Goal: Information Seeking & Learning: Learn about a topic

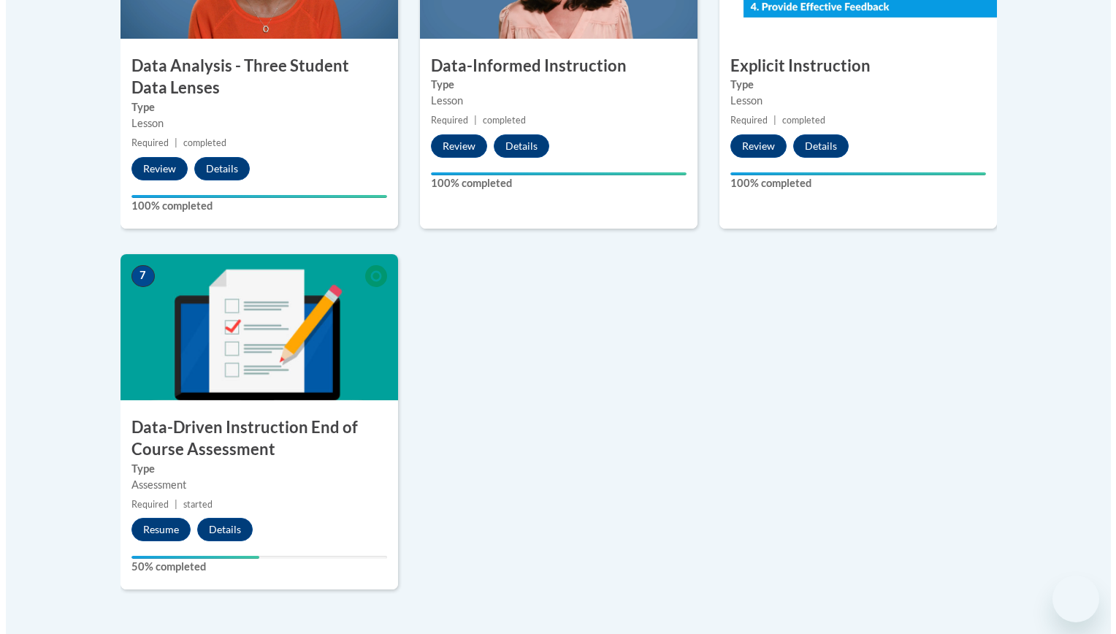
scroll to position [990, 0]
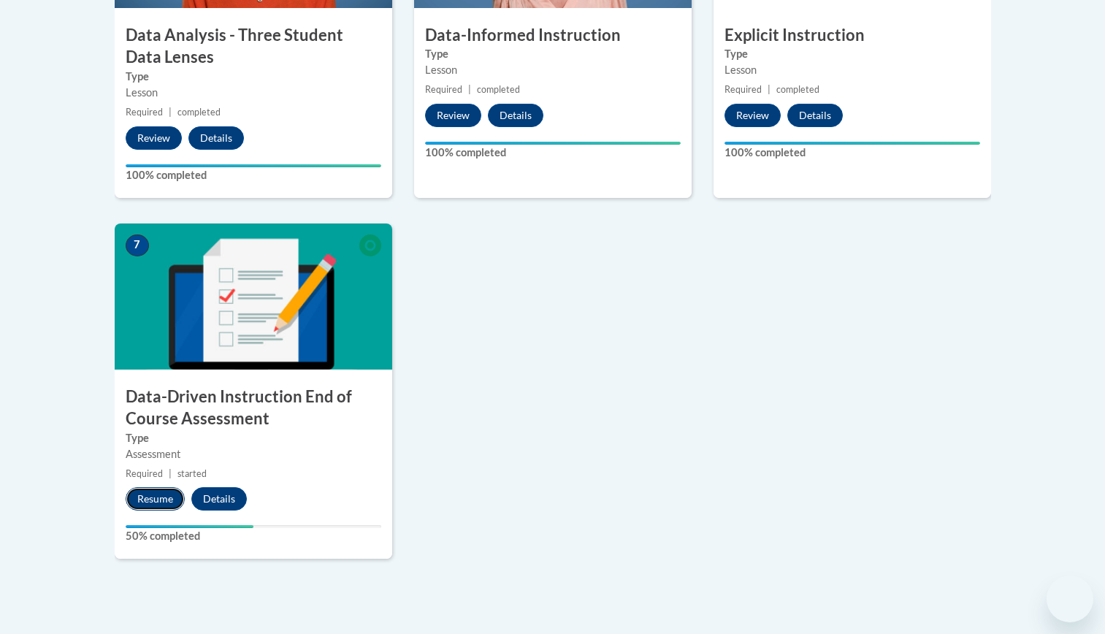
click at [147, 495] on button "Resume" at bounding box center [155, 498] width 59 height 23
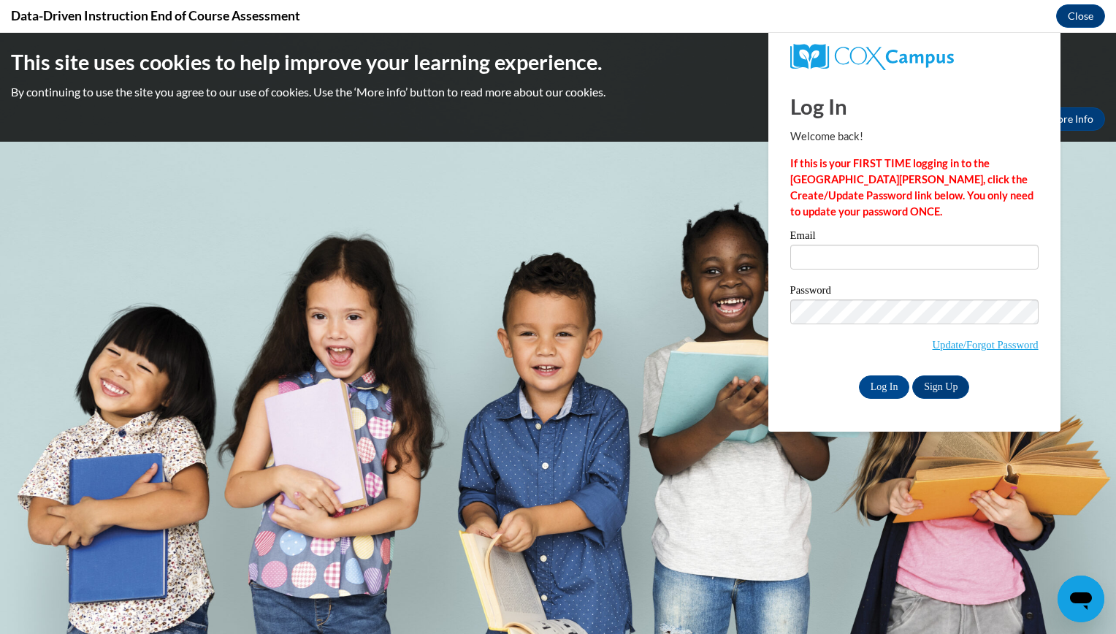
scroll to position [0, 0]
type input "moureenlp@gmail.com"
click at [883, 383] on input "Log In" at bounding box center [884, 386] width 51 height 23
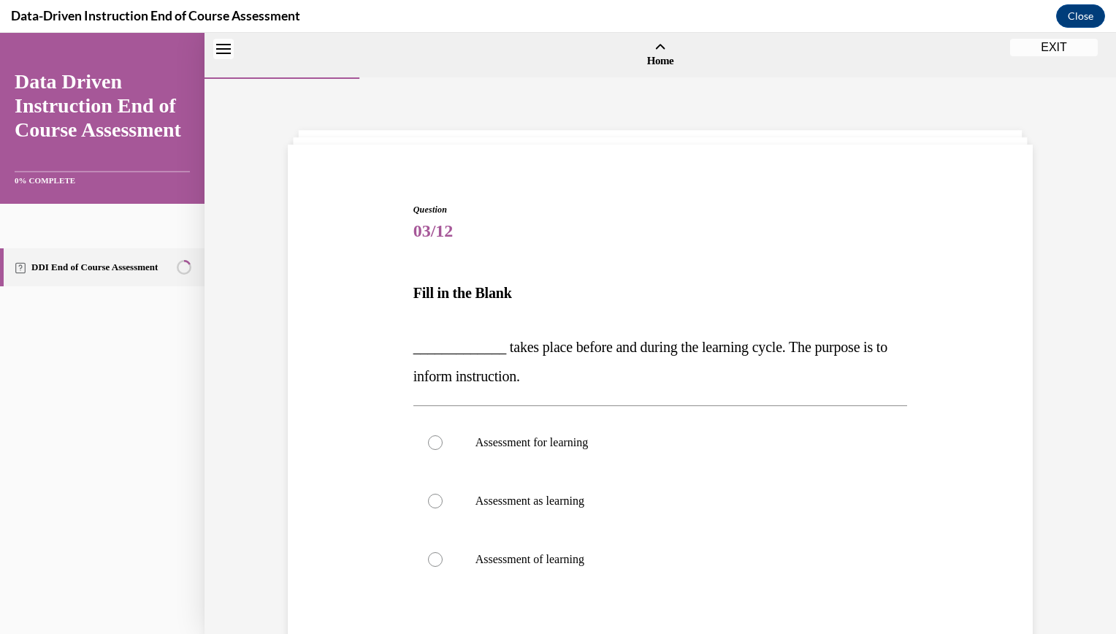
scroll to position [45, 0]
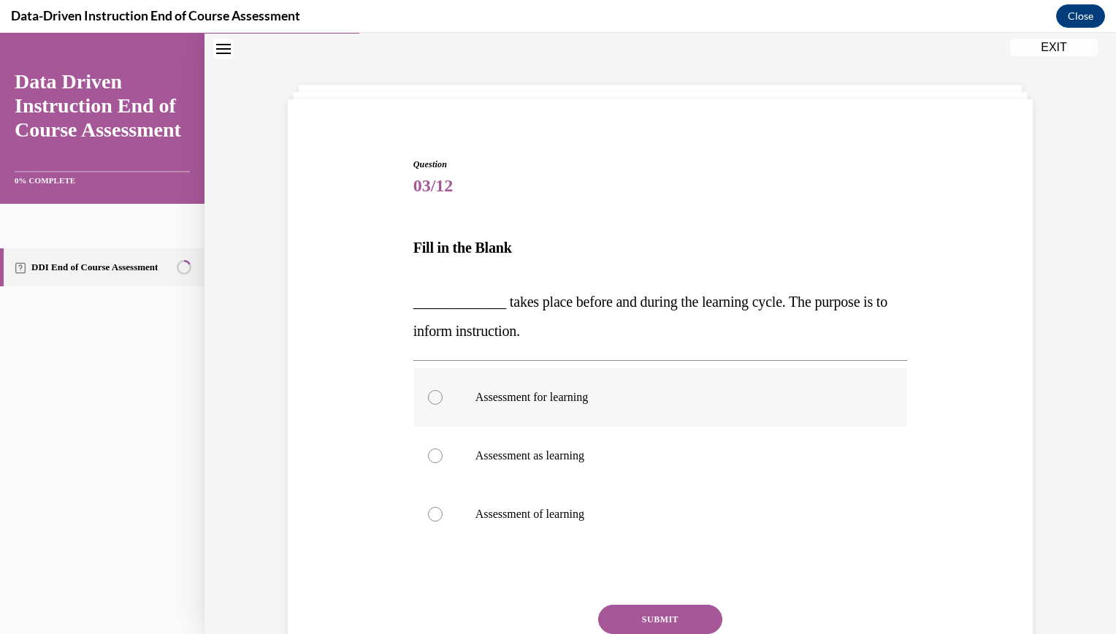
click at [429, 397] on div at bounding box center [435, 397] width 15 height 15
click at [429, 397] on input "Assessment for learning" at bounding box center [435, 397] width 15 height 15
radio input "true"
click at [653, 617] on button "SUBMIT" at bounding box center [660, 619] width 124 height 29
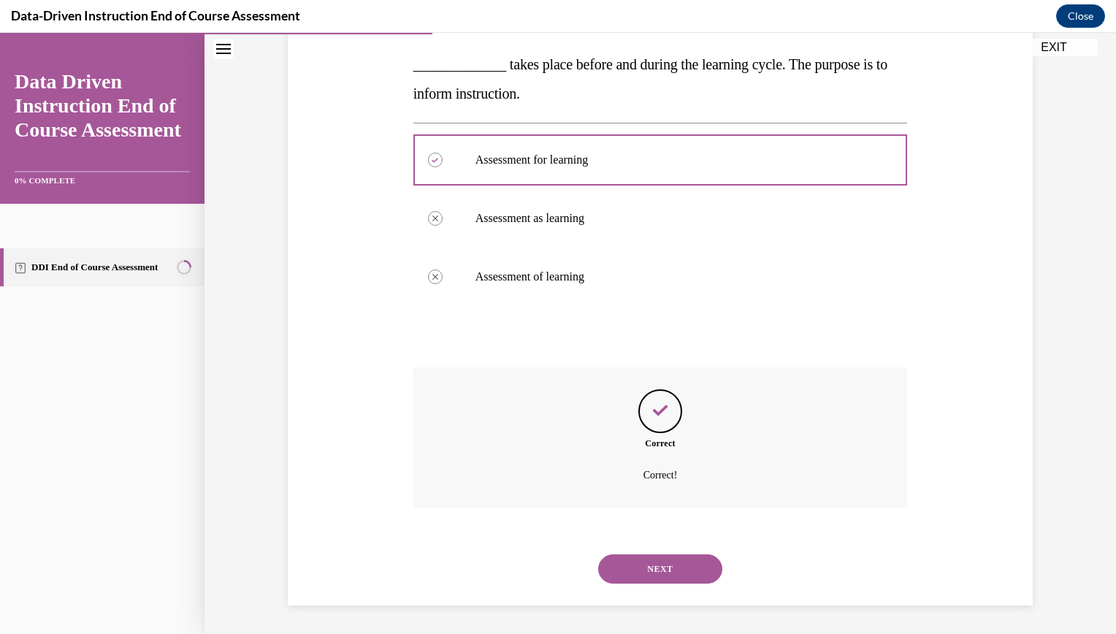
scroll to position [283, 0]
click at [654, 577] on button "NEXT" at bounding box center [660, 568] width 124 height 29
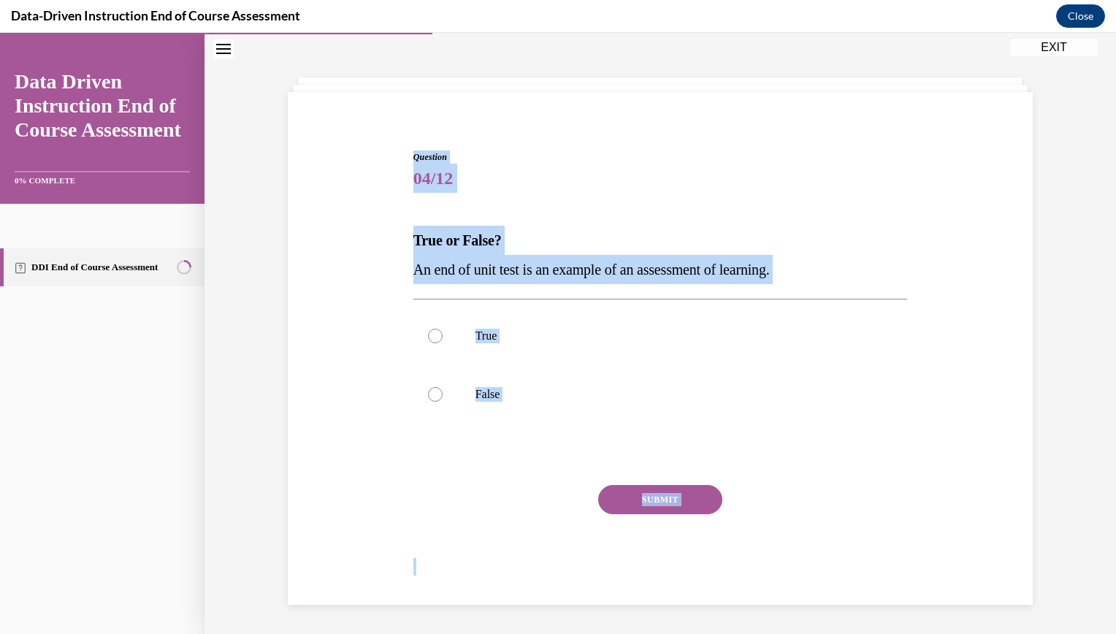
scroll to position [53, 0]
click at [654, 590] on div "NEXT" at bounding box center [660, 604] width 494 height 29
click at [819, 274] on p "An end of unit test is an example of an assessment of learning." at bounding box center [660, 269] width 494 height 29
click at [801, 348] on label "True" at bounding box center [660, 336] width 494 height 58
click at [443, 343] on input "True" at bounding box center [435, 336] width 15 height 15
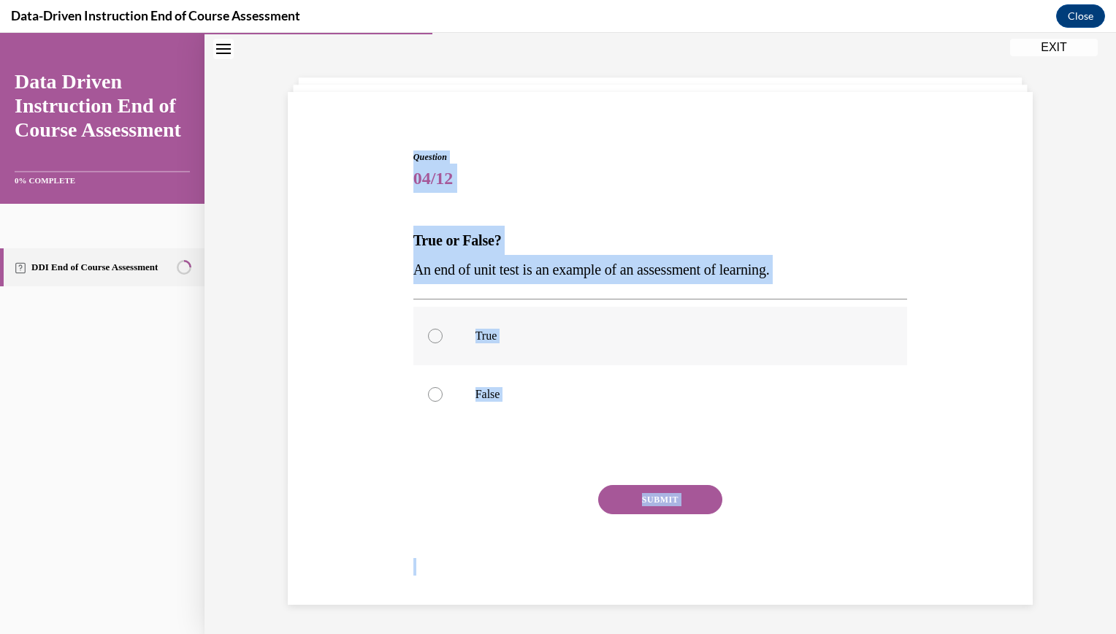
radio input "true"
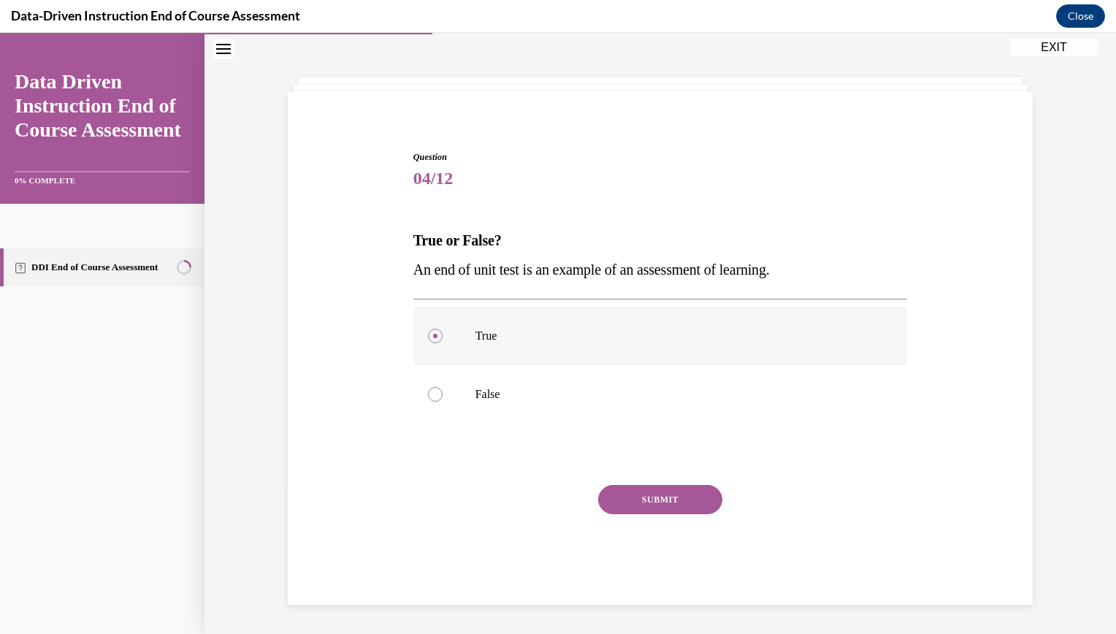
click at [801, 348] on label "True" at bounding box center [660, 336] width 494 height 58
click at [443, 343] on input "True" at bounding box center [435, 336] width 15 height 15
click at [429, 338] on div at bounding box center [435, 336] width 15 height 15
click at [429, 338] on input "True" at bounding box center [435, 336] width 15 height 15
click at [429, 338] on div at bounding box center [435, 336] width 15 height 15
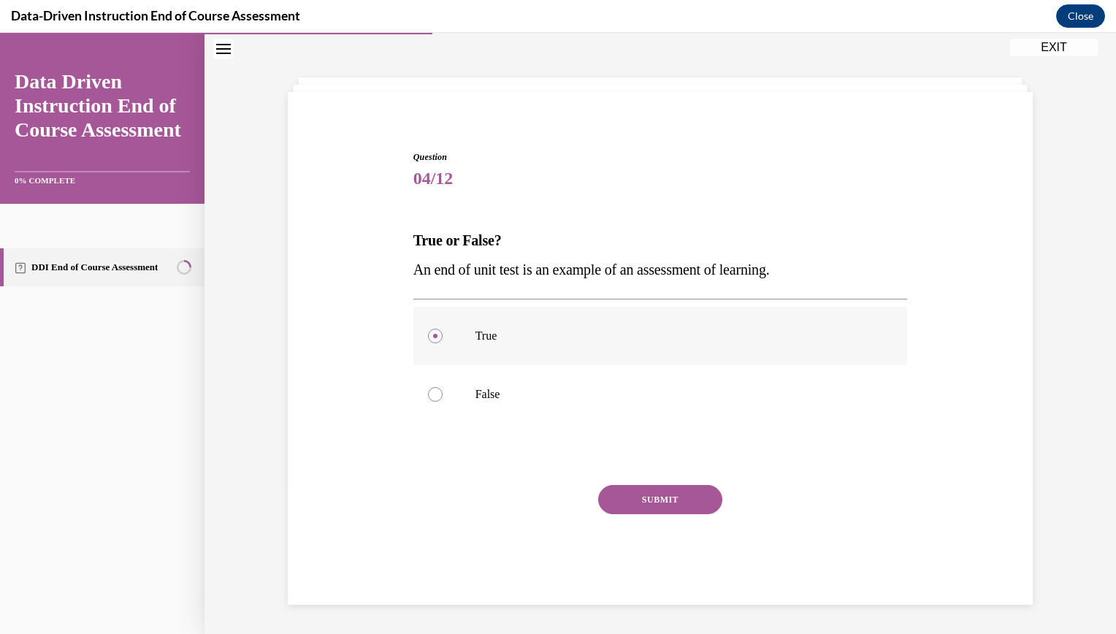
click at [429, 338] on input "True" at bounding box center [435, 336] width 15 height 15
click at [428, 336] on div at bounding box center [435, 336] width 15 height 15
click at [428, 336] on input "True" at bounding box center [435, 336] width 15 height 15
click at [428, 335] on div at bounding box center [435, 336] width 15 height 15
click at [428, 335] on input "True" at bounding box center [435, 336] width 15 height 15
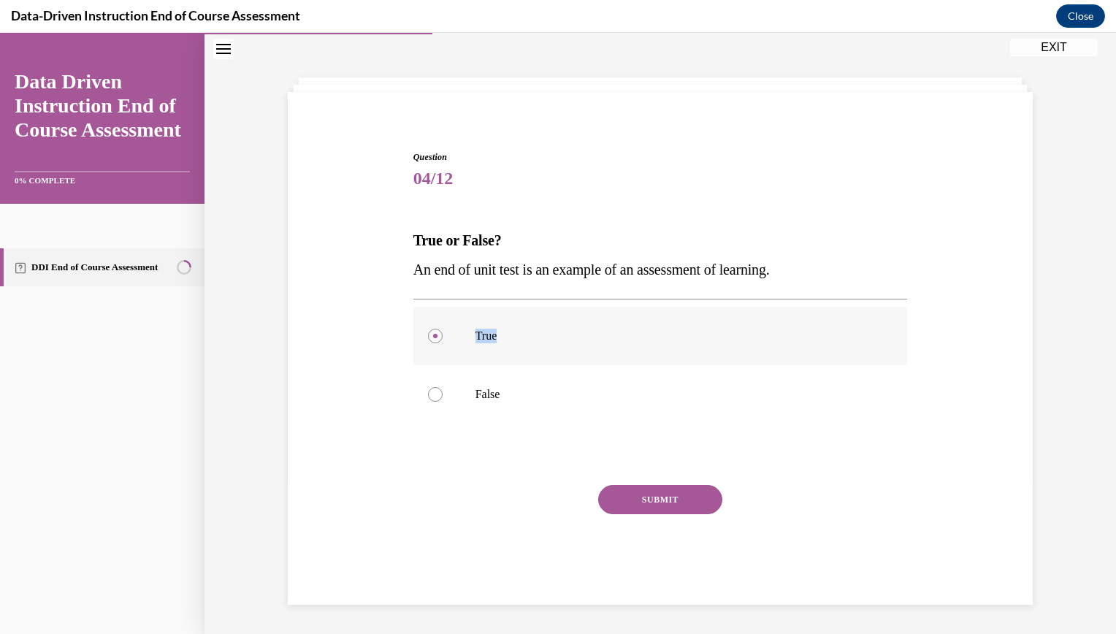
click at [433, 335] on icon at bounding box center [435, 336] width 4 height 4
click at [428, 335] on input "True" at bounding box center [435, 336] width 15 height 15
click at [433, 335] on icon at bounding box center [435, 336] width 4 height 4
click at [428, 335] on input "True" at bounding box center [435, 336] width 15 height 15
click at [367, 374] on div "Question 04/12 True or False? An end of unit test is an example of an assessmen…" at bounding box center [660, 356] width 752 height 498
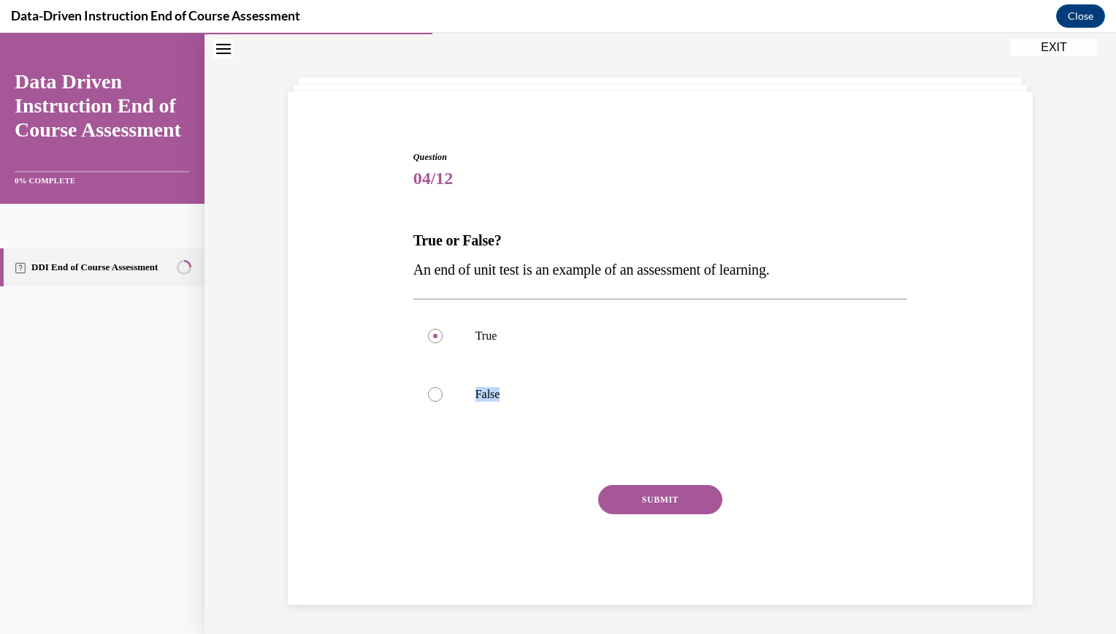
click at [367, 374] on div "Question 04/12 True or False? An end of unit test is an example of an assessmen…" at bounding box center [660, 356] width 752 height 498
click at [359, 543] on div "Question 04/12 True or False? An end of unit test is an example of an assessmen…" at bounding box center [660, 356] width 752 height 498
click at [639, 375] on label "False" at bounding box center [660, 394] width 494 height 58
click at [443, 387] on input "False" at bounding box center [435, 394] width 15 height 15
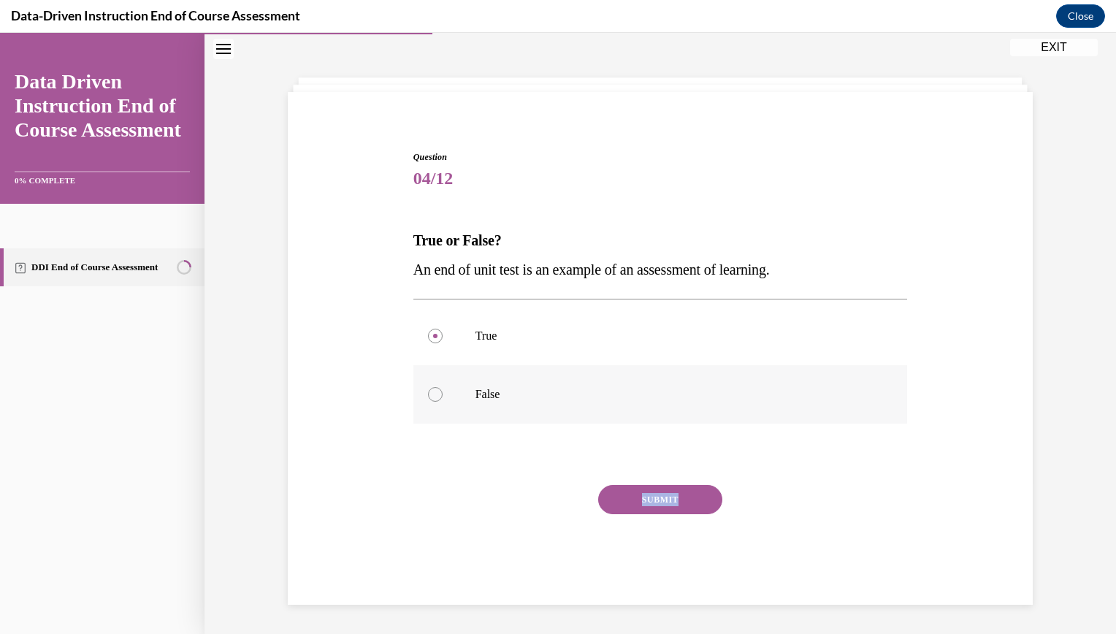
radio input "true"
click at [639, 375] on label "False" at bounding box center [660, 394] width 494 height 58
click at [443, 387] on input "False" at bounding box center [435, 394] width 15 height 15
click at [329, 397] on div "Question 04/12 True or False? An end of unit test is an example of an assessmen…" at bounding box center [660, 356] width 752 height 498
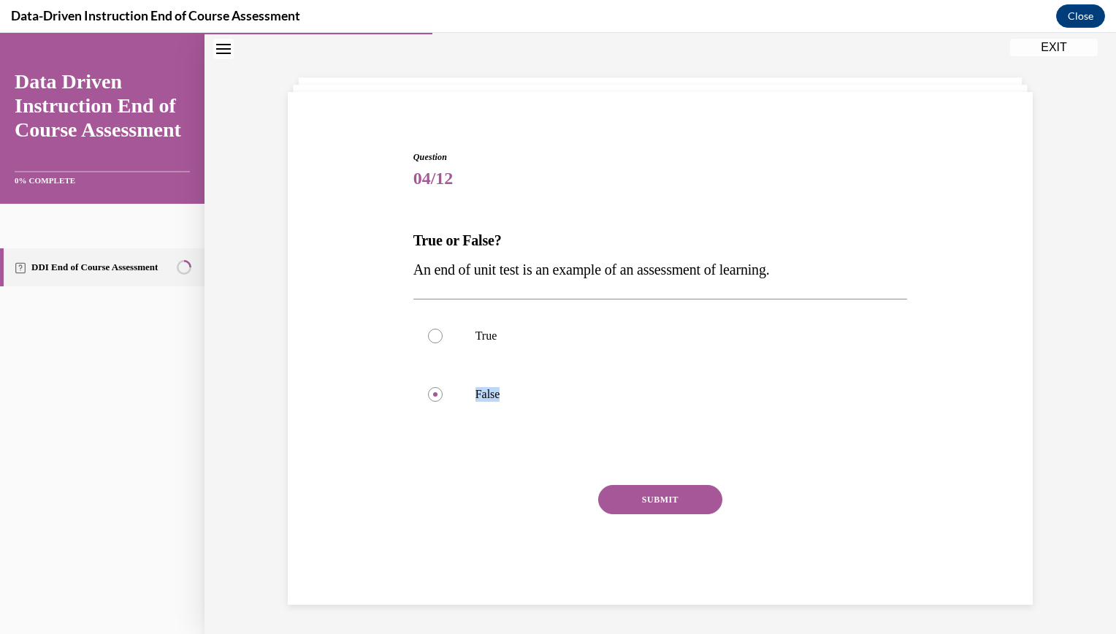
click at [329, 397] on div "Question 04/12 True or False? An end of unit test is an example of an assessmen…" at bounding box center [660, 356] width 752 height 498
click at [578, 390] on p "False" at bounding box center [673, 394] width 396 height 15
click at [443, 390] on input "False" at bounding box center [435, 394] width 15 height 15
click at [583, 388] on p "False" at bounding box center [673, 394] width 396 height 15
click at [443, 388] on input "False" at bounding box center [435, 394] width 15 height 15
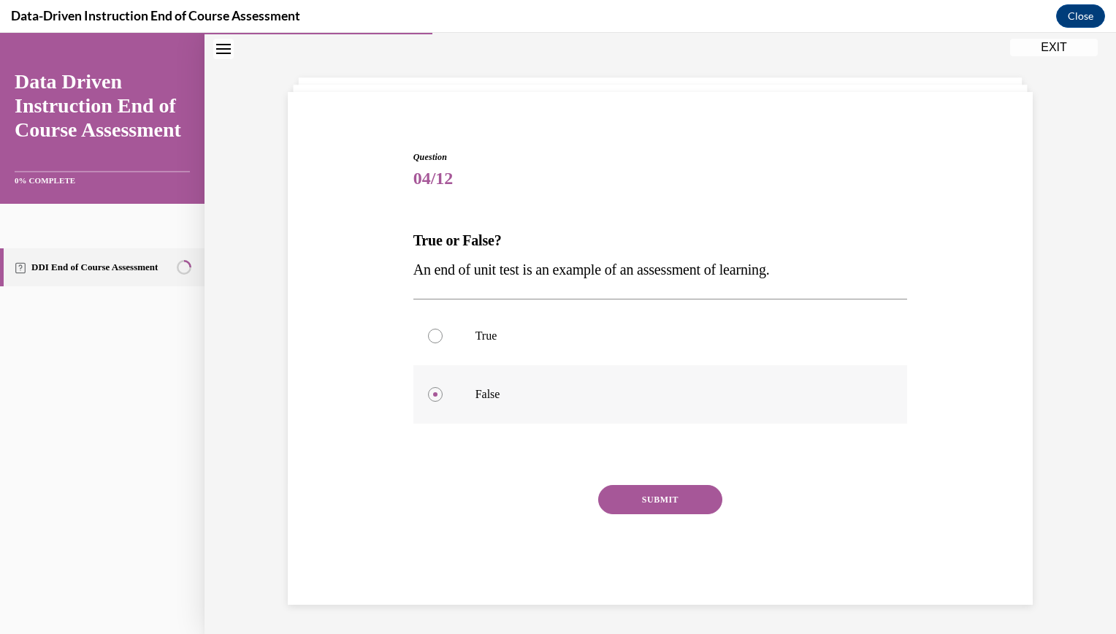
click at [583, 388] on p "False" at bounding box center [673, 394] width 396 height 15
click at [443, 388] on input "False" at bounding box center [435, 394] width 15 height 15
click at [702, 408] on label "False" at bounding box center [660, 394] width 494 height 58
click at [443, 402] on input "False" at bounding box center [435, 394] width 15 height 15
click at [431, 391] on div at bounding box center [435, 394] width 15 height 15
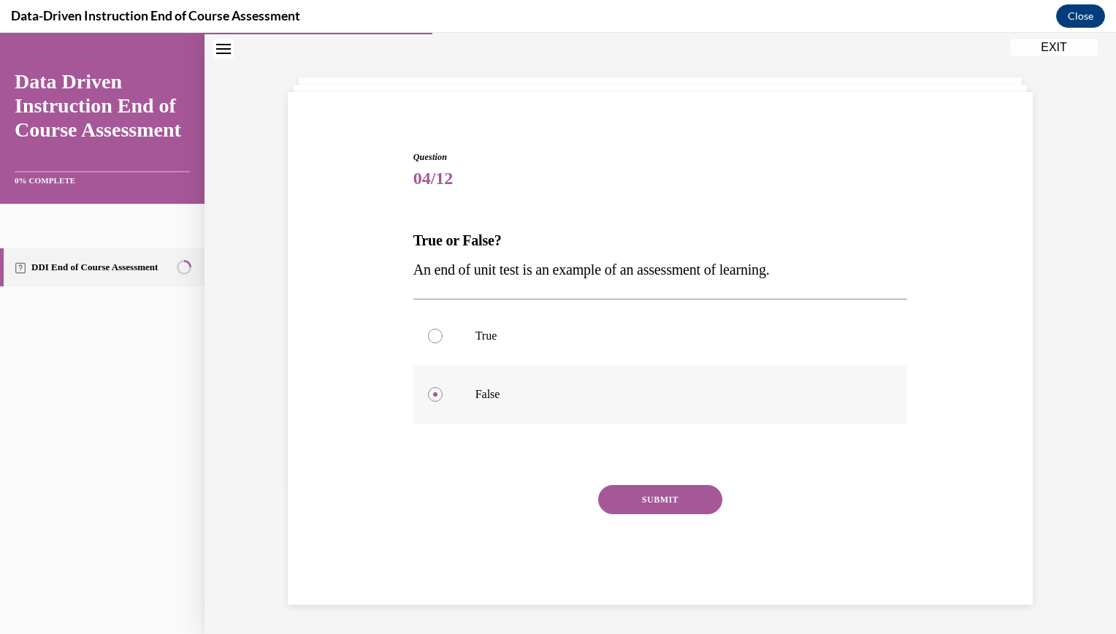
click at [431, 391] on input "False" at bounding box center [435, 394] width 15 height 15
click at [386, 414] on div "Question 04/12 True or False? An end of unit test is an example of an assessmen…" at bounding box center [660, 356] width 752 height 498
click at [428, 397] on div at bounding box center [435, 394] width 15 height 15
click at [428, 397] on input "False" at bounding box center [435, 394] width 15 height 15
click at [399, 405] on div "Question 04/12 True or False? An end of unit test is an example of an assessmen…" at bounding box center [660, 356] width 752 height 498
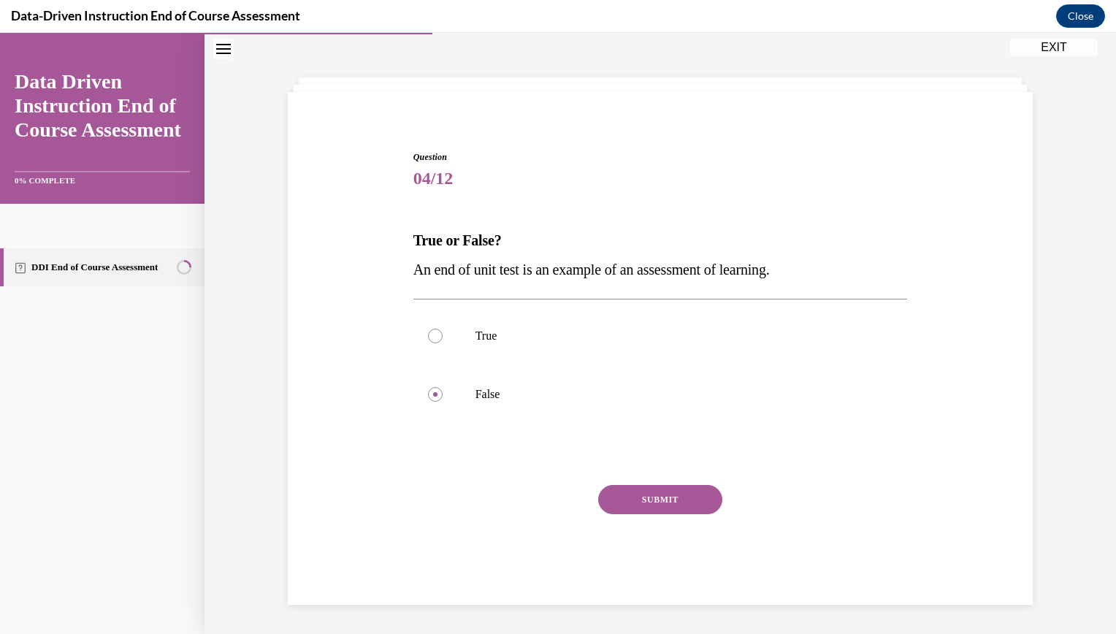
click at [661, 494] on button "SUBMIT" at bounding box center [660, 499] width 124 height 29
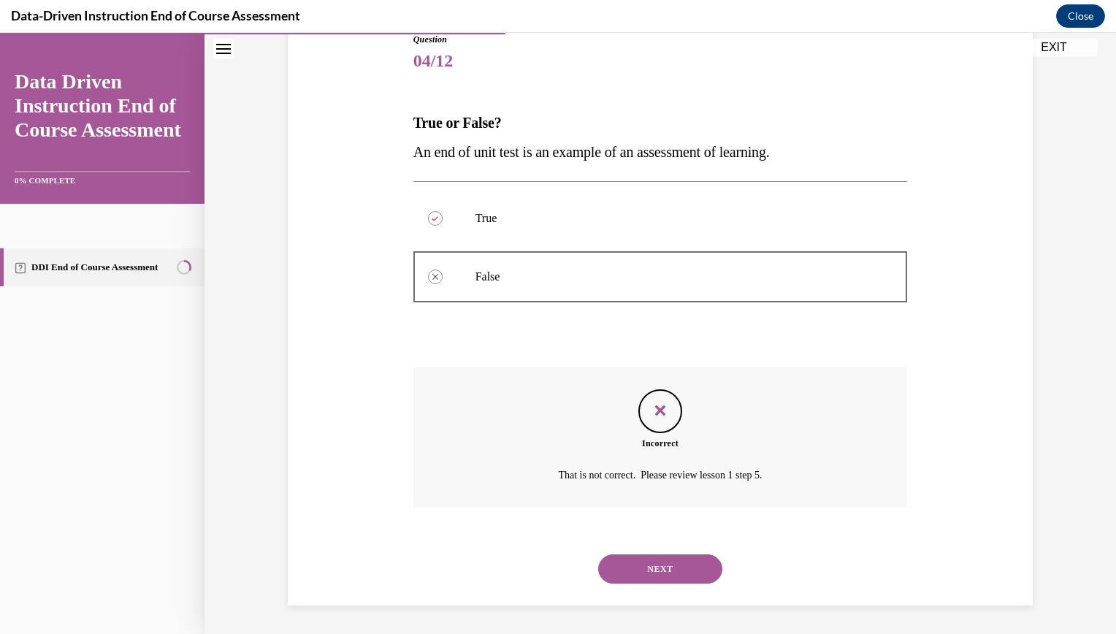
scroll to position [171, 0]
click at [646, 570] on button "NEXT" at bounding box center [660, 568] width 124 height 29
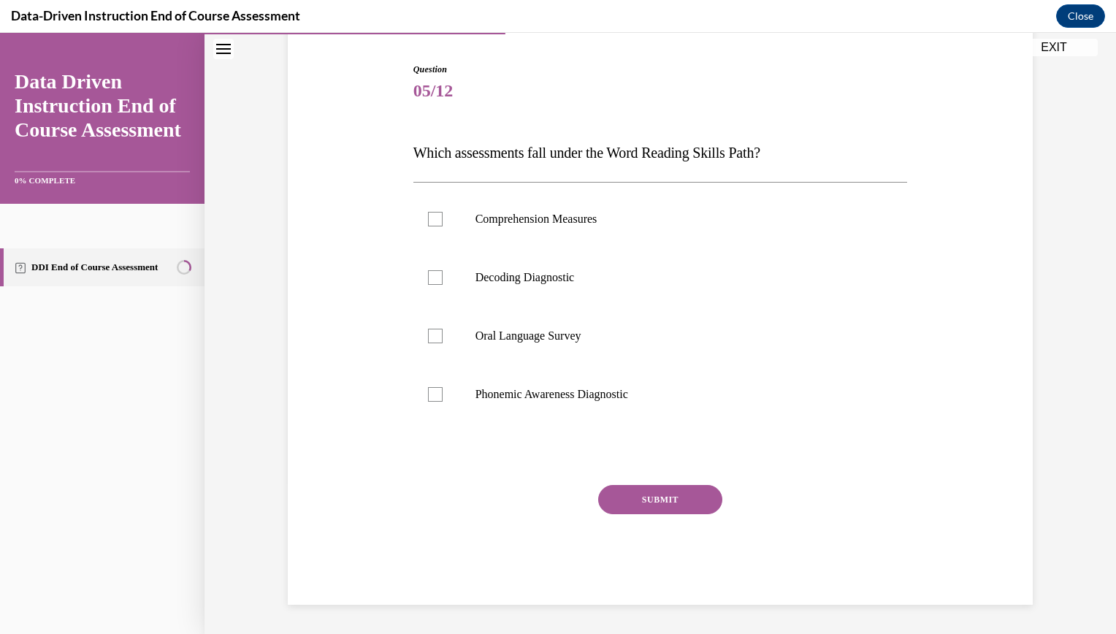
click at [646, 570] on div "SUBMIT NEXT" at bounding box center [660, 545] width 494 height 120
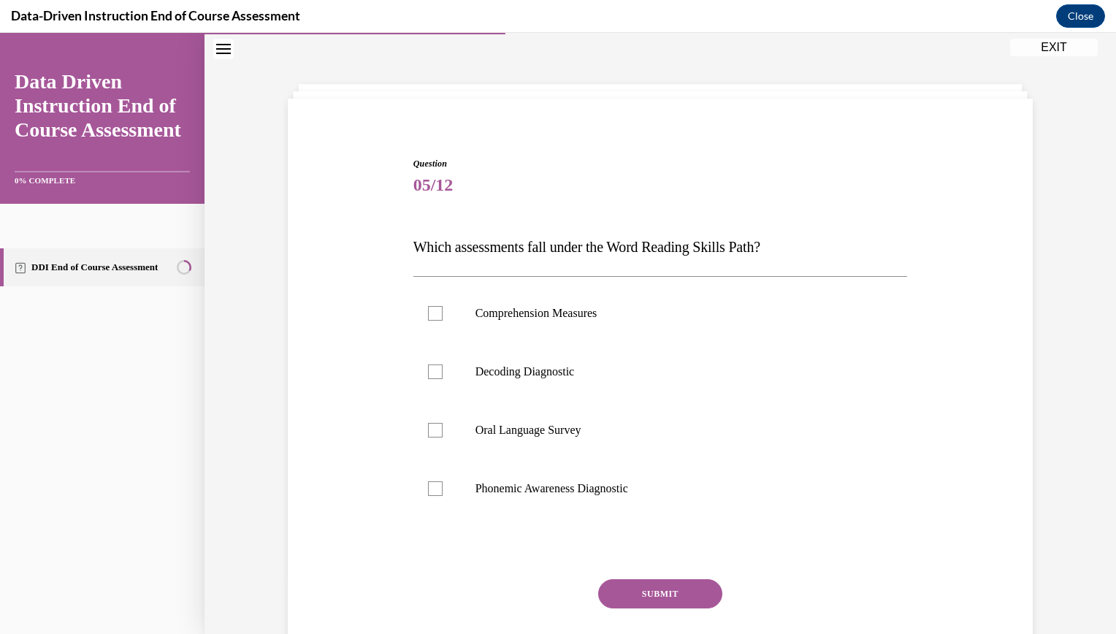
scroll to position [53, 0]
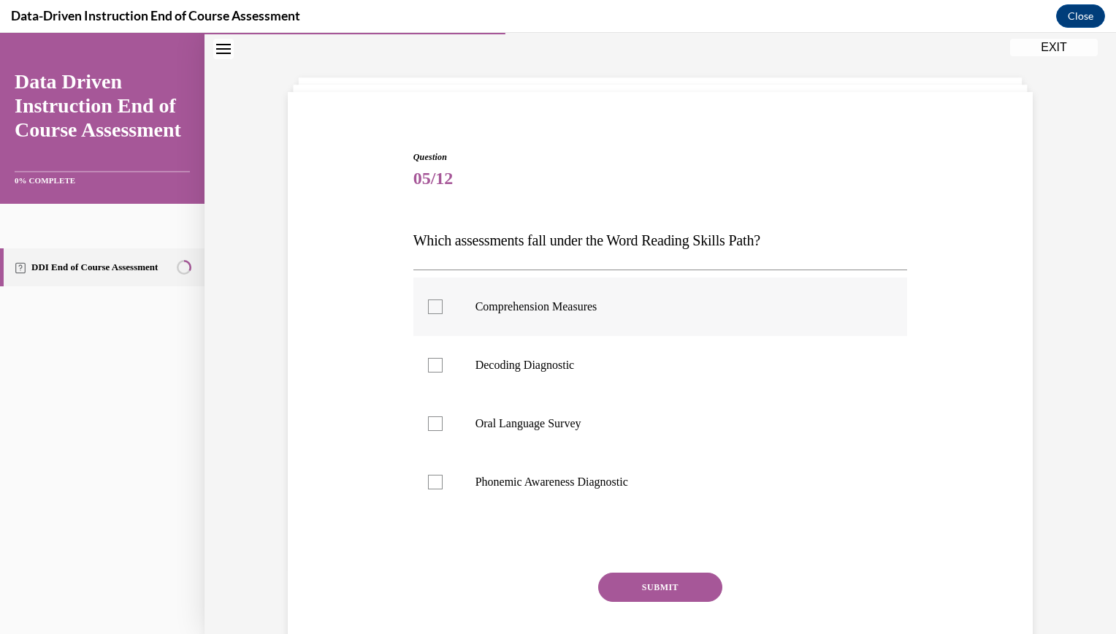
click at [428, 310] on div at bounding box center [435, 306] width 15 height 15
click at [428, 310] on input "Comprehension Measures" at bounding box center [435, 306] width 15 height 15
click at [428, 310] on div at bounding box center [435, 306] width 15 height 15
click at [428, 310] on input "Comprehension Measures" at bounding box center [435, 306] width 15 height 15
click at [429, 309] on div at bounding box center [435, 306] width 15 height 15
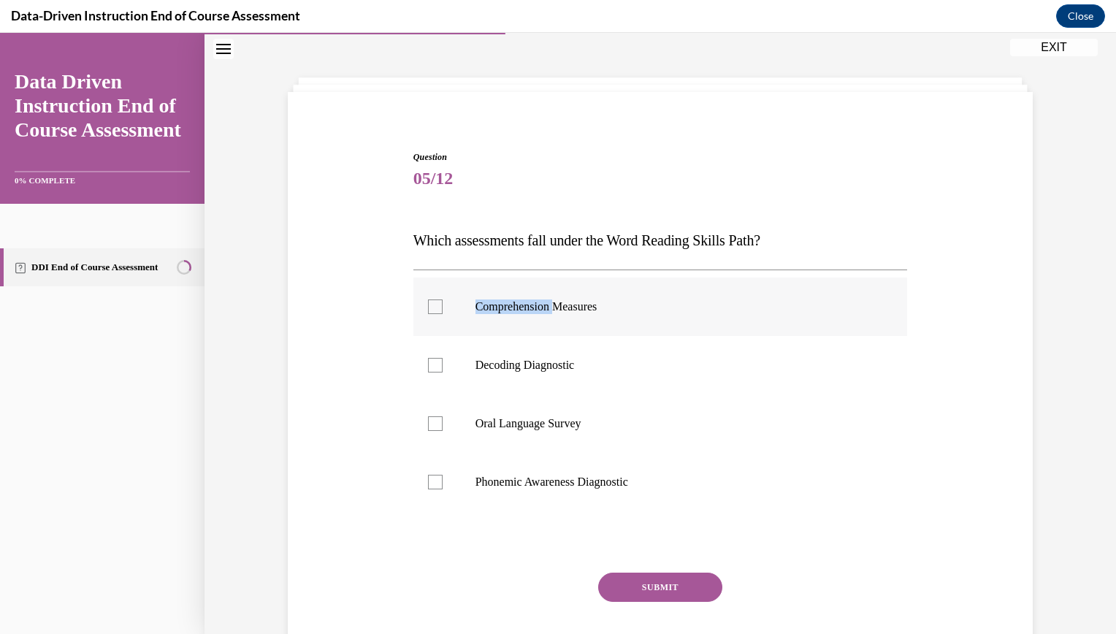
click at [429, 309] on input "Comprehension Measures" at bounding box center [435, 306] width 15 height 15
drag, startPoint x: 429, startPoint y: 309, endPoint x: 424, endPoint y: 326, distance: 18.5
click at [425, 323] on label "Comprehension Measures" at bounding box center [660, 307] width 494 height 58
click at [428, 314] on input "Comprehension Measures" at bounding box center [435, 306] width 15 height 15
click at [655, 313] on p "Comprehension Measures" at bounding box center [673, 306] width 396 height 15
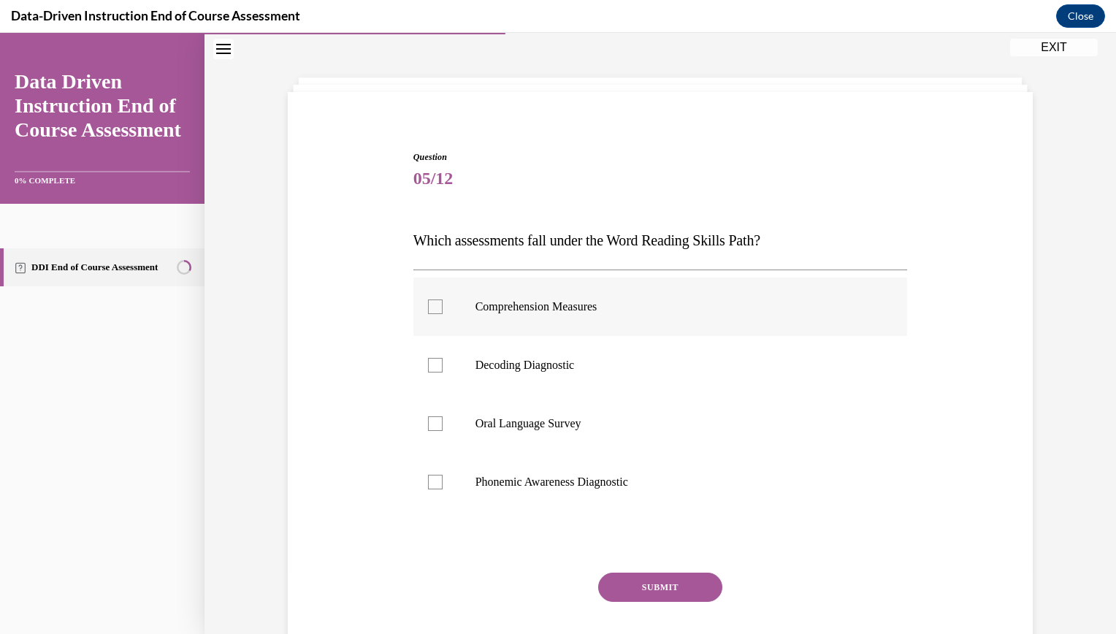
click at [443, 313] on input "Comprehension Measures" at bounding box center [435, 306] width 15 height 15
checkbox input "true"
click at [674, 370] on p "Decoding Diagnostic" at bounding box center [673, 365] width 396 height 15
click at [443, 370] on input "Decoding Diagnostic" at bounding box center [435, 365] width 15 height 15
checkbox input "true"
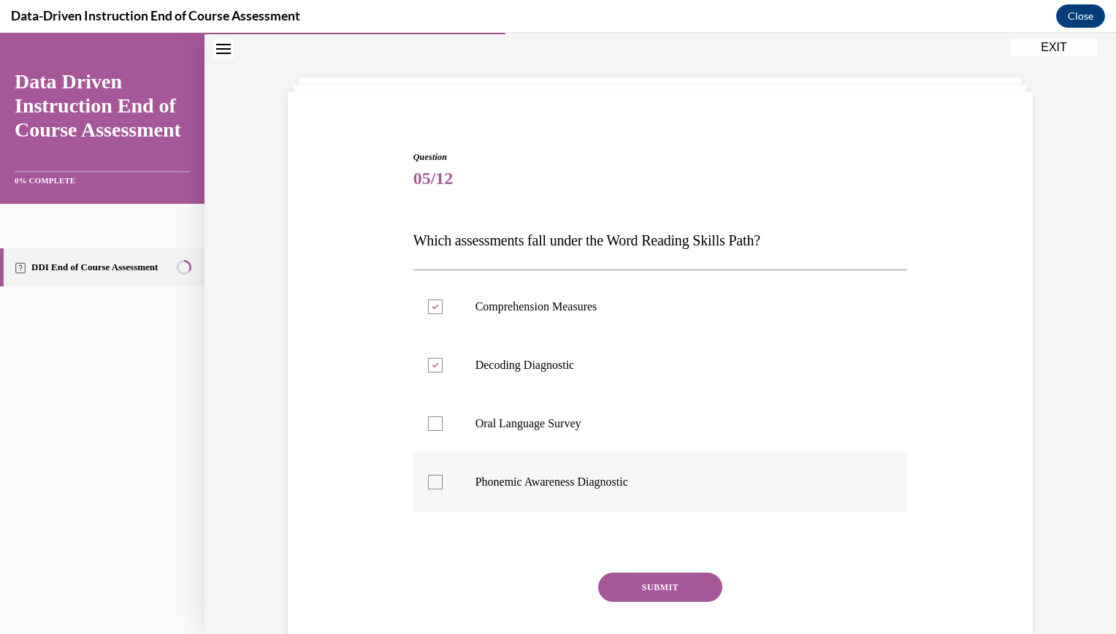
click at [692, 487] on p "Phonemic Awareness Diagnostic" at bounding box center [673, 482] width 396 height 15
click at [443, 487] on input "Phonemic Awareness Diagnostic" at bounding box center [435, 482] width 15 height 15
checkbox input "true"
click at [660, 593] on button "SUBMIT" at bounding box center [660, 587] width 124 height 29
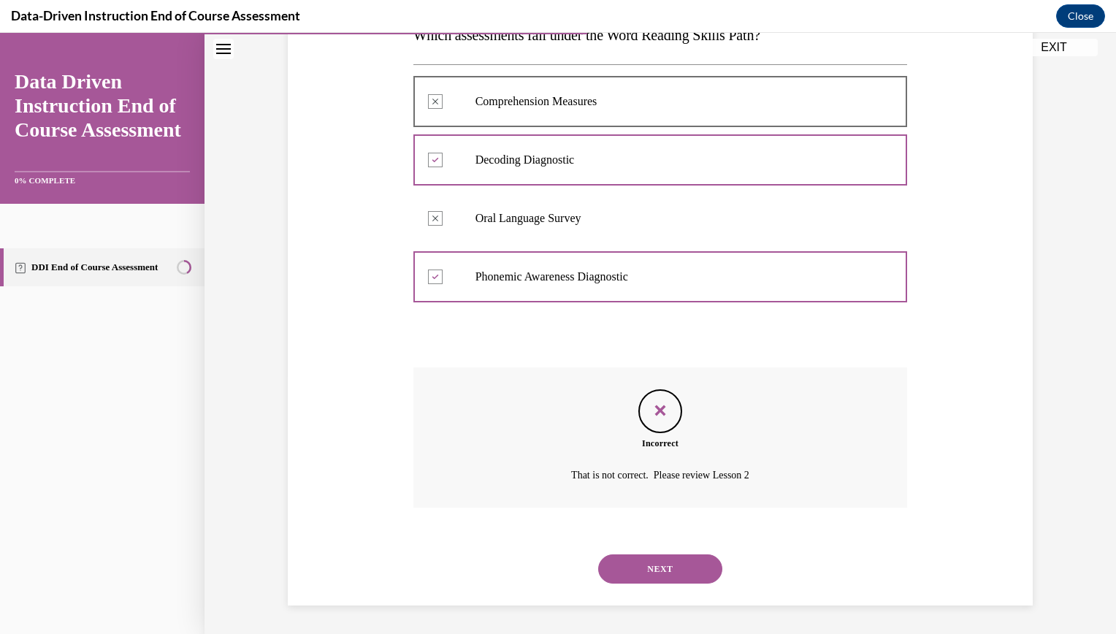
scroll to position [259, 0]
click at [643, 573] on button "NEXT" at bounding box center [660, 568] width 124 height 29
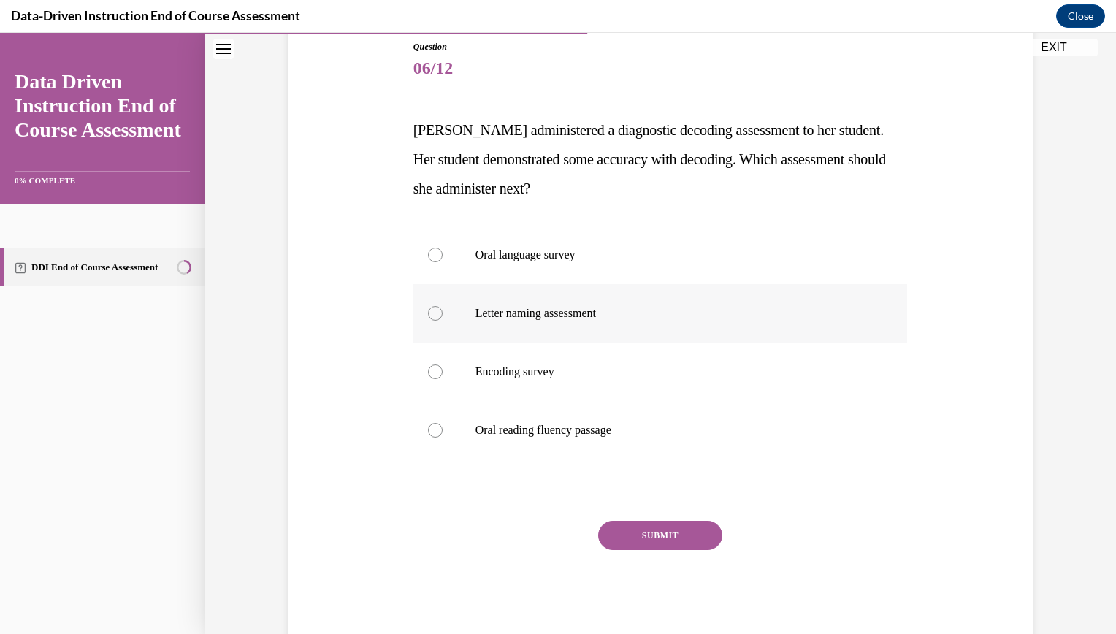
click at [430, 315] on div at bounding box center [435, 313] width 15 height 15
click at [430, 315] on input "Letter naming assessment" at bounding box center [435, 313] width 15 height 15
radio input "true"
click at [654, 542] on button "SUBMIT" at bounding box center [660, 535] width 124 height 29
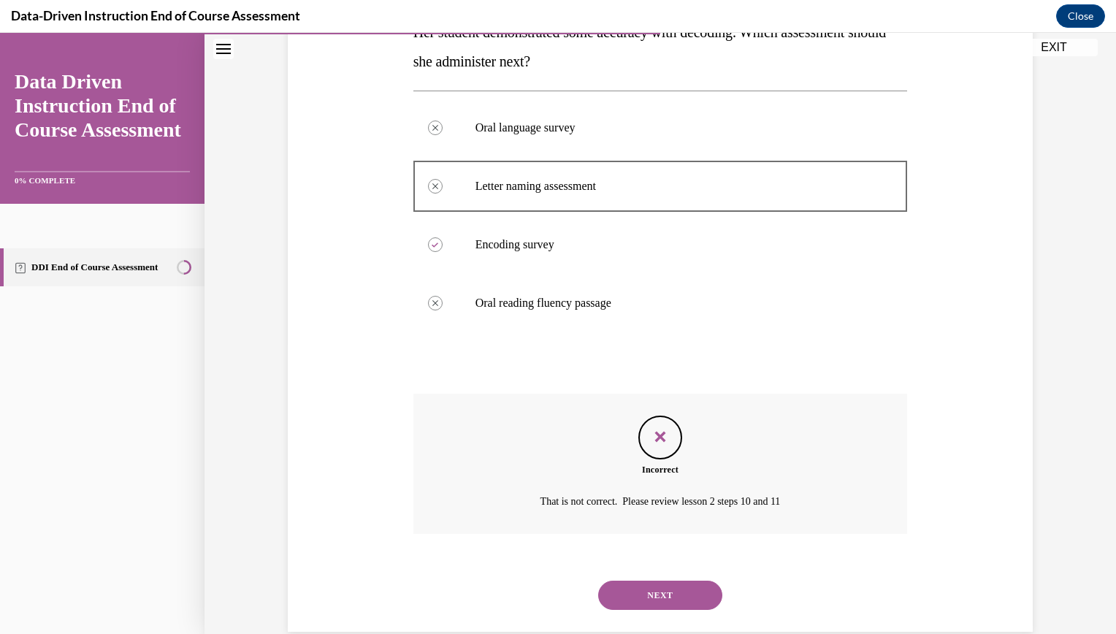
scroll to position [317, 0]
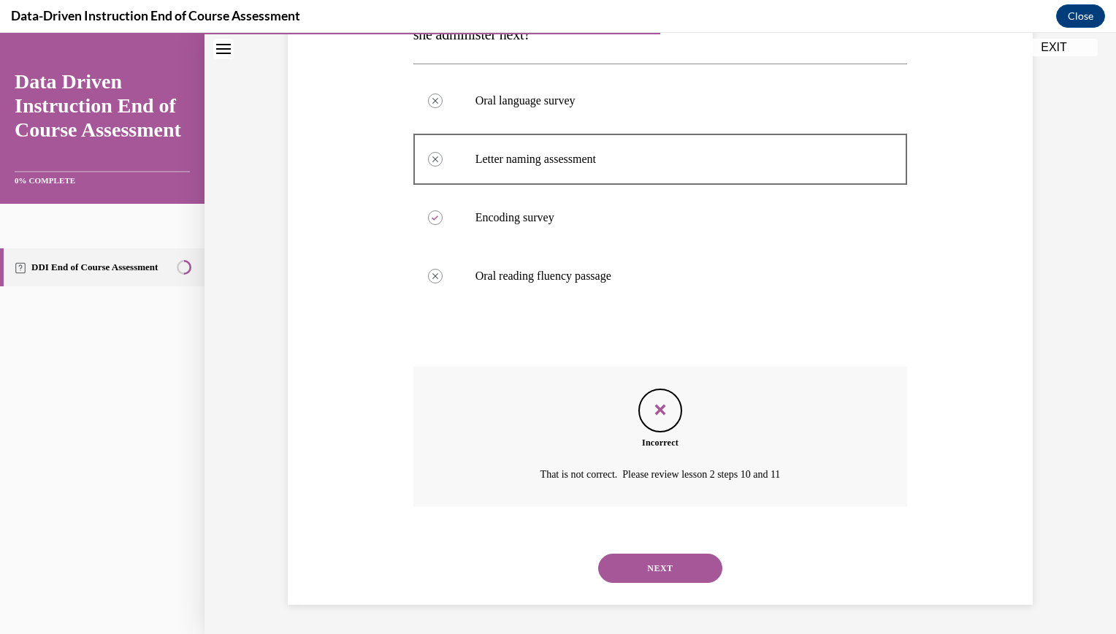
click at [647, 563] on button "NEXT" at bounding box center [660, 568] width 124 height 29
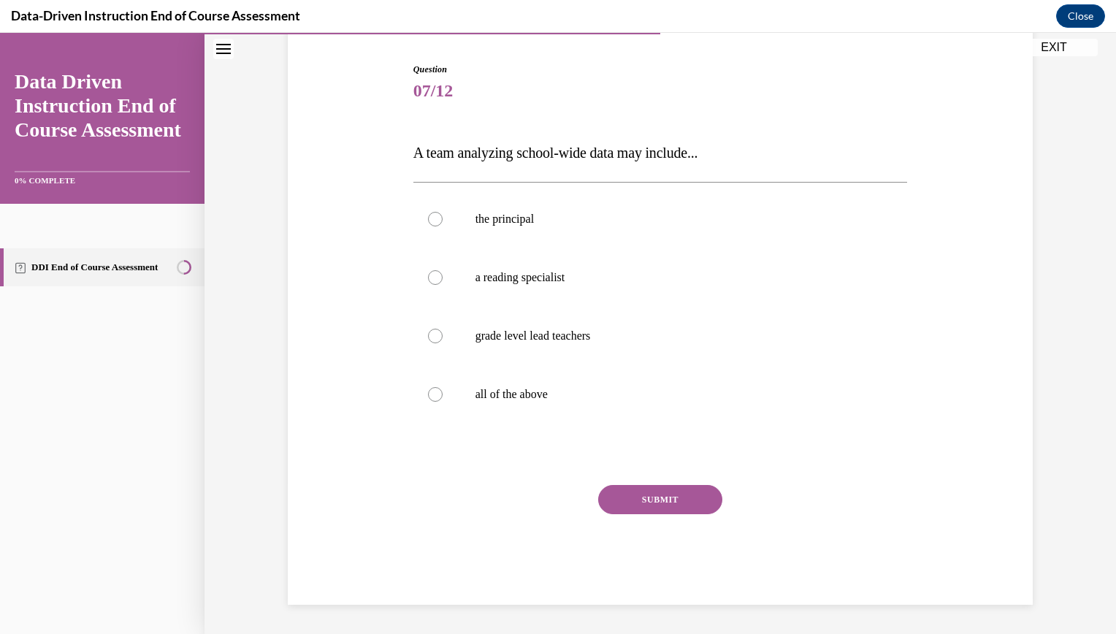
scroll to position [140, 0]
click at [432, 395] on div at bounding box center [435, 394] width 15 height 15
click at [432, 395] on input "all of the above" at bounding box center [435, 394] width 15 height 15
radio input "true"
click at [643, 497] on button "SUBMIT" at bounding box center [660, 499] width 124 height 29
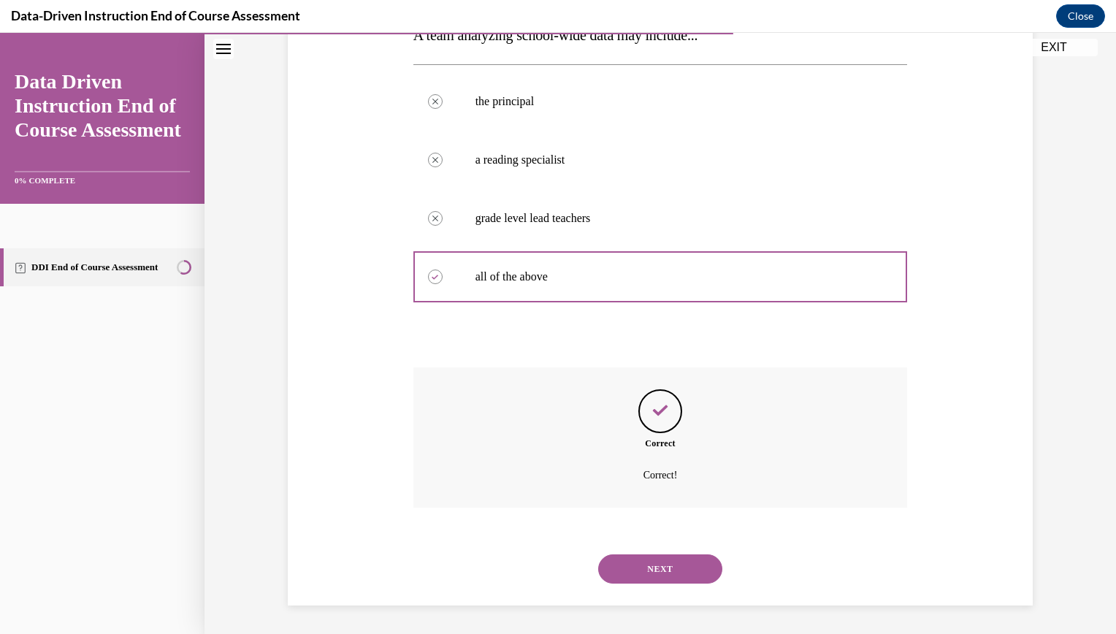
scroll to position [259, 0]
click at [646, 565] on button "NEXT" at bounding box center [660, 568] width 124 height 29
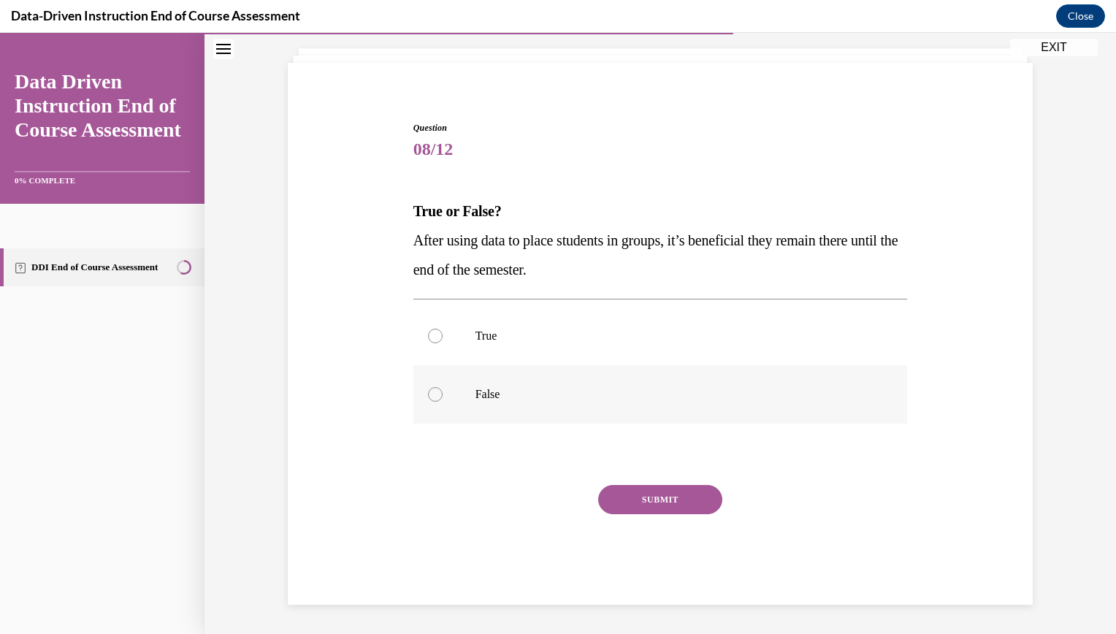
click at [432, 396] on div at bounding box center [435, 394] width 15 height 15
click at [432, 396] on input "False" at bounding box center [435, 394] width 15 height 15
radio input "true"
click at [648, 500] on button "SUBMIT" at bounding box center [660, 499] width 124 height 29
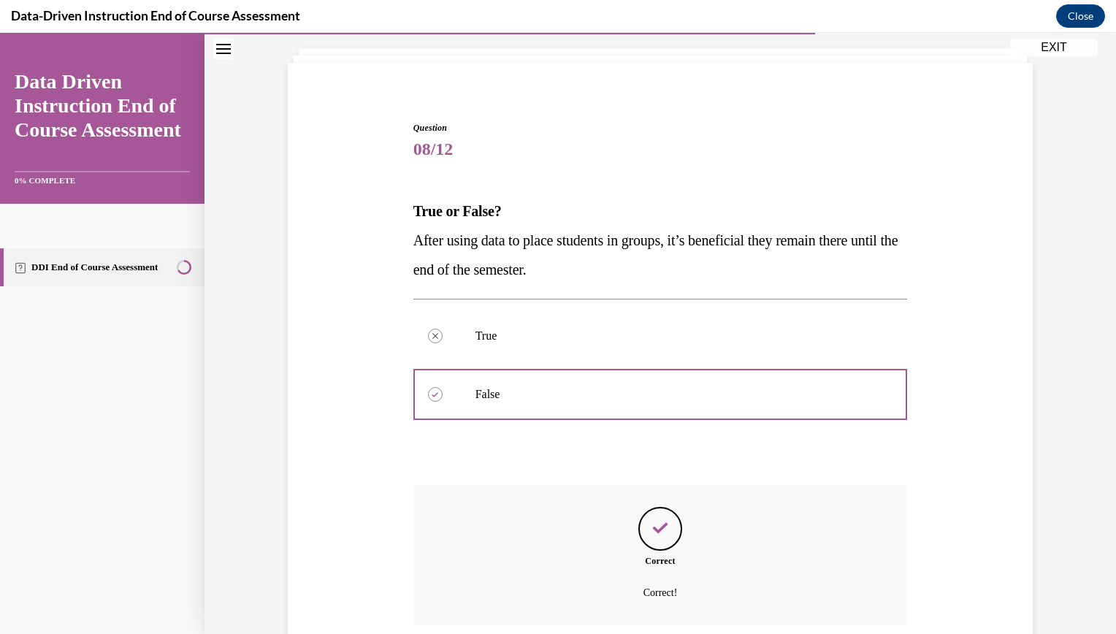
scroll to position [200, 0]
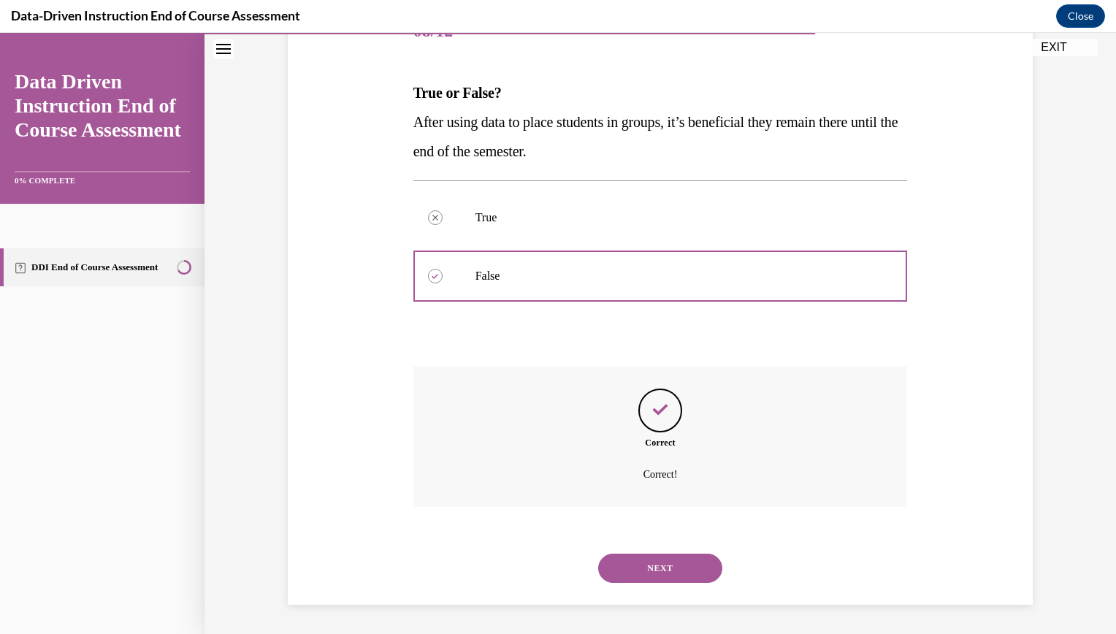
click at [660, 568] on button "NEXT" at bounding box center [660, 568] width 124 height 29
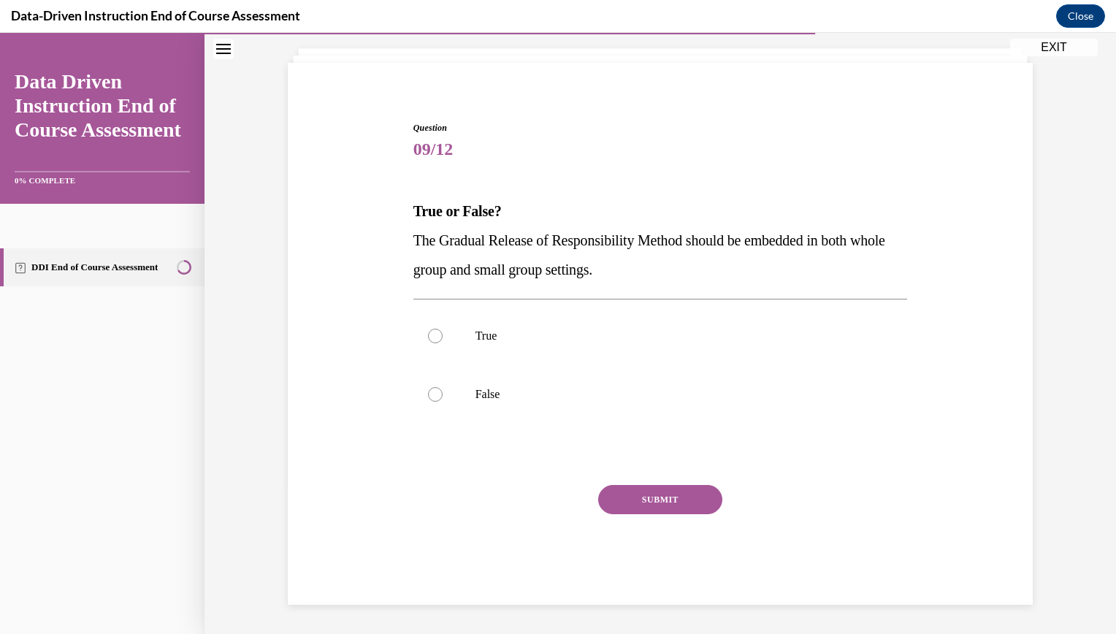
scroll to position [82, 0]
click at [660, 568] on div "SUBMIT NEXT" at bounding box center [660, 545] width 494 height 120
click at [428, 339] on div at bounding box center [435, 336] width 15 height 15
click at [428, 339] on input "True" at bounding box center [435, 336] width 15 height 15
radio input "true"
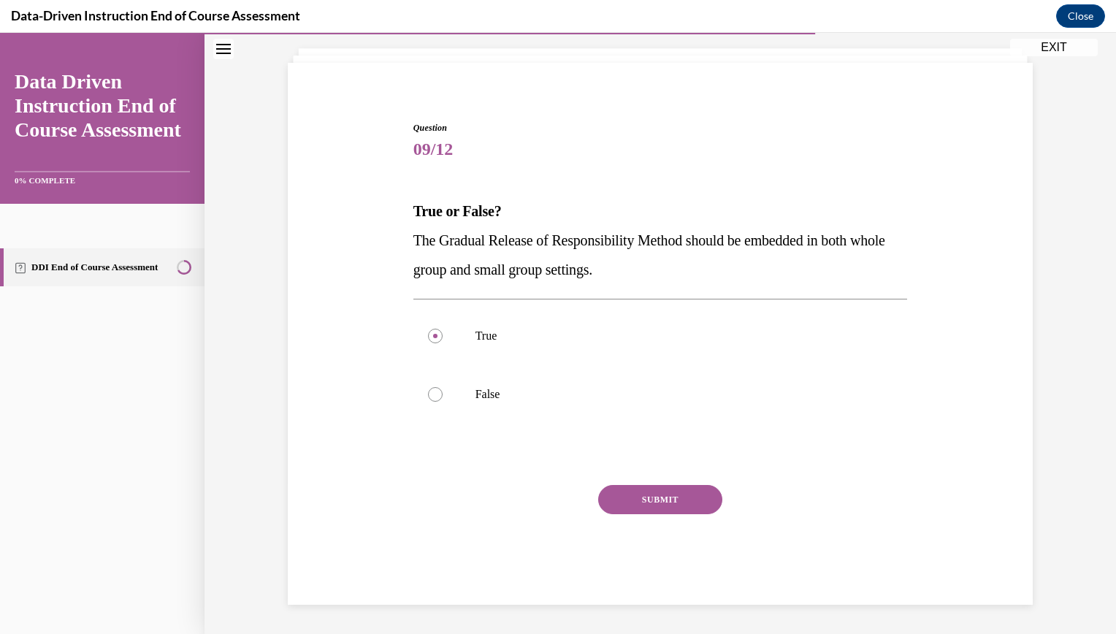
click at [654, 500] on button "SUBMIT" at bounding box center [660, 499] width 124 height 29
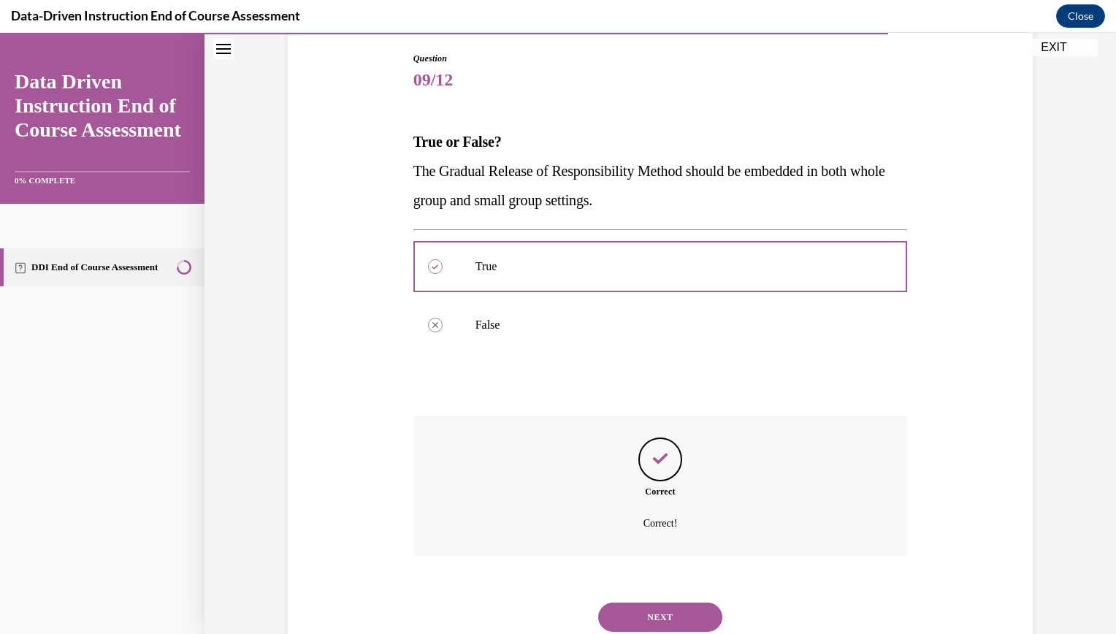
scroll to position [200, 0]
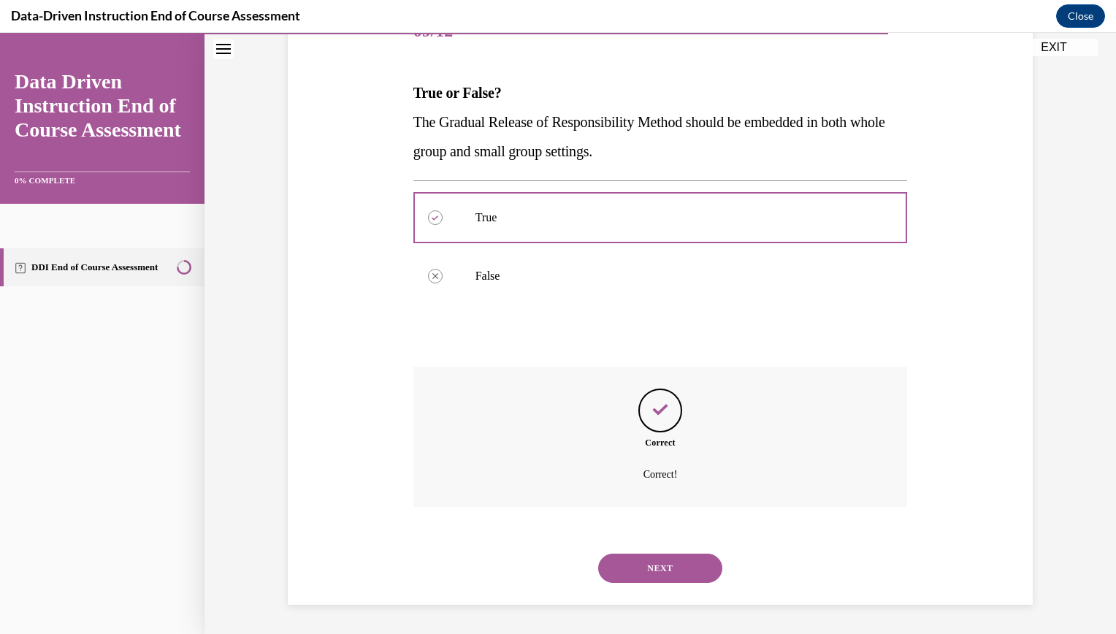
click at [645, 567] on button "NEXT" at bounding box center [660, 568] width 124 height 29
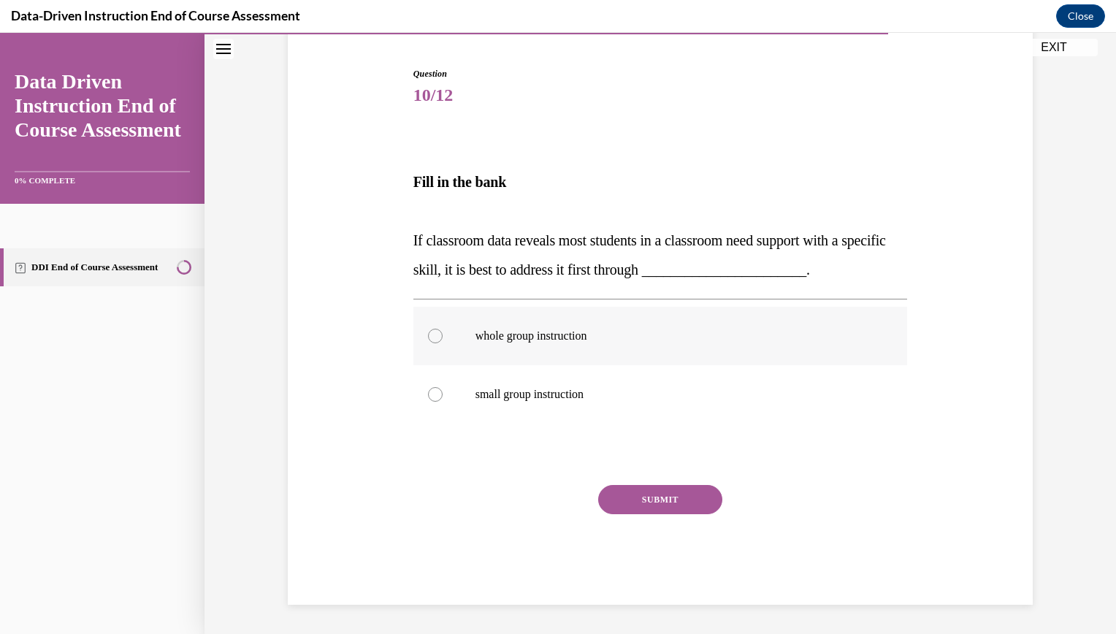
click at [429, 336] on div at bounding box center [435, 336] width 15 height 15
click at [429, 336] on input "whole group instruction" at bounding box center [435, 336] width 15 height 15
radio input "true"
click at [654, 501] on button "SUBMIT" at bounding box center [660, 499] width 124 height 29
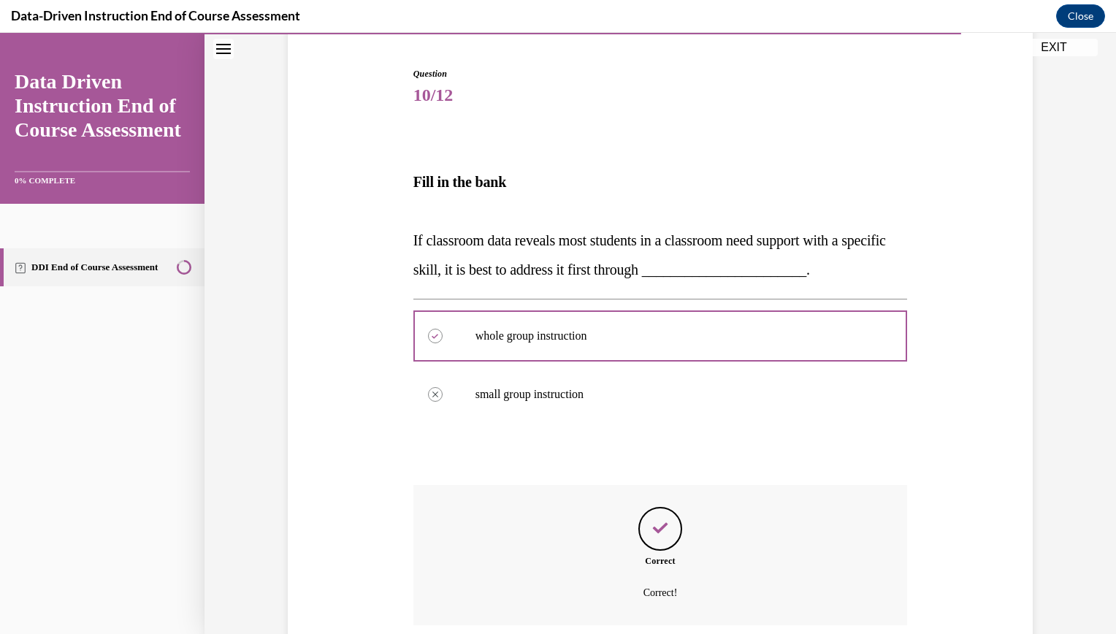
scroll to position [254, 0]
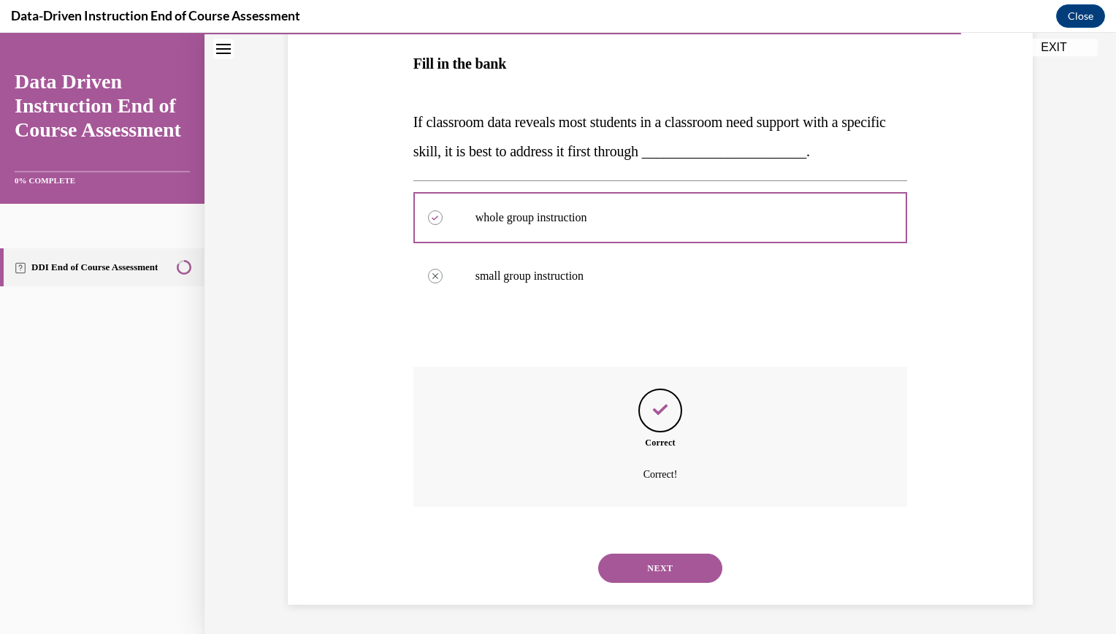
click at [659, 567] on button "NEXT" at bounding box center [660, 568] width 124 height 29
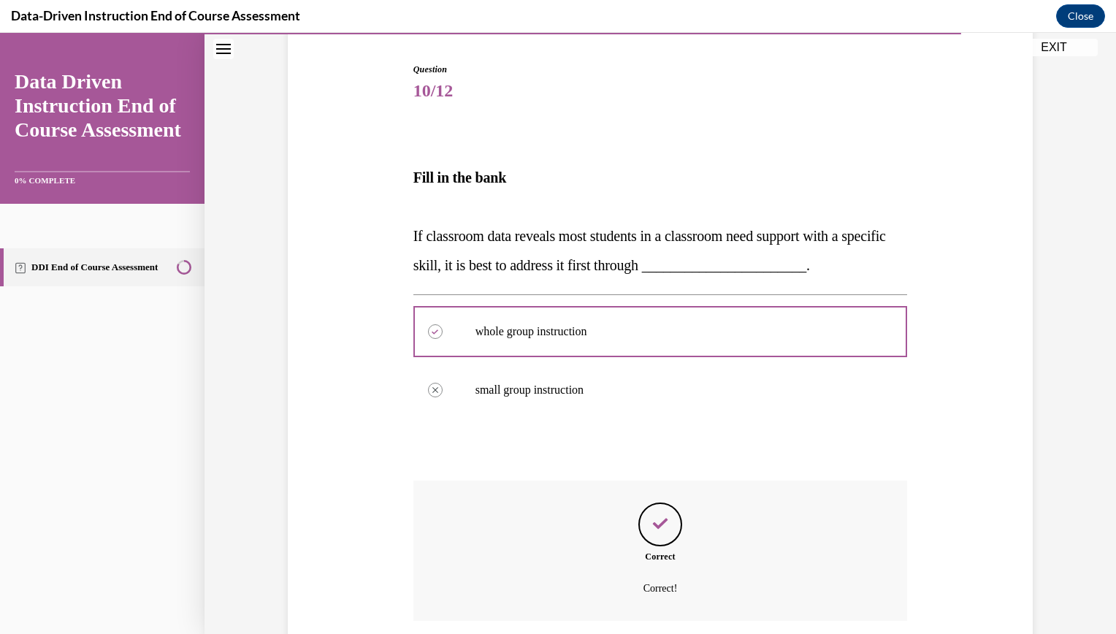
click at [0, 33] on div "SUBMIT NEXT" at bounding box center [0, 33] width 0 height 0
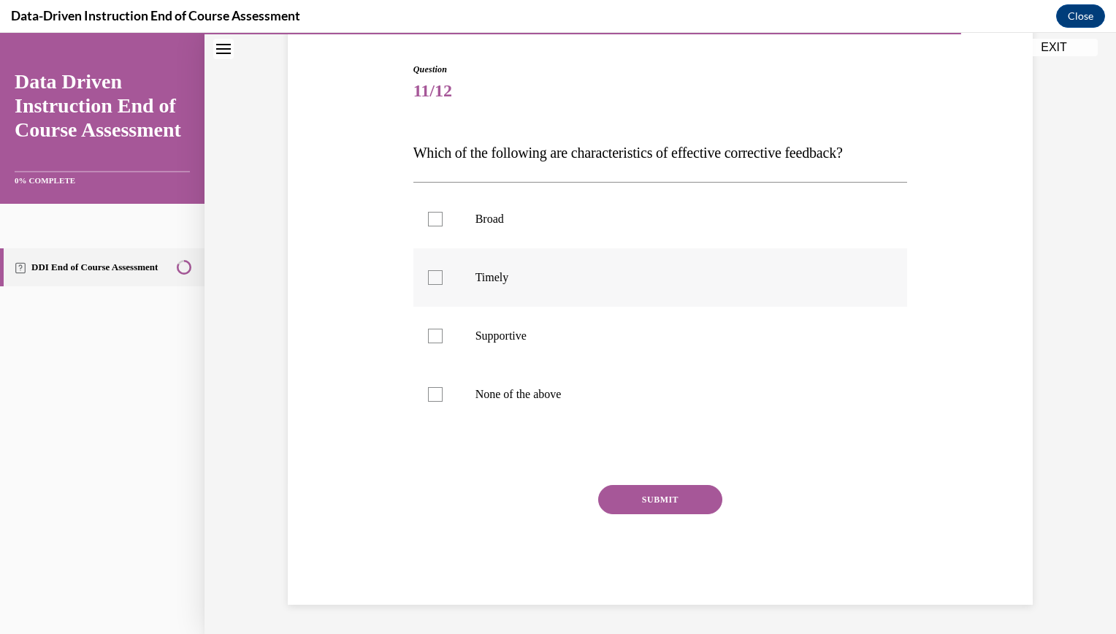
click at [429, 278] on div at bounding box center [435, 277] width 15 height 15
click at [429, 278] on input "Timely" at bounding box center [435, 277] width 15 height 15
click at [432, 278] on icon at bounding box center [435, 277] width 7 height 5
click at [429, 278] on input "Timely" at bounding box center [435, 277] width 15 height 15
click at [428, 280] on div at bounding box center [435, 277] width 15 height 15
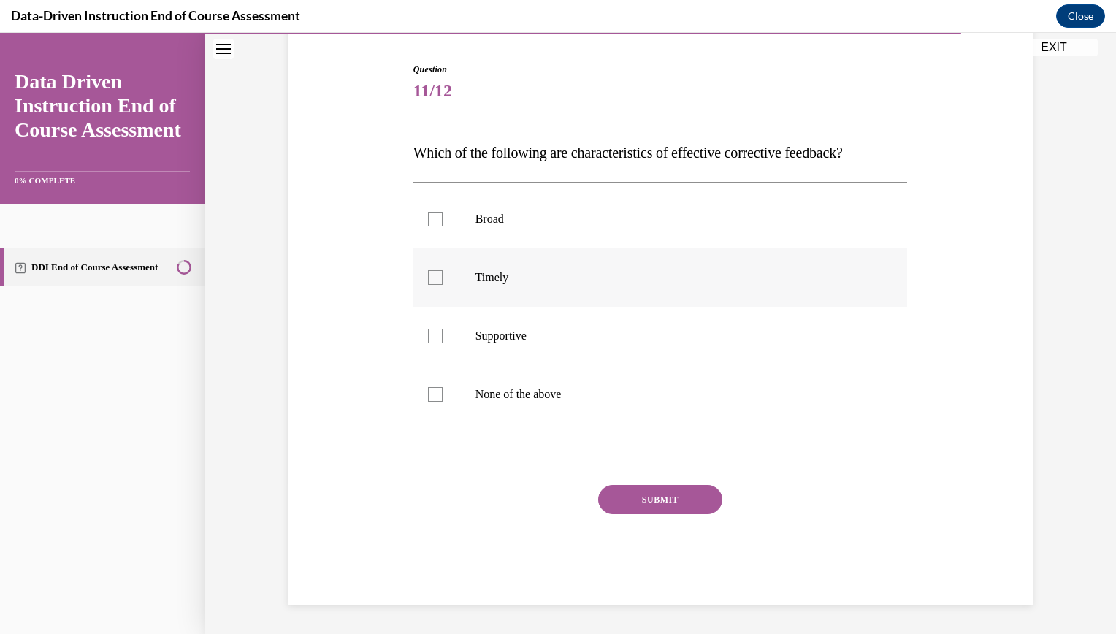
click at [428, 280] on input "Timely" at bounding box center [435, 277] width 15 height 15
click at [428, 280] on div at bounding box center [435, 277] width 15 height 15
click at [428, 280] on input "Timely" at bounding box center [435, 277] width 15 height 15
click at [428, 278] on div at bounding box center [435, 277] width 15 height 15
click at [428, 278] on input "Timely" at bounding box center [435, 277] width 15 height 15
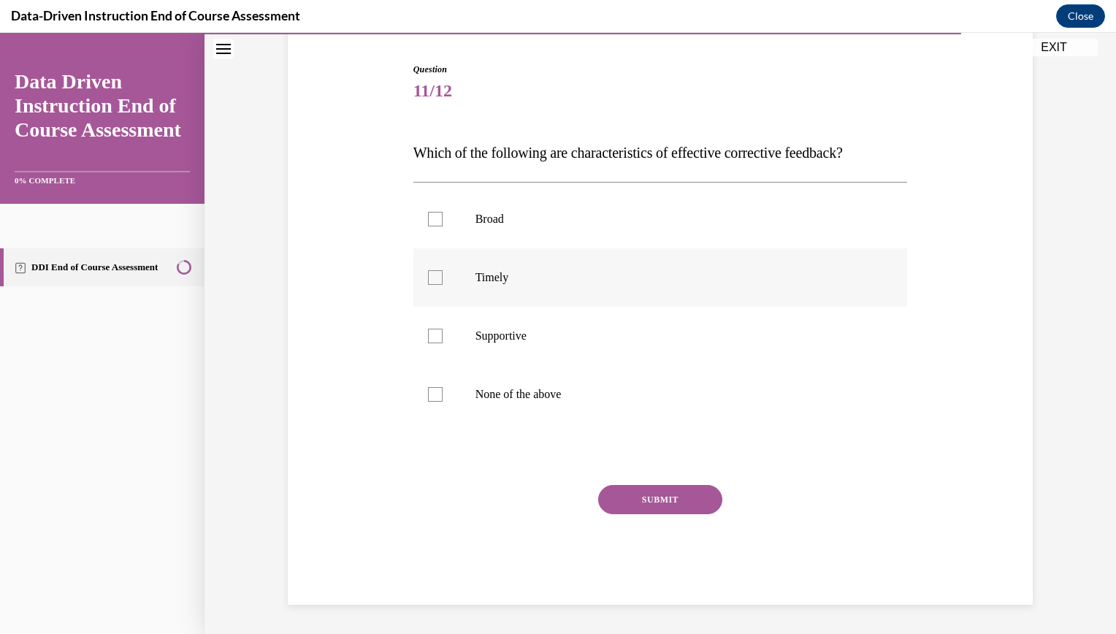
checkbox input "true"
click at [430, 335] on div at bounding box center [435, 336] width 15 height 15
click at [430, 335] on input "Supportive" at bounding box center [435, 336] width 15 height 15
checkbox input "true"
click at [642, 500] on button "SUBMIT" at bounding box center [660, 499] width 124 height 29
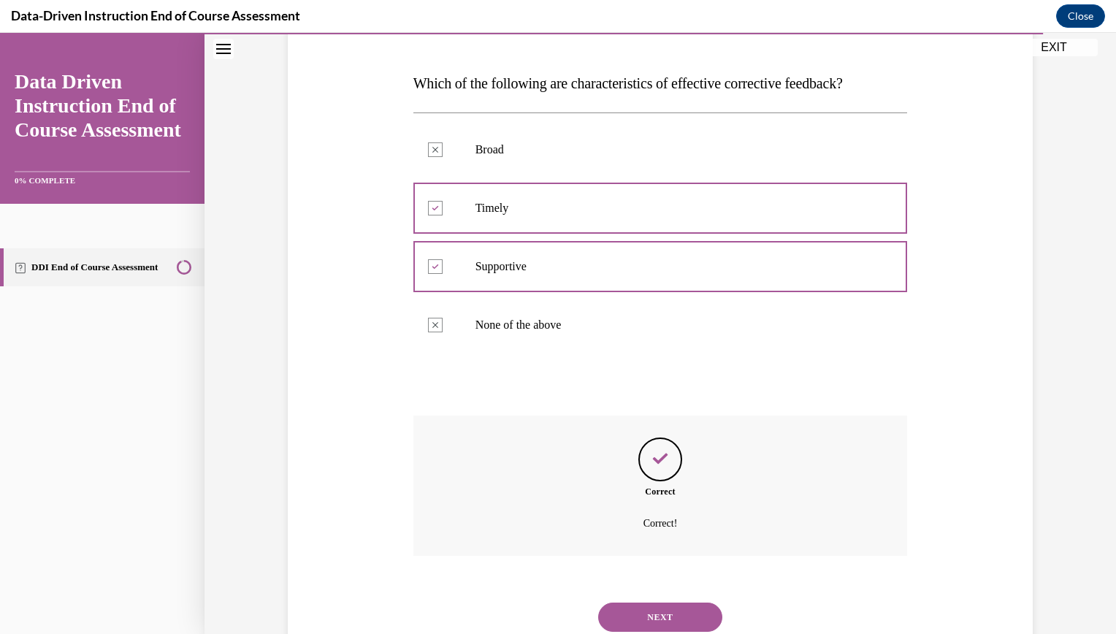
scroll to position [259, 0]
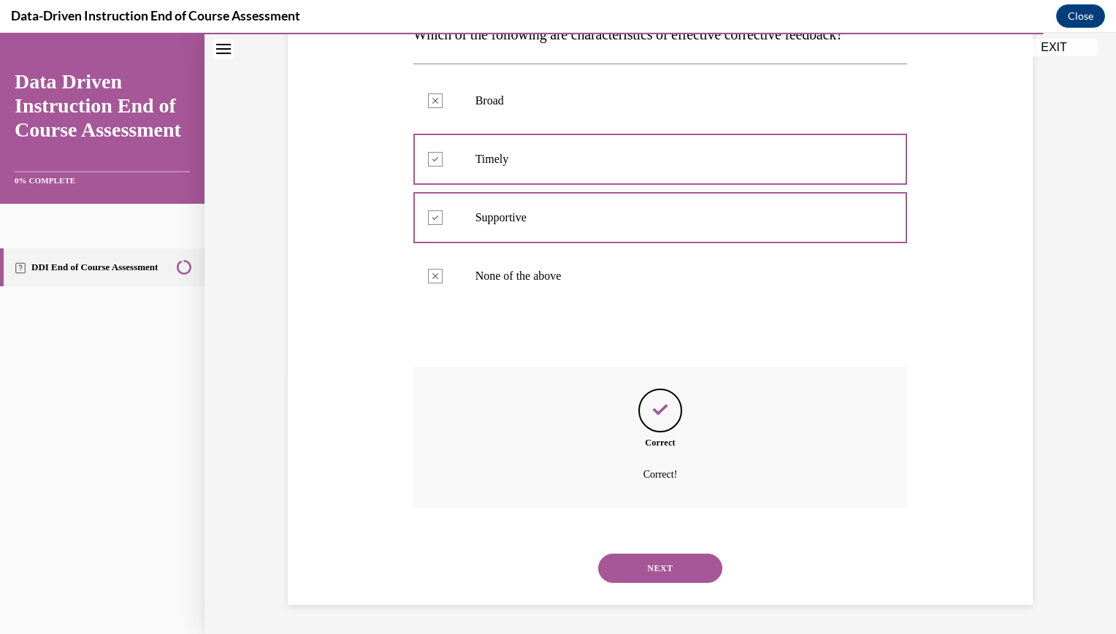
click at [655, 570] on button "NEXT" at bounding box center [660, 568] width 124 height 29
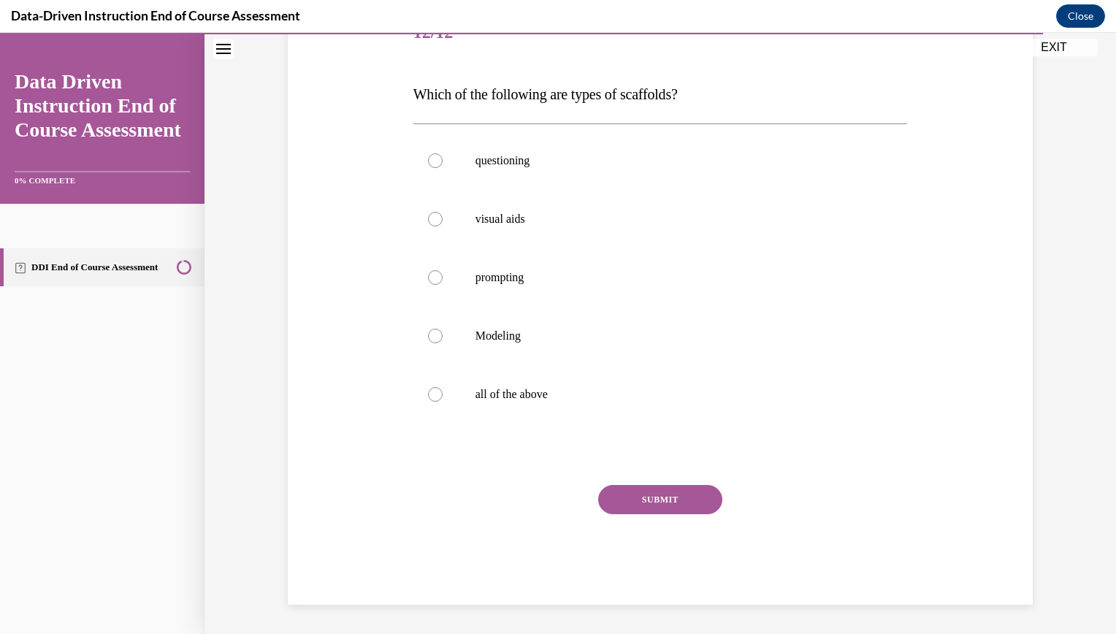
scroll to position [163, 0]
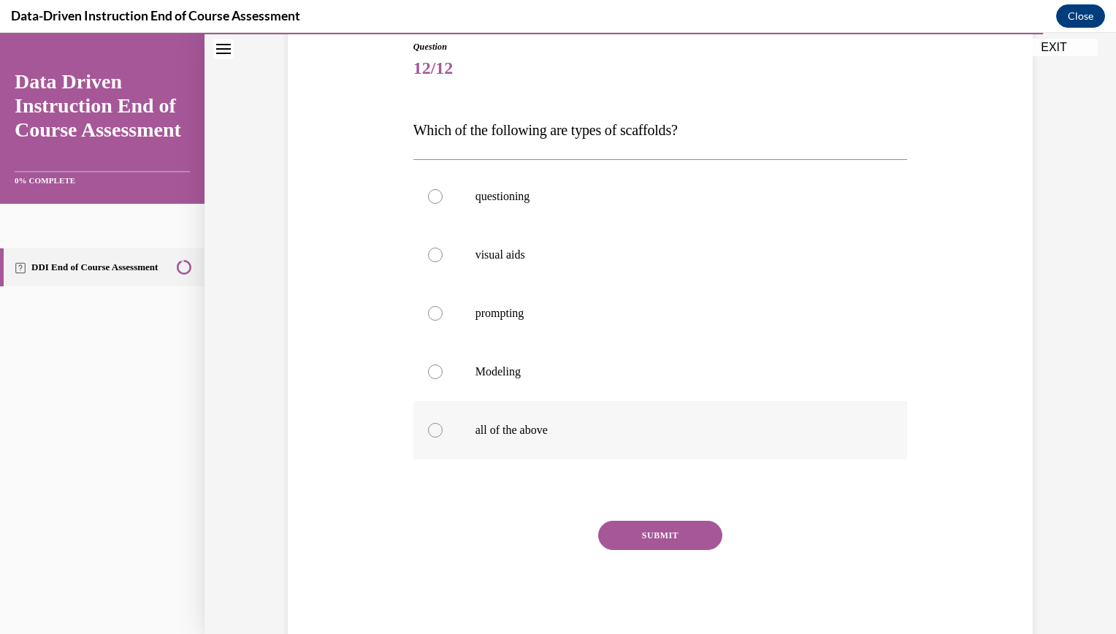
click at [428, 434] on div at bounding box center [435, 430] width 15 height 15
click at [428, 434] on input "all of the above" at bounding box center [435, 430] width 15 height 15
radio input "true"
click at [428, 434] on div at bounding box center [435, 430] width 15 height 15
click at [428, 434] on input "all of the above" at bounding box center [435, 430] width 15 height 15
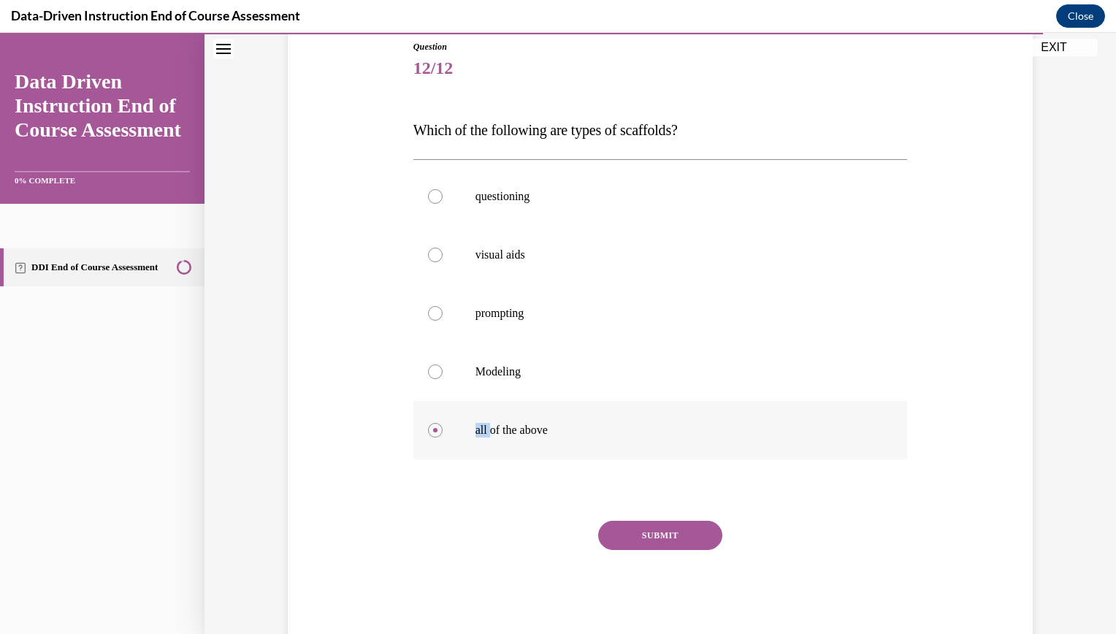
click at [428, 434] on div at bounding box center [435, 430] width 15 height 15
click at [428, 434] on input "all of the above" at bounding box center [435, 430] width 15 height 15
click at [635, 530] on button "SUBMIT" at bounding box center [660, 535] width 124 height 29
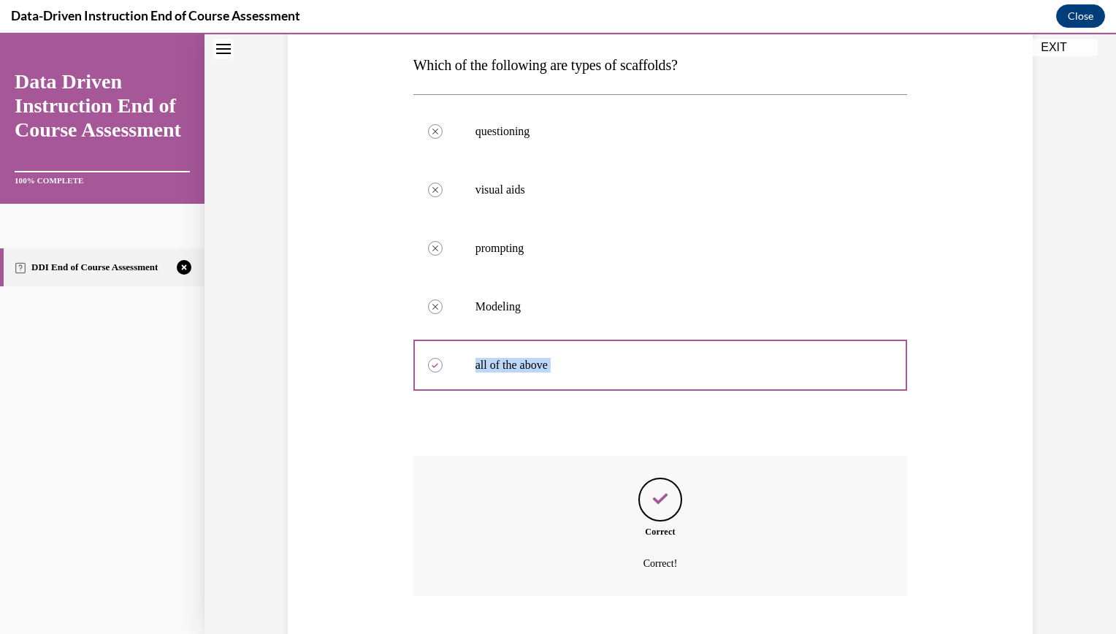
scroll to position [317, 0]
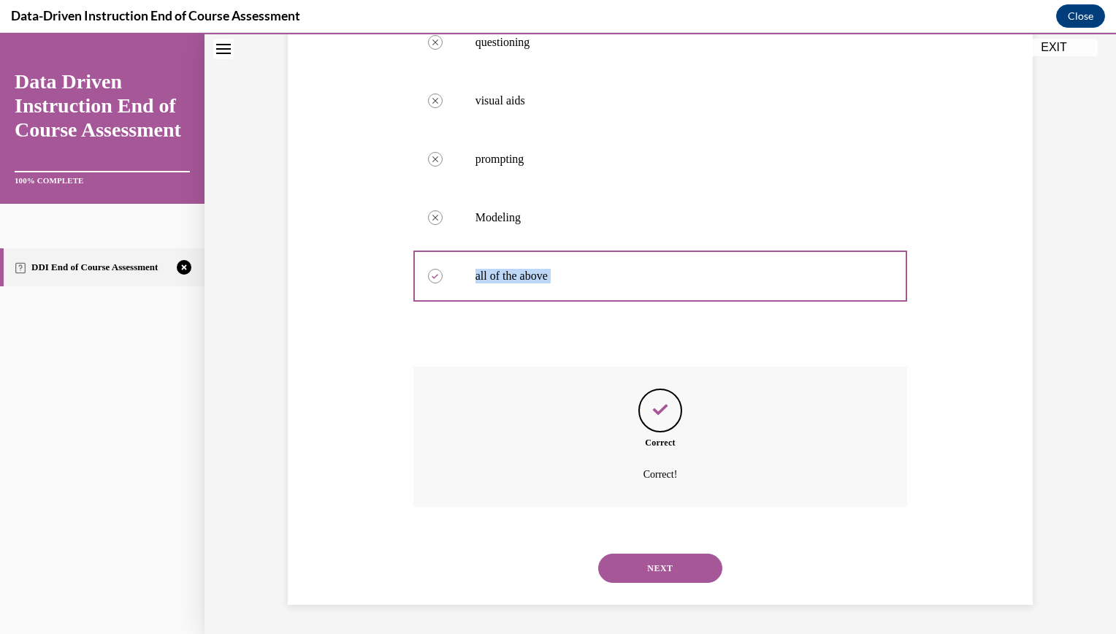
click at [665, 567] on button "NEXT" at bounding box center [660, 568] width 124 height 29
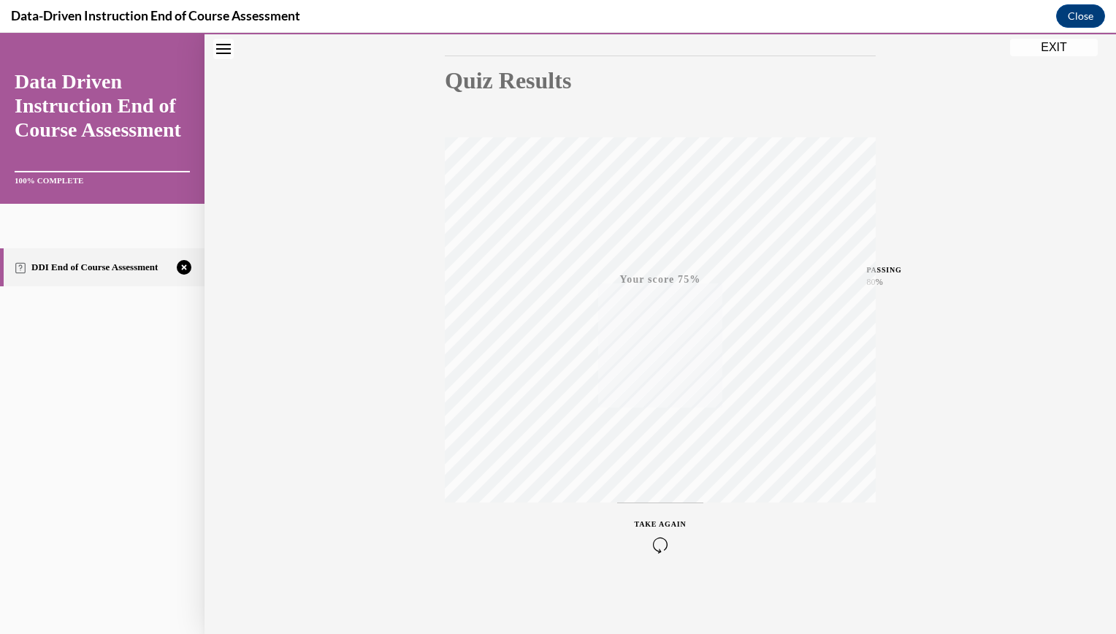
click at [654, 546] on icon "button" at bounding box center [661, 545] width 52 height 16
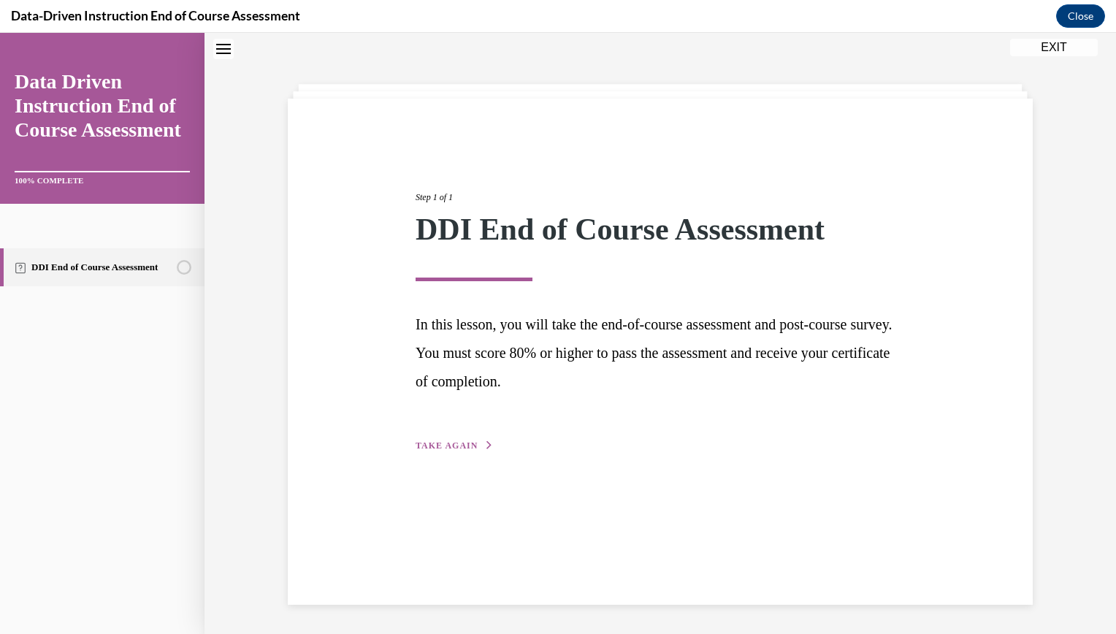
scroll to position [46, 0]
click at [442, 446] on span "TAKE AGAIN" at bounding box center [447, 445] width 62 height 10
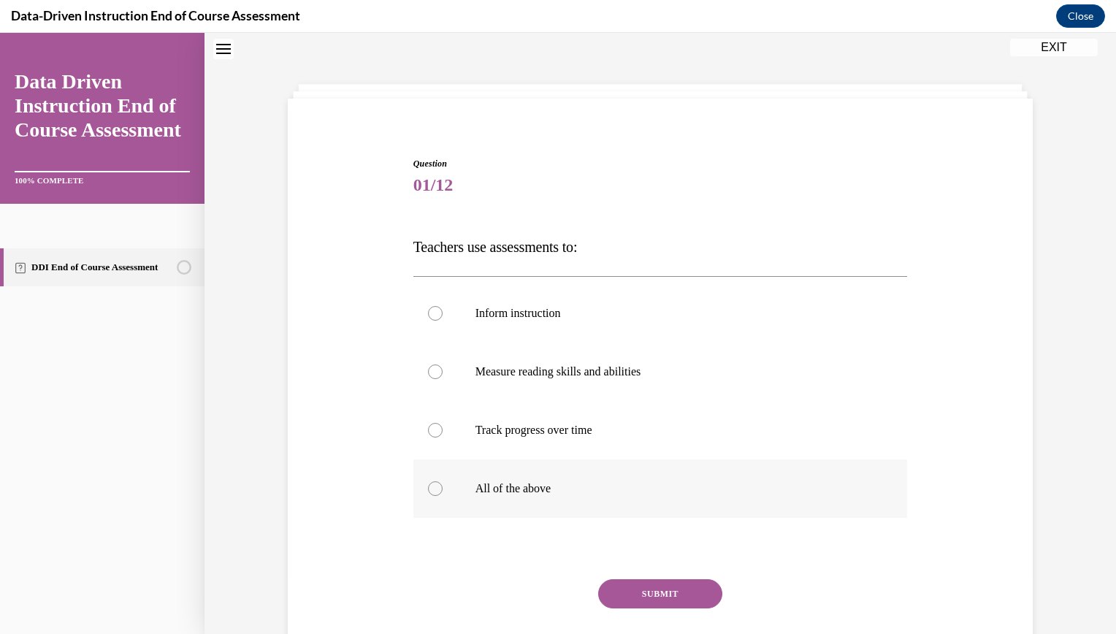
click at [428, 490] on div at bounding box center [435, 488] width 15 height 15
click at [428, 490] on input "All of the above" at bounding box center [435, 488] width 15 height 15
radio input "true"
click at [662, 595] on button "SUBMIT" at bounding box center [660, 593] width 124 height 29
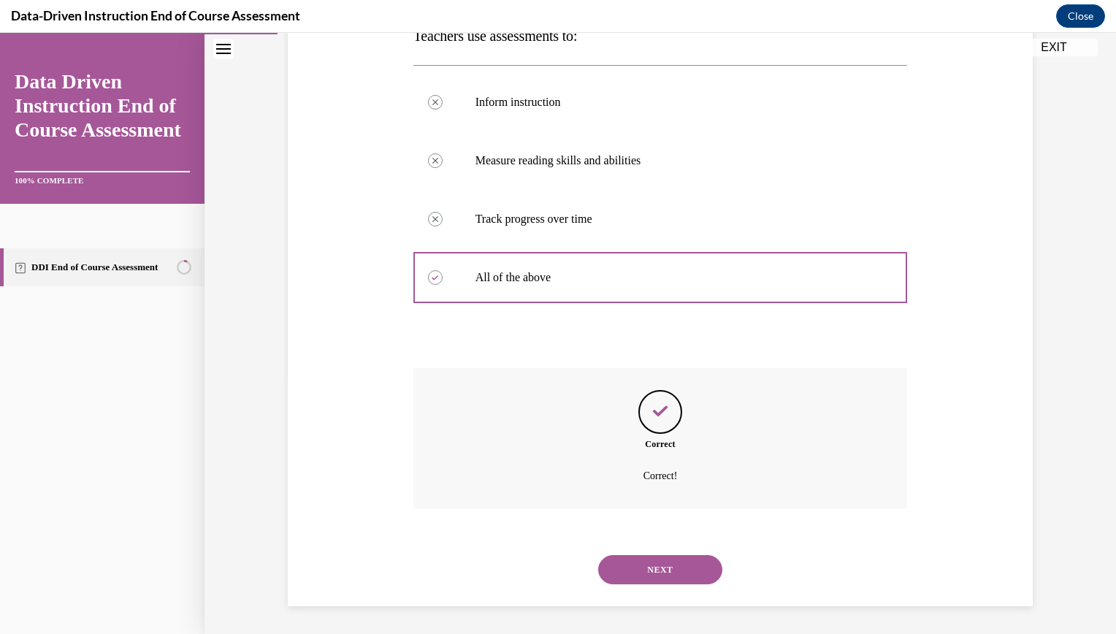
scroll to position [259, 0]
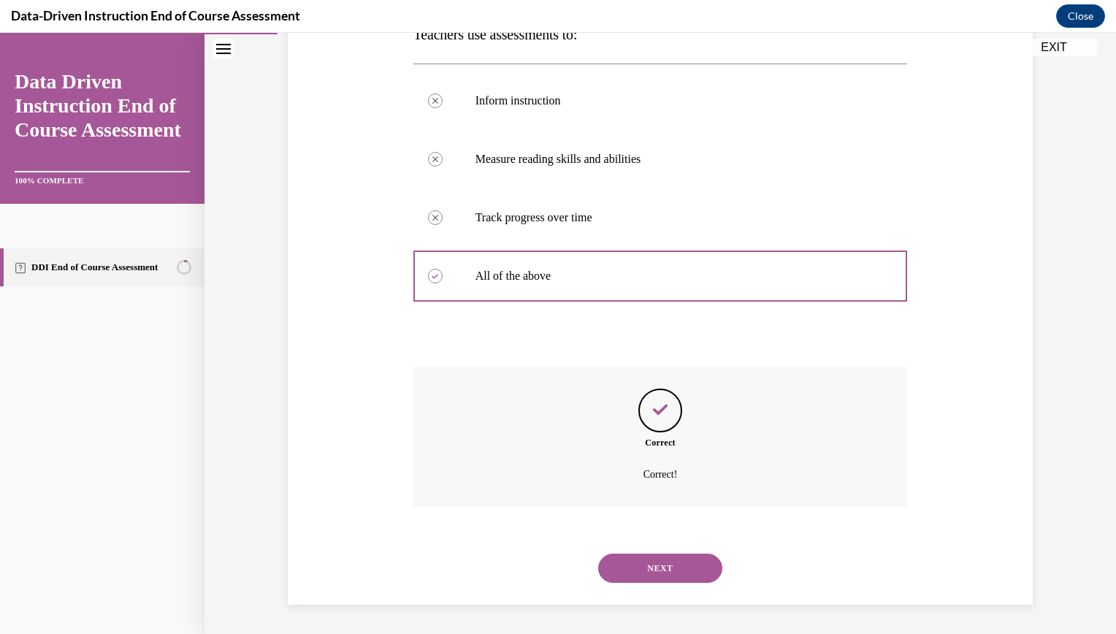
click at [655, 573] on button "NEXT" at bounding box center [660, 568] width 124 height 29
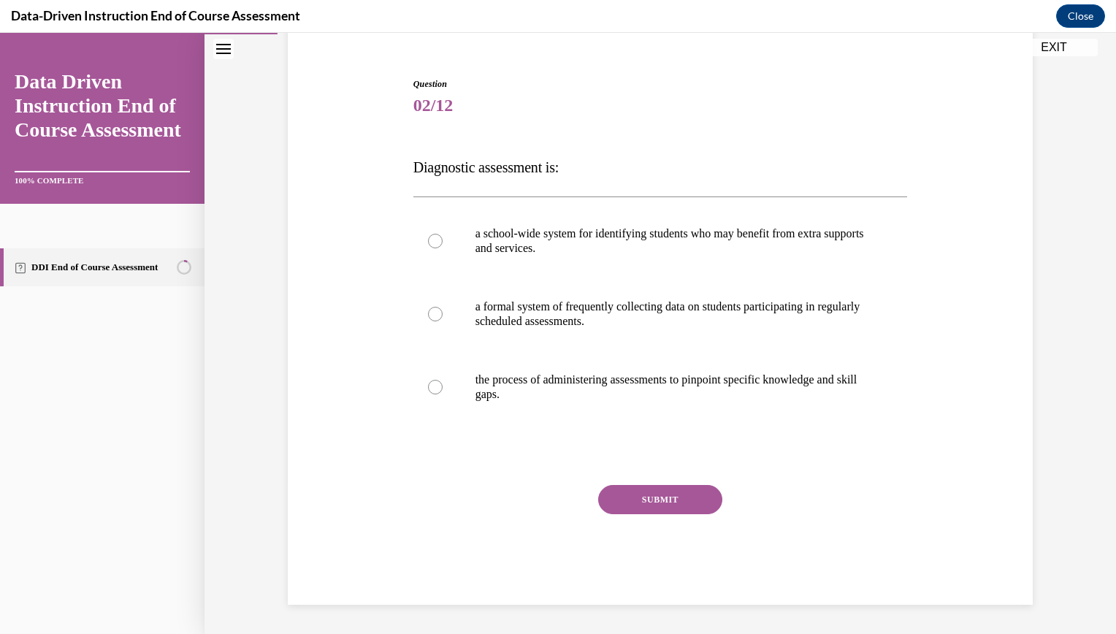
scroll to position [126, 0]
click at [429, 387] on div at bounding box center [435, 387] width 15 height 15
click at [429, 387] on input "the process of administering assessments to pinpoint specific knowledge and ski…" at bounding box center [435, 387] width 15 height 15
radio input "true"
click at [643, 499] on button "SUBMIT" at bounding box center [660, 499] width 124 height 29
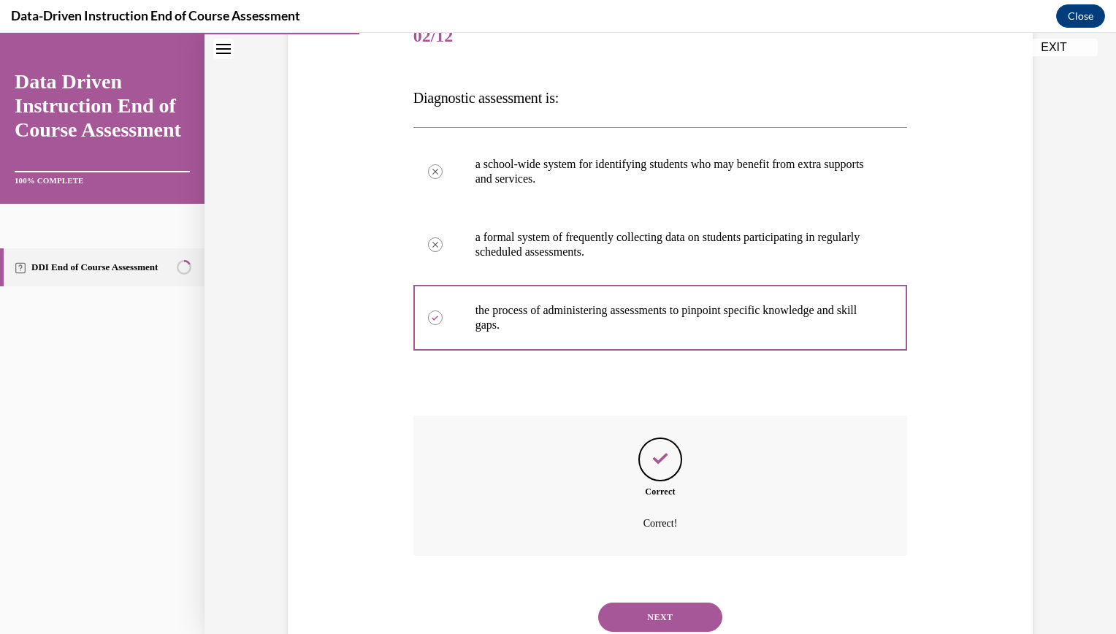
scroll to position [244, 0]
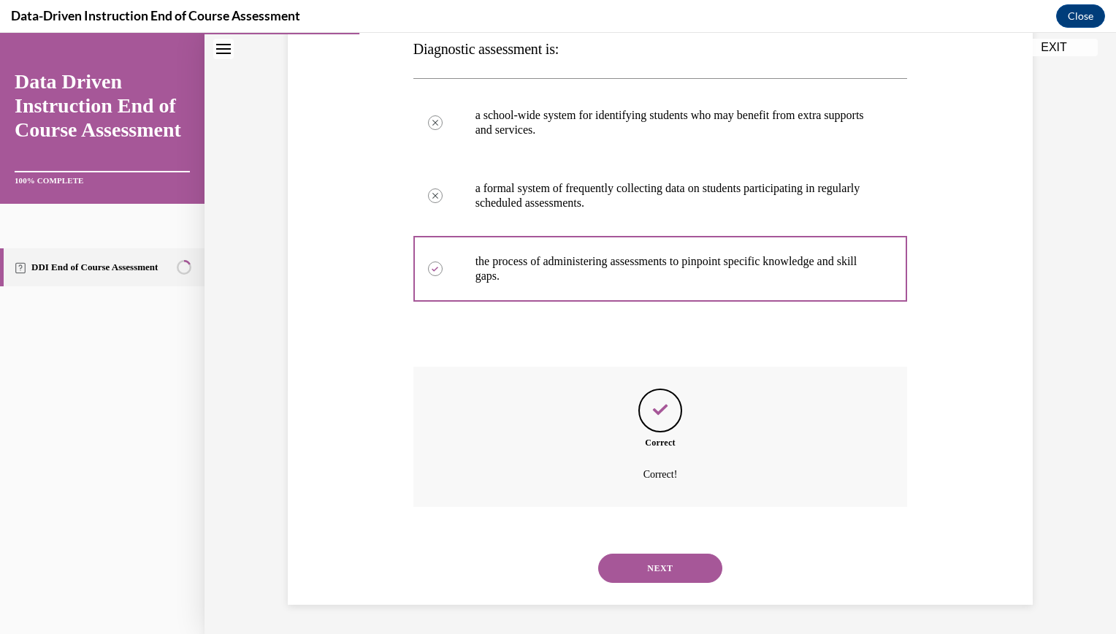
click at [653, 570] on button "NEXT" at bounding box center [660, 568] width 124 height 29
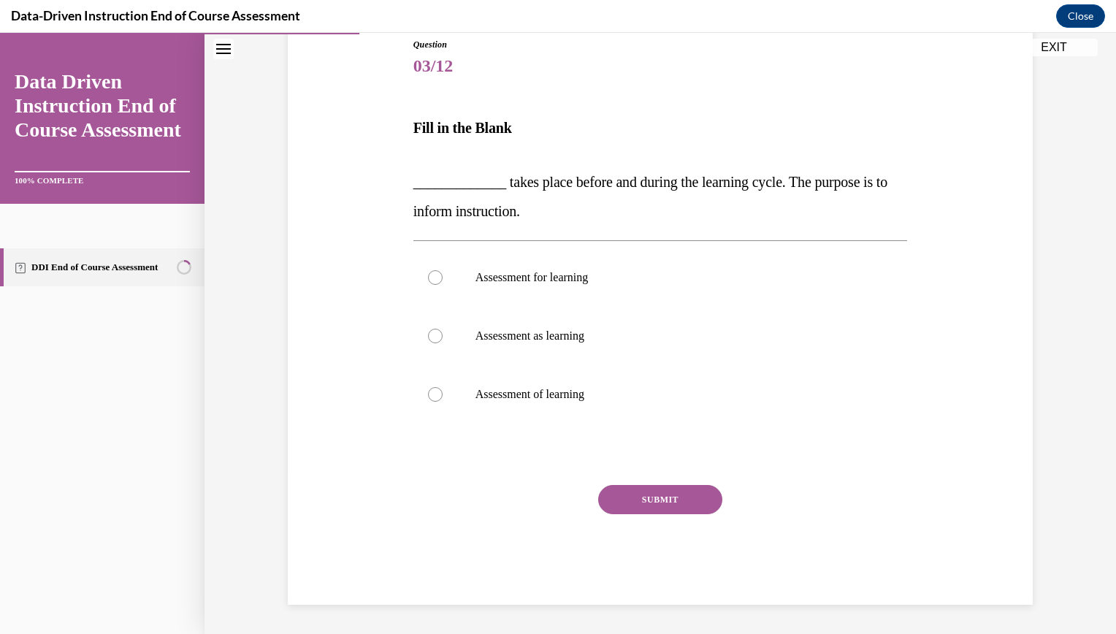
scroll to position [163, 0]
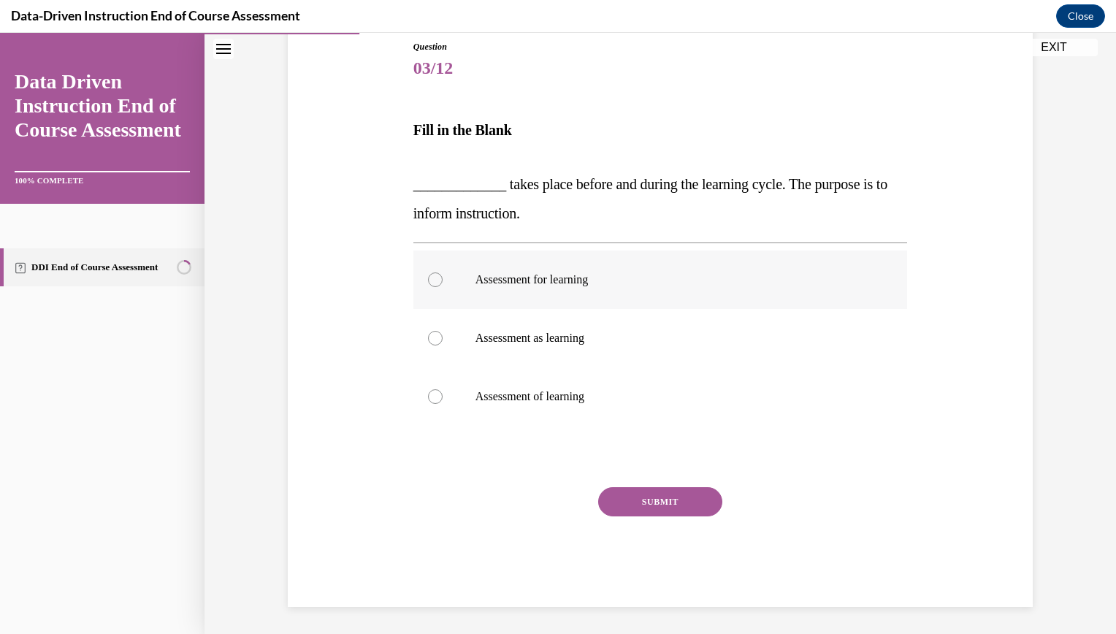
click at [428, 281] on div at bounding box center [435, 279] width 15 height 15
click at [428, 281] on input "Assessment for learning" at bounding box center [435, 279] width 15 height 15
radio input "true"
click at [665, 500] on button "SUBMIT" at bounding box center [660, 501] width 124 height 29
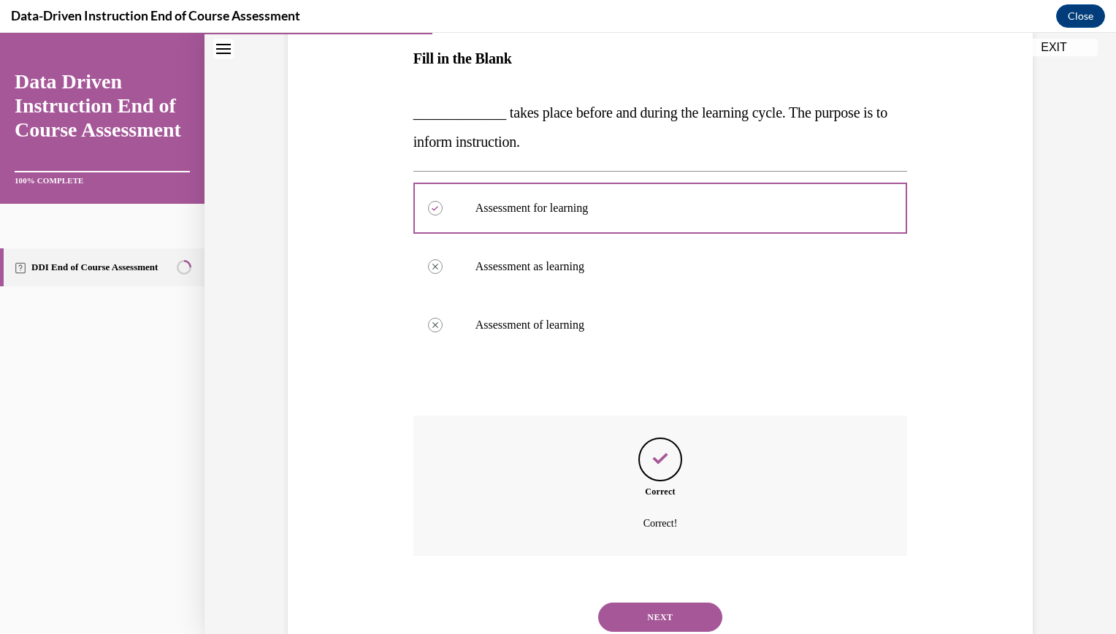
scroll to position [283, 0]
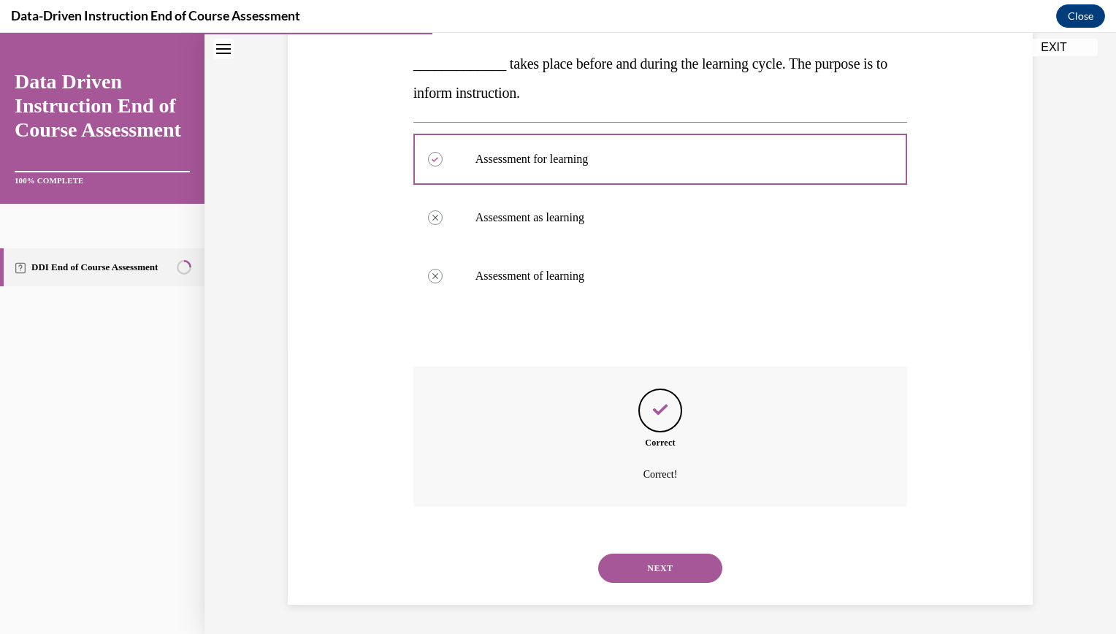
click at [658, 562] on button "NEXT" at bounding box center [660, 568] width 124 height 29
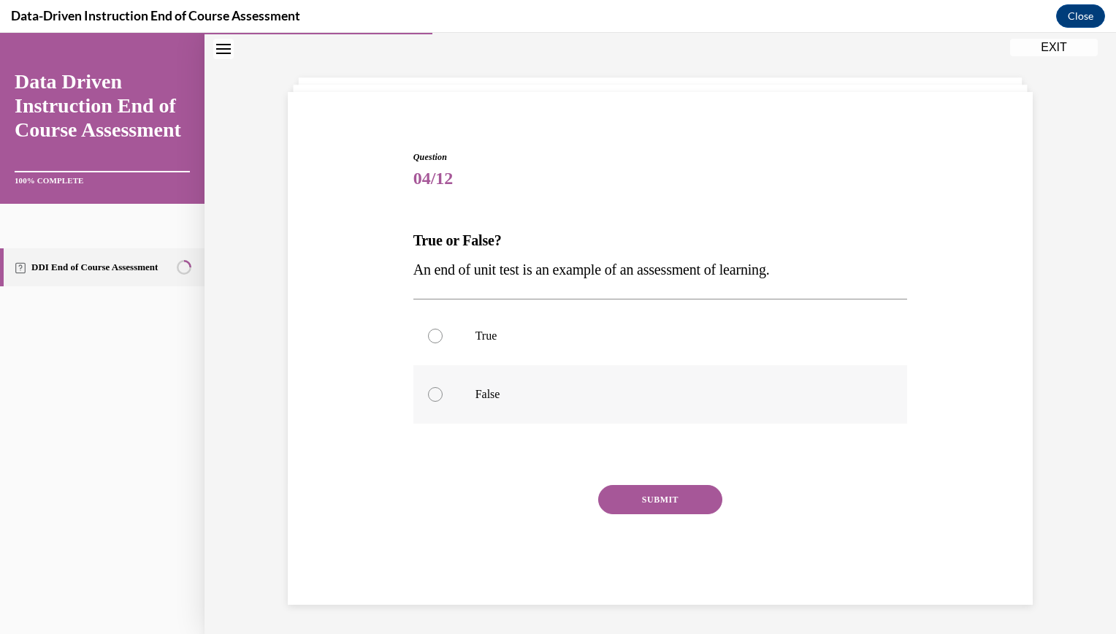
click at [428, 396] on div at bounding box center [435, 394] width 15 height 15
click at [428, 396] on input "False" at bounding box center [435, 394] width 15 height 15
radio input "true"
click at [659, 500] on button "SUBMIT" at bounding box center [660, 499] width 124 height 29
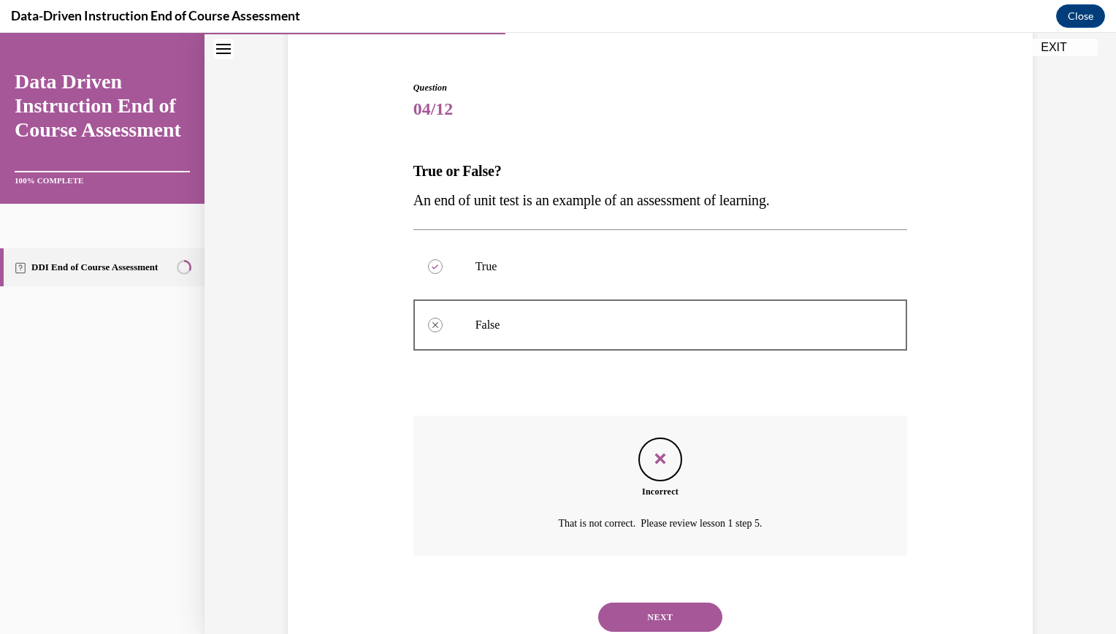
scroll to position [171, 0]
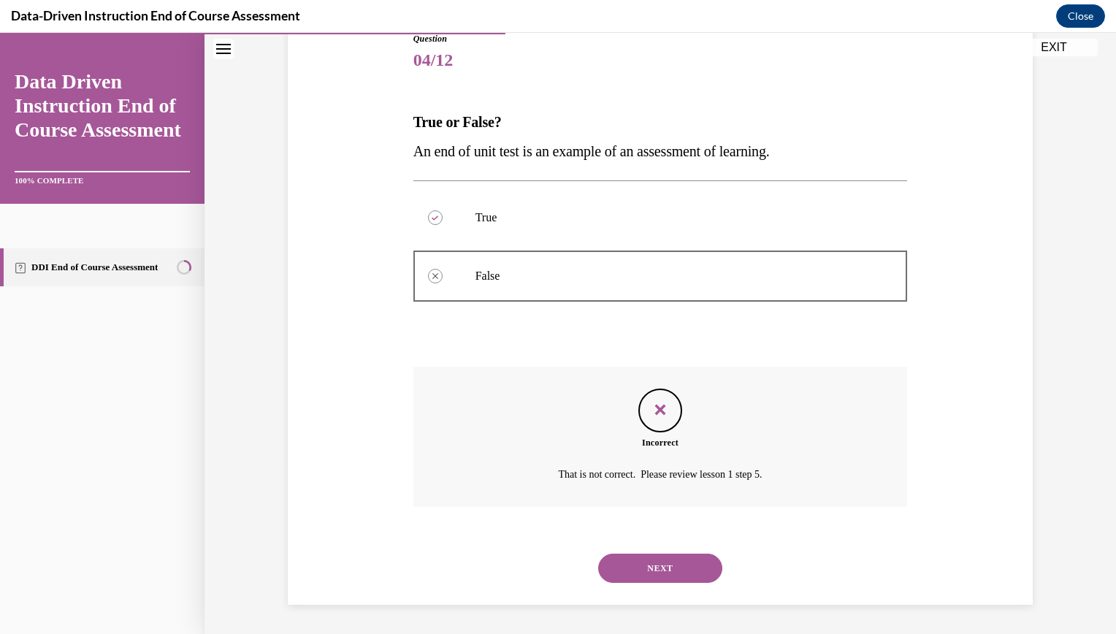
click at [665, 568] on button "NEXT" at bounding box center [660, 568] width 124 height 29
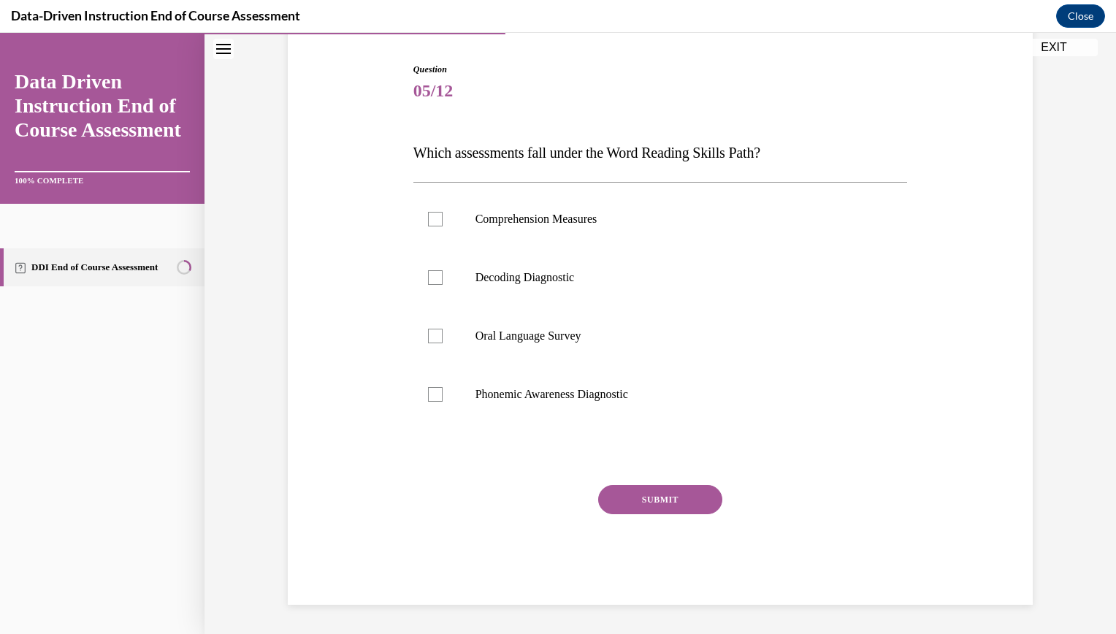
scroll to position [140, 0]
click at [663, 568] on div "SUBMIT NEXT" at bounding box center [660, 545] width 494 height 120
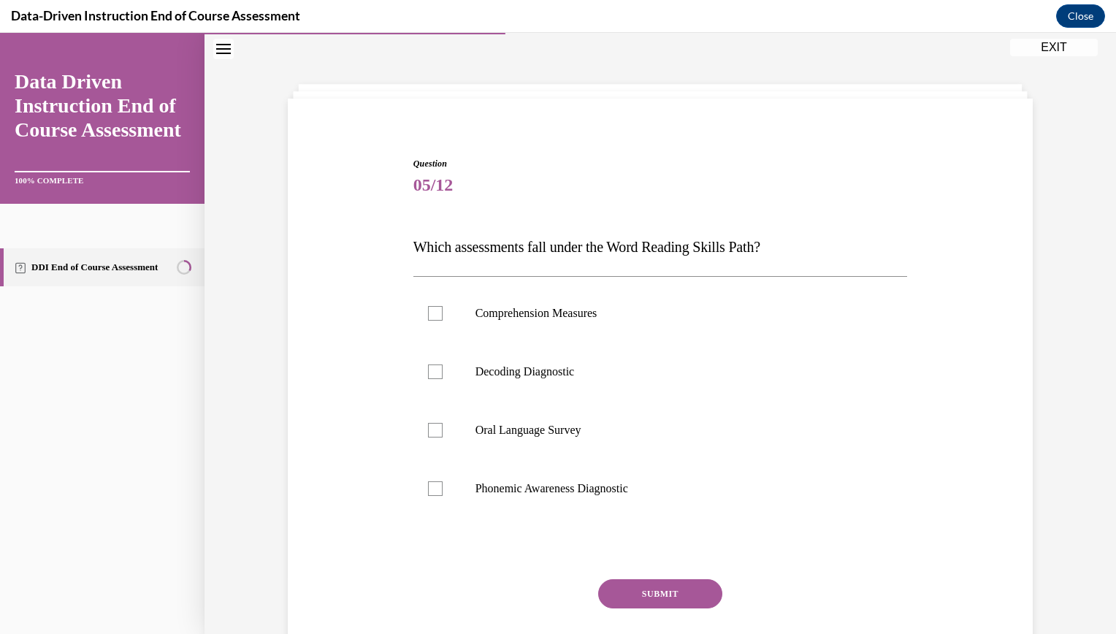
scroll to position [53, 0]
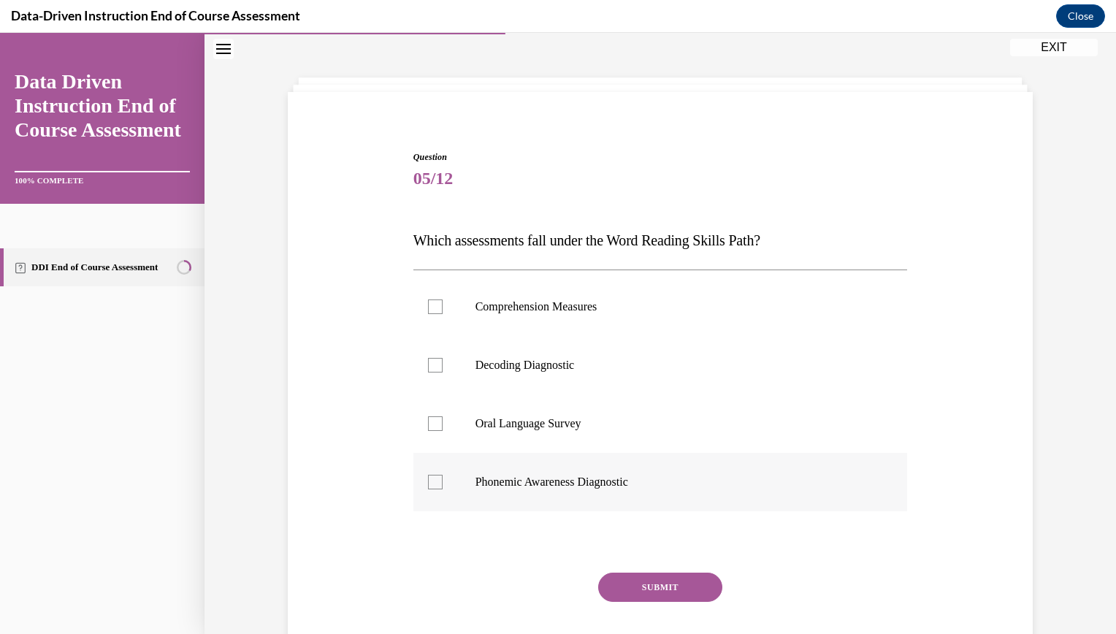
click at [429, 485] on div at bounding box center [435, 482] width 15 height 15
click at [429, 485] on input "Phonemic Awareness Diagnostic" at bounding box center [435, 482] width 15 height 15
checkbox input "true"
click at [428, 370] on div at bounding box center [435, 365] width 15 height 15
click at [428, 370] on input "Decoding Diagnostic" at bounding box center [435, 365] width 15 height 15
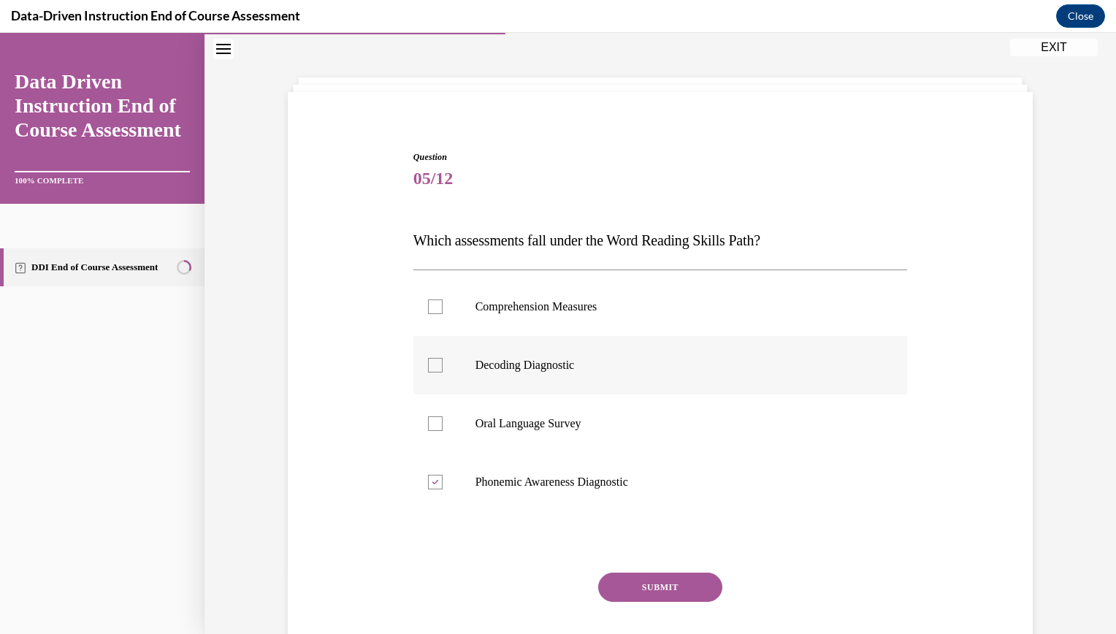
checkbox input "true"
click at [667, 590] on button "SUBMIT" at bounding box center [660, 587] width 124 height 29
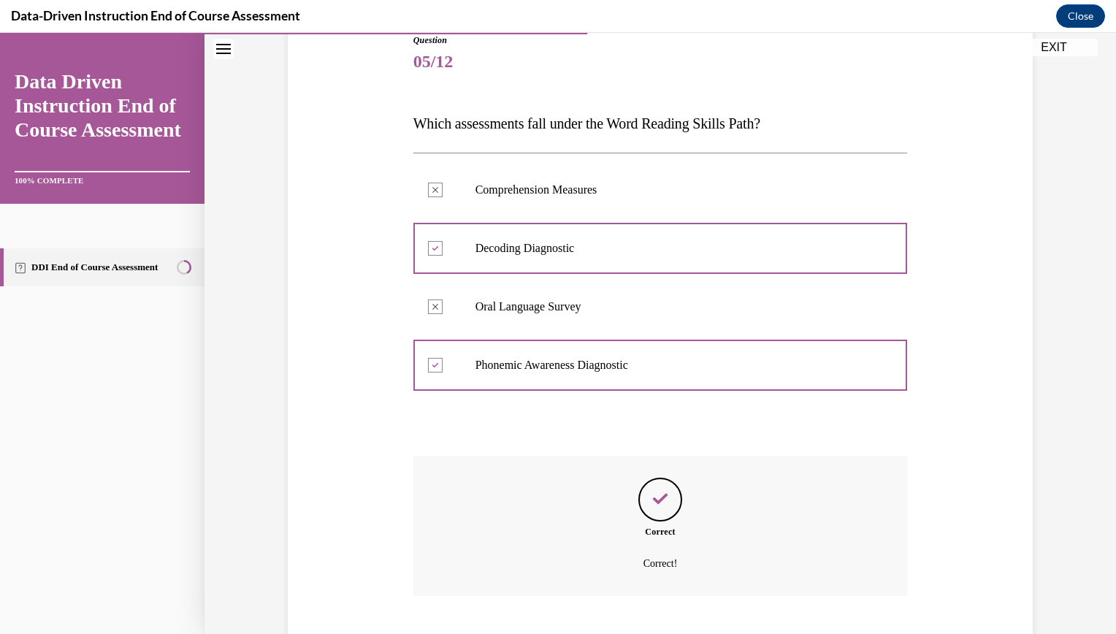
scroll to position [259, 0]
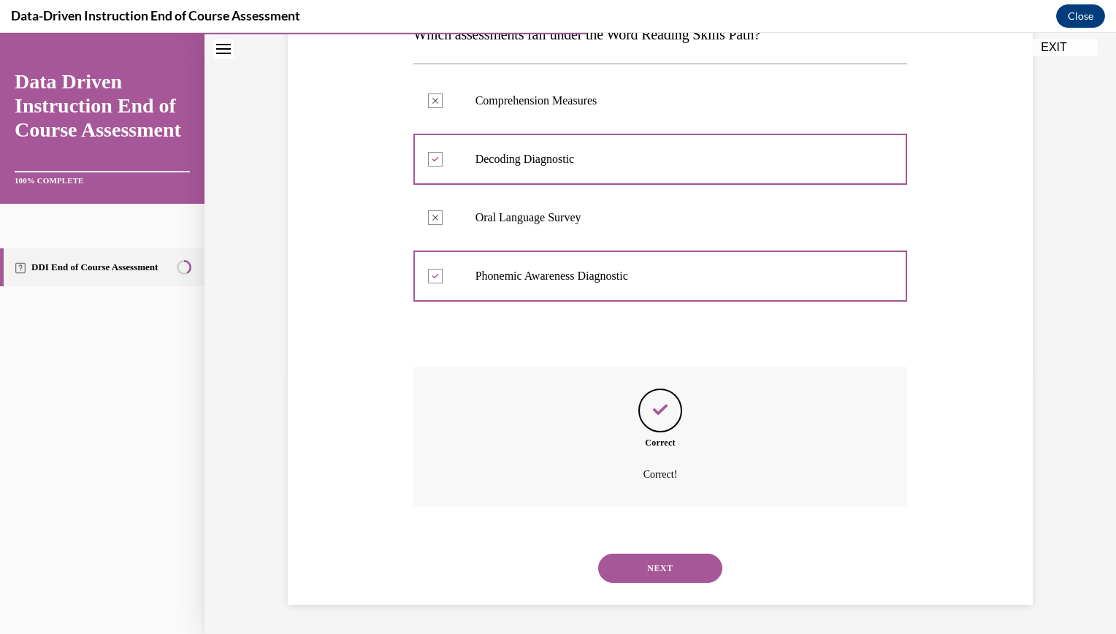
click at [659, 569] on button "NEXT" at bounding box center [660, 568] width 124 height 29
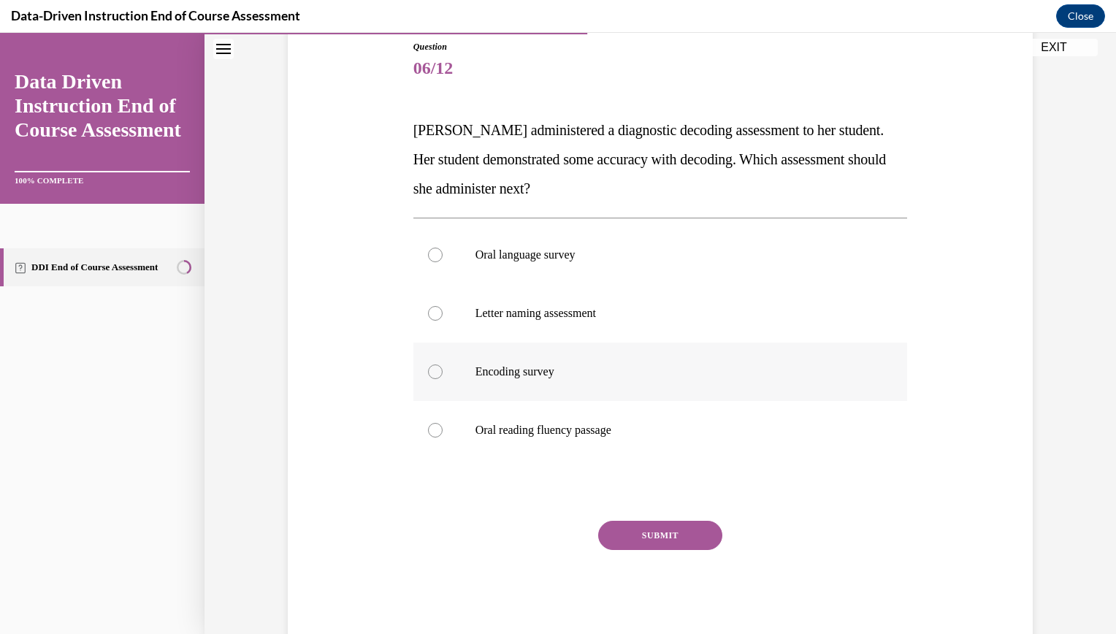
click at [428, 373] on div at bounding box center [435, 371] width 15 height 15
click at [428, 373] on input "Encoding survey" at bounding box center [435, 371] width 15 height 15
radio input "true"
click at [662, 535] on button "SUBMIT" at bounding box center [660, 535] width 124 height 29
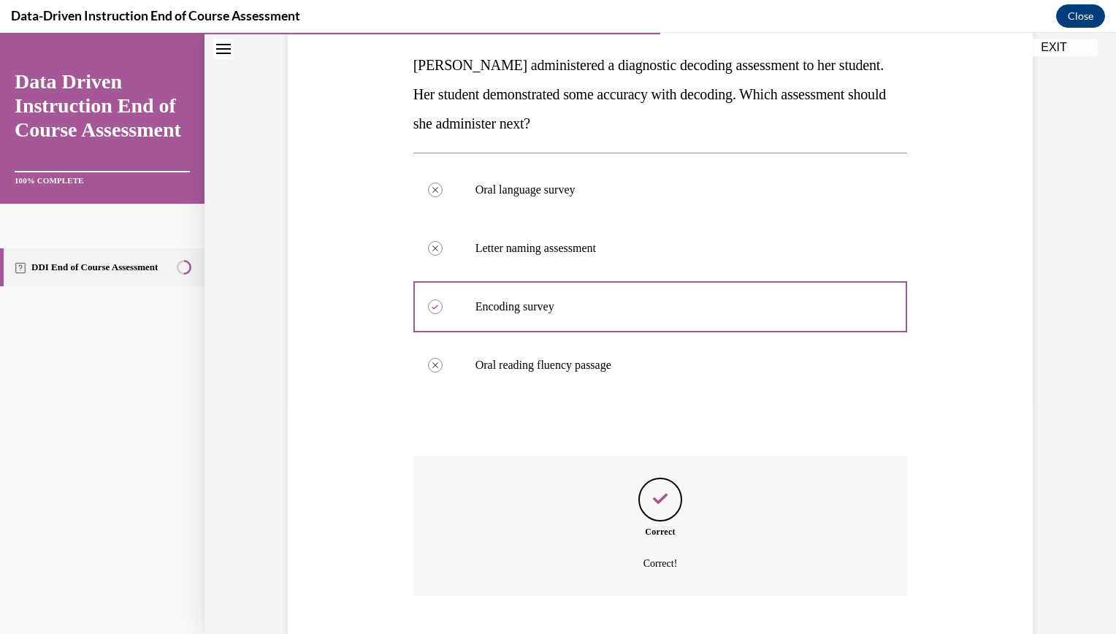
scroll to position [317, 0]
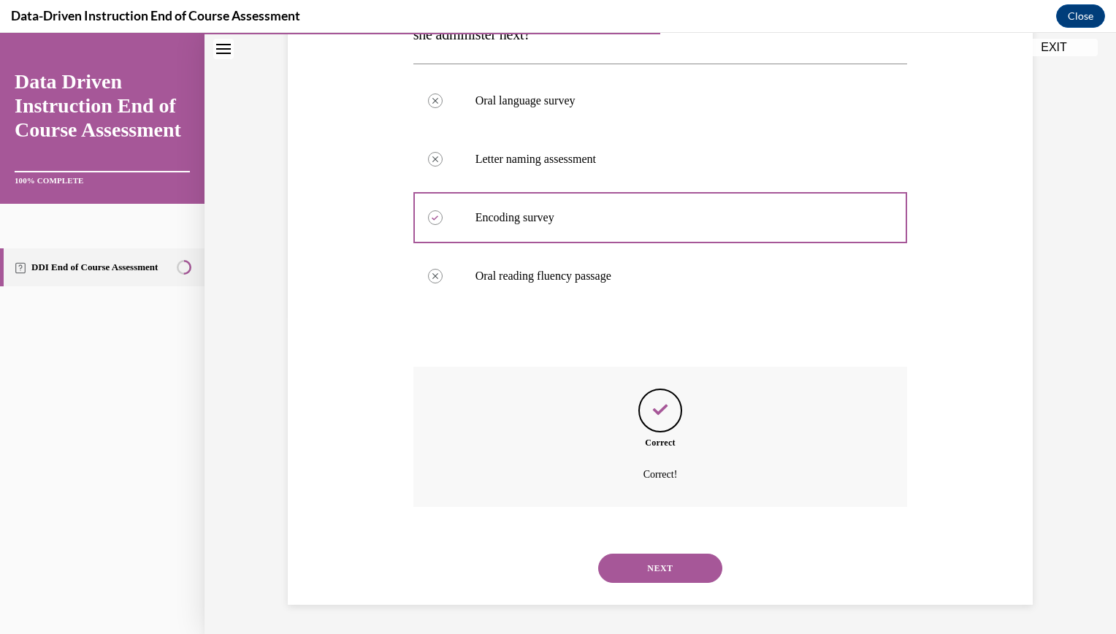
click at [657, 565] on button "NEXT" at bounding box center [660, 568] width 124 height 29
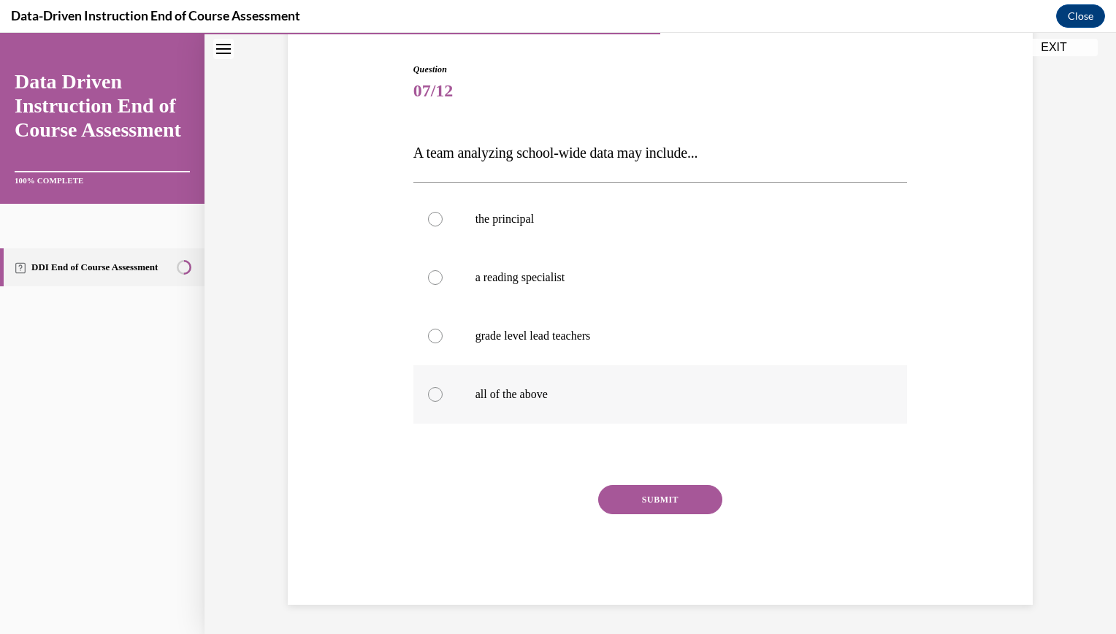
click at [428, 396] on div at bounding box center [435, 394] width 15 height 15
click at [428, 396] on input "all of the above" at bounding box center [435, 394] width 15 height 15
radio input "true"
click at [636, 503] on button "SUBMIT" at bounding box center [660, 499] width 124 height 29
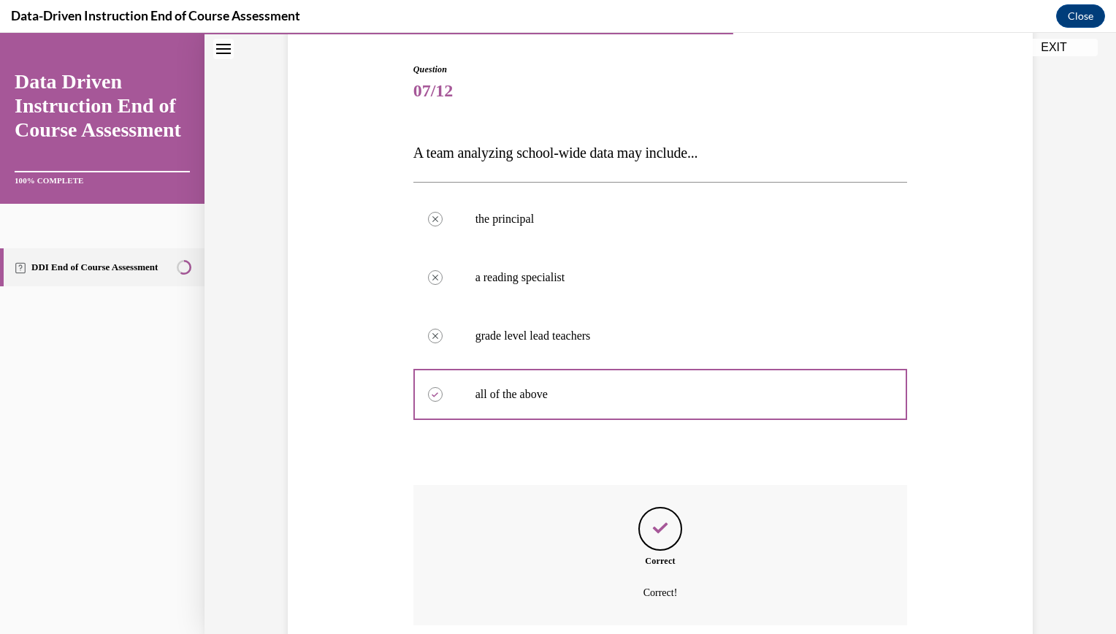
scroll to position [259, 0]
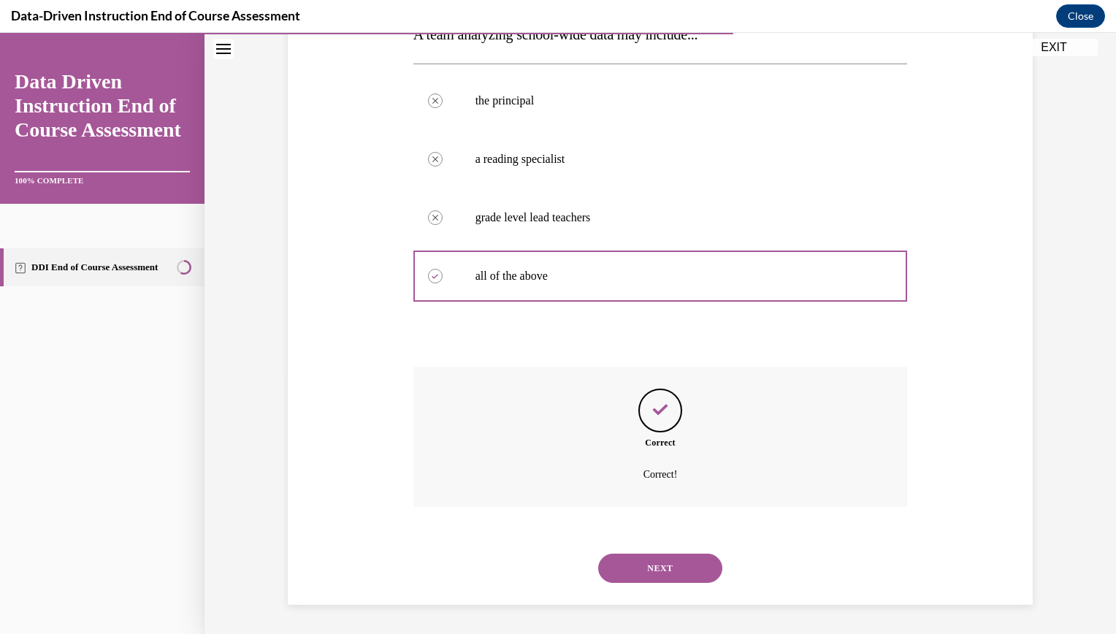
click at [655, 567] on button "NEXT" at bounding box center [660, 568] width 124 height 29
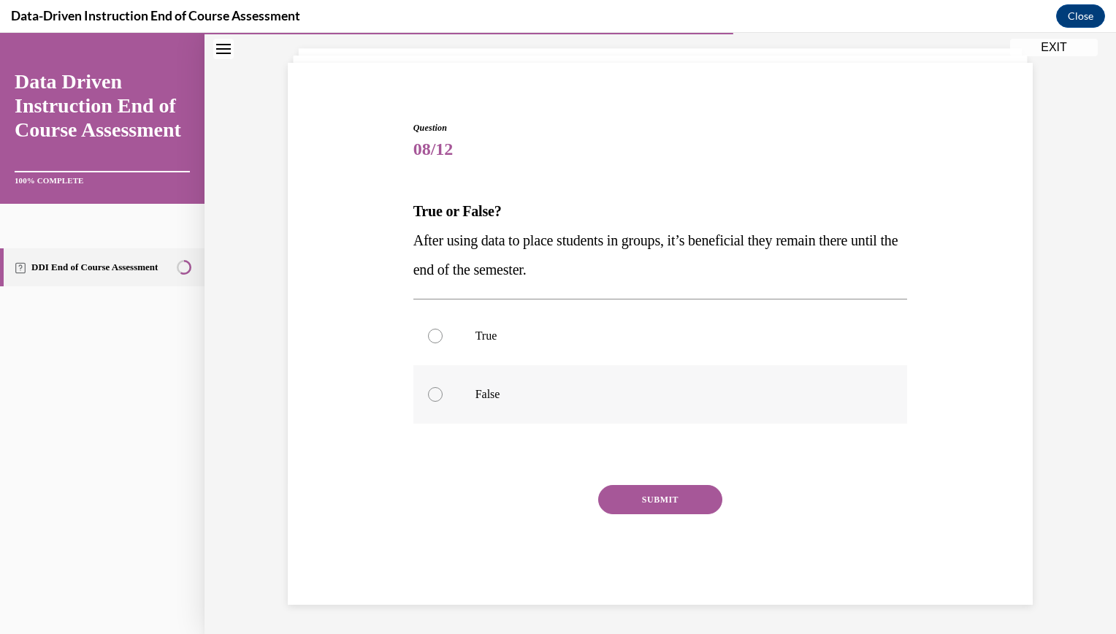
click at [428, 397] on div at bounding box center [435, 394] width 15 height 15
click at [428, 397] on input "False" at bounding box center [435, 394] width 15 height 15
radio input "true"
click at [656, 499] on button "SUBMIT" at bounding box center [660, 499] width 124 height 29
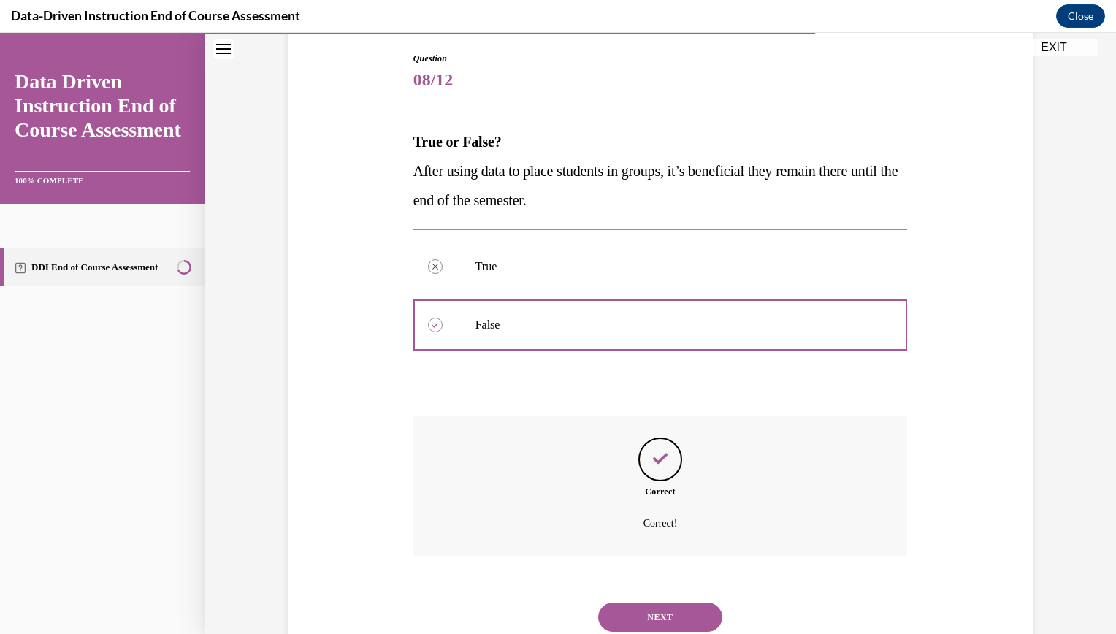
scroll to position [200, 0]
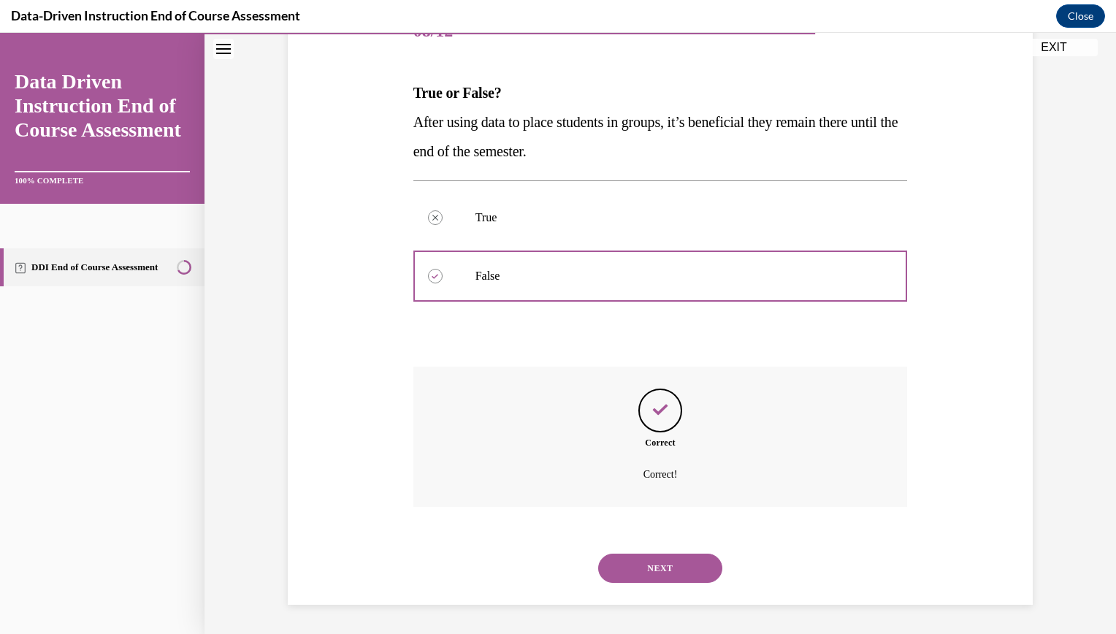
click at [651, 565] on button "NEXT" at bounding box center [660, 568] width 124 height 29
click at [0, 33] on div "SUBMIT NEXT" at bounding box center [0, 33] width 0 height 0
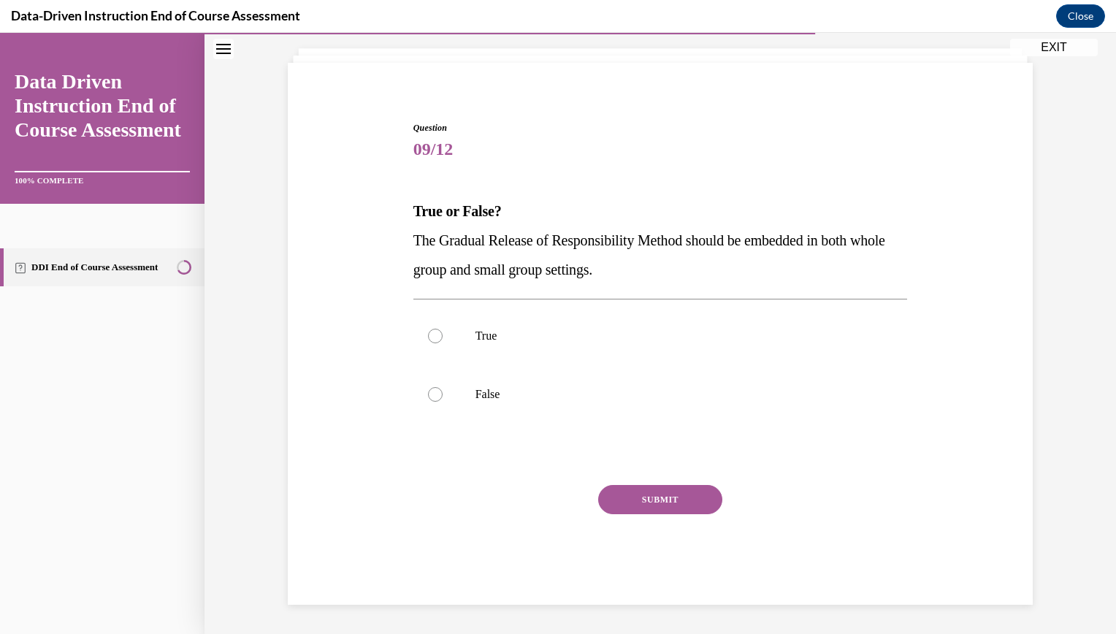
scroll to position [82, 0]
click at [651, 565] on div "SUBMIT NEXT" at bounding box center [660, 545] width 494 height 120
click at [428, 339] on div at bounding box center [435, 336] width 15 height 15
click at [428, 339] on input "True" at bounding box center [435, 336] width 15 height 15
radio input "true"
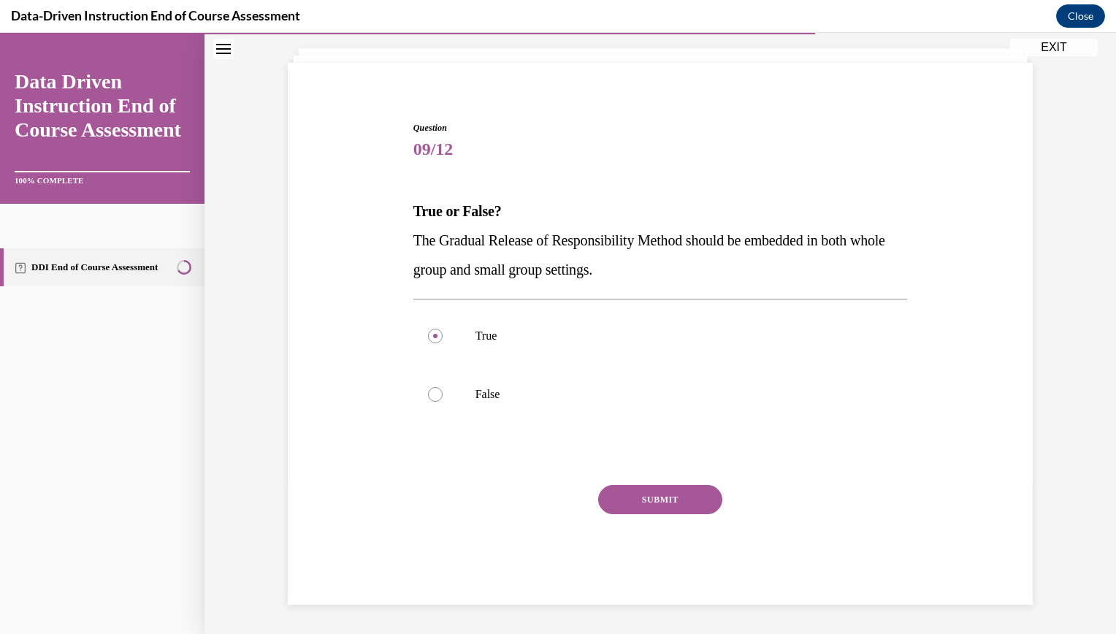
click at [654, 500] on button "SUBMIT" at bounding box center [660, 499] width 124 height 29
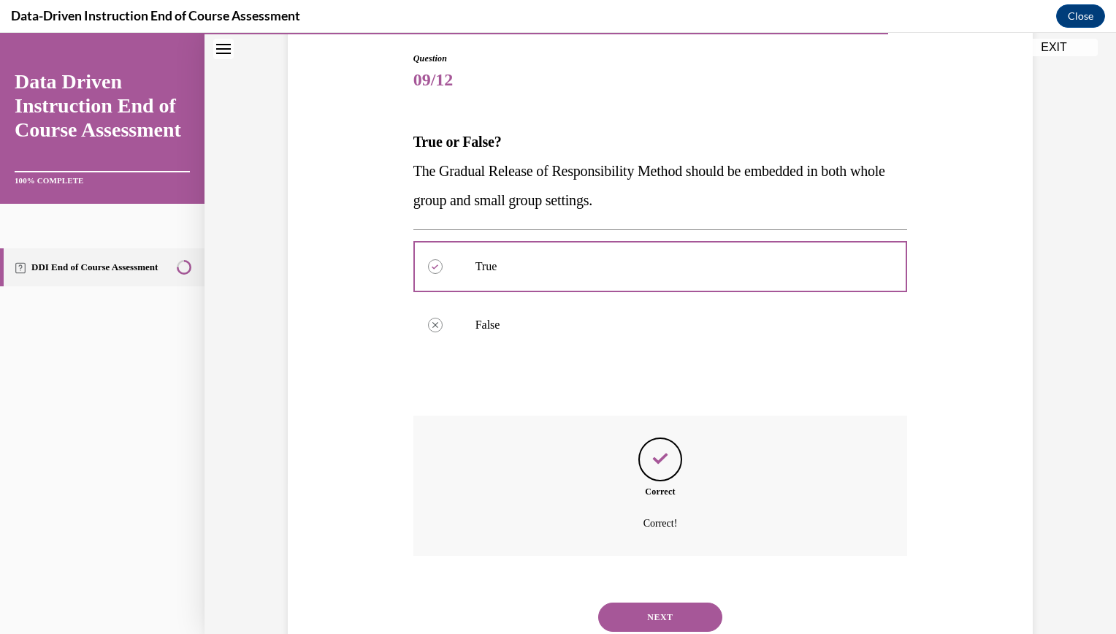
scroll to position [200, 0]
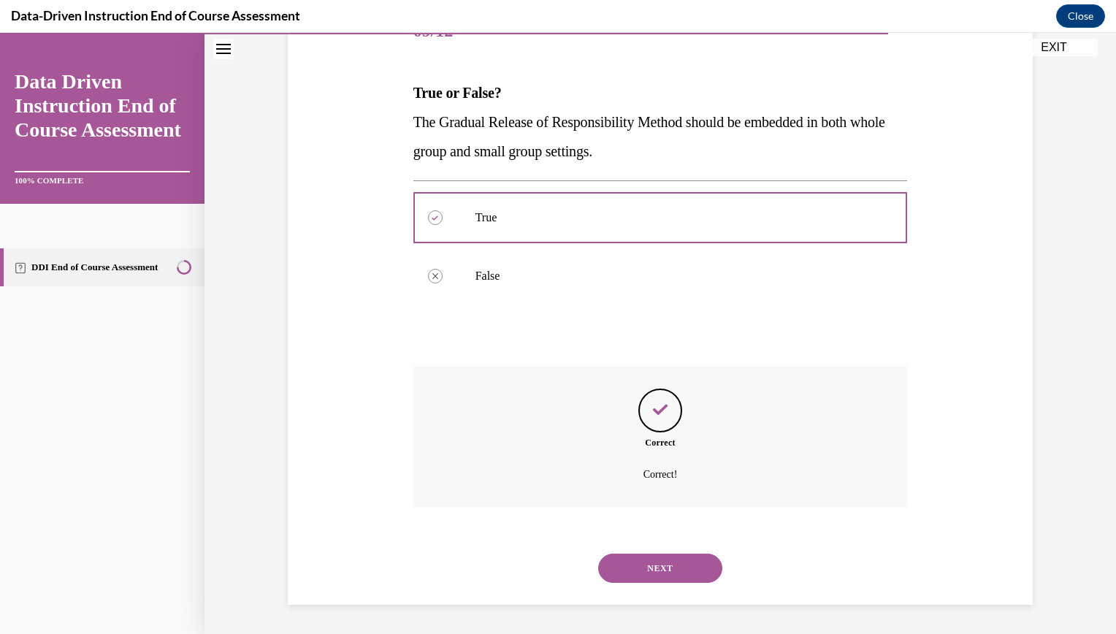
click at [661, 565] on button "NEXT" at bounding box center [660, 568] width 124 height 29
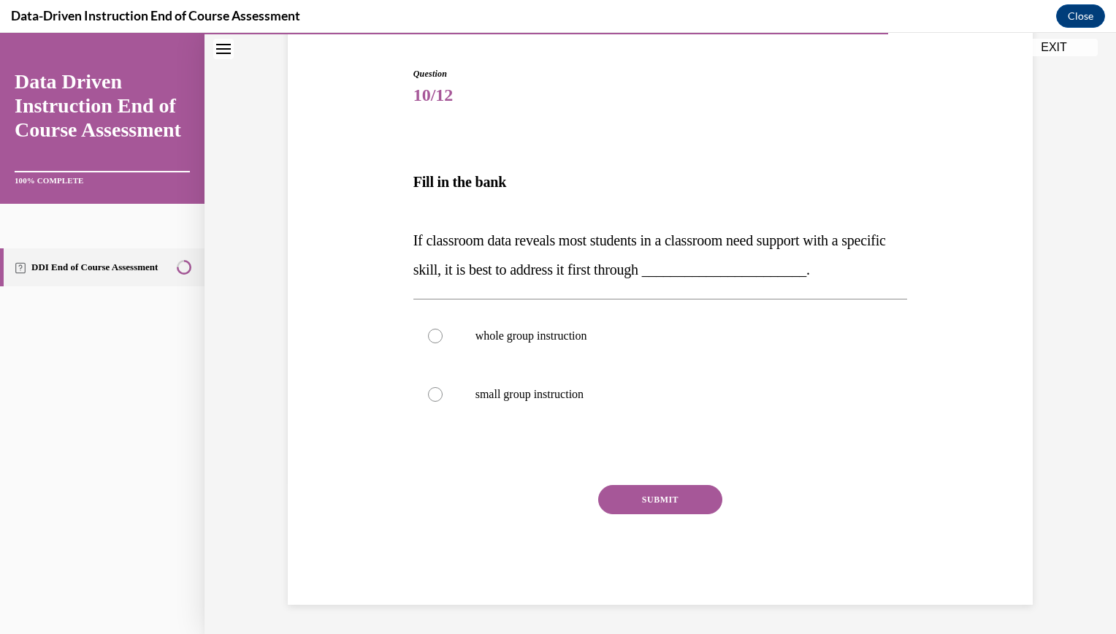
click at [661, 565] on div "SUBMIT NEXT" at bounding box center [660, 545] width 494 height 120
click at [430, 337] on div at bounding box center [435, 336] width 15 height 15
click at [430, 337] on input "whole group instruction" at bounding box center [435, 336] width 15 height 15
radio input "true"
click at [659, 500] on button "SUBMIT" at bounding box center [660, 499] width 124 height 29
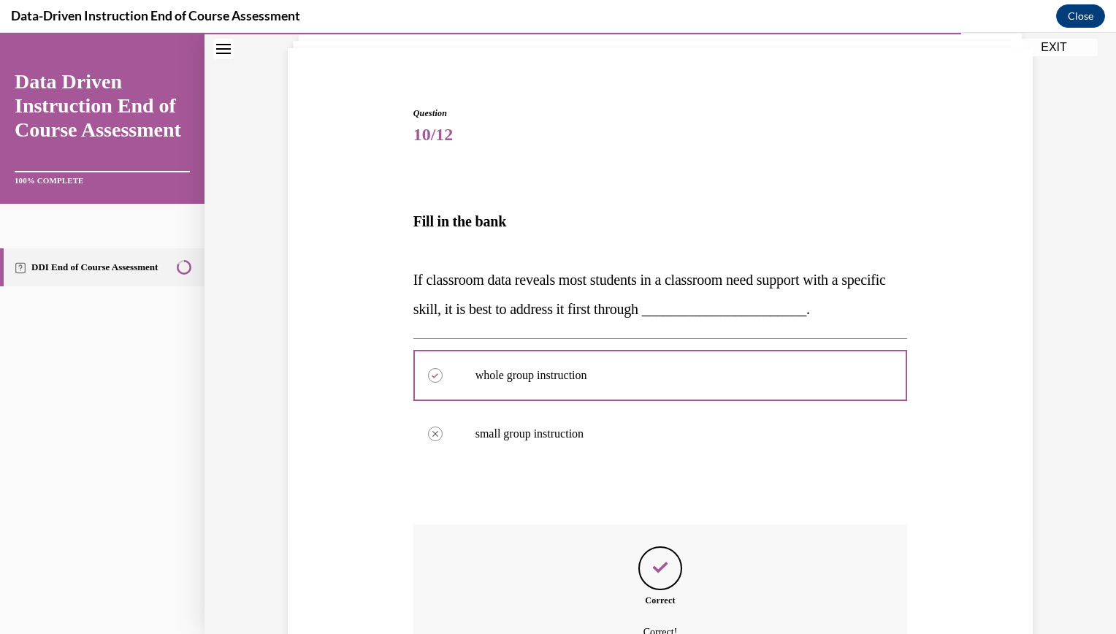
click at [659, 500] on div "Question 10/12 Fill in the bank If classroom data reveals most students in a cl…" at bounding box center [660, 435] width 494 height 656
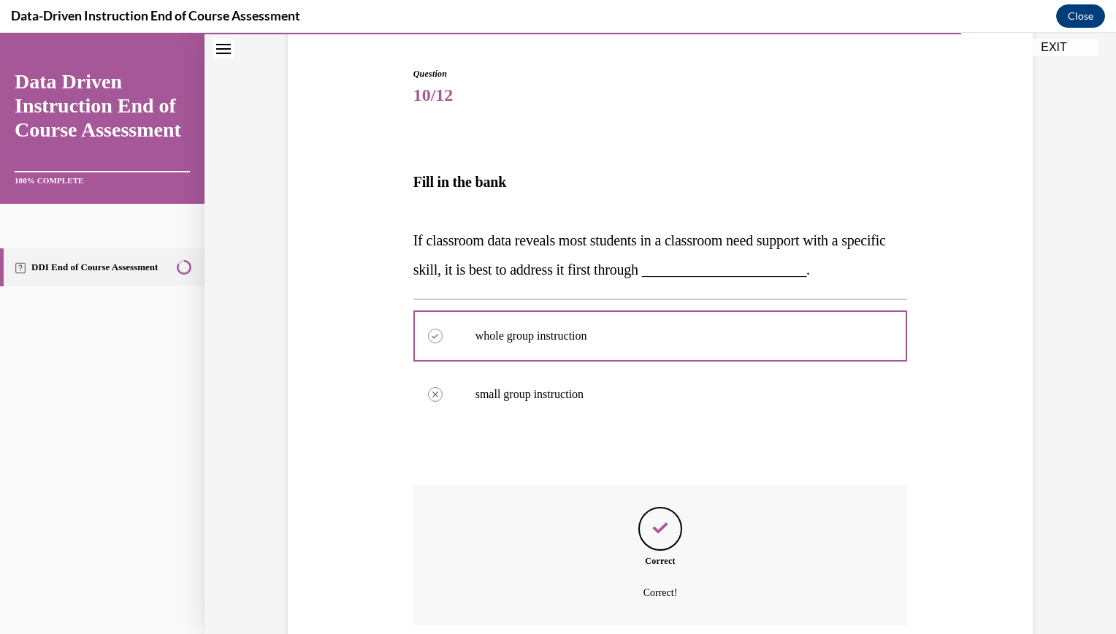
scroll to position [254, 0]
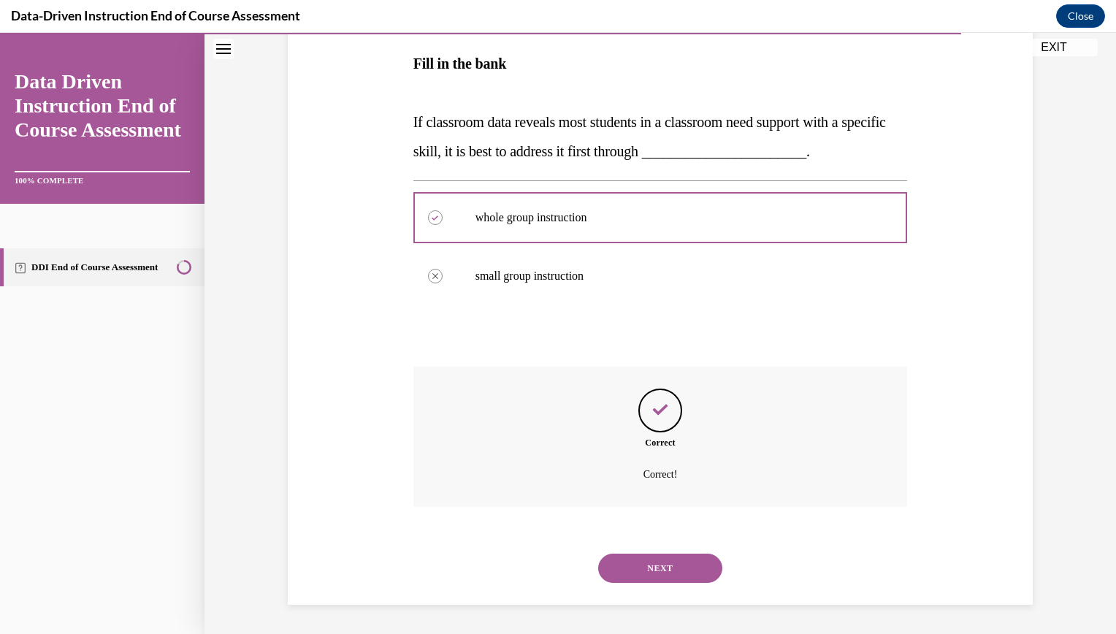
click at [655, 565] on button "NEXT" at bounding box center [660, 568] width 124 height 29
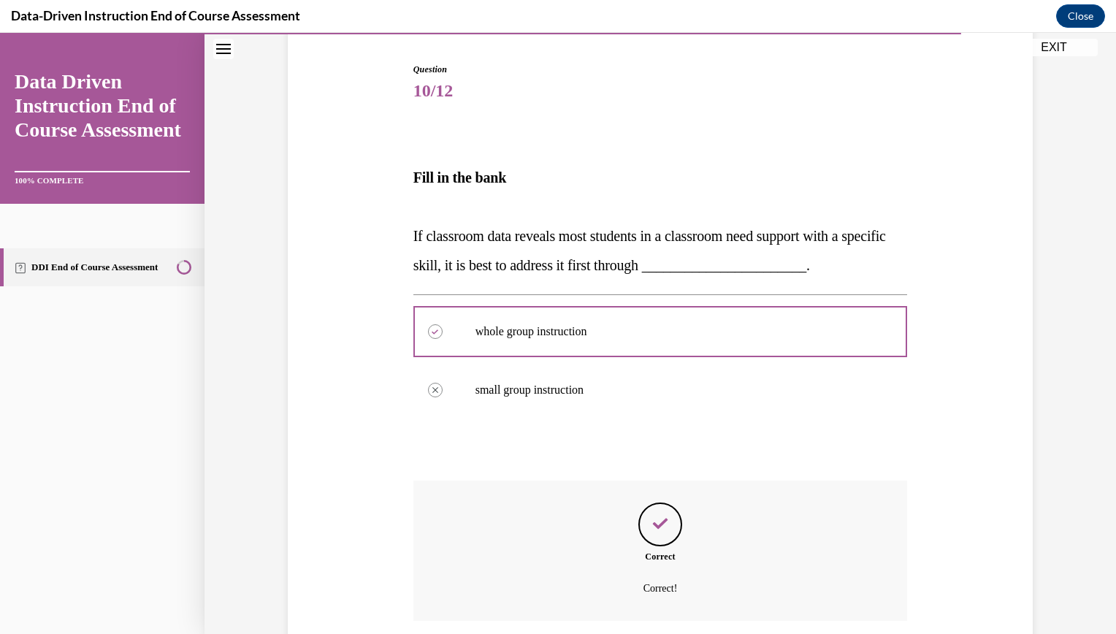
click at [0, 33] on div "SUBMIT NEXT" at bounding box center [0, 33] width 0 height 0
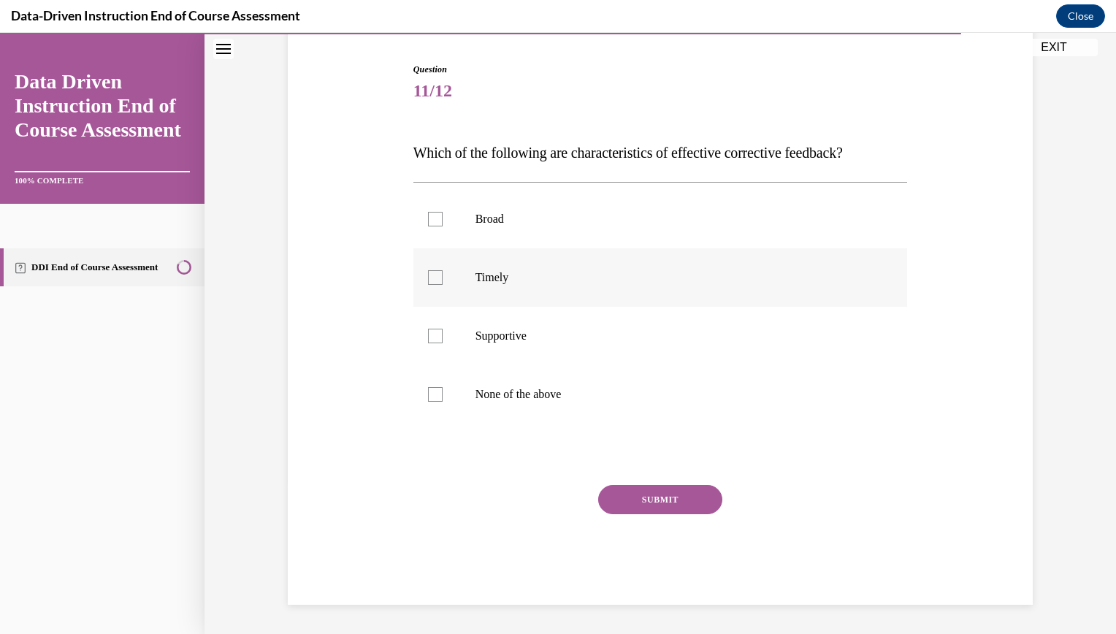
click at [430, 283] on div at bounding box center [435, 277] width 15 height 15
click at [430, 283] on input "Timely" at bounding box center [435, 277] width 15 height 15
click at [430, 283] on div at bounding box center [435, 277] width 15 height 15
click at [430, 283] on input "Timely" at bounding box center [435, 277] width 15 height 15
click at [429, 277] on div at bounding box center [435, 277] width 15 height 15
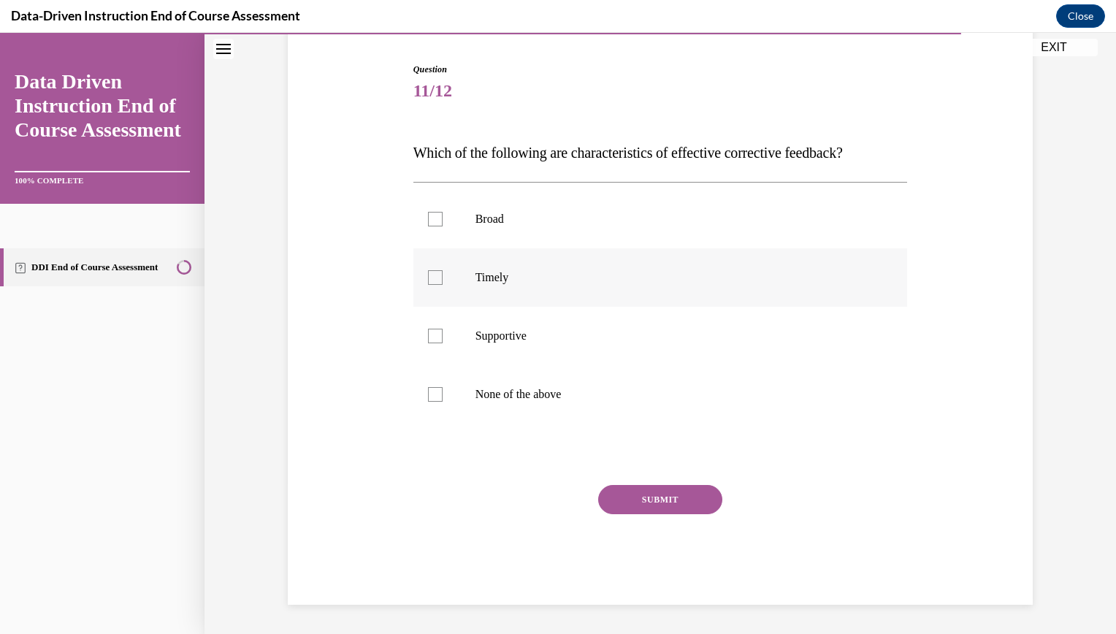
click at [429, 277] on input "Timely" at bounding box center [435, 277] width 15 height 15
click at [429, 277] on div at bounding box center [435, 277] width 15 height 15
click at [429, 277] on input "Timely" at bounding box center [435, 277] width 15 height 15
click at [431, 275] on div at bounding box center [435, 277] width 15 height 15
click at [431, 275] on input "Timely" at bounding box center [435, 277] width 15 height 15
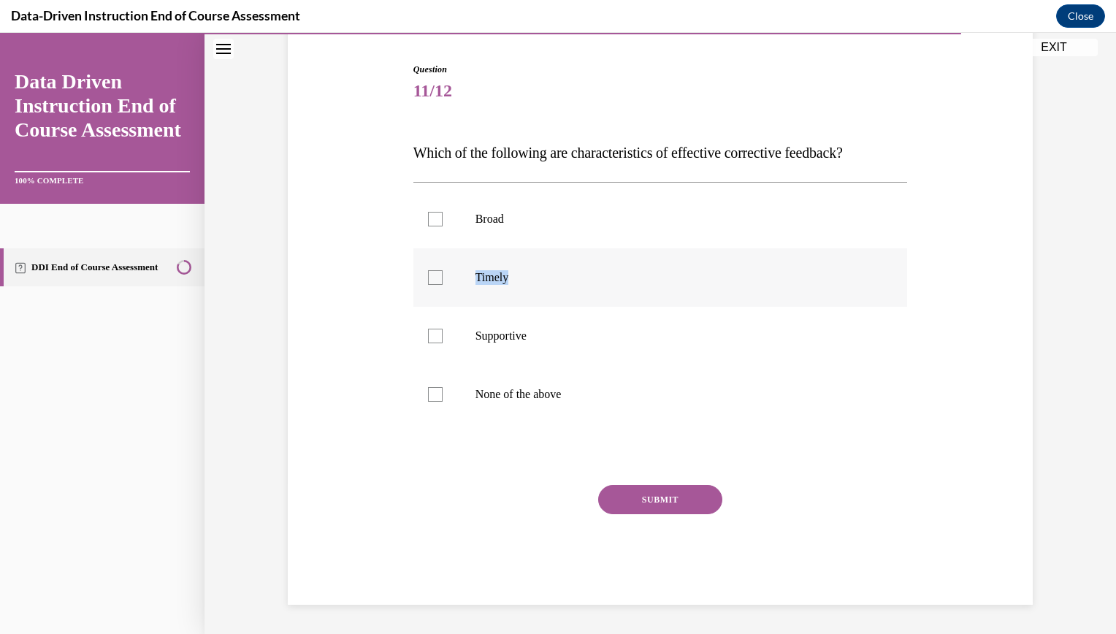
click at [431, 275] on div at bounding box center [435, 277] width 15 height 15
click at [431, 275] on input "Timely" at bounding box center [435, 277] width 15 height 15
drag, startPoint x: 431, startPoint y: 275, endPoint x: 425, endPoint y: 281, distance: 8.3
click at [428, 281] on div at bounding box center [435, 277] width 15 height 15
click at [428, 281] on input "Timely" at bounding box center [435, 277] width 15 height 15
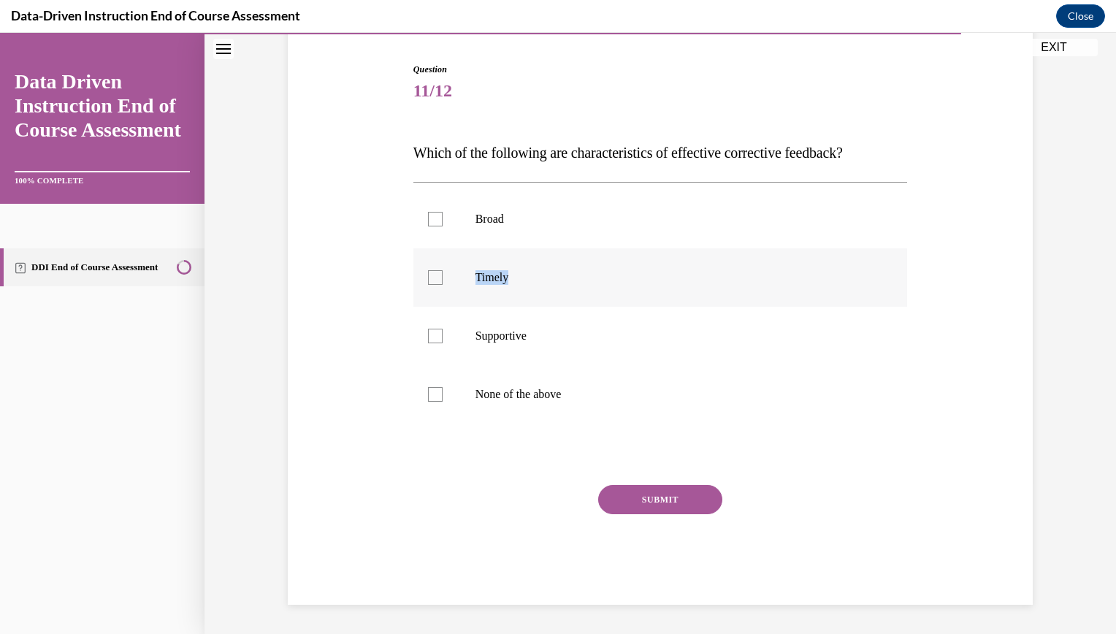
click at [428, 281] on div at bounding box center [435, 277] width 15 height 15
click at [428, 281] on input "Timely" at bounding box center [435, 277] width 15 height 15
click at [429, 277] on div at bounding box center [435, 277] width 15 height 15
click at [429, 277] on input "Timely" at bounding box center [435, 277] width 15 height 15
checkbox input "true"
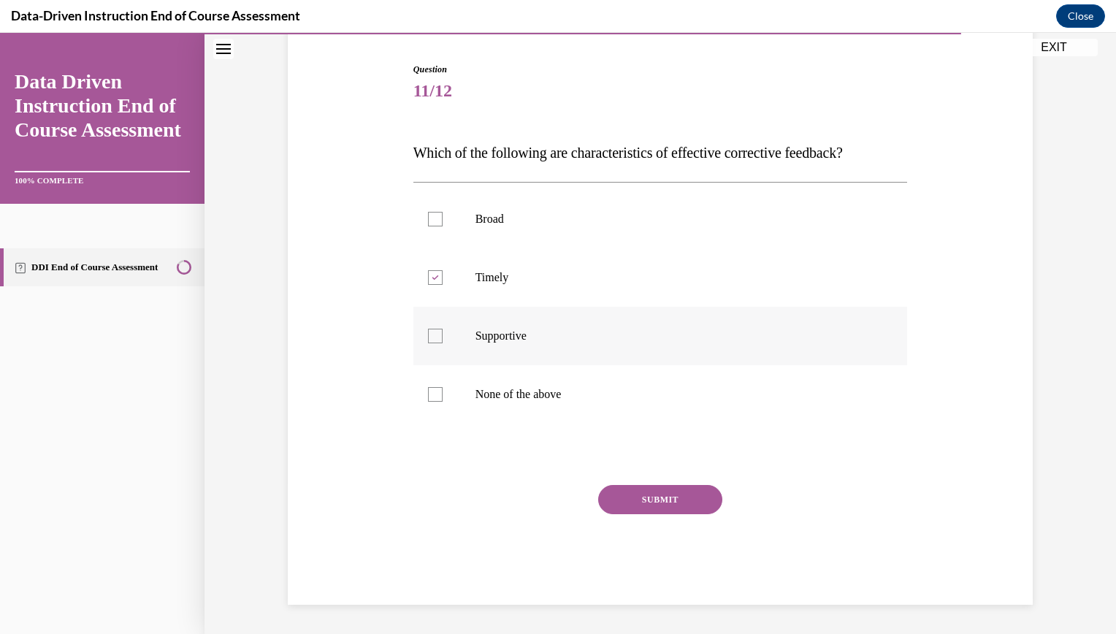
click at [432, 337] on div at bounding box center [435, 336] width 15 height 15
click at [432, 337] on input "Supportive" at bounding box center [435, 336] width 15 height 15
click at [432, 337] on icon at bounding box center [435, 336] width 7 height 5
click at [432, 337] on input "Supportive" at bounding box center [435, 336] width 15 height 15
click at [430, 337] on div at bounding box center [435, 336] width 15 height 15
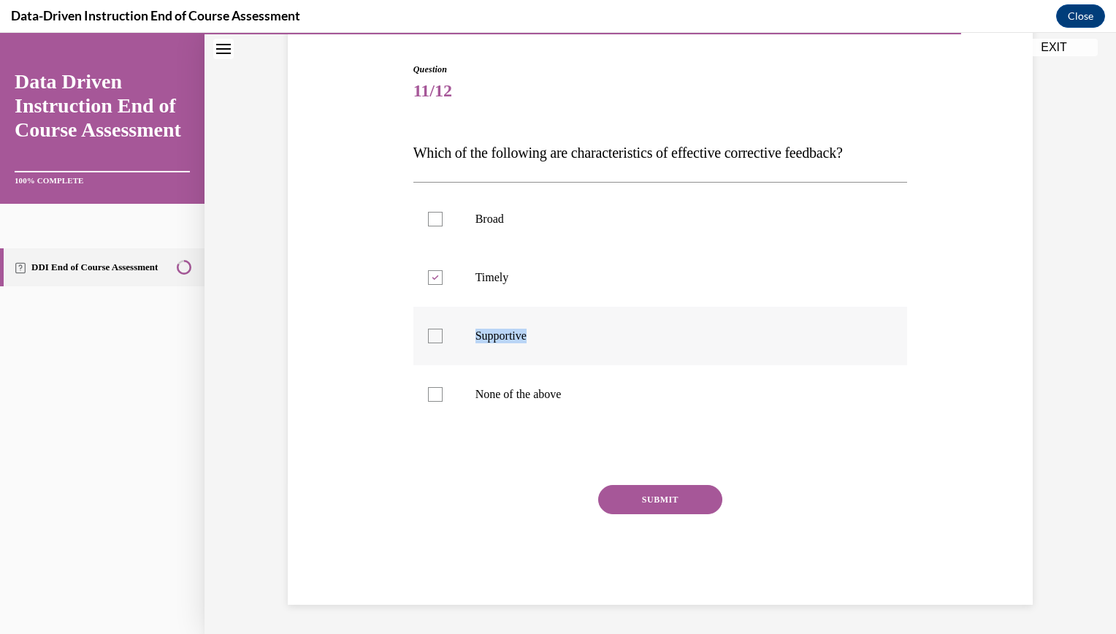
click at [430, 337] on input "Supportive" at bounding box center [435, 336] width 15 height 15
click at [432, 337] on icon at bounding box center [435, 336] width 7 height 5
click at [430, 337] on input "Supportive" at bounding box center [435, 336] width 15 height 15
click at [430, 337] on div at bounding box center [435, 336] width 15 height 15
click at [430, 337] on input "Supportive" at bounding box center [435, 336] width 15 height 15
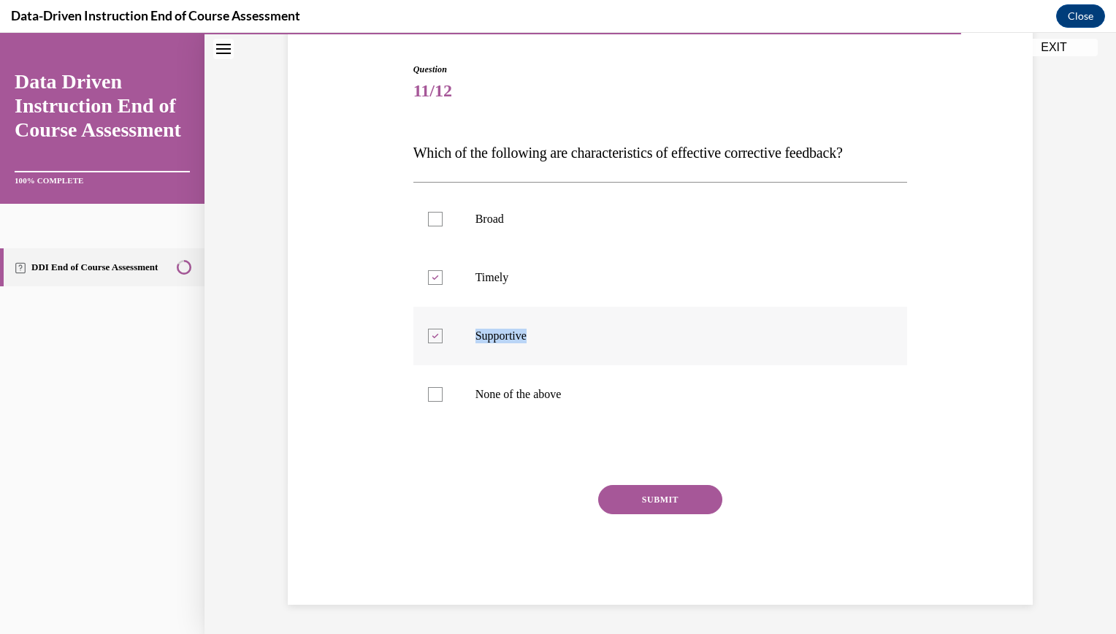
click at [430, 337] on div at bounding box center [435, 336] width 15 height 15
click at [430, 337] on input "Supportive" at bounding box center [435, 336] width 15 height 15
click at [430, 337] on div at bounding box center [435, 336] width 15 height 15
click at [430, 337] on input "Supportive" at bounding box center [435, 336] width 15 height 15
click at [432, 336] on icon at bounding box center [435, 336] width 7 height 5
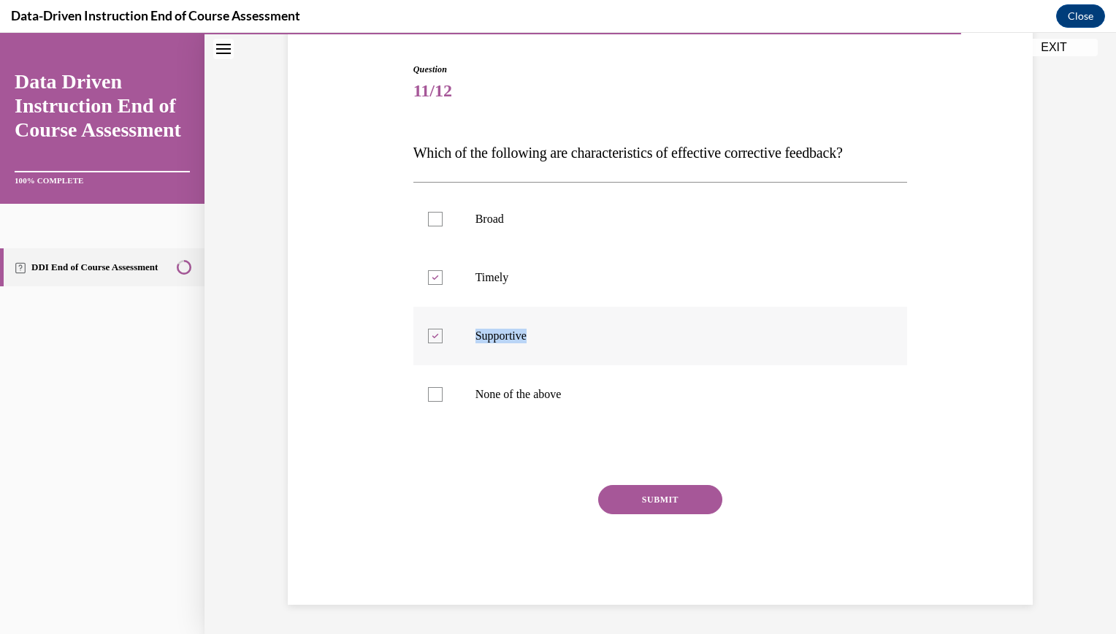
click at [430, 336] on input "Supportive" at bounding box center [435, 336] width 15 height 15
click at [428, 334] on div at bounding box center [435, 336] width 15 height 15
click at [428, 334] on input "Supportive" at bounding box center [435, 336] width 15 height 15
checkbox input "true"
click at [646, 500] on button "SUBMIT" at bounding box center [660, 499] width 124 height 29
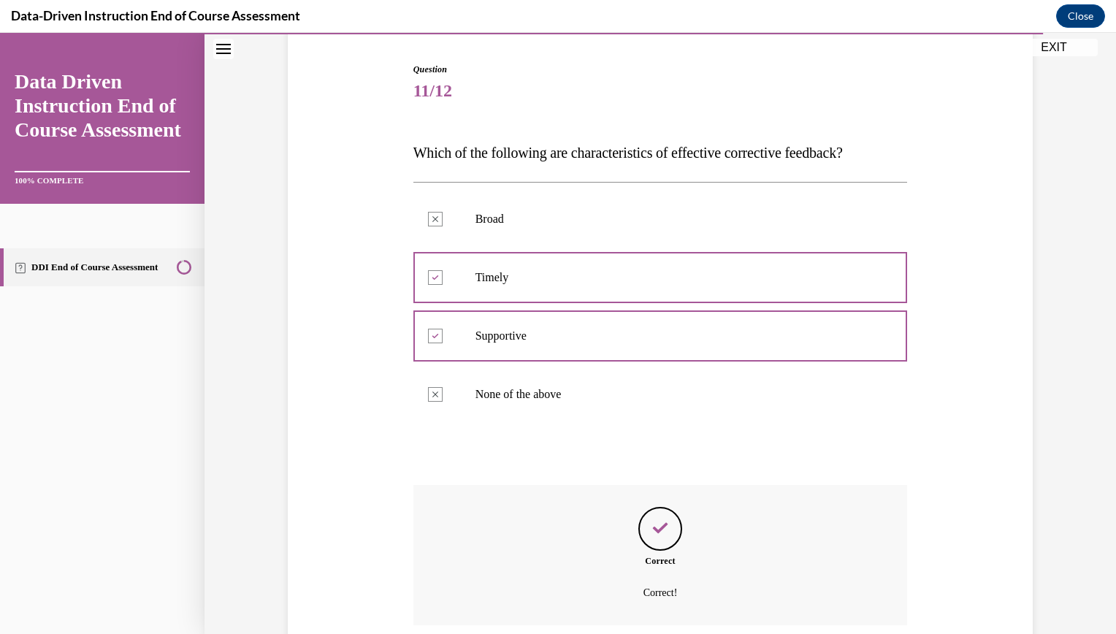
scroll to position [259, 0]
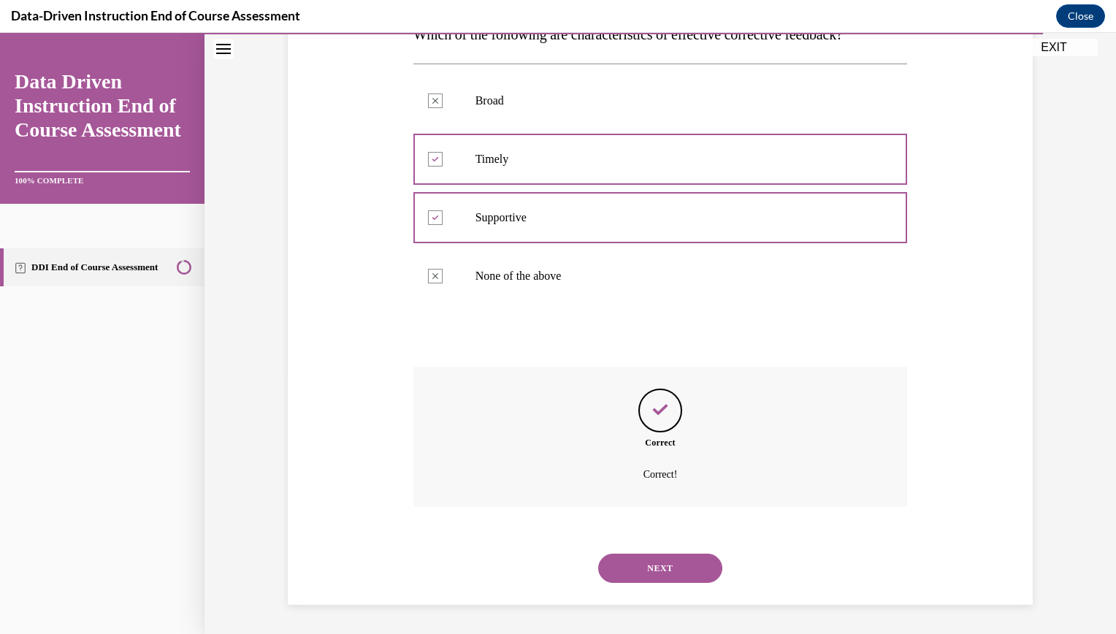
click at [673, 572] on button "NEXT" at bounding box center [660, 568] width 124 height 29
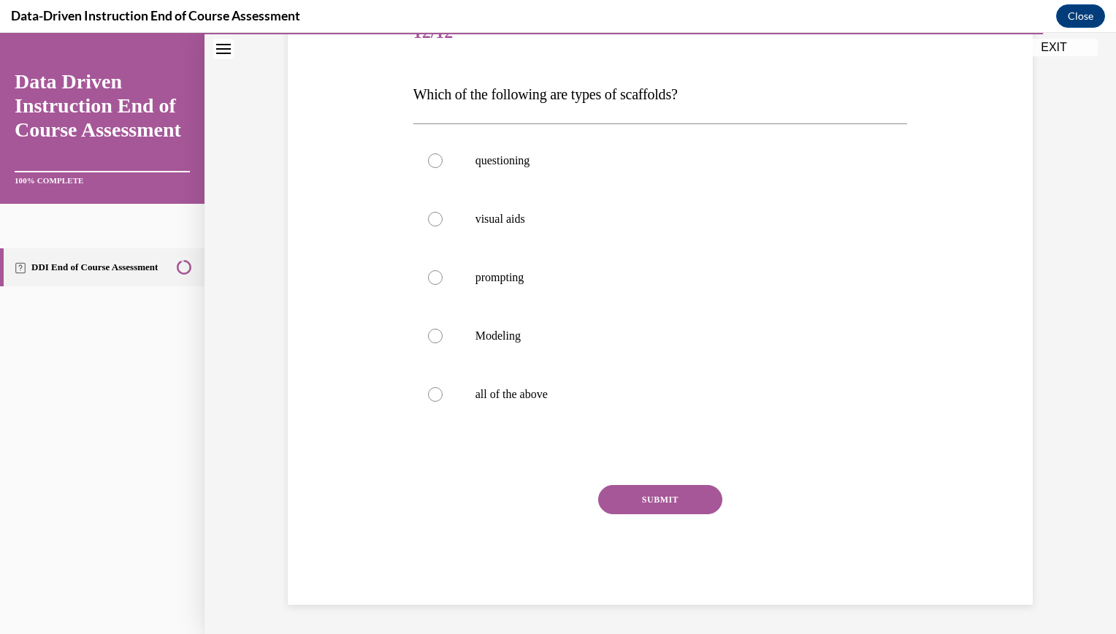
scroll to position [163, 0]
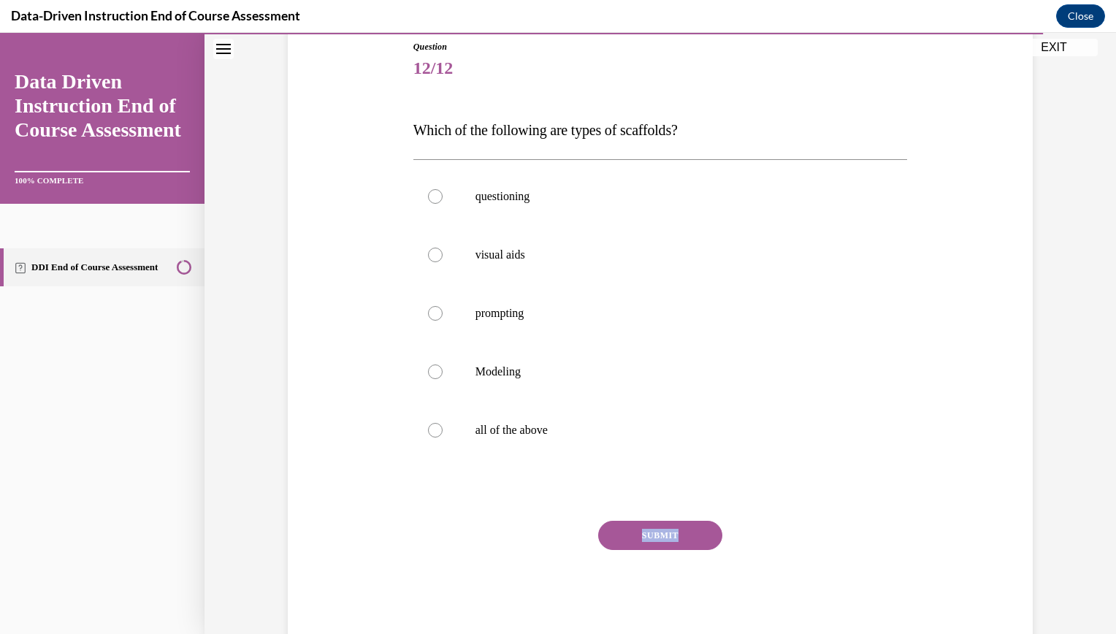
click at [673, 572] on div "SUBMIT" at bounding box center [660, 557] width 494 height 73
click at [428, 429] on div at bounding box center [435, 430] width 15 height 15
click at [428, 429] on input "all of the above" at bounding box center [435, 430] width 15 height 15
radio input "true"
click at [433, 429] on icon at bounding box center [435, 430] width 4 height 4
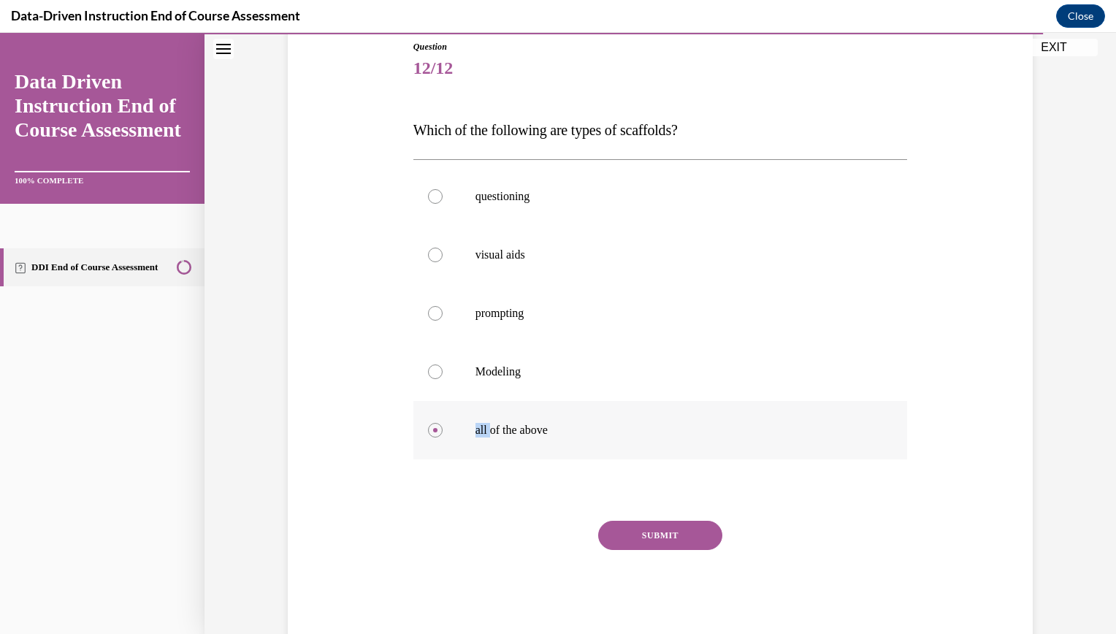
click at [428, 429] on input "all of the above" at bounding box center [435, 430] width 15 height 15
click at [658, 535] on button "SUBMIT" at bounding box center [660, 535] width 124 height 29
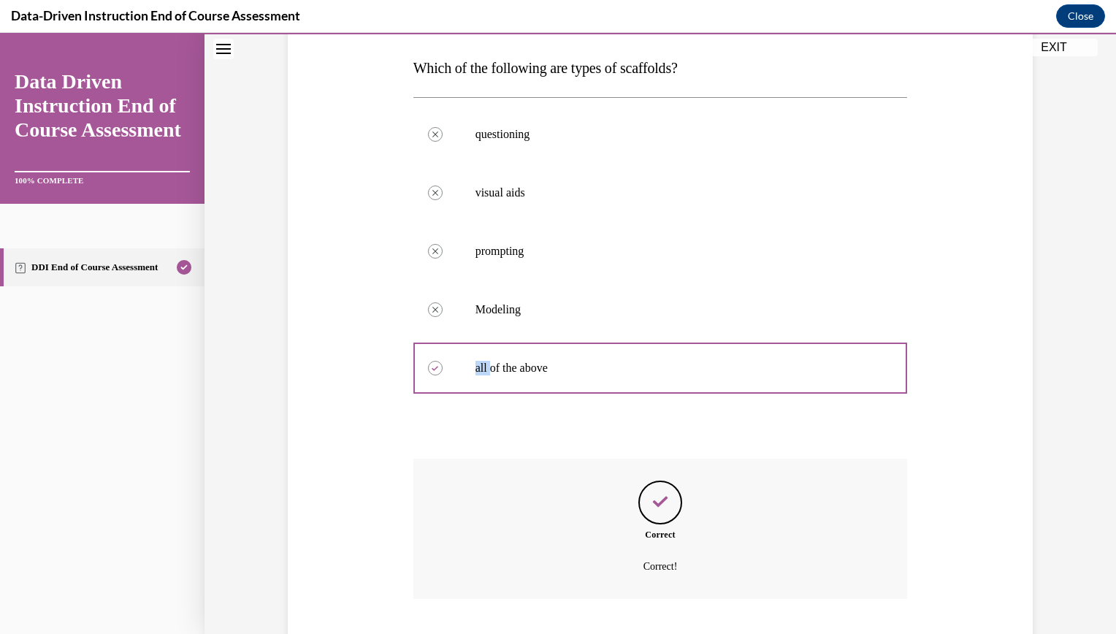
scroll to position [317, 0]
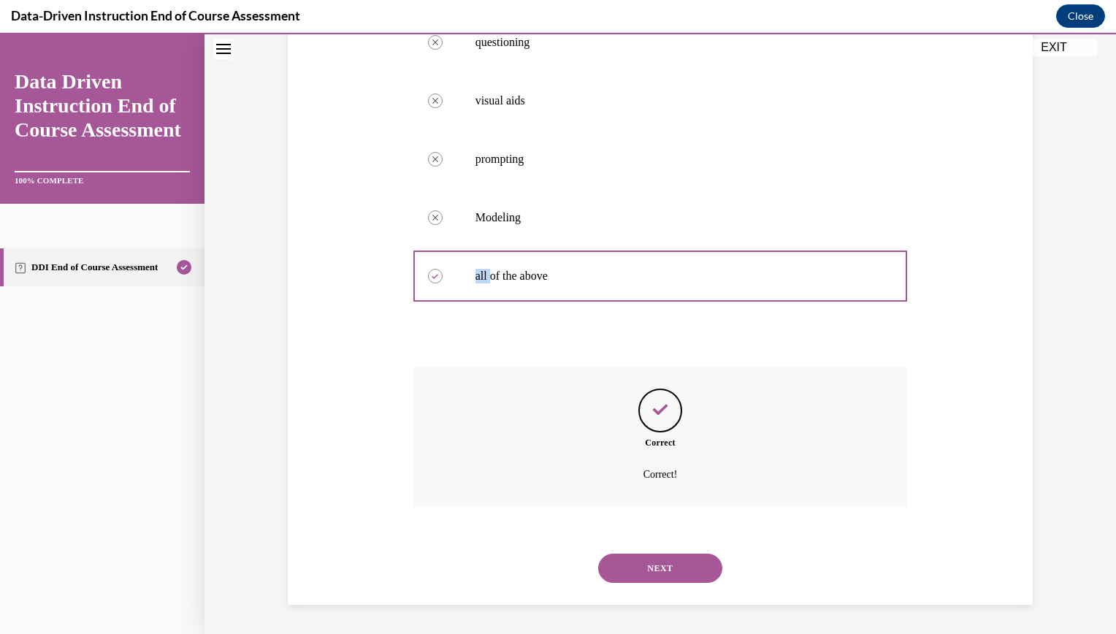
drag, startPoint x: 658, startPoint y: 535, endPoint x: 662, endPoint y: 565, distance: 30.2
click at [662, 565] on button "NEXT" at bounding box center [660, 568] width 124 height 29
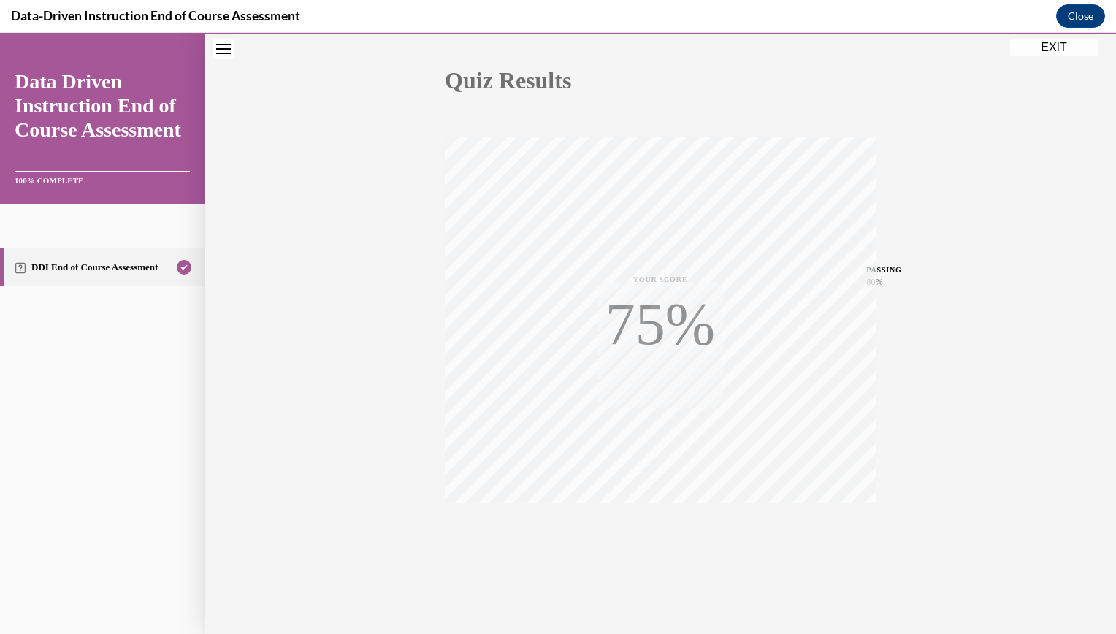
click at [662, 565] on button "TAKE AGAIN" at bounding box center [660, 535] width 87 height 66
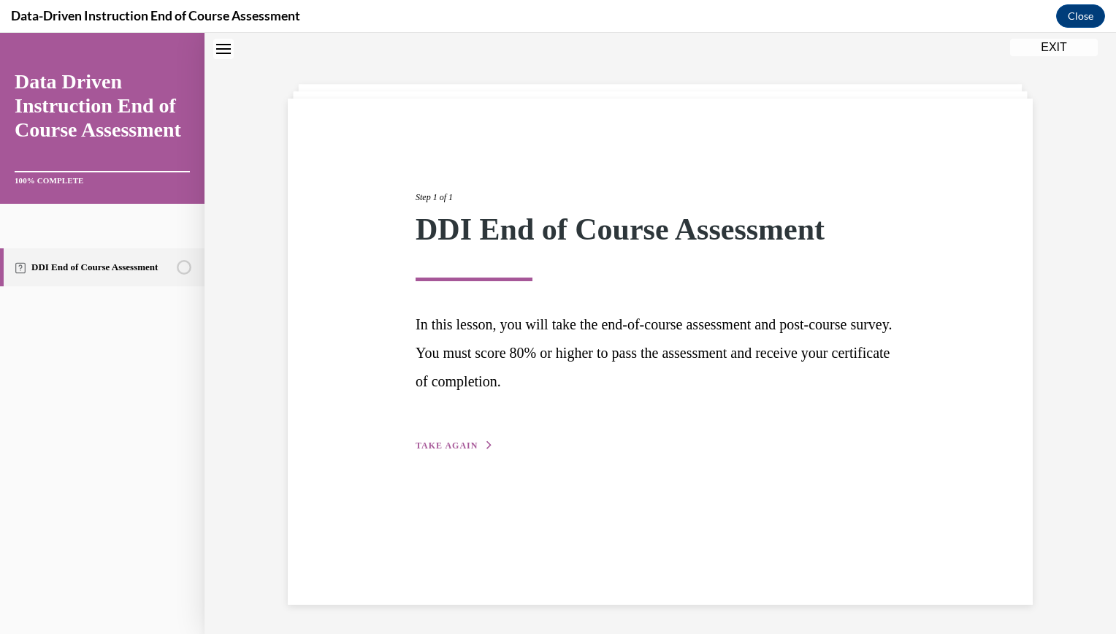
scroll to position [46, 0]
click at [454, 443] on span "TAKE AGAIN" at bounding box center [447, 445] width 62 height 10
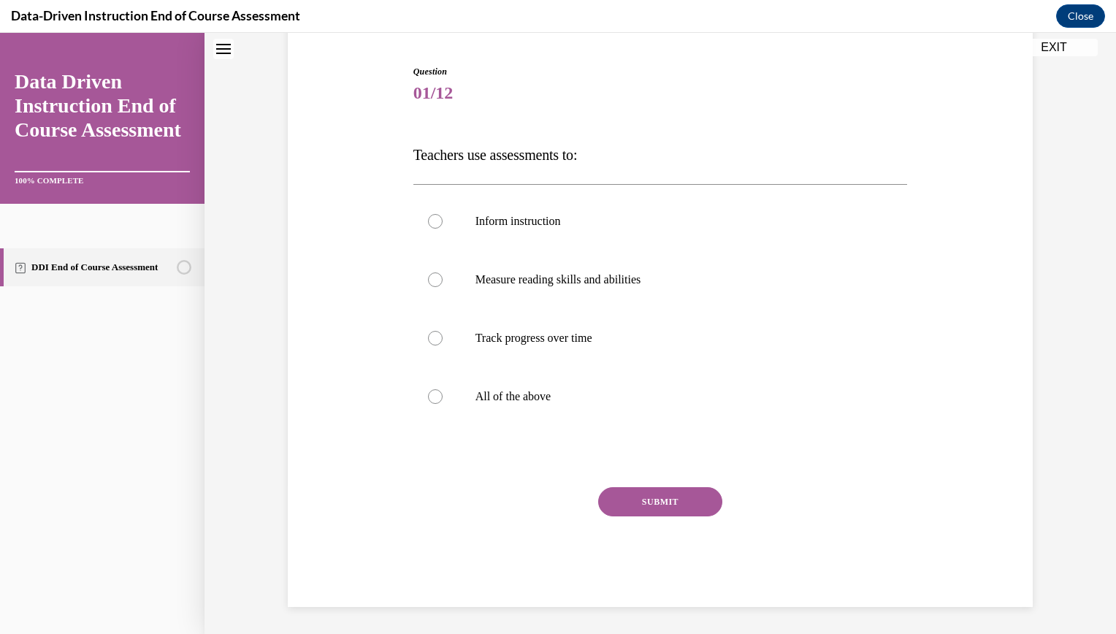
scroll to position [140, 0]
click at [429, 395] on div at bounding box center [435, 394] width 15 height 15
click at [429, 395] on input "All of the above" at bounding box center [435, 394] width 15 height 15
radio input "true"
click at [658, 504] on button "SUBMIT" at bounding box center [660, 499] width 124 height 29
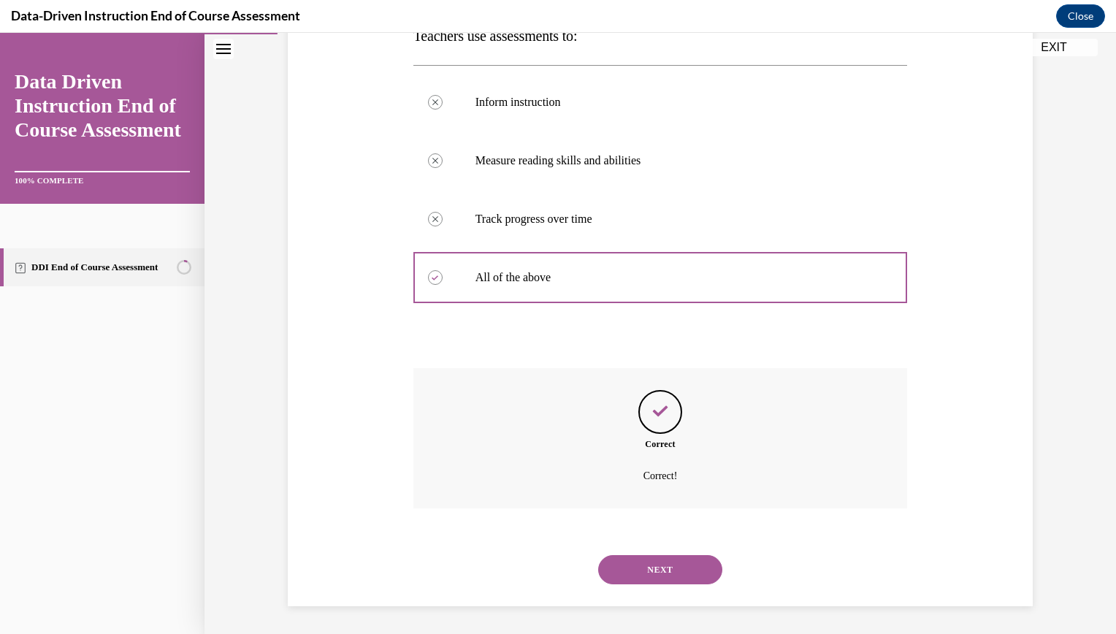
scroll to position [259, 0]
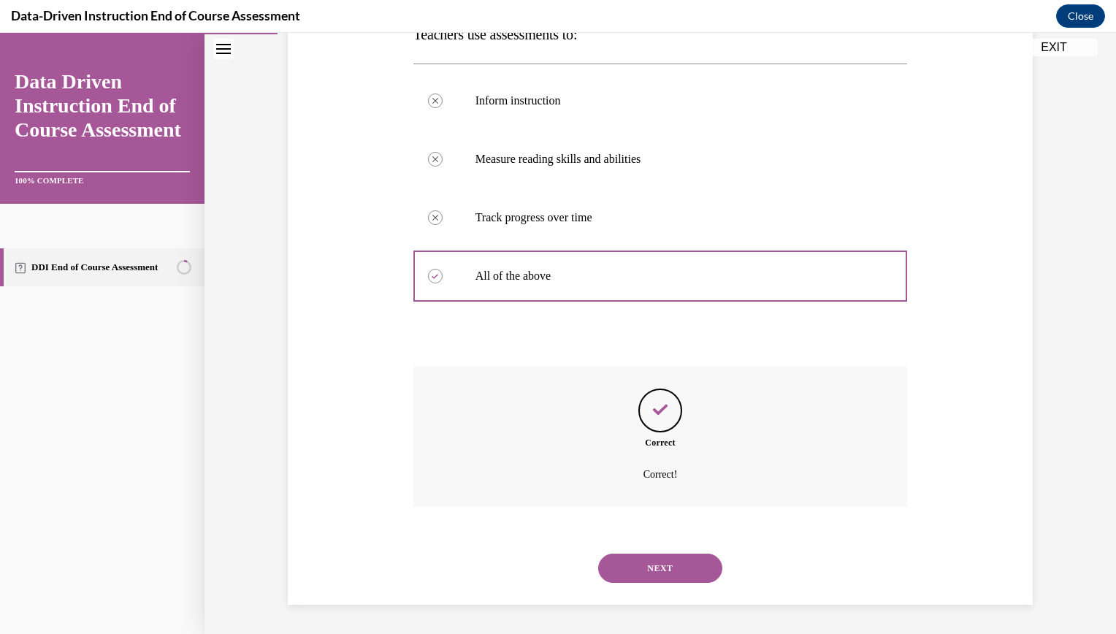
click at [666, 569] on button "NEXT" at bounding box center [660, 568] width 124 height 29
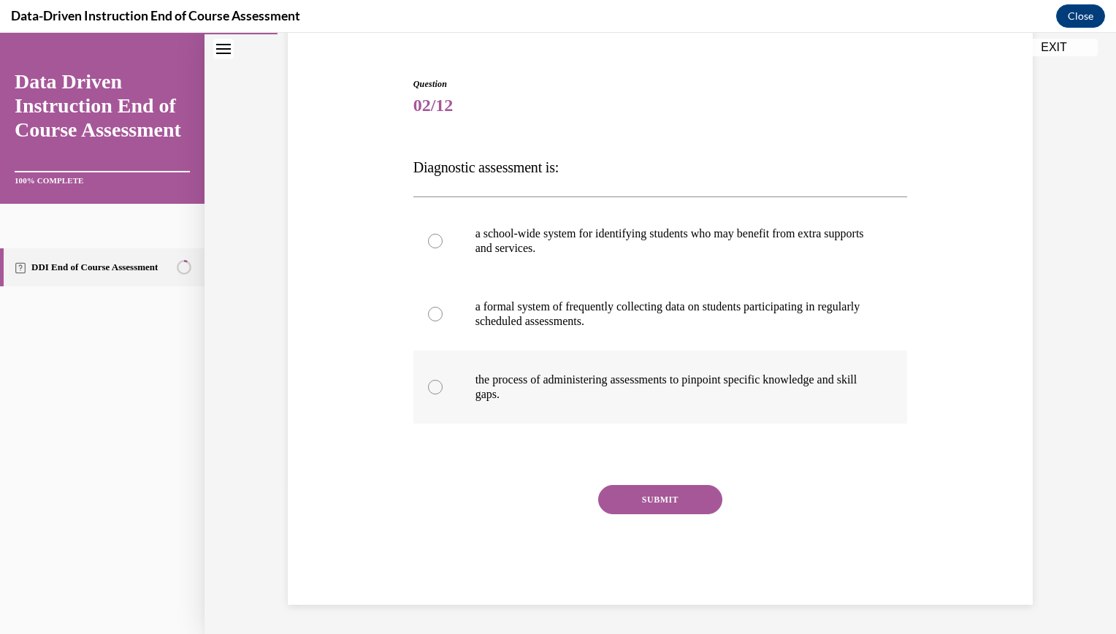
click at [432, 386] on div at bounding box center [435, 387] width 15 height 15
click at [432, 386] on input "the process of administering assessments to pinpoint specific knowledge and ski…" at bounding box center [435, 387] width 15 height 15
radio input "true"
click at [650, 499] on button "SUBMIT" at bounding box center [660, 499] width 124 height 29
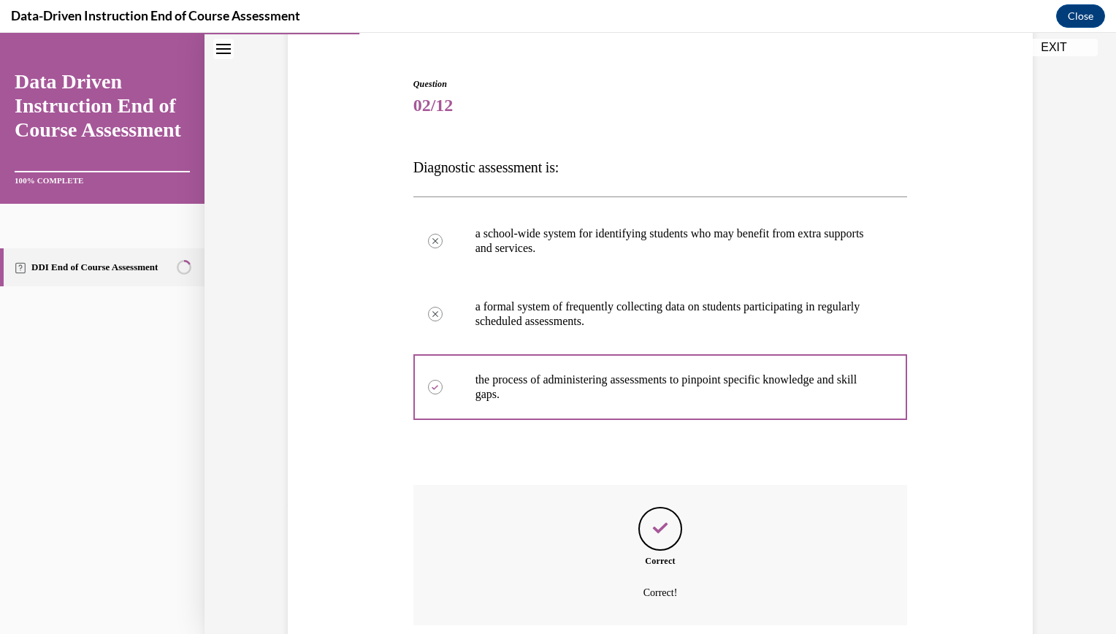
scroll to position [244, 0]
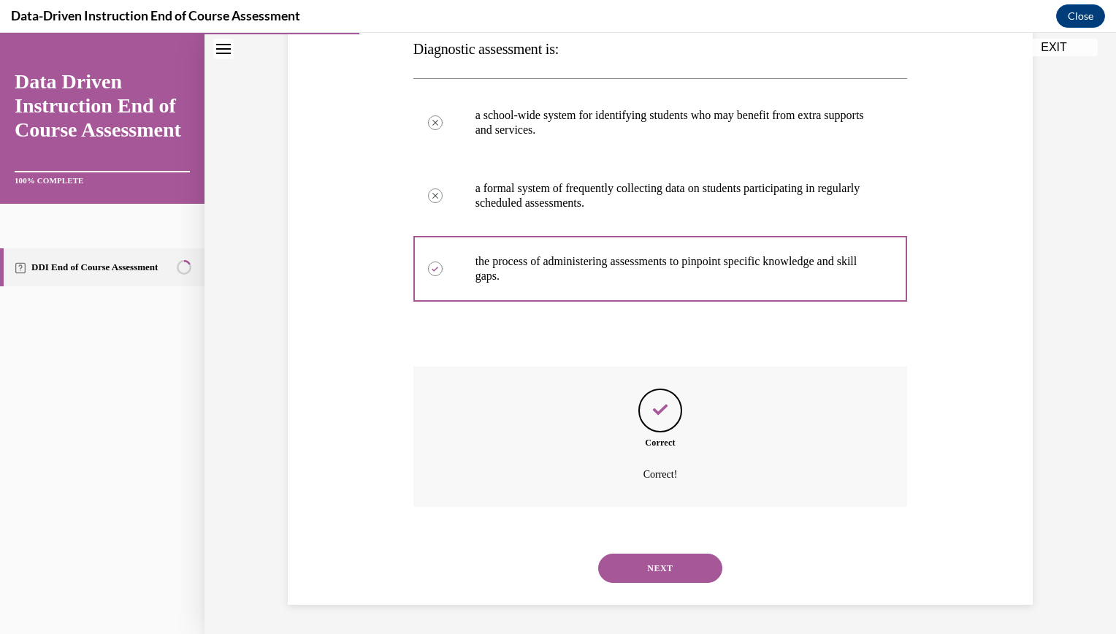
click at [657, 565] on button "NEXT" at bounding box center [660, 568] width 124 height 29
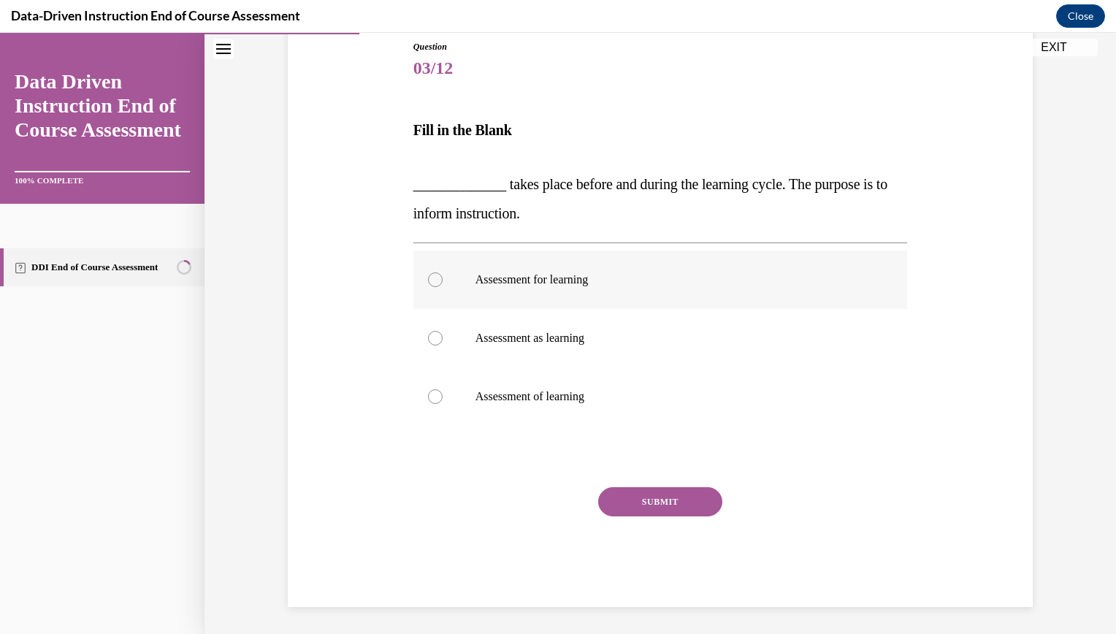
click at [429, 280] on div at bounding box center [435, 279] width 15 height 15
click at [429, 280] on input "Assessment for learning" at bounding box center [435, 279] width 15 height 15
radio input "true"
click at [657, 502] on button "SUBMIT" at bounding box center [660, 501] width 124 height 29
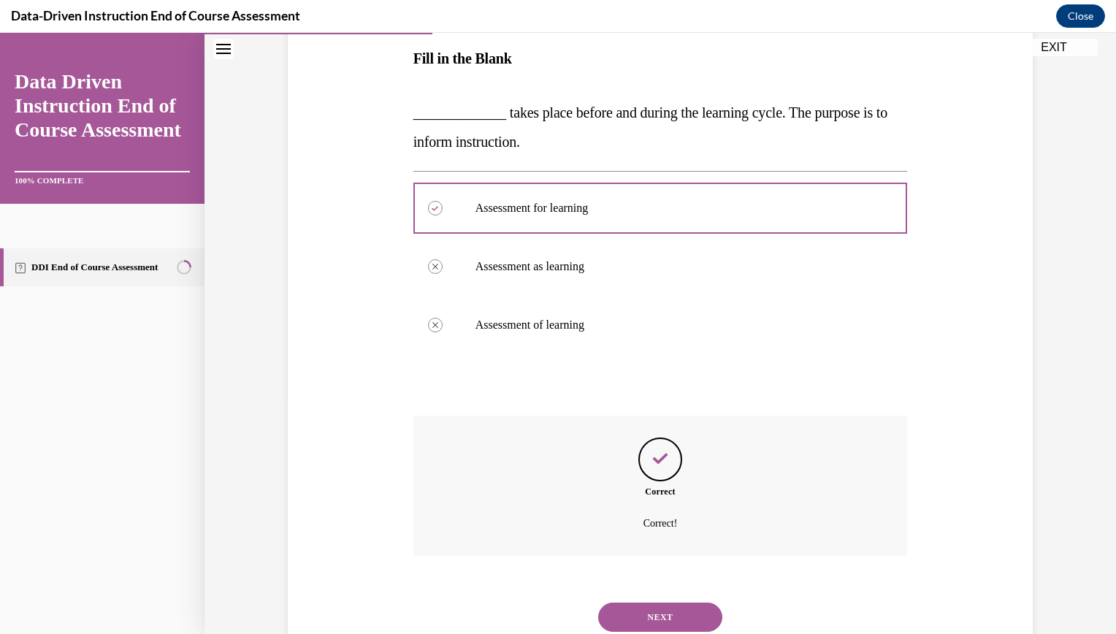
scroll to position [283, 0]
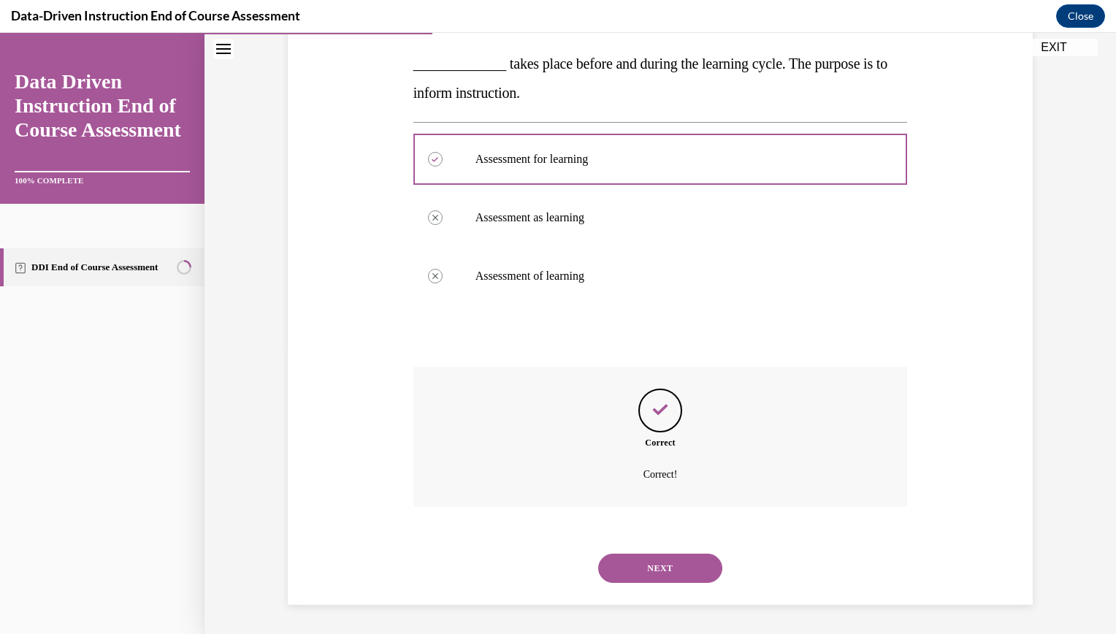
click at [657, 561] on button "NEXT" at bounding box center [660, 568] width 124 height 29
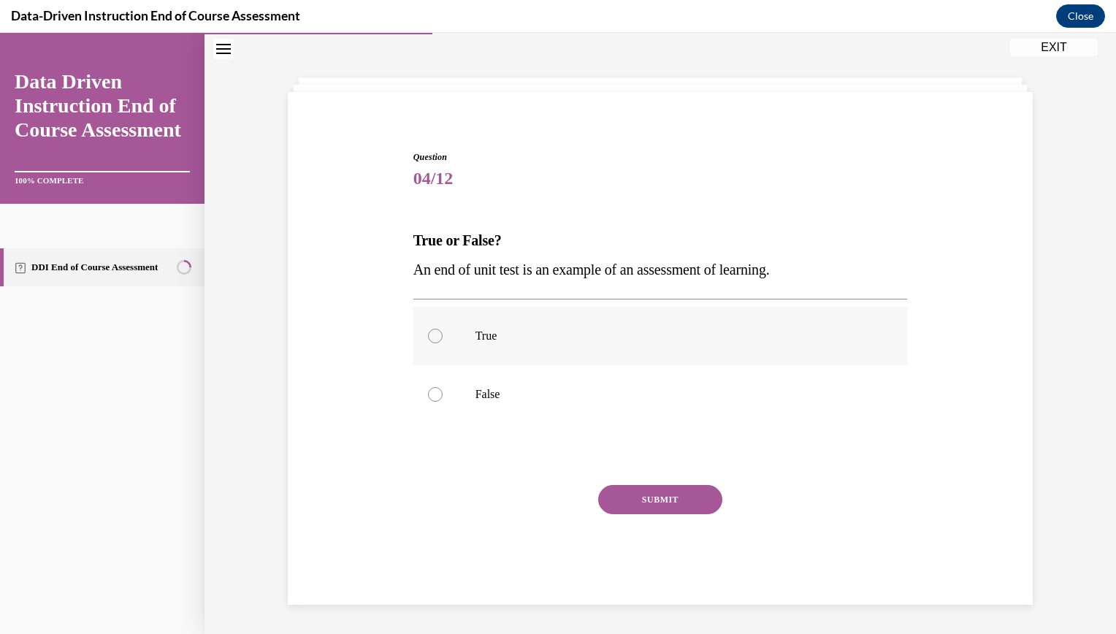
click at [429, 339] on div at bounding box center [435, 336] width 15 height 15
click at [429, 339] on input "True" at bounding box center [435, 336] width 15 height 15
radio input "true"
click at [649, 494] on button "SUBMIT" at bounding box center [660, 499] width 124 height 29
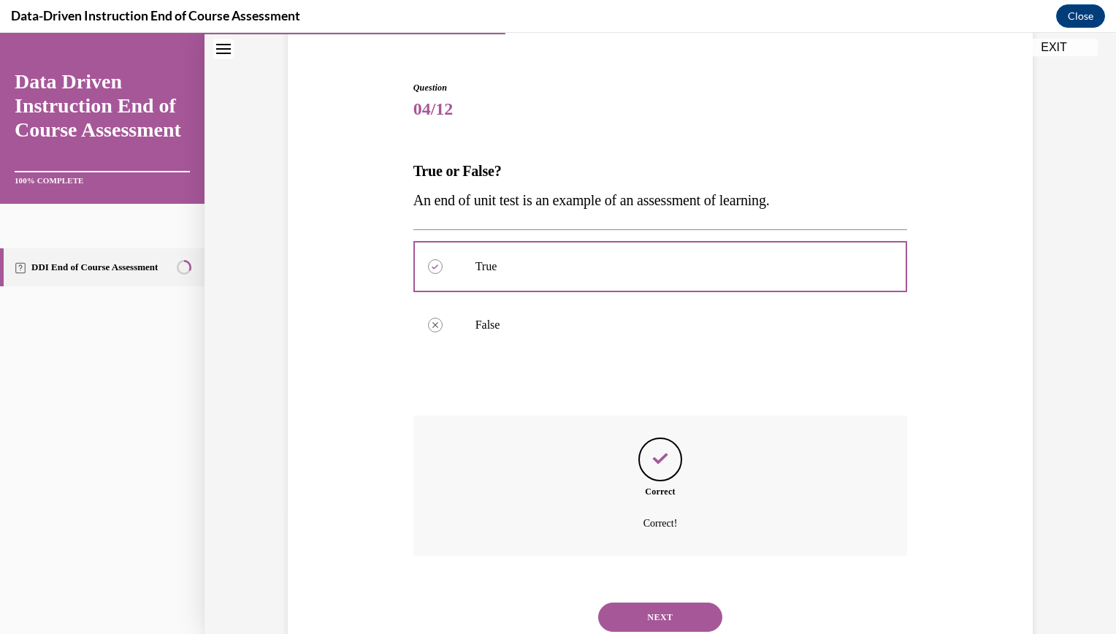
scroll to position [171, 0]
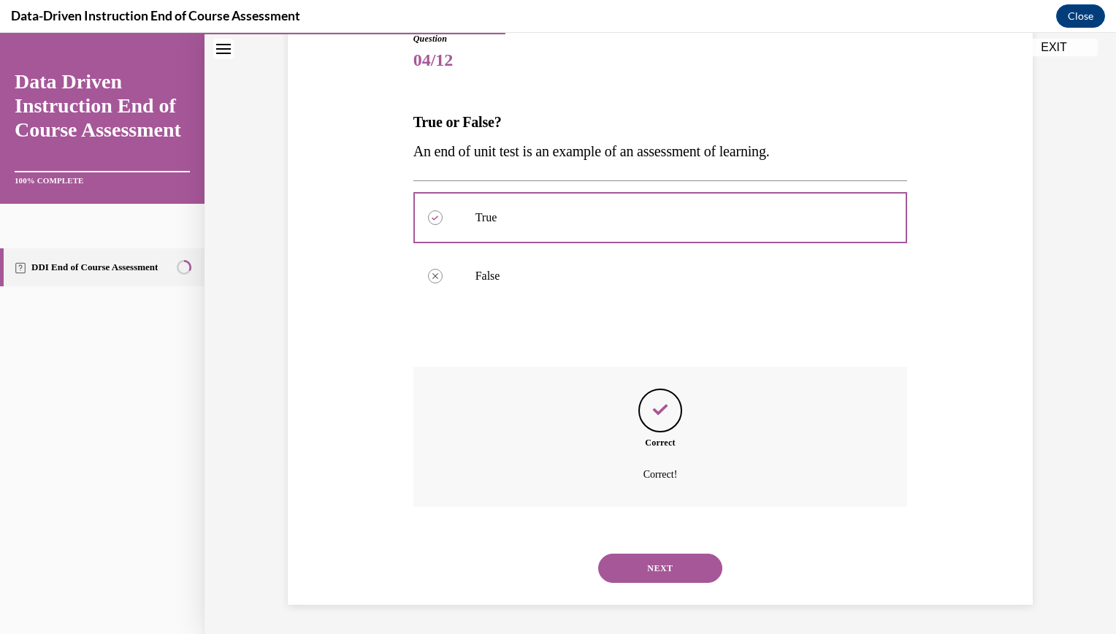
click at [659, 562] on button "NEXT" at bounding box center [660, 568] width 124 height 29
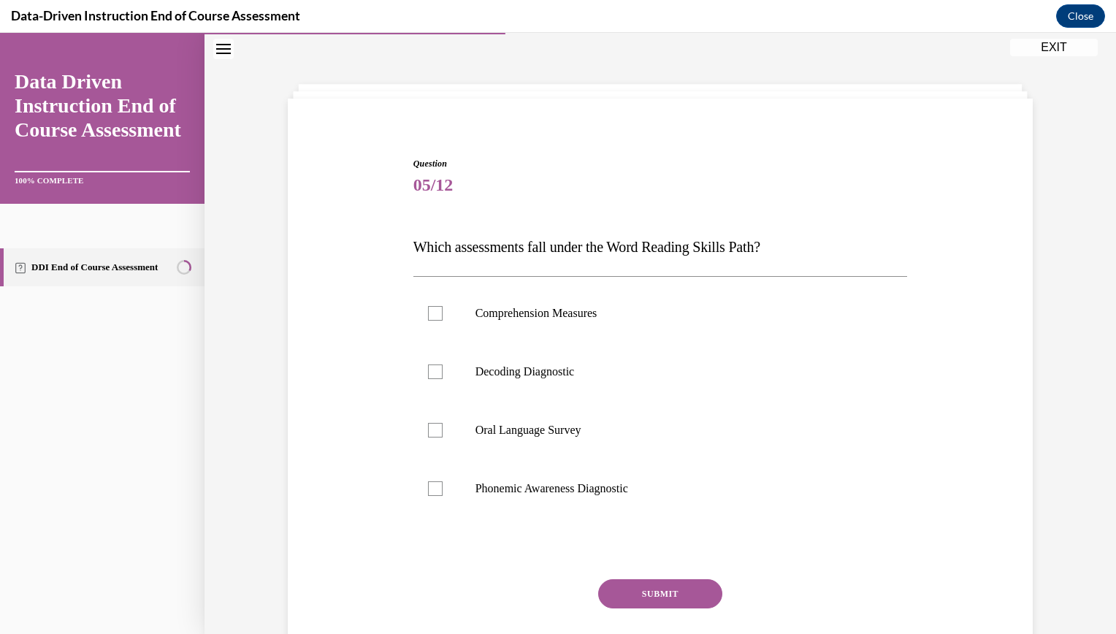
scroll to position [53, 0]
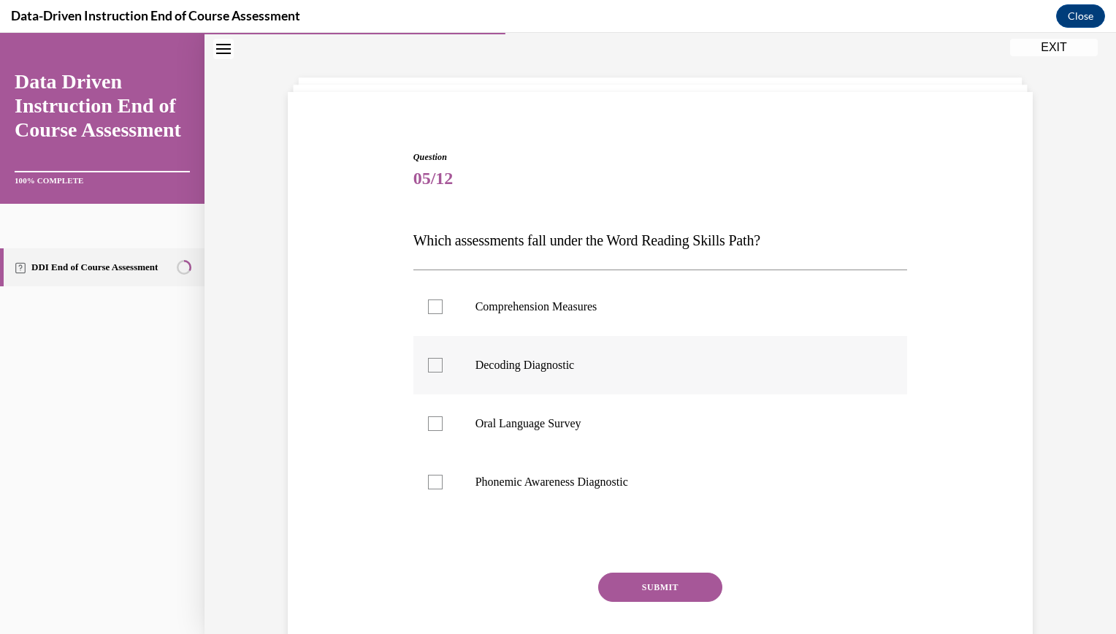
click at [432, 364] on div at bounding box center [435, 365] width 15 height 15
click at [432, 364] on input "Decoding Diagnostic" at bounding box center [435, 365] width 15 height 15
checkbox input "true"
click at [429, 483] on div at bounding box center [435, 482] width 15 height 15
click at [429, 483] on input "Phonemic Awareness Diagnostic" at bounding box center [435, 482] width 15 height 15
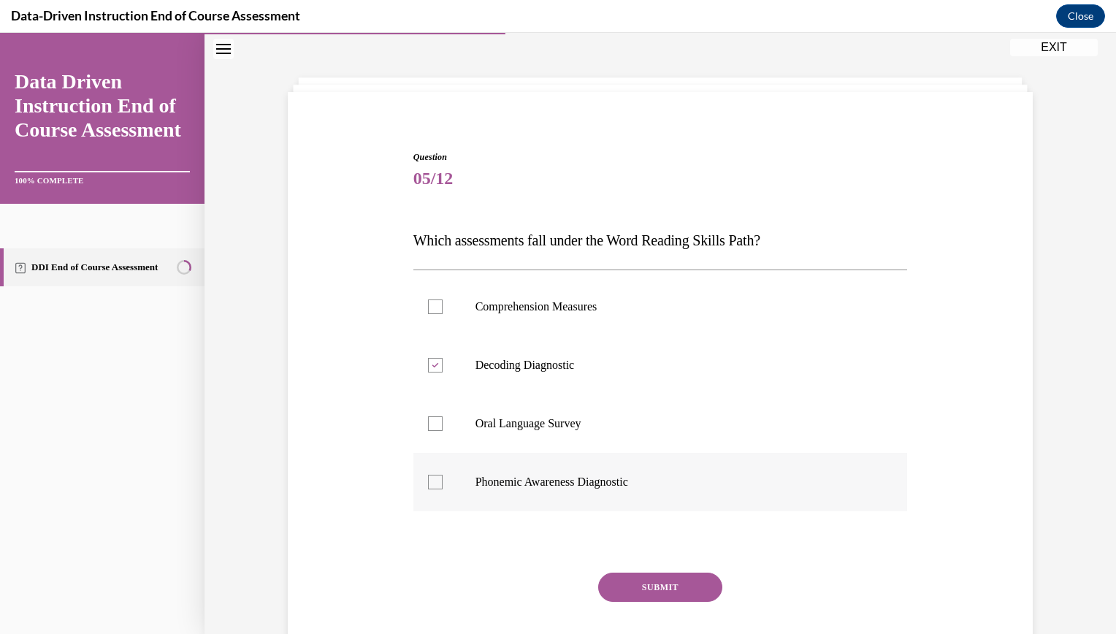
checkbox input "true"
click at [652, 591] on button "SUBMIT" at bounding box center [660, 587] width 124 height 29
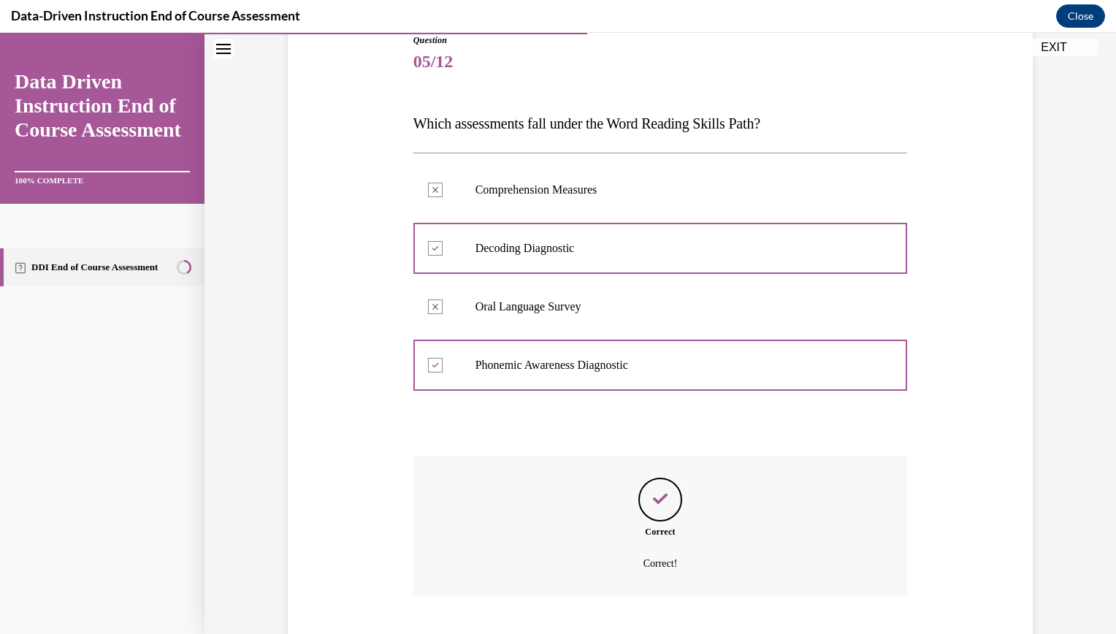
scroll to position [259, 0]
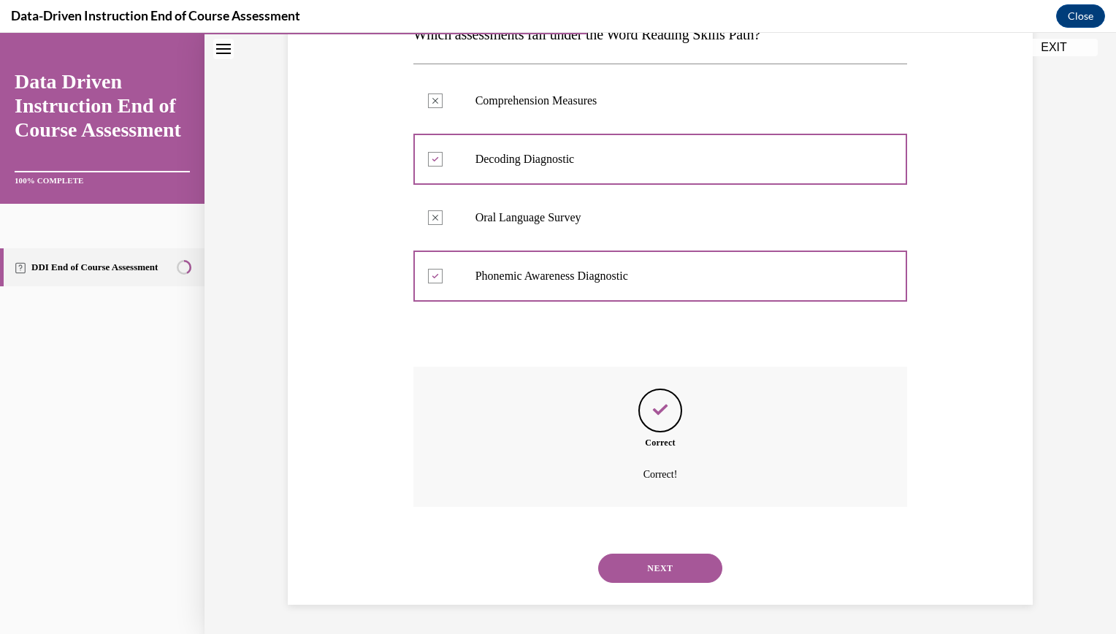
click at [655, 574] on button "NEXT" at bounding box center [660, 568] width 124 height 29
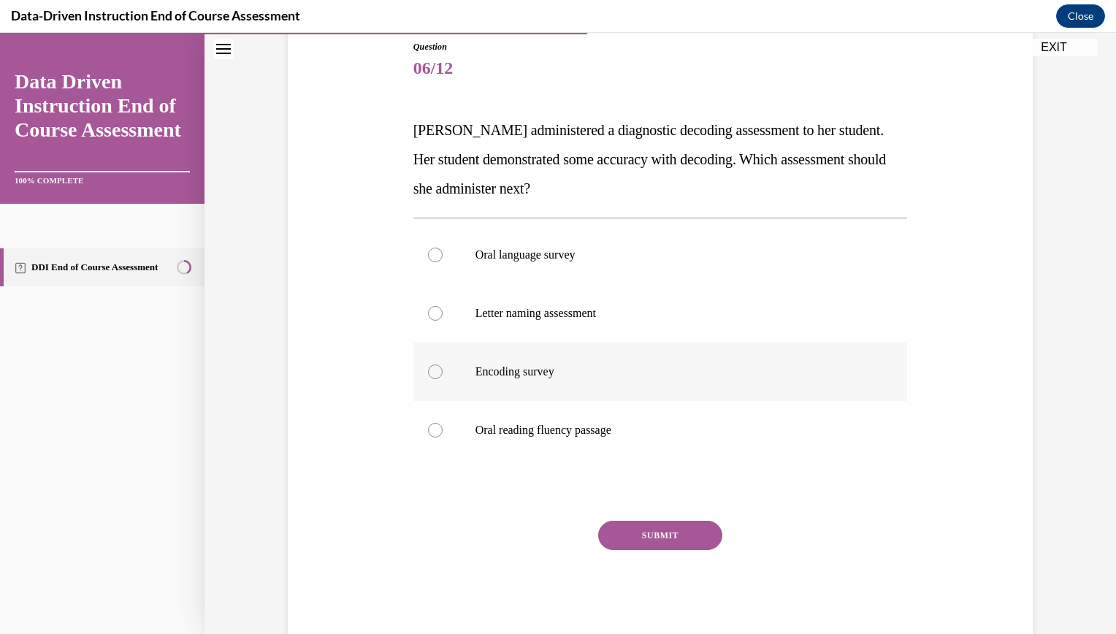
click at [428, 370] on div at bounding box center [435, 371] width 15 height 15
click at [428, 370] on input "Encoding survey" at bounding box center [435, 371] width 15 height 15
radio input "true"
click at [645, 535] on button "SUBMIT" at bounding box center [660, 535] width 124 height 29
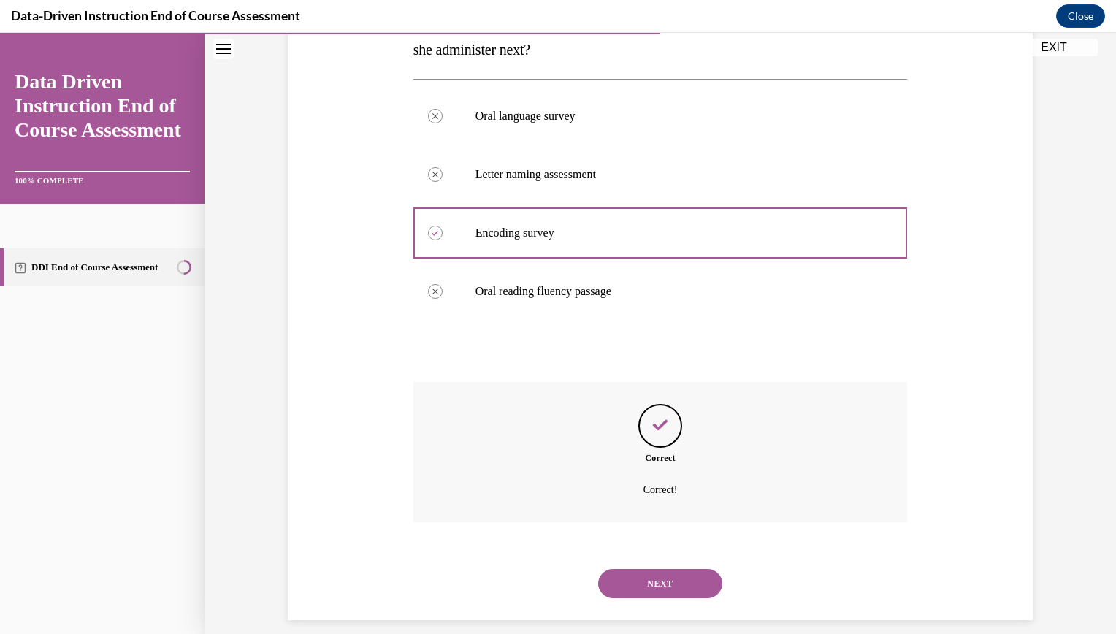
scroll to position [317, 0]
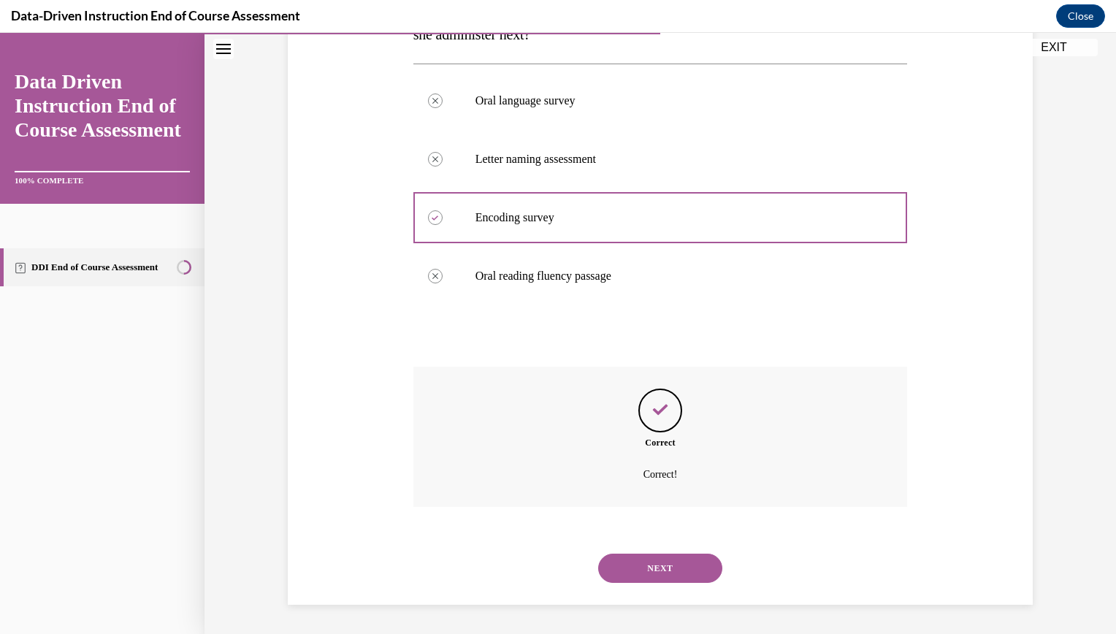
click at [664, 564] on button "NEXT" at bounding box center [660, 568] width 124 height 29
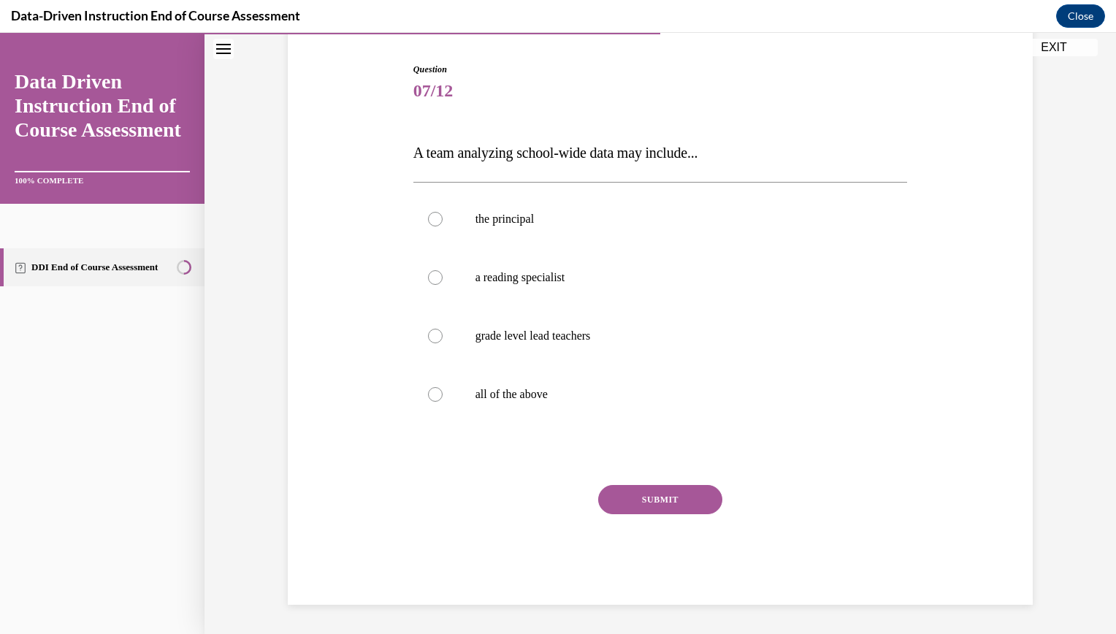
scroll to position [140, 0]
click at [432, 394] on div at bounding box center [435, 394] width 15 height 15
click at [432, 394] on input "all of the above" at bounding box center [435, 394] width 15 height 15
radio input "true"
click at [669, 503] on button "SUBMIT" at bounding box center [660, 499] width 124 height 29
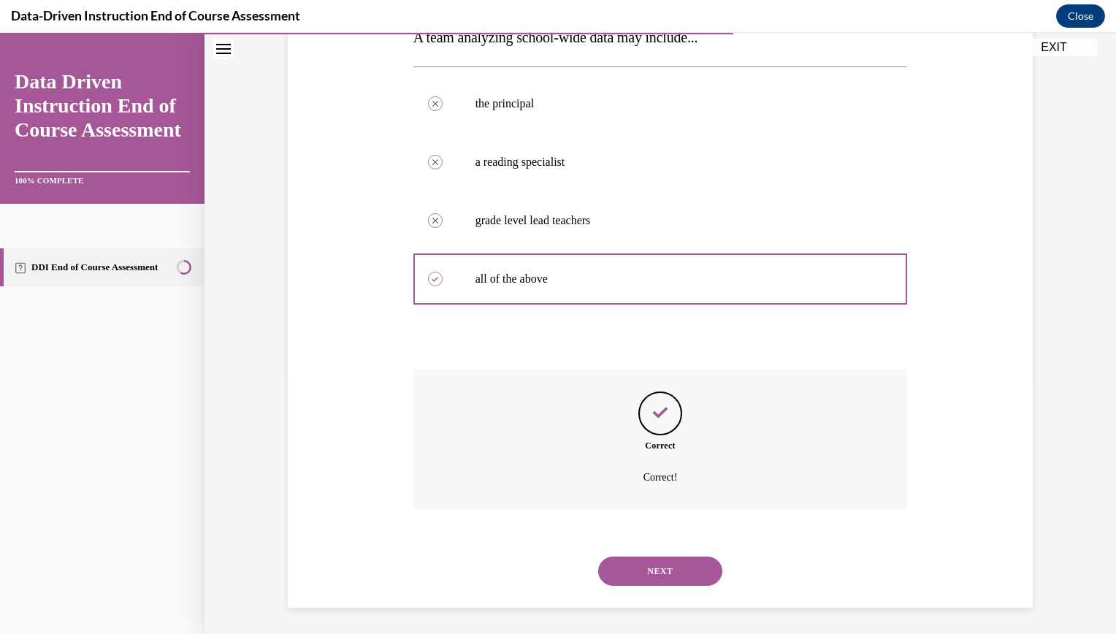
scroll to position [259, 0]
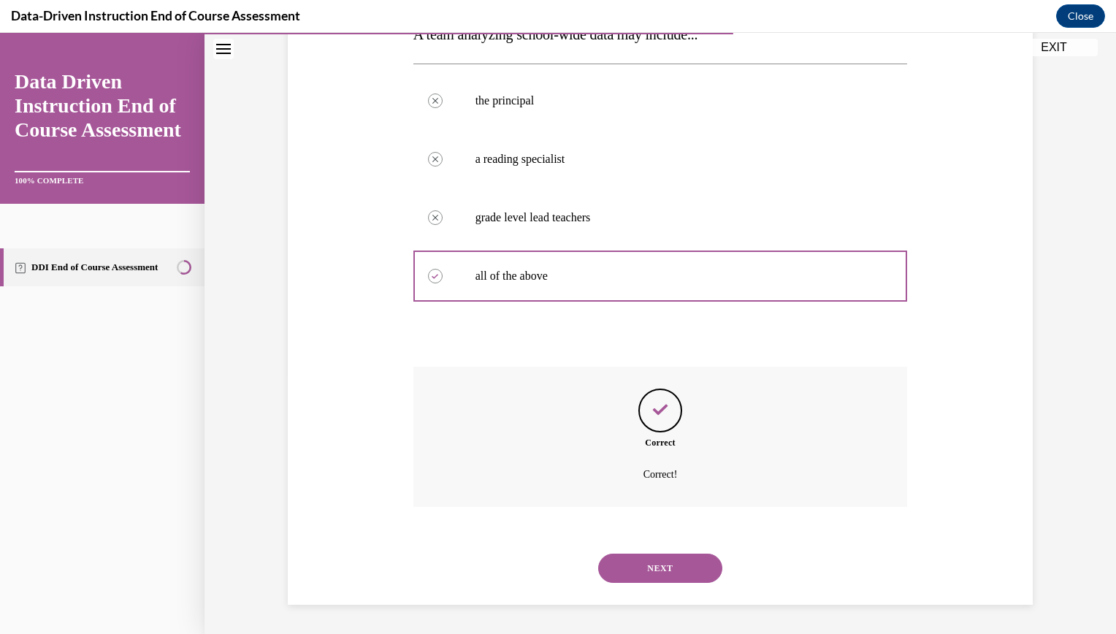
click at [652, 559] on button "NEXT" at bounding box center [660, 568] width 124 height 29
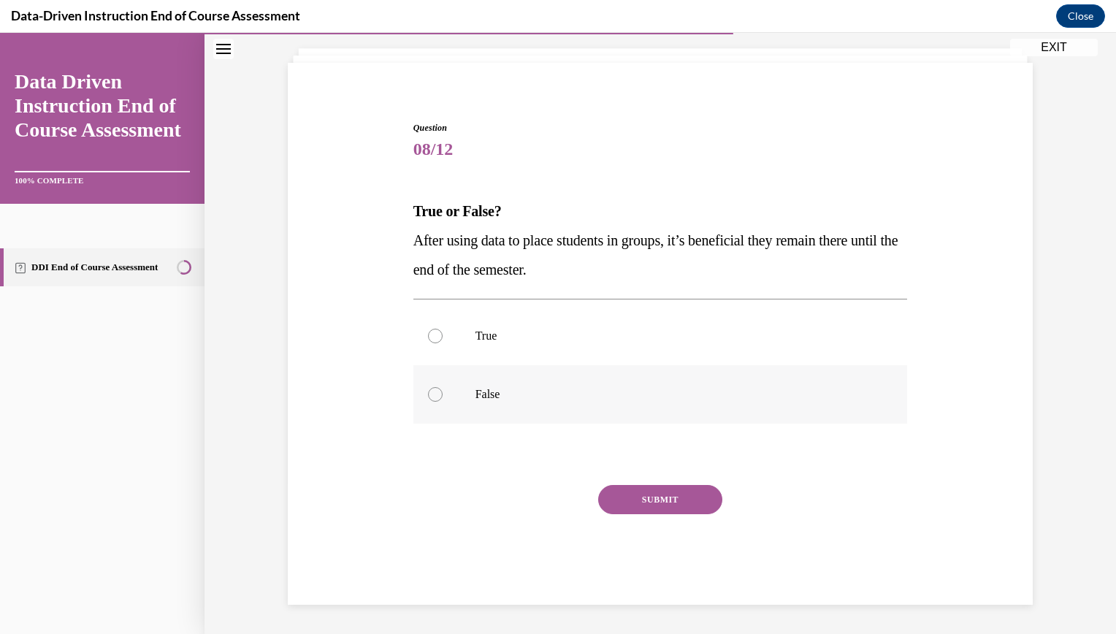
click at [429, 397] on div at bounding box center [435, 394] width 15 height 15
click at [429, 397] on input "False" at bounding box center [435, 394] width 15 height 15
radio input "true"
click at [660, 504] on button "SUBMIT" at bounding box center [660, 499] width 124 height 29
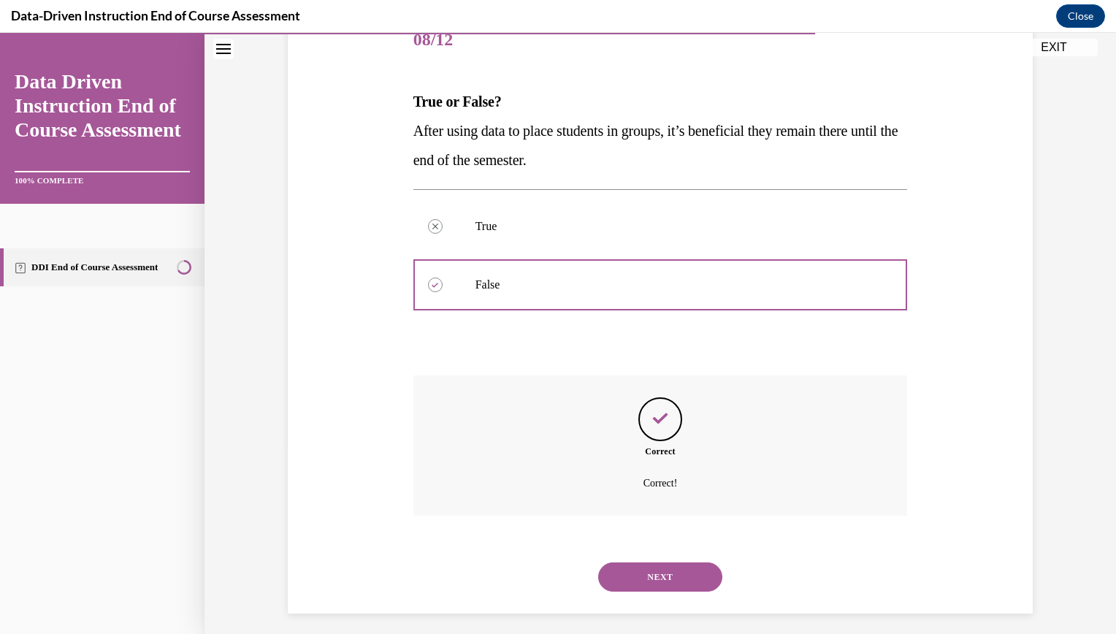
scroll to position [200, 0]
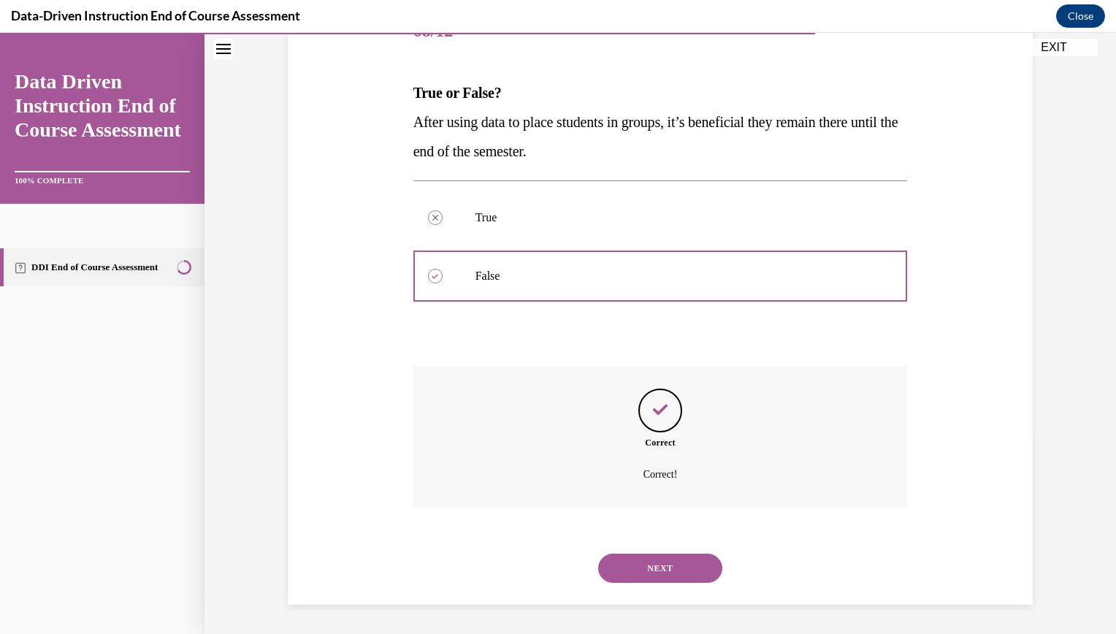
click at [651, 565] on button "NEXT" at bounding box center [660, 568] width 124 height 29
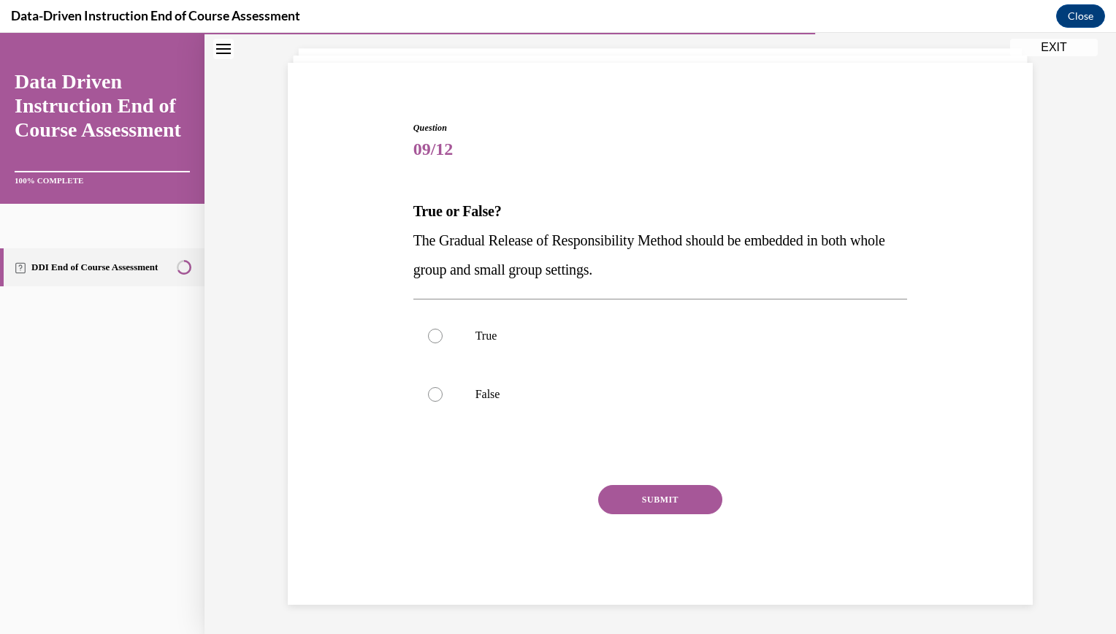
scroll to position [82, 0]
click at [428, 338] on div at bounding box center [435, 336] width 15 height 15
click at [428, 338] on input "True" at bounding box center [435, 336] width 15 height 15
radio input "true"
click at [640, 499] on button "SUBMIT" at bounding box center [660, 499] width 124 height 29
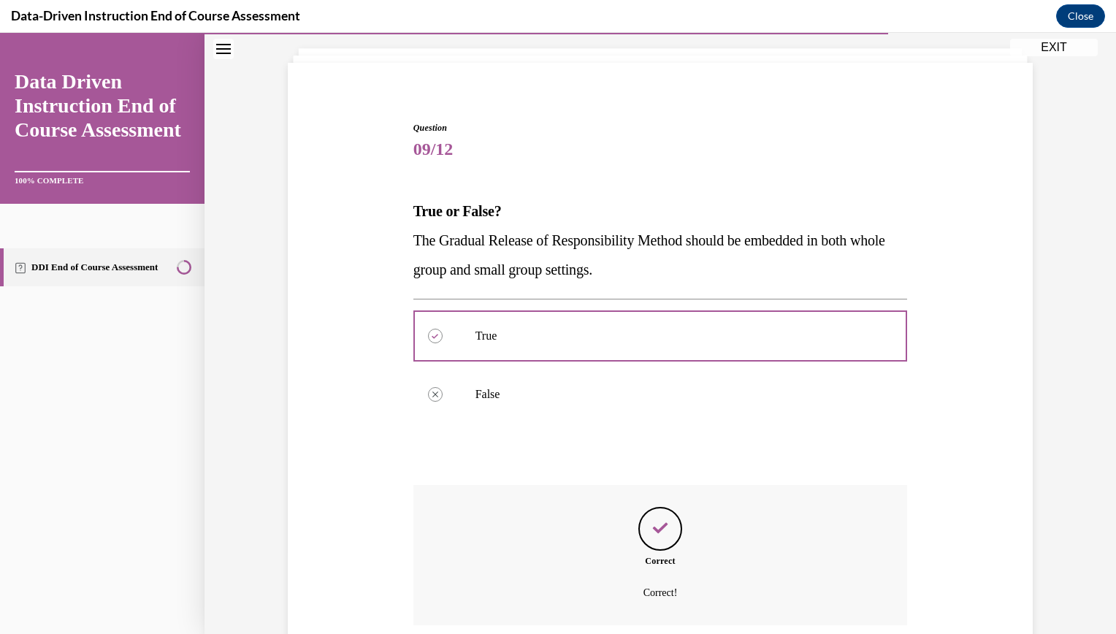
scroll to position [200, 0]
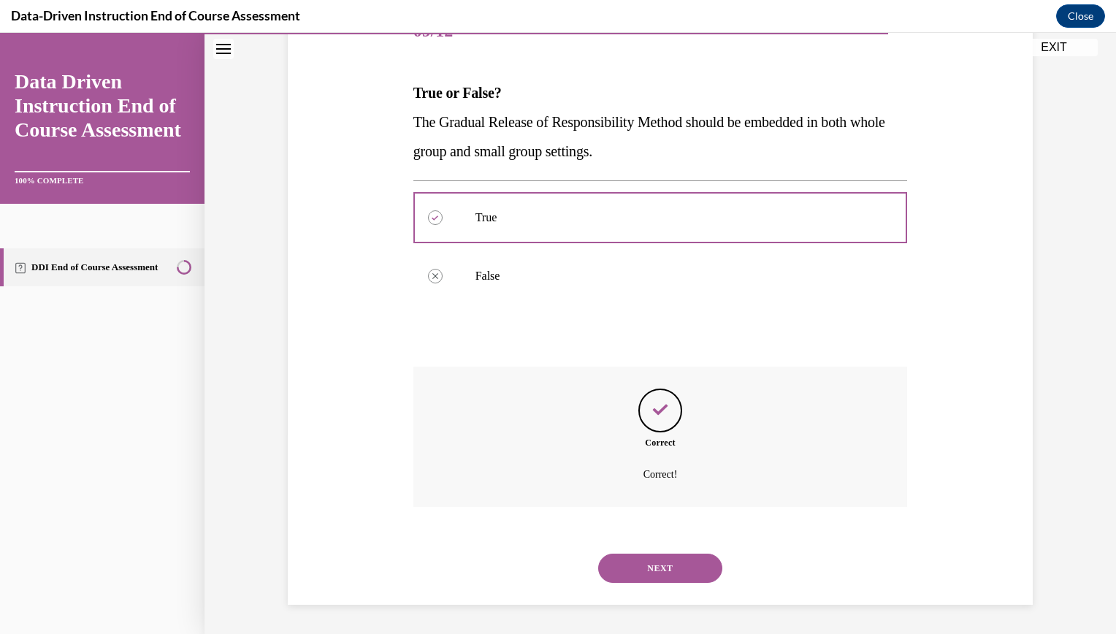
click at [664, 570] on button "NEXT" at bounding box center [660, 568] width 124 height 29
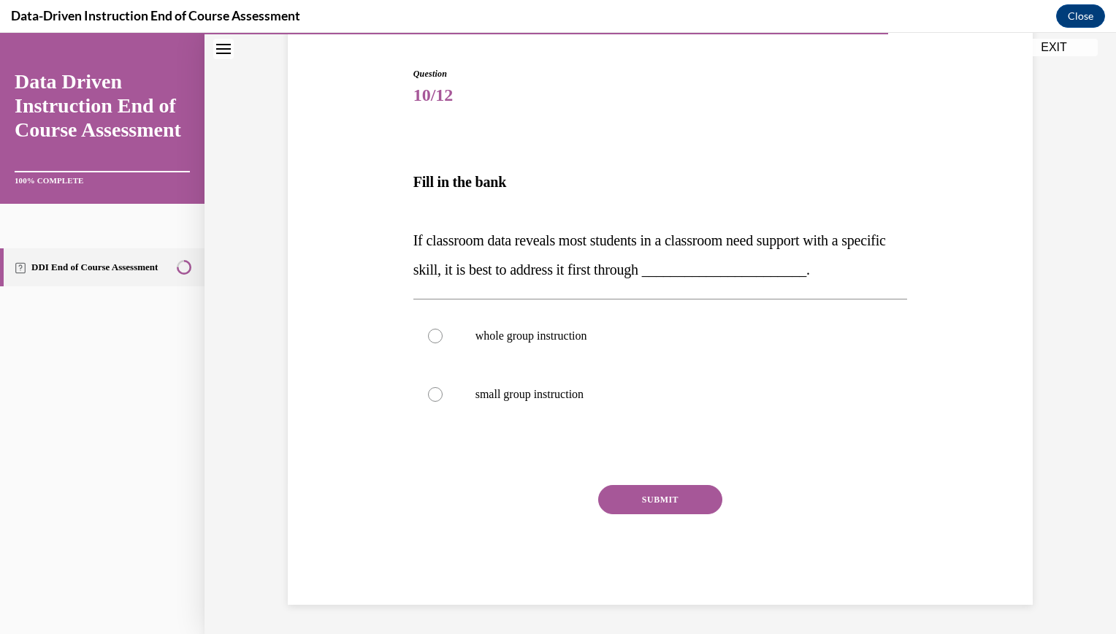
scroll to position [136, 0]
click at [431, 337] on div at bounding box center [435, 336] width 15 height 15
click at [431, 337] on input "whole group instruction" at bounding box center [435, 336] width 15 height 15
radio input "true"
click at [658, 500] on button "SUBMIT" at bounding box center [660, 499] width 124 height 29
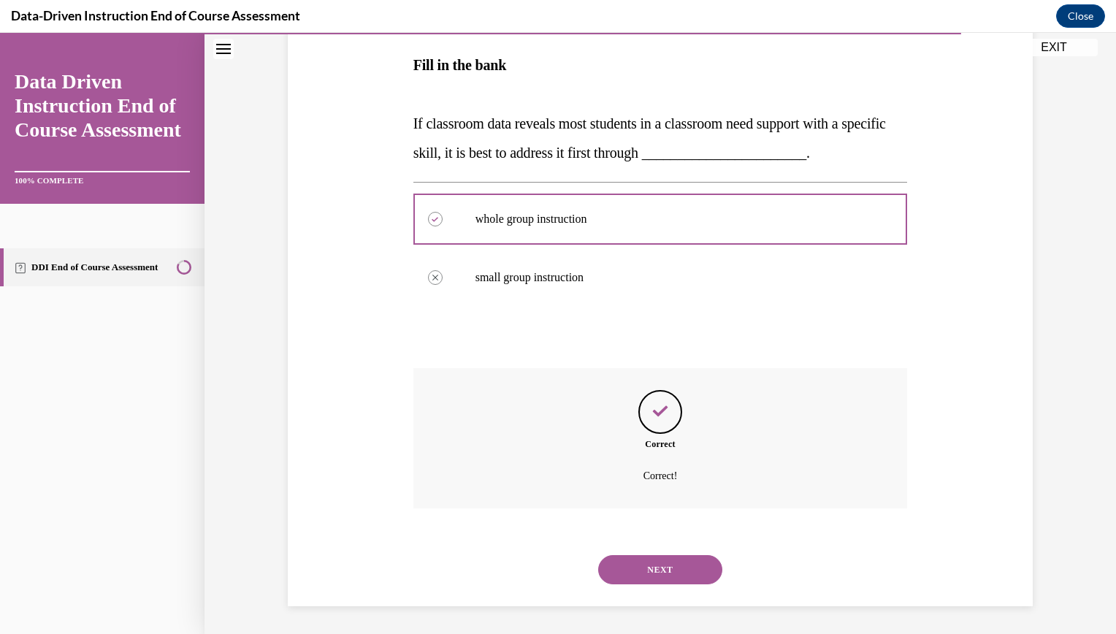
scroll to position [254, 0]
click at [651, 567] on button "NEXT" at bounding box center [660, 568] width 124 height 29
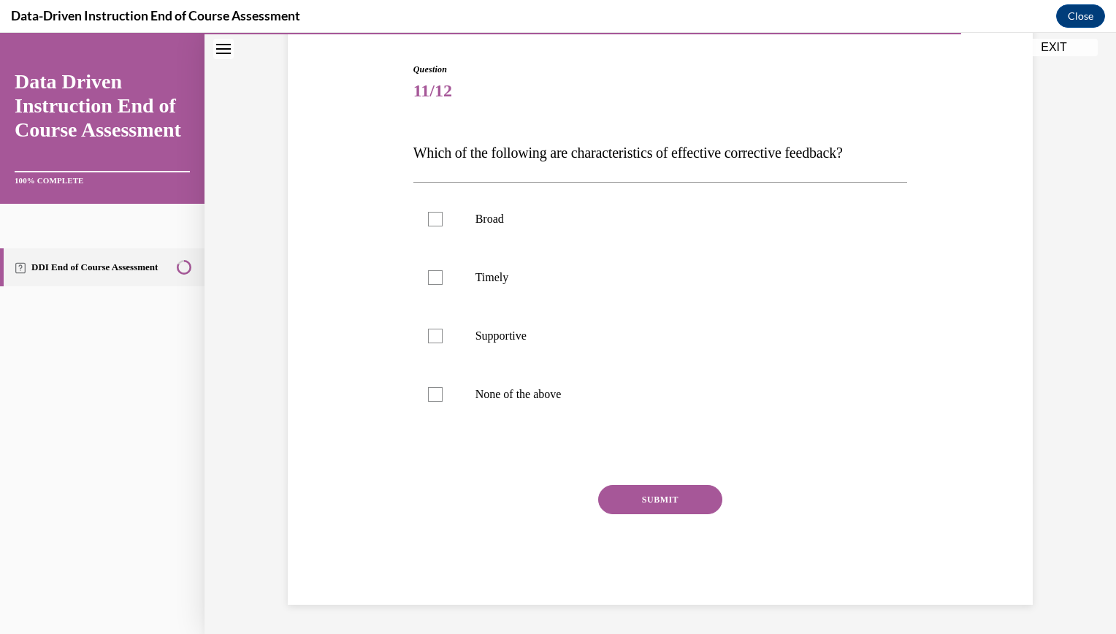
scroll to position [140, 0]
click at [428, 280] on div at bounding box center [435, 277] width 15 height 15
click at [428, 280] on input "Timely" at bounding box center [435, 277] width 15 height 15
checkbox input "true"
click at [431, 337] on div at bounding box center [435, 336] width 15 height 15
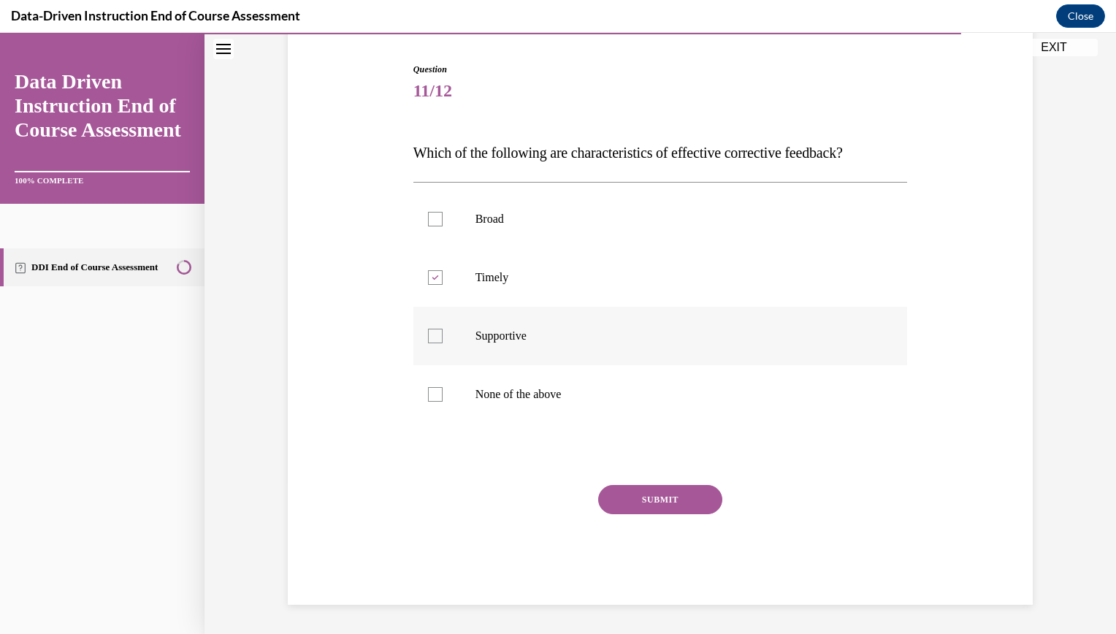
click at [431, 337] on input "Supportive" at bounding box center [435, 336] width 15 height 15
checkbox input "true"
click at [647, 502] on button "SUBMIT" at bounding box center [660, 499] width 124 height 29
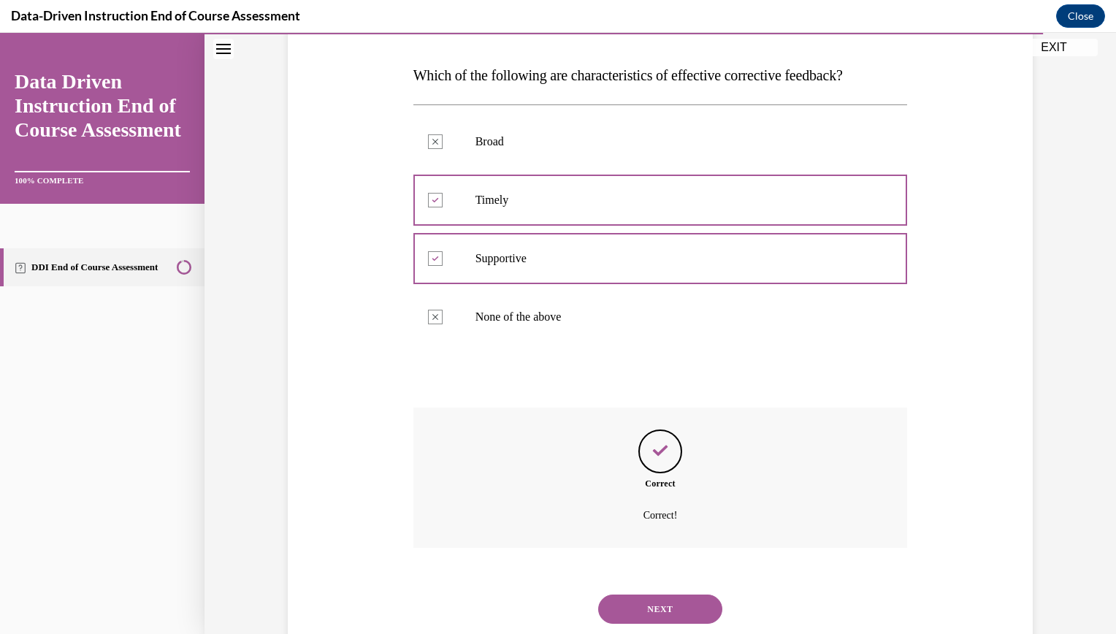
scroll to position [259, 0]
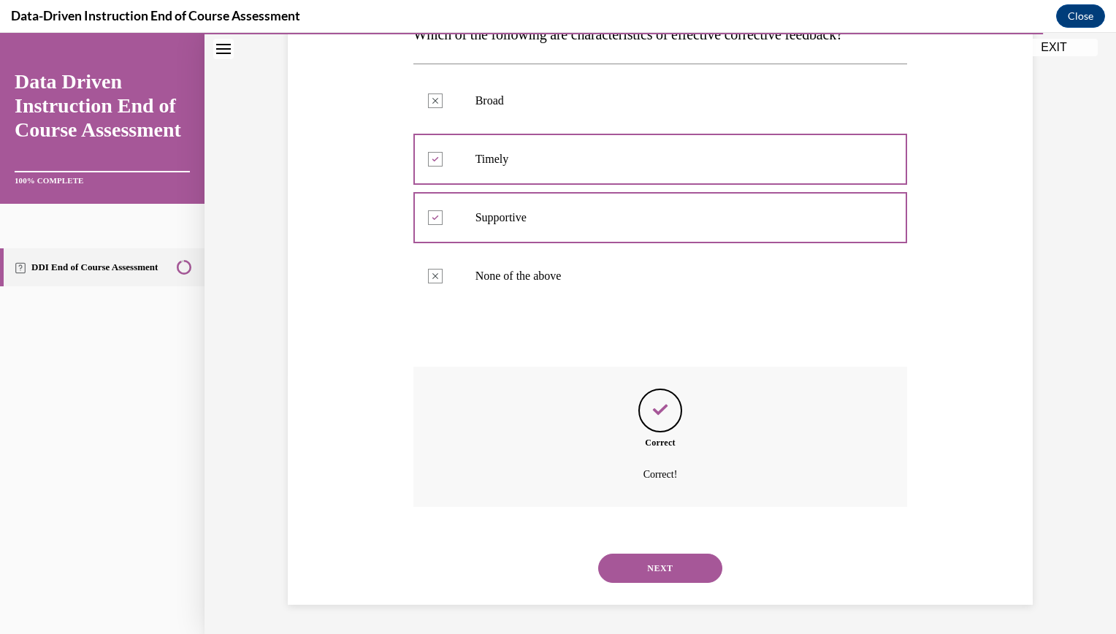
click at [657, 567] on button "NEXT" at bounding box center [660, 568] width 124 height 29
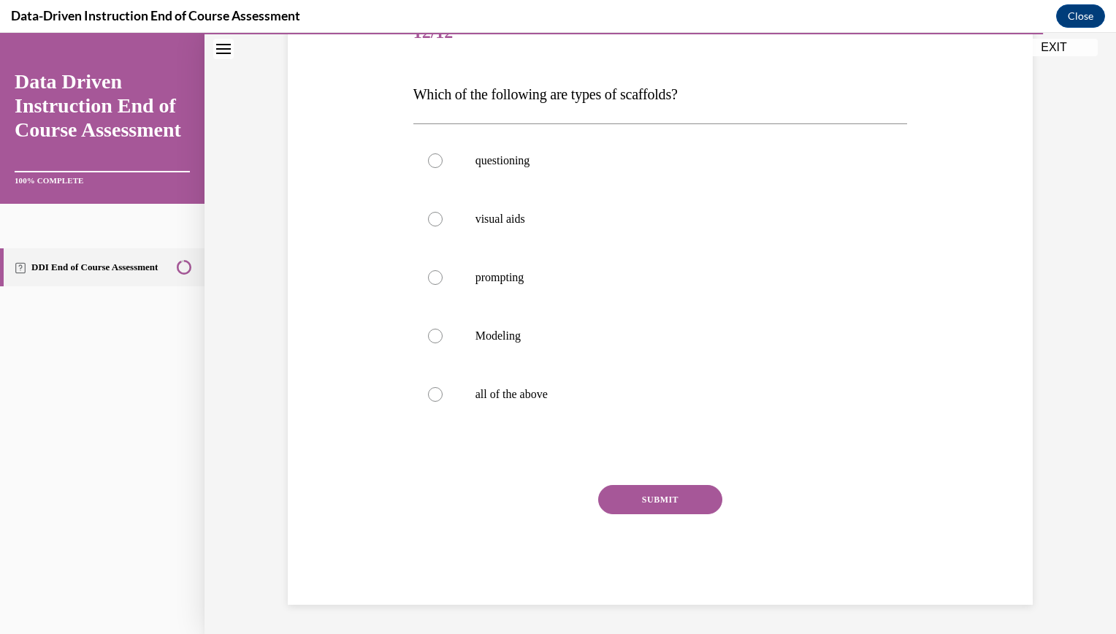
scroll to position [163, 0]
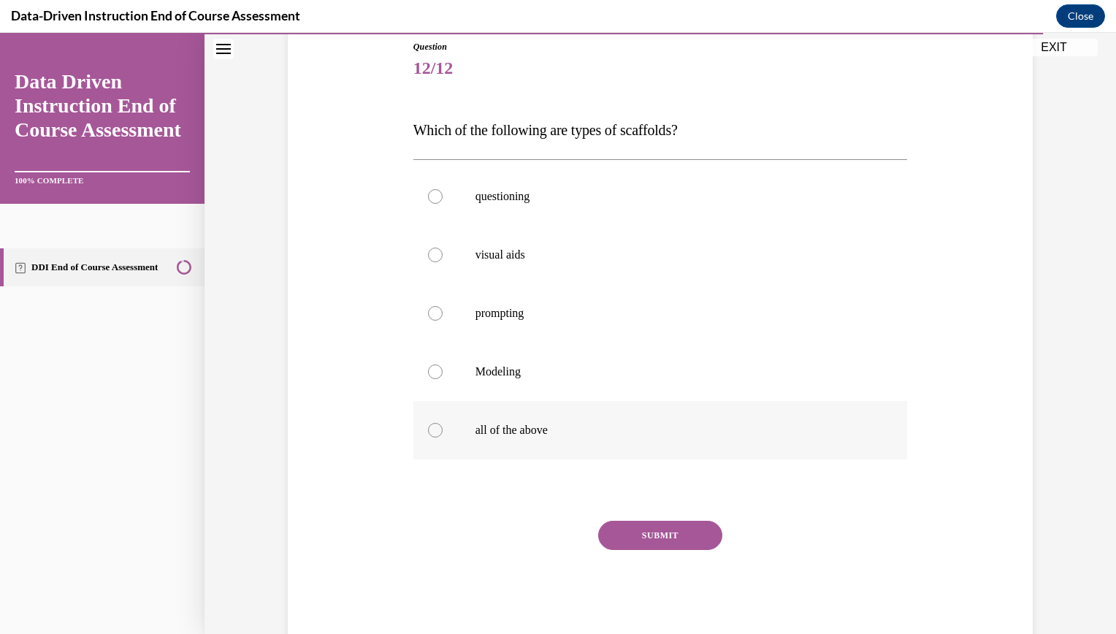
click at [430, 430] on div at bounding box center [435, 430] width 15 height 15
click at [430, 430] on input "all of the above" at bounding box center [435, 430] width 15 height 15
radio input "true"
click at [660, 535] on button "SUBMIT" at bounding box center [660, 535] width 124 height 29
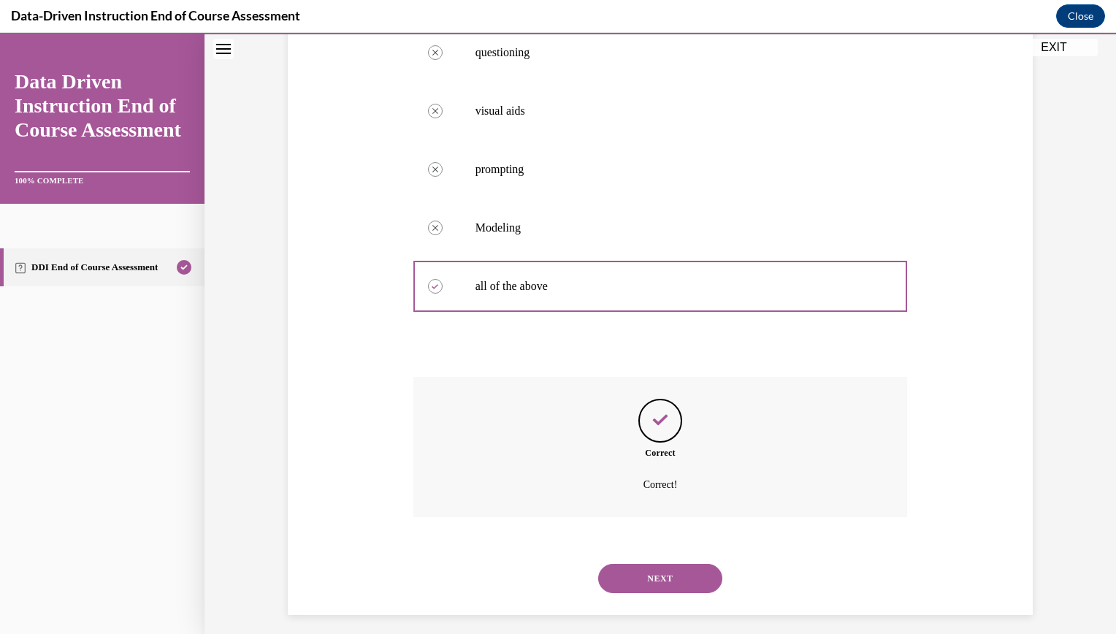
scroll to position [317, 0]
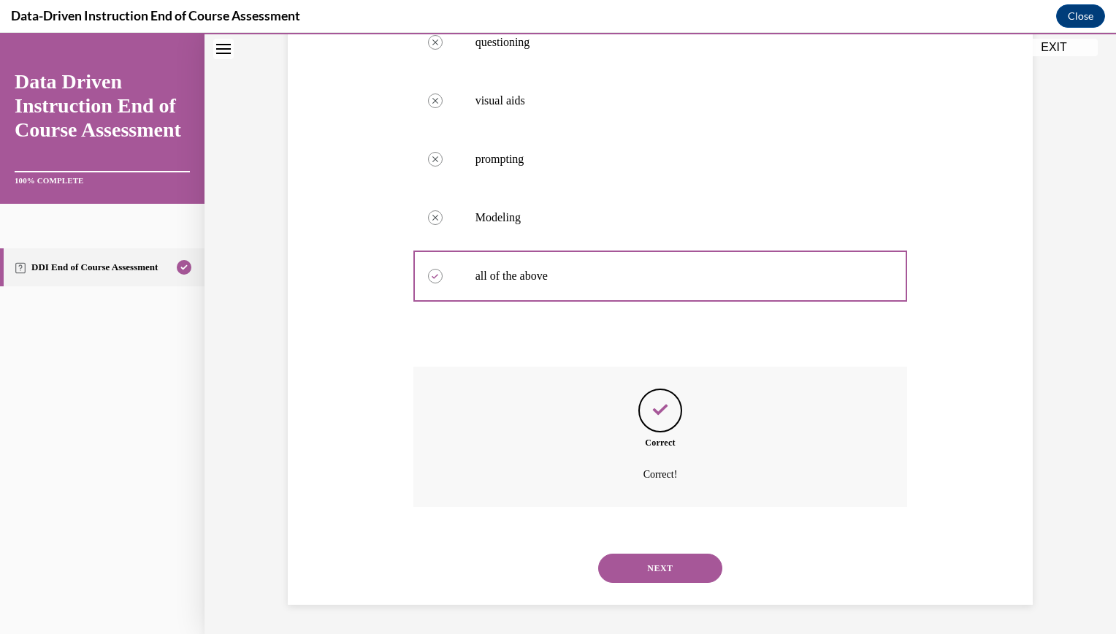
click at [659, 562] on button "NEXT" at bounding box center [660, 568] width 124 height 29
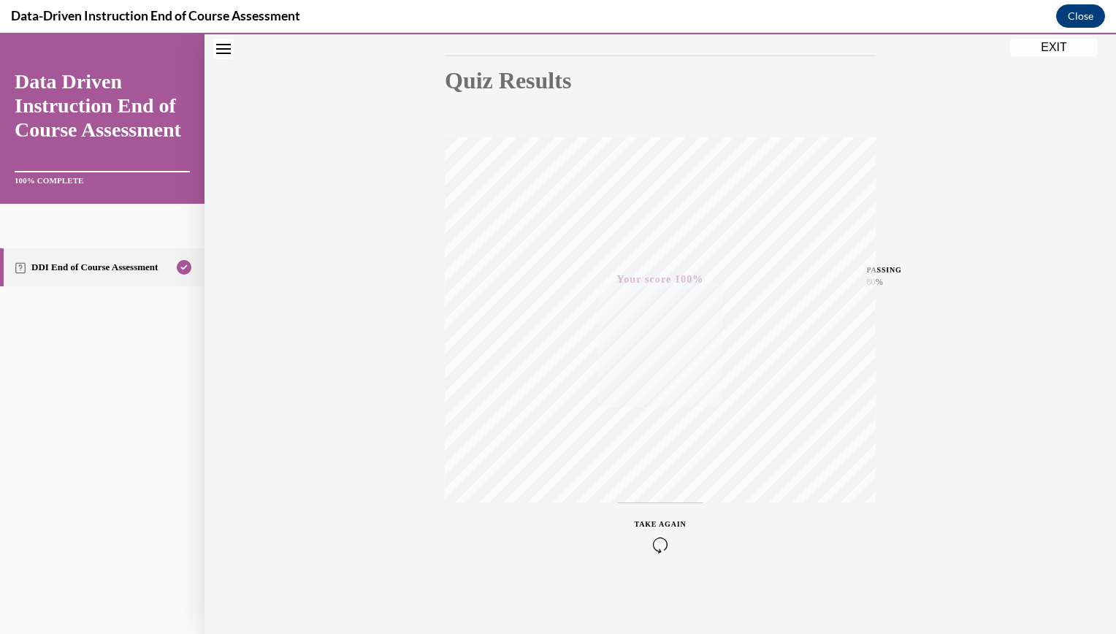
click at [221, 48] on icon "Close navigation menu" at bounding box center [223, 49] width 15 height 10
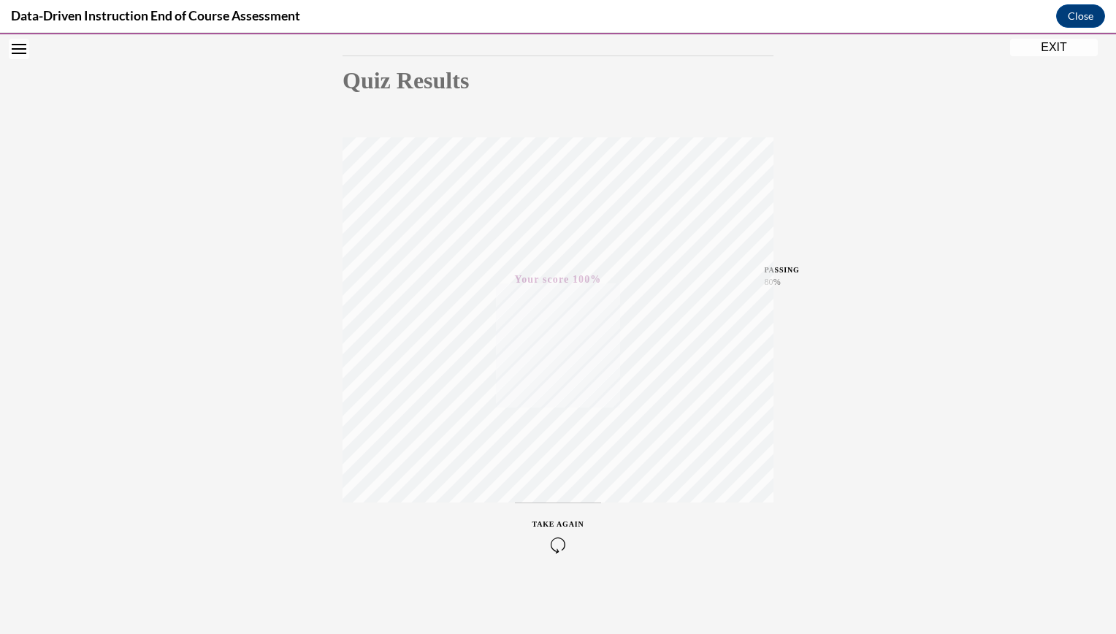
click at [19, 51] on icon "Open navigation menu" at bounding box center [19, 49] width 15 height 10
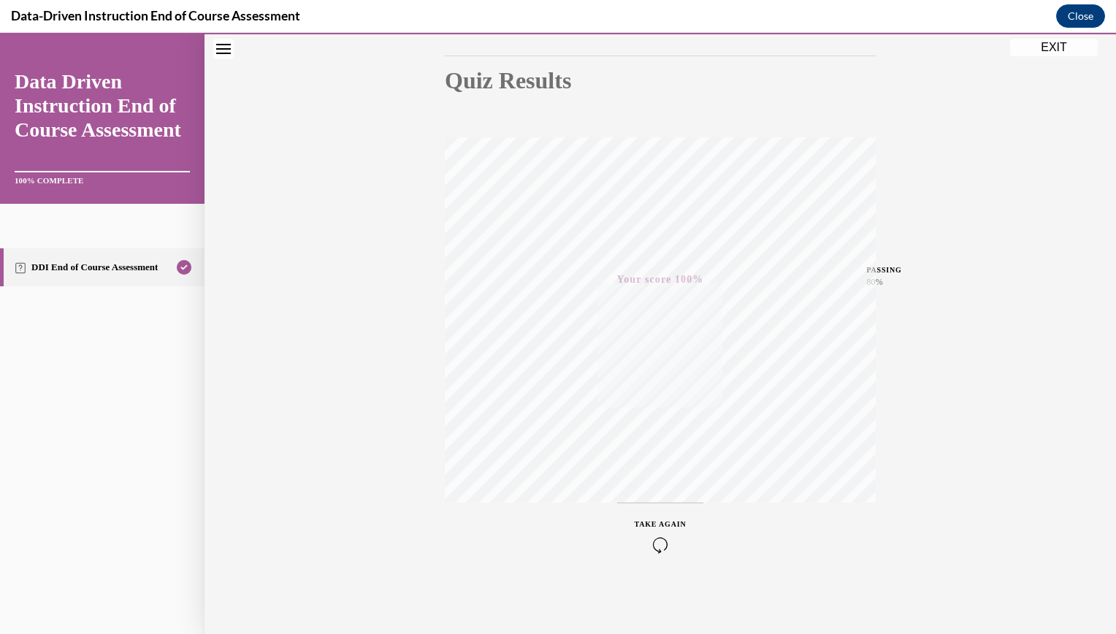
click at [1054, 46] on button "EXIT" at bounding box center [1054, 48] width 88 height 18
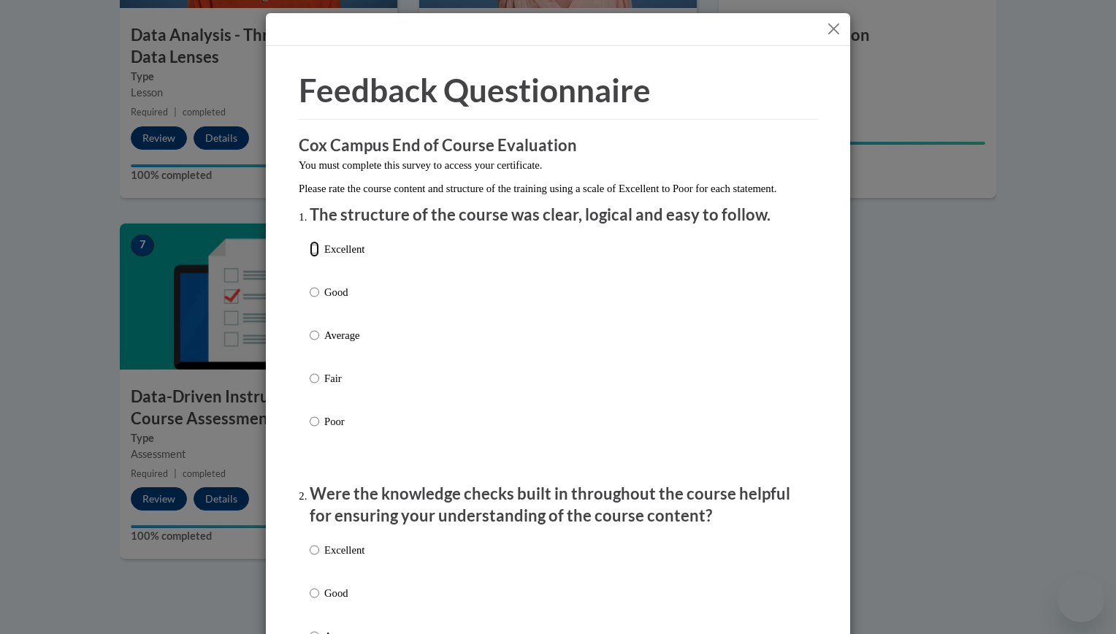
click at [310, 257] on input "Excellent" at bounding box center [314, 249] width 9 height 16
radio input "true"
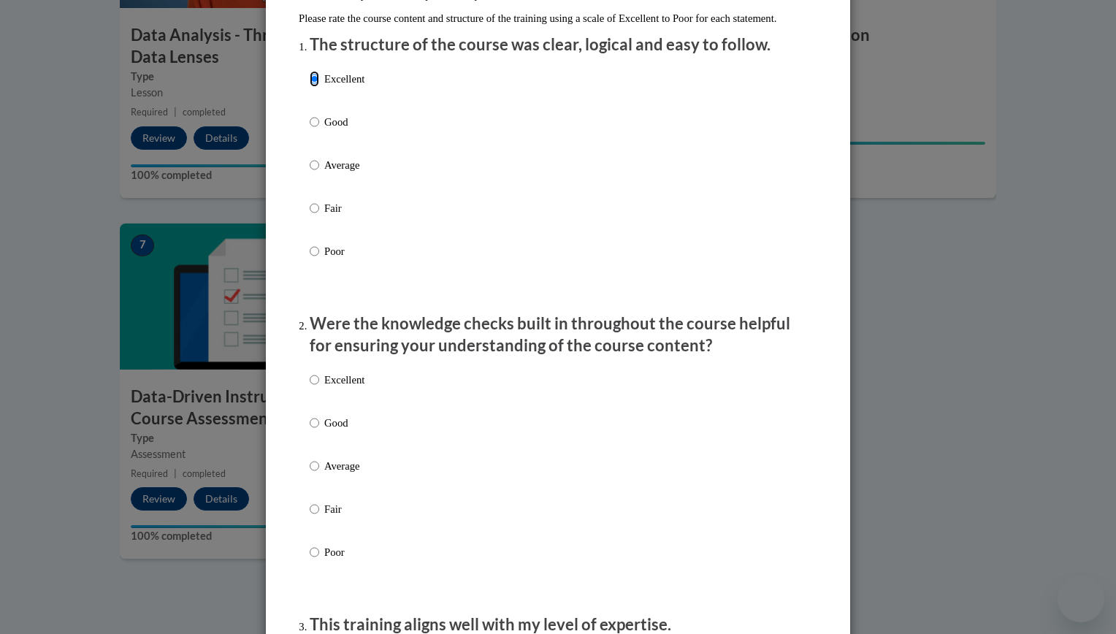
scroll to position [219, 0]
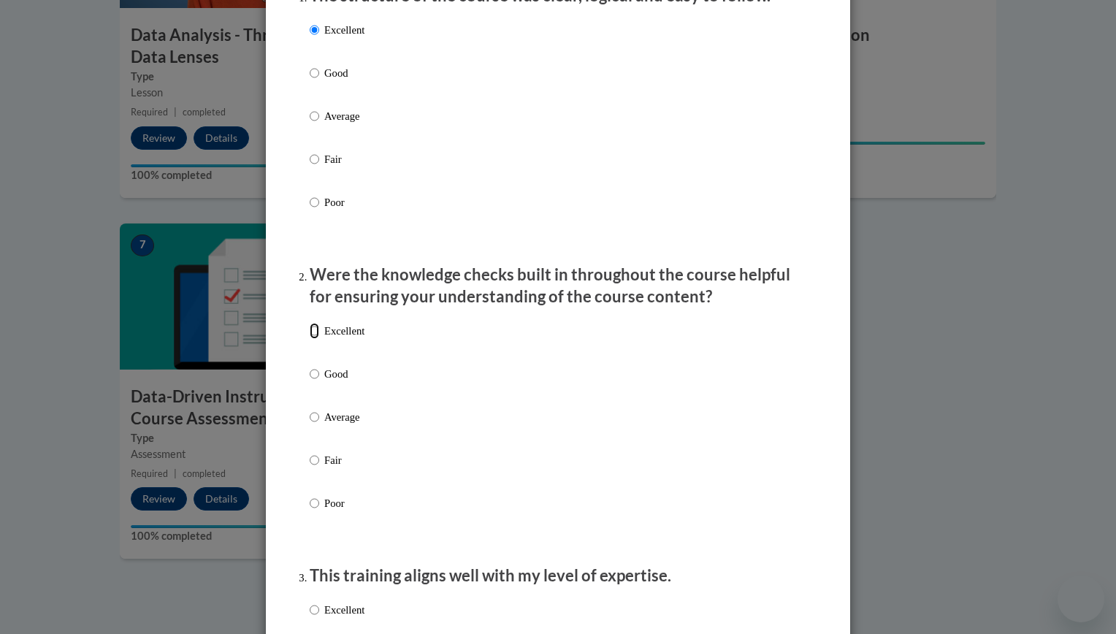
click at [310, 339] on input "Excellent" at bounding box center [314, 331] width 9 height 16
radio input "true"
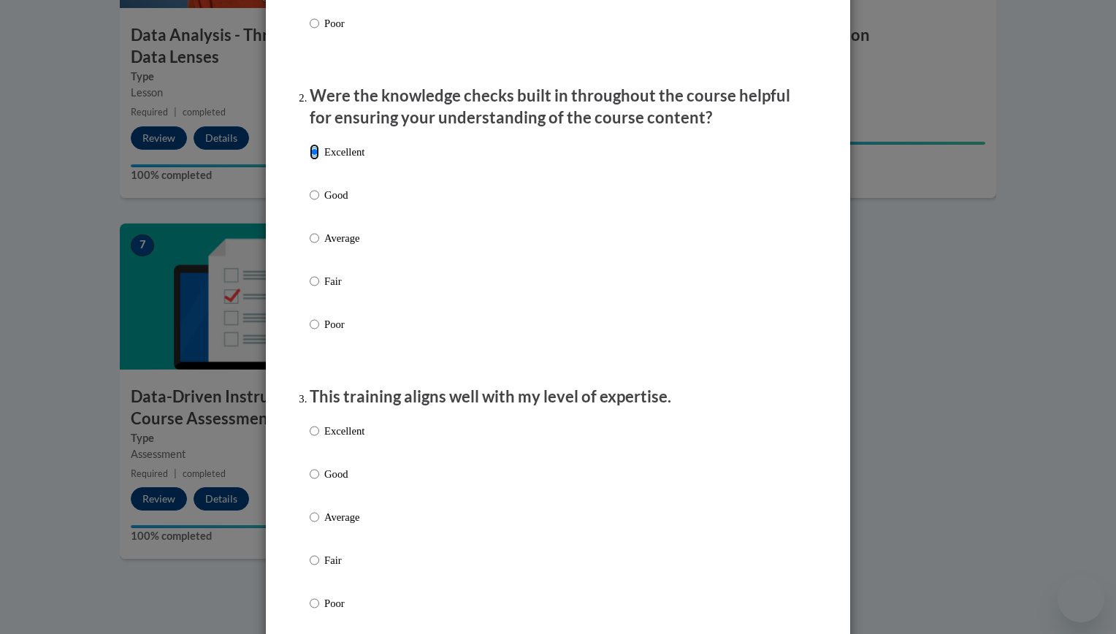
scroll to position [438, 0]
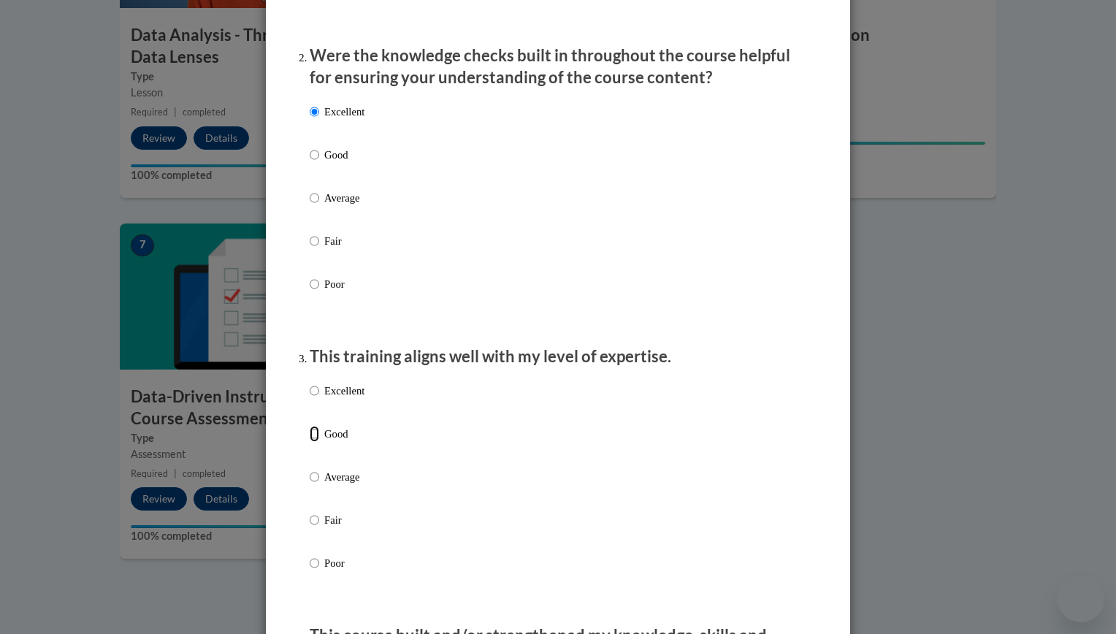
click at [310, 442] on input "Good" at bounding box center [314, 434] width 9 height 16
radio input "true"
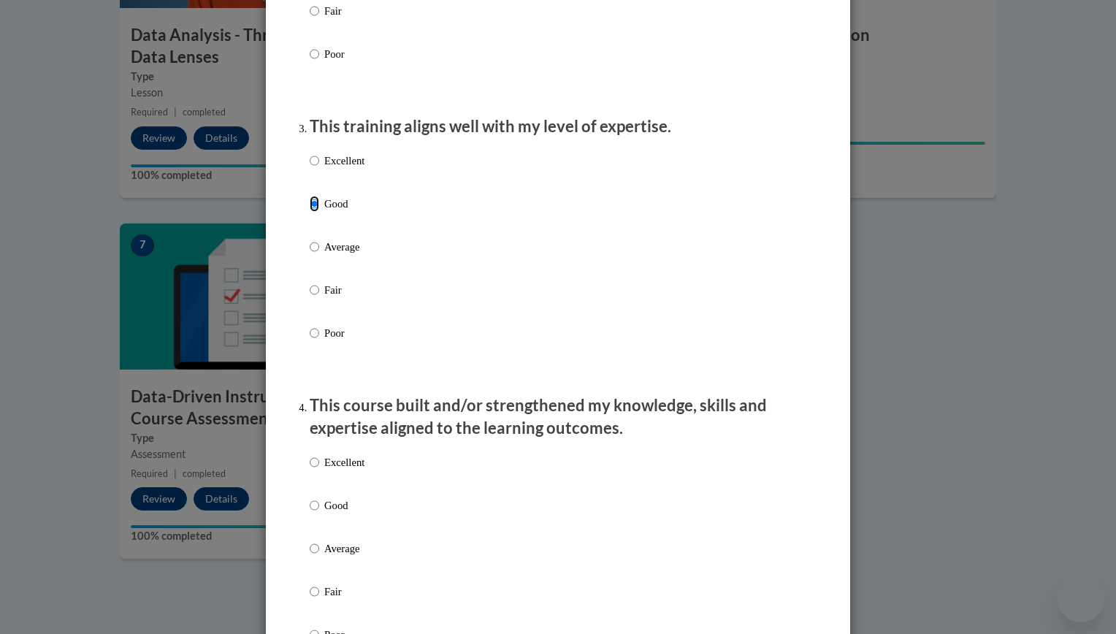
scroll to position [730, 0]
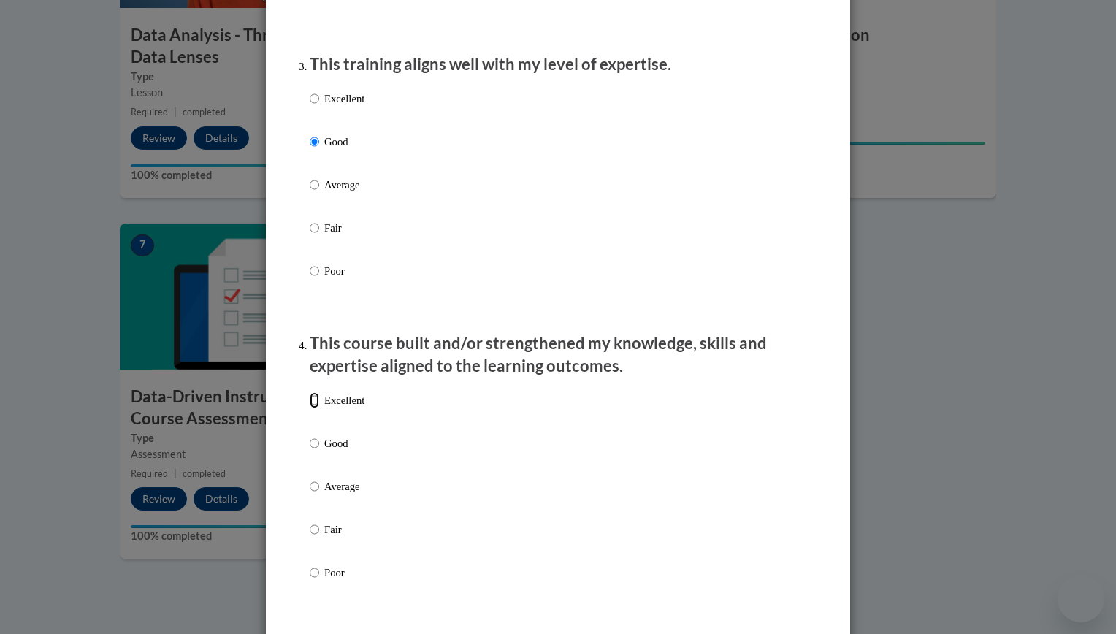
click at [310, 408] on input "Excellent" at bounding box center [314, 400] width 9 height 16
radio input "true"
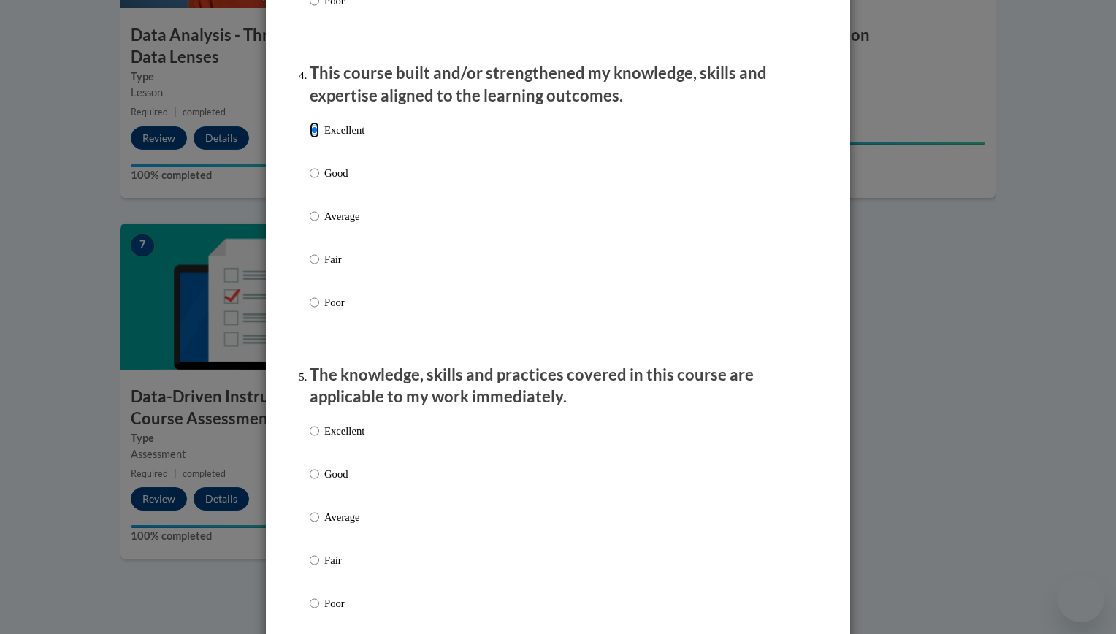
scroll to position [1022, 0]
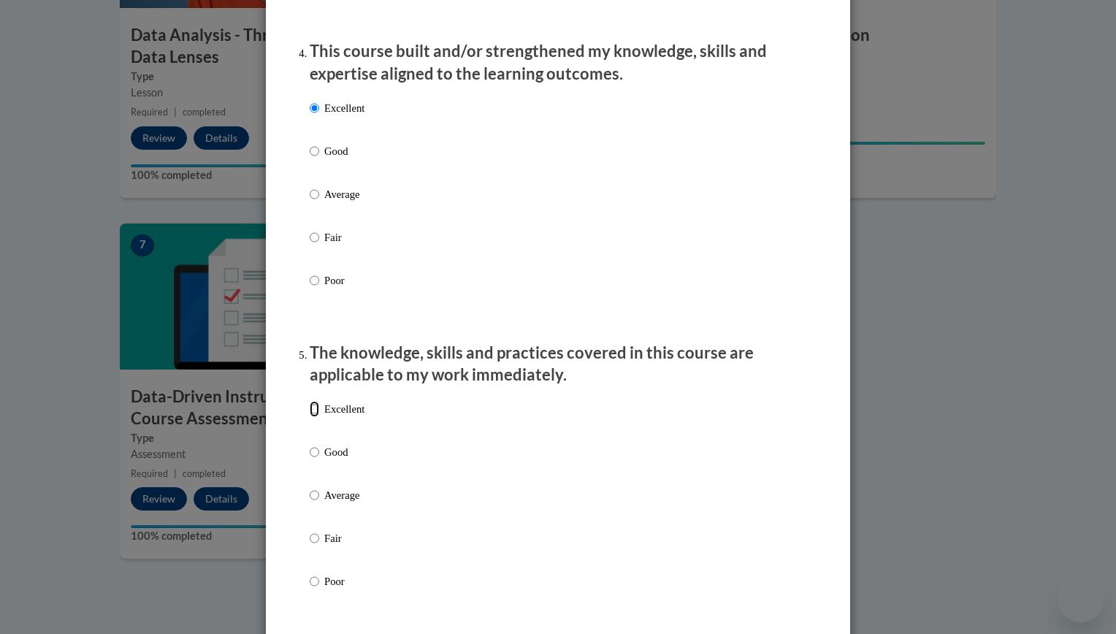
click at [310, 417] on input "Excellent" at bounding box center [314, 409] width 9 height 16
radio input "true"
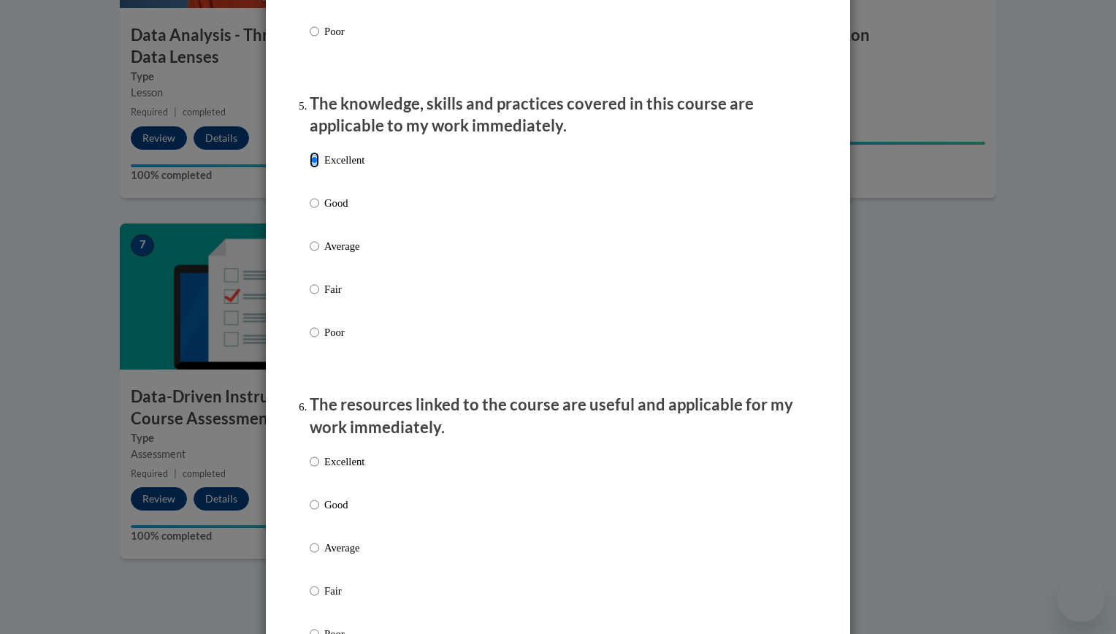
scroll to position [1315, 0]
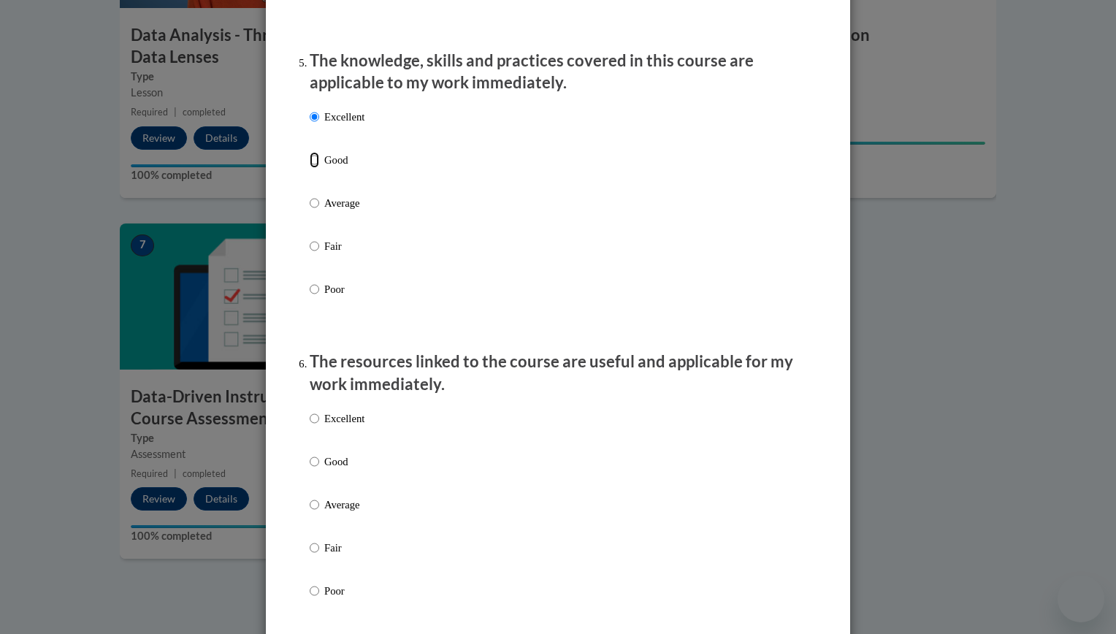
click at [310, 168] on input "Good" at bounding box center [314, 160] width 9 height 16
radio input "true"
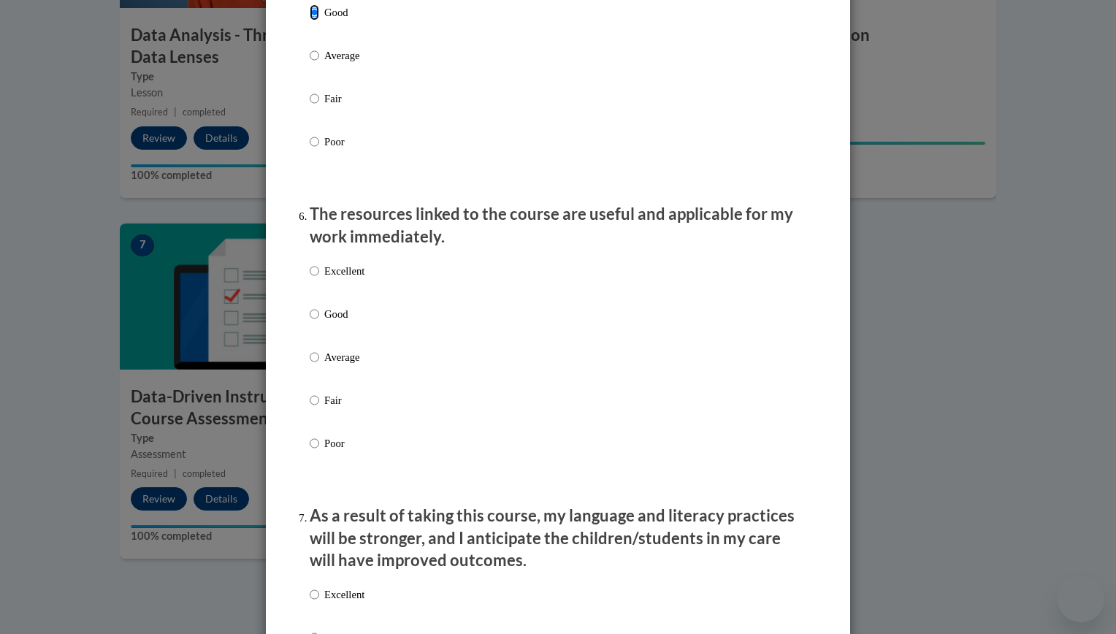
scroll to position [1534, 0]
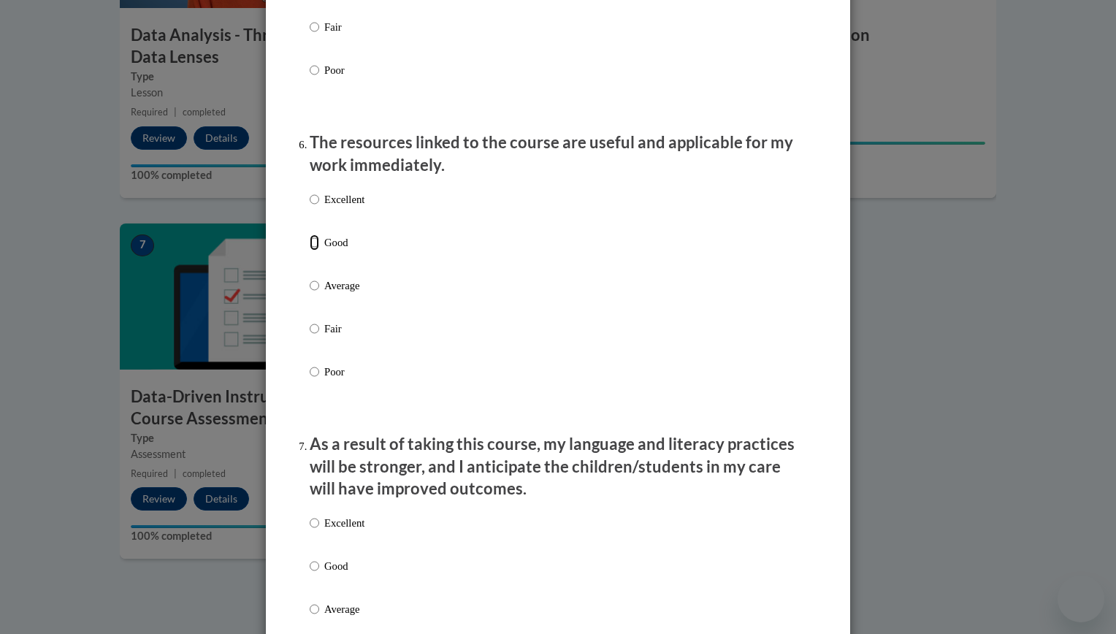
click at [310, 250] on input "Good" at bounding box center [314, 242] width 9 height 16
radio input "true"
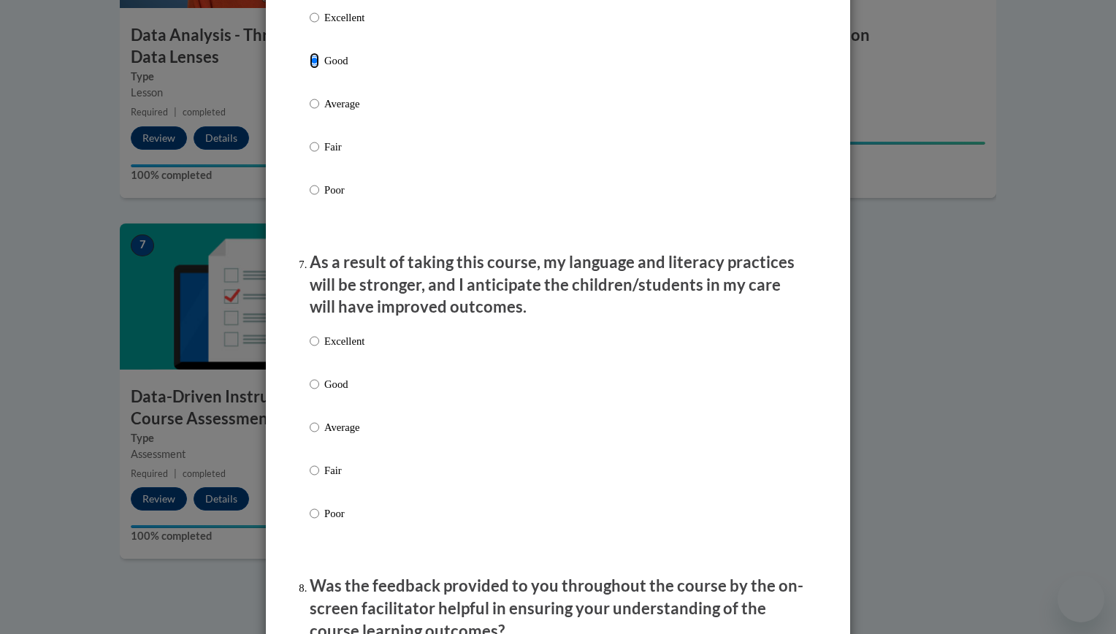
scroll to position [1753, 0]
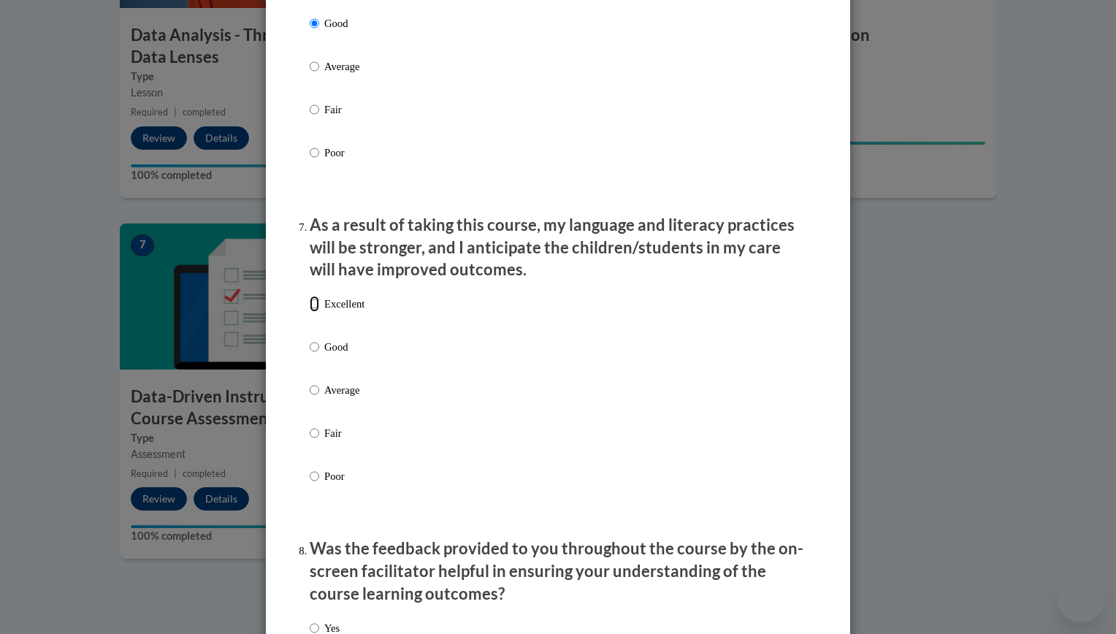
click at [310, 312] on input "Excellent" at bounding box center [314, 304] width 9 height 16
radio input "true"
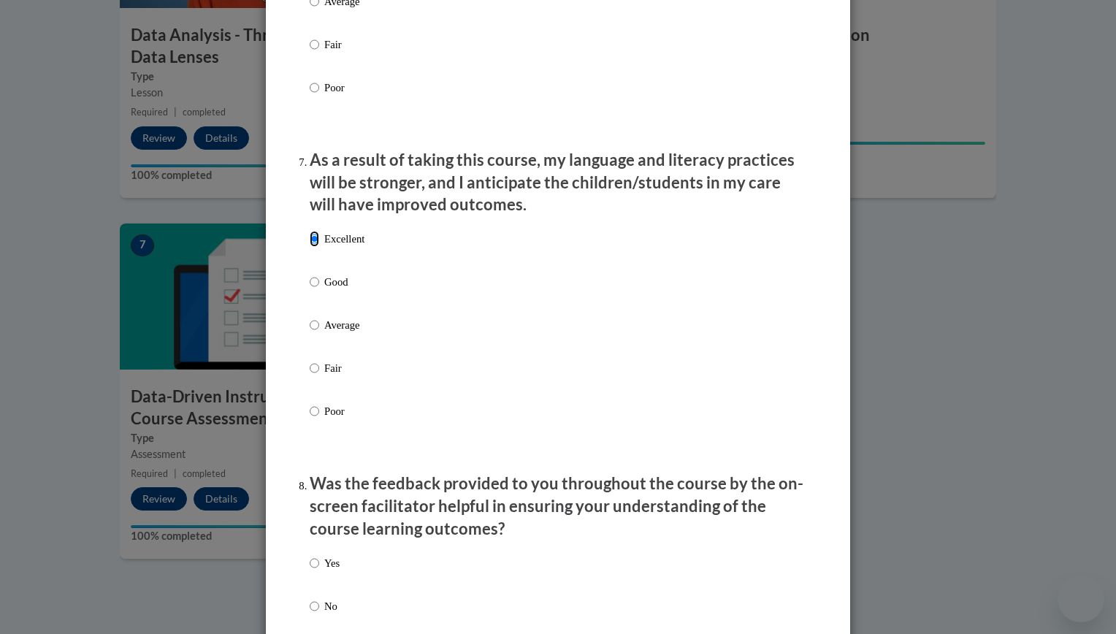
scroll to position [2045, 0]
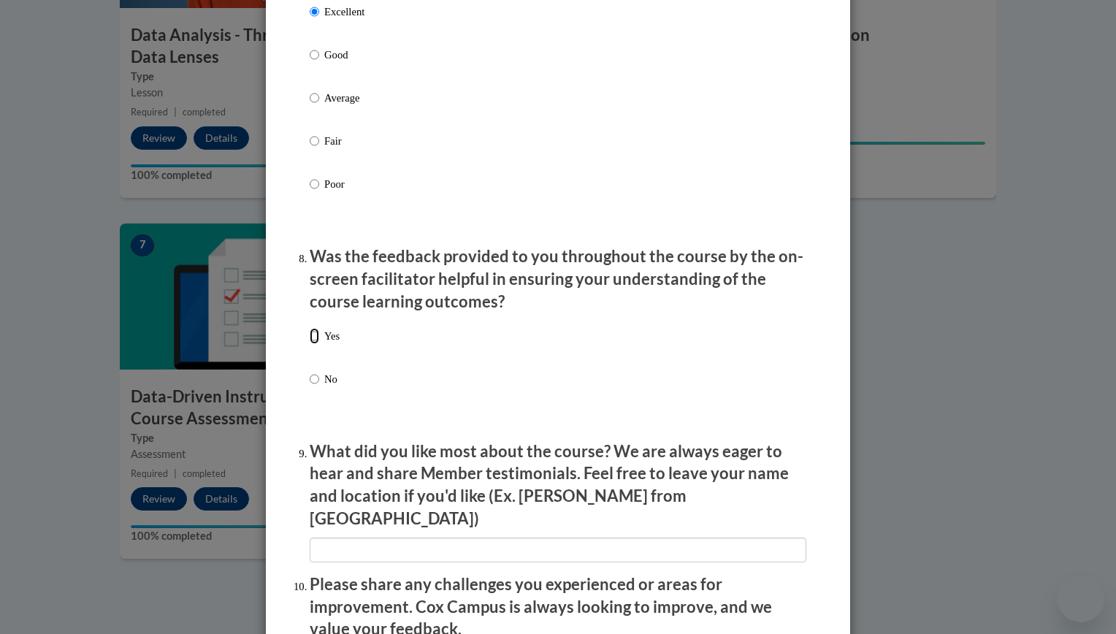
click at [310, 344] on input "Yes" at bounding box center [314, 336] width 9 height 16
radio input "true"
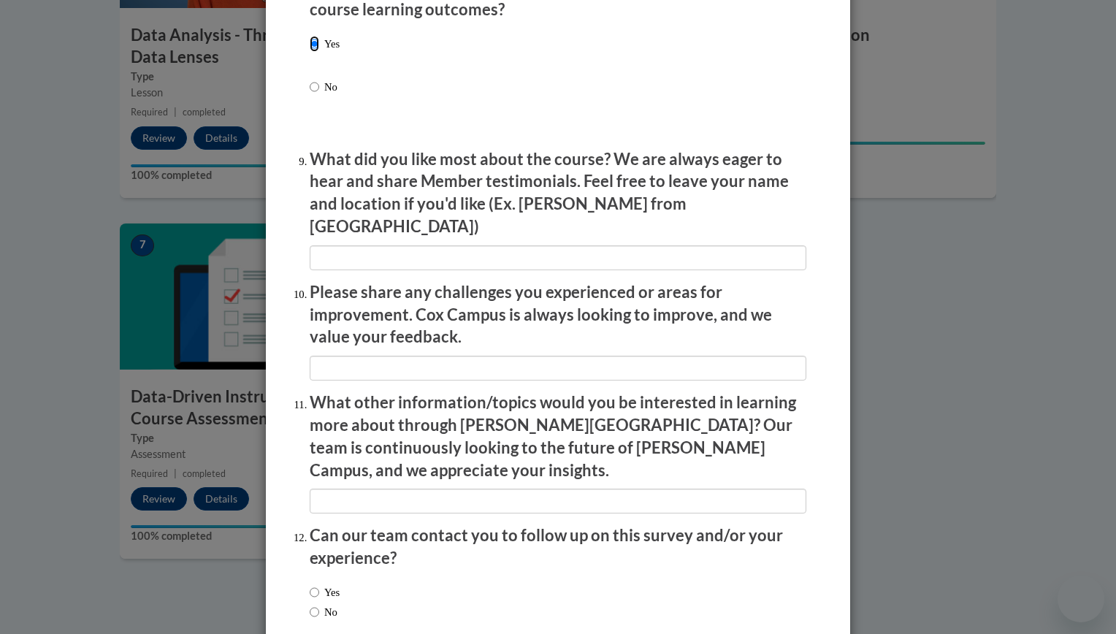
scroll to position [2401, 0]
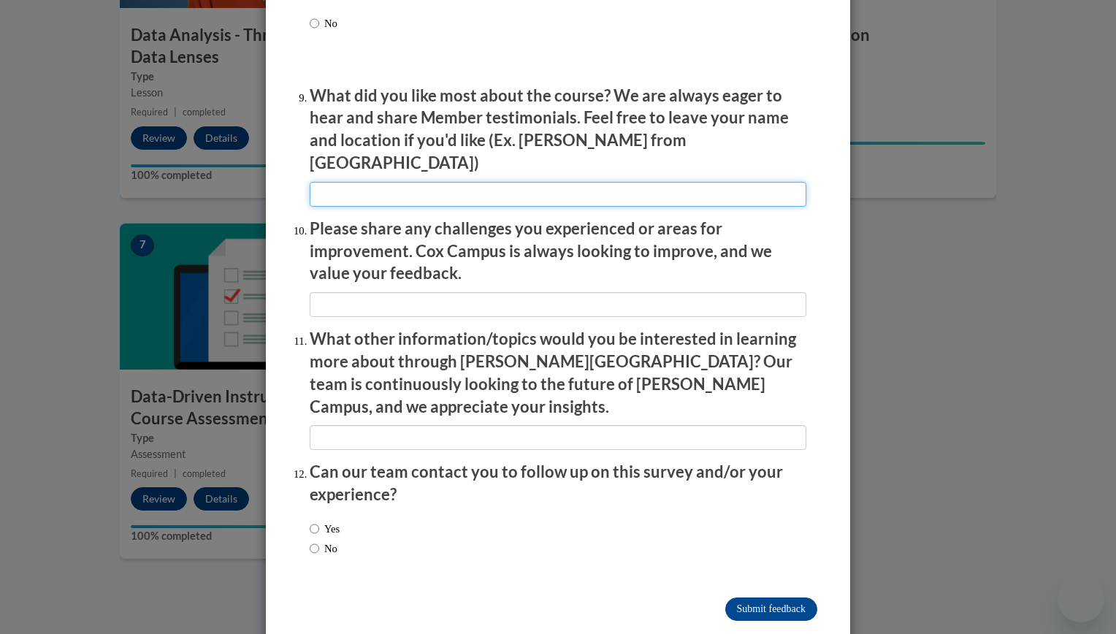
click at [402, 183] on input "textbox" at bounding box center [558, 194] width 497 height 25
type input "Demonstration and examples given by classroom teachers"
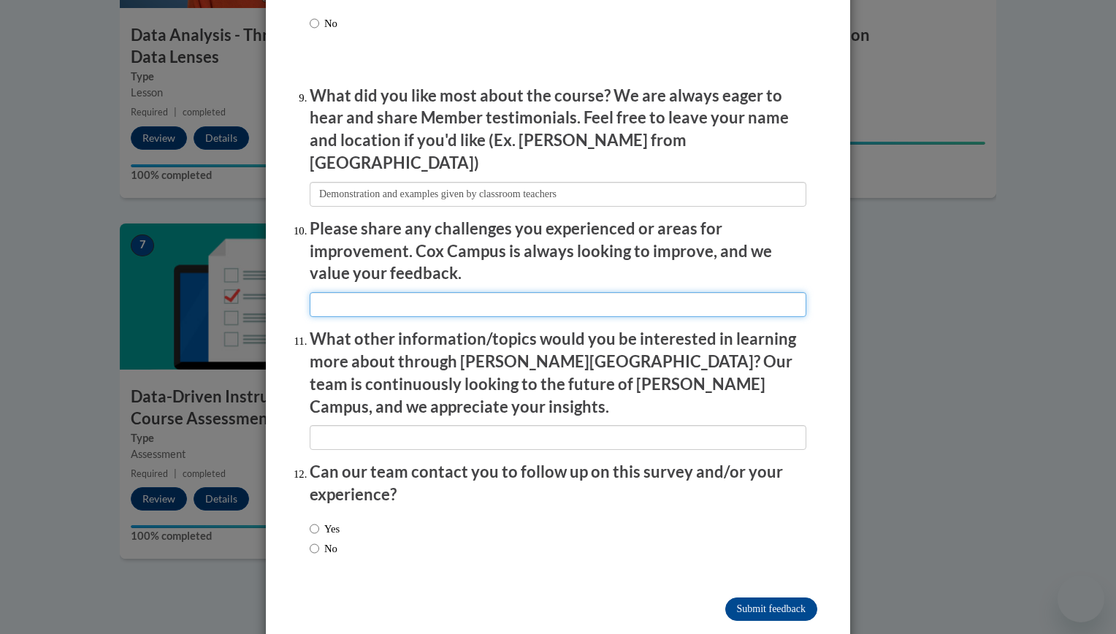
click at [444, 294] on input "textbox" at bounding box center [558, 304] width 497 height 25
type input "none right now"
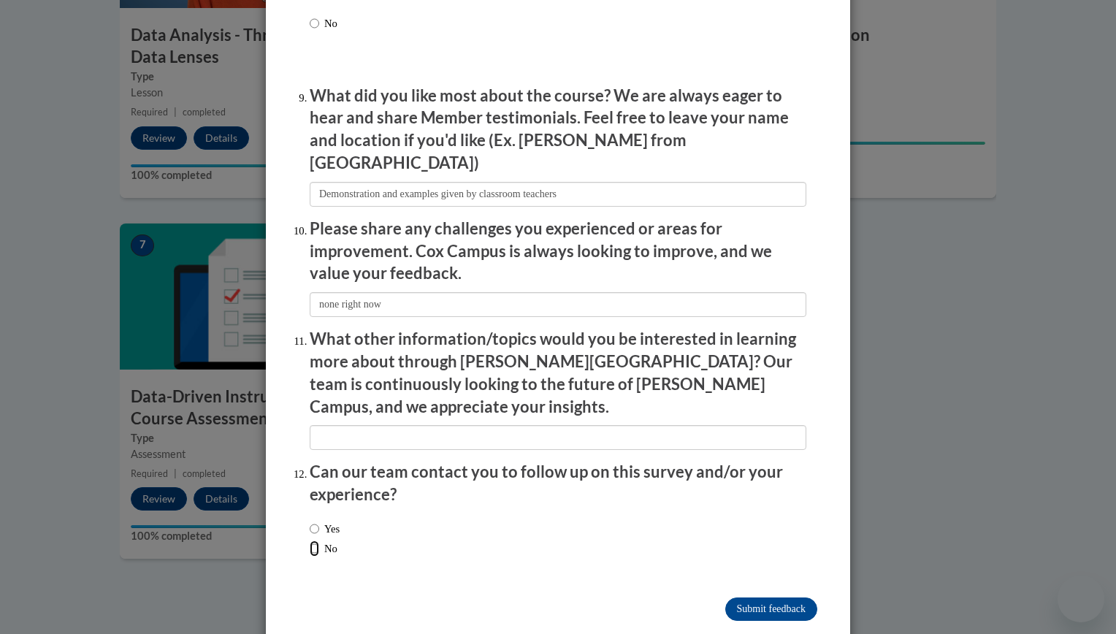
click at [310, 540] on input "No" at bounding box center [314, 548] width 9 height 16
radio input "true"
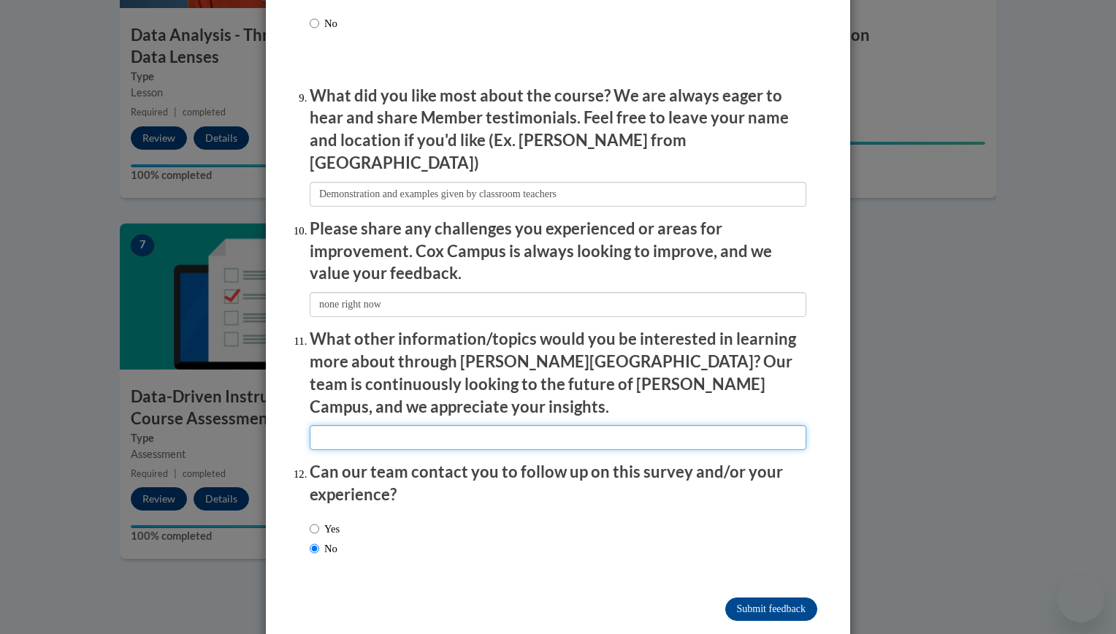
click at [461, 425] on input "textbox" at bounding box center [558, 437] width 497 height 25
type input "n/a"
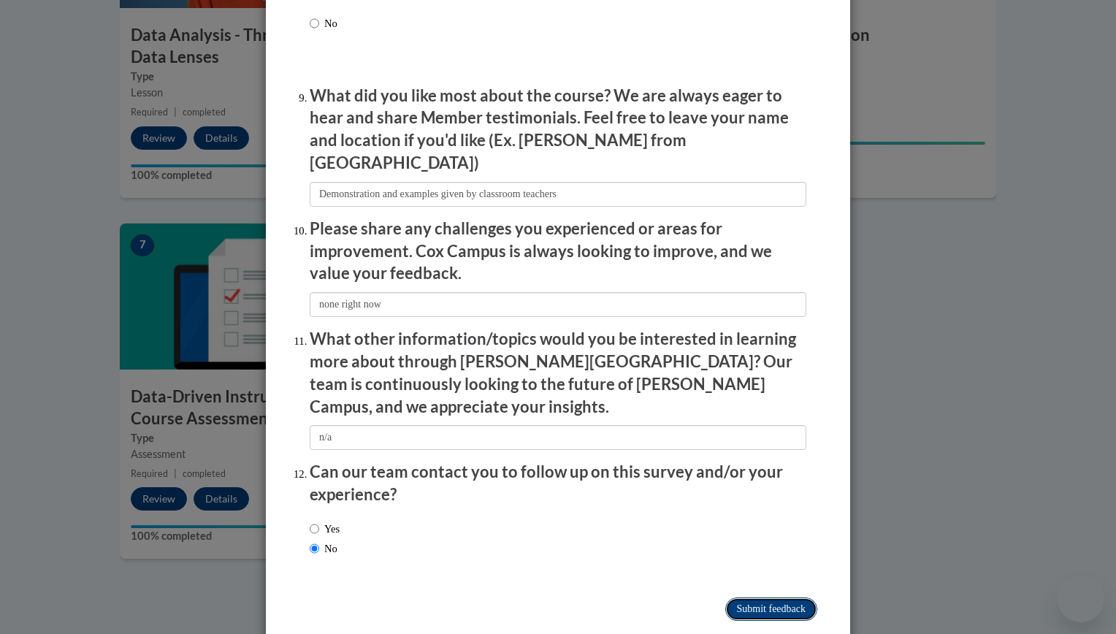
click at [754, 597] on input "Submit feedback" at bounding box center [771, 608] width 92 height 23
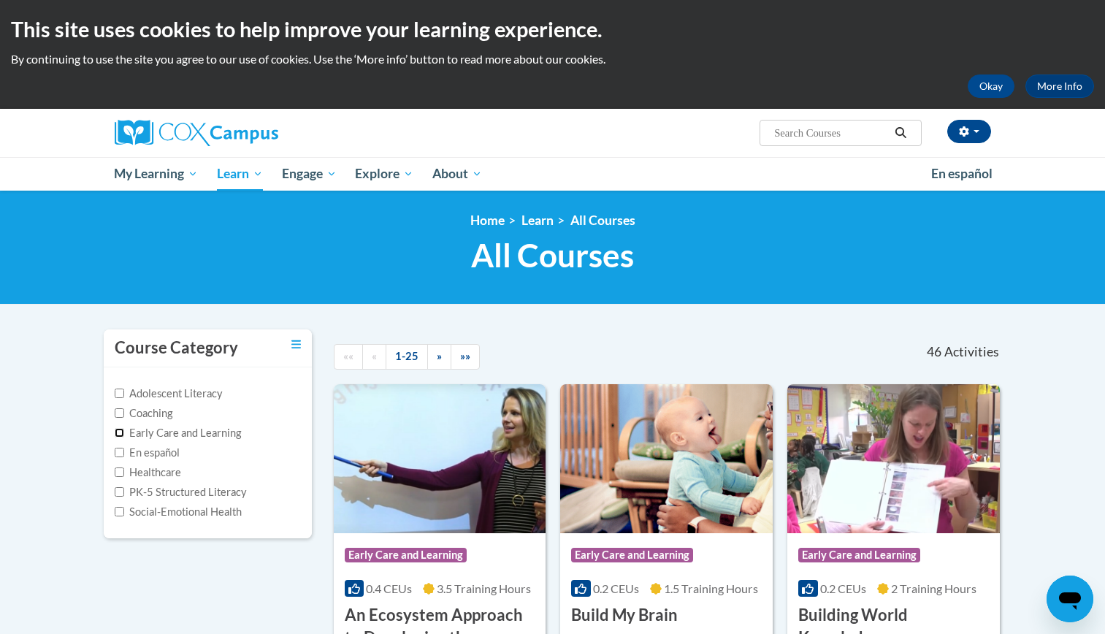
click at [119, 433] on input "Early Care and Learning" at bounding box center [119, 432] width 9 height 9
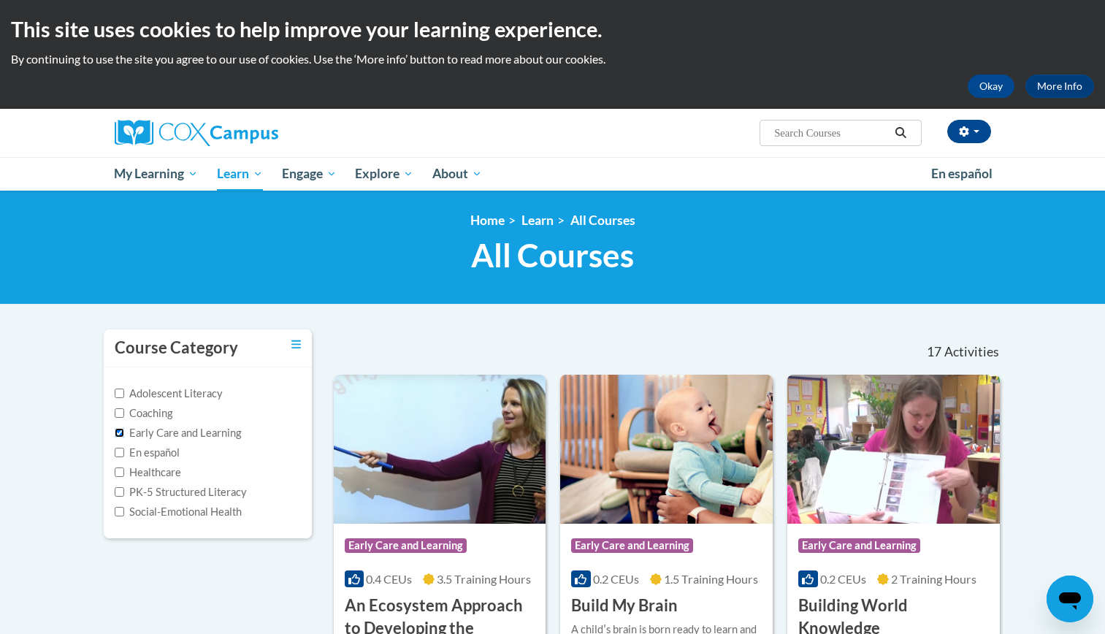
click at [119, 433] on input "Early Care and Learning" at bounding box center [119, 432] width 9 height 9
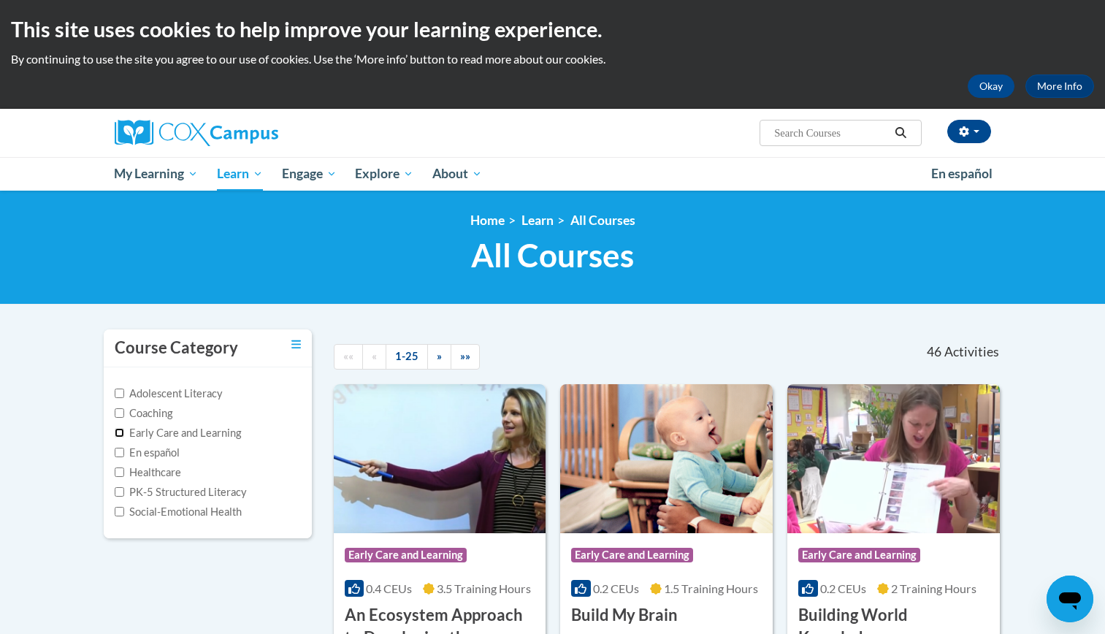
click at [118, 432] on input "Early Care and Learning" at bounding box center [119, 432] width 9 height 9
checkbox input "true"
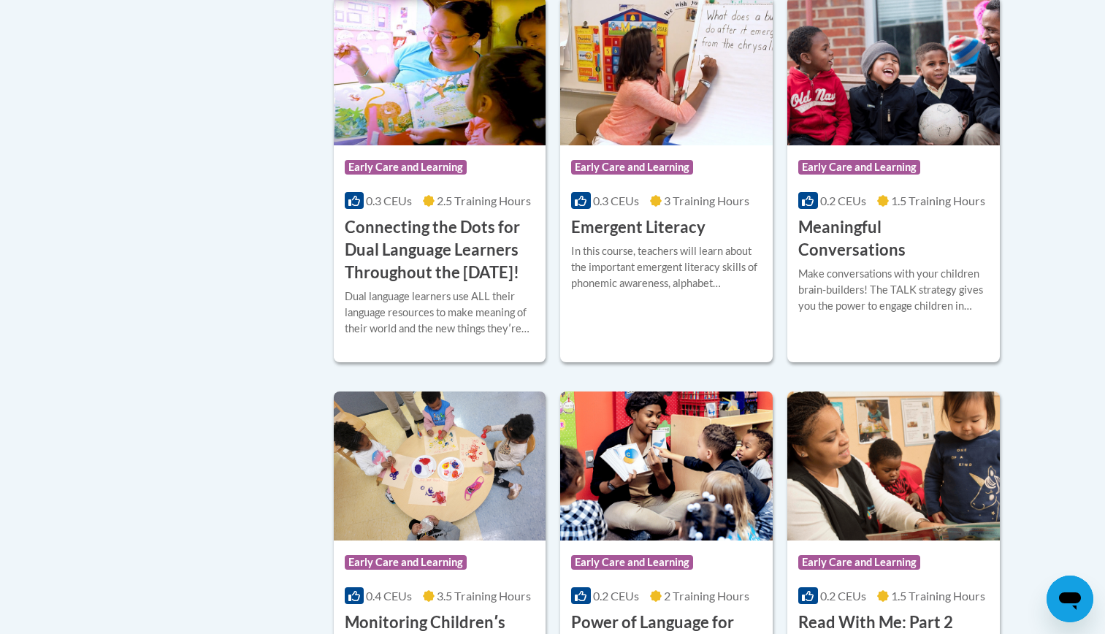
scroll to position [730, 0]
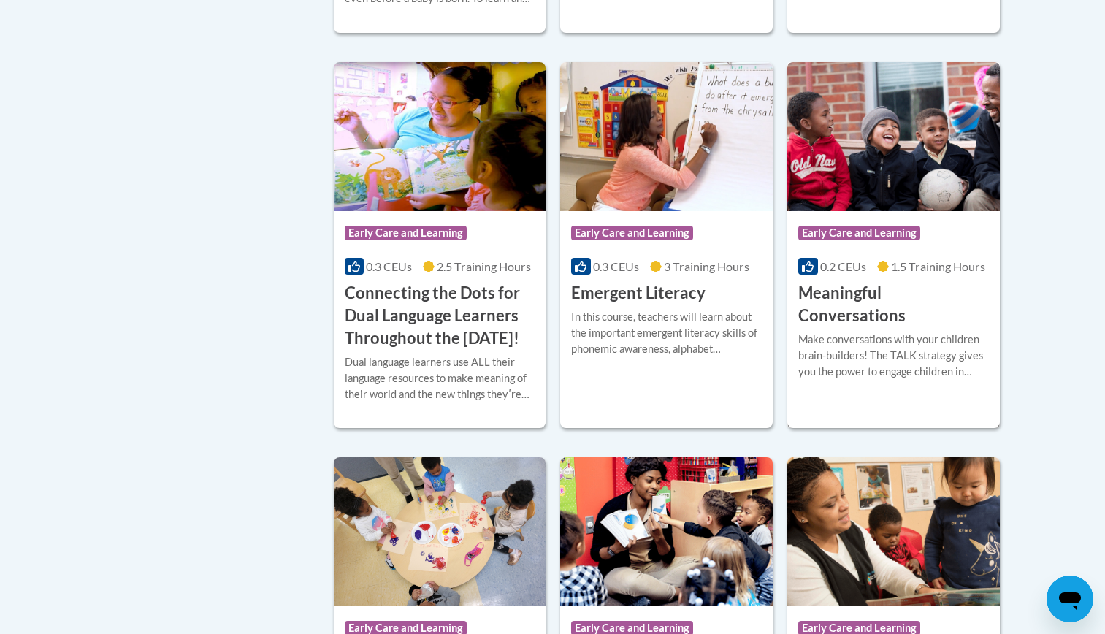
click at [868, 234] on span "Early Care and Learning" at bounding box center [859, 233] width 122 height 15
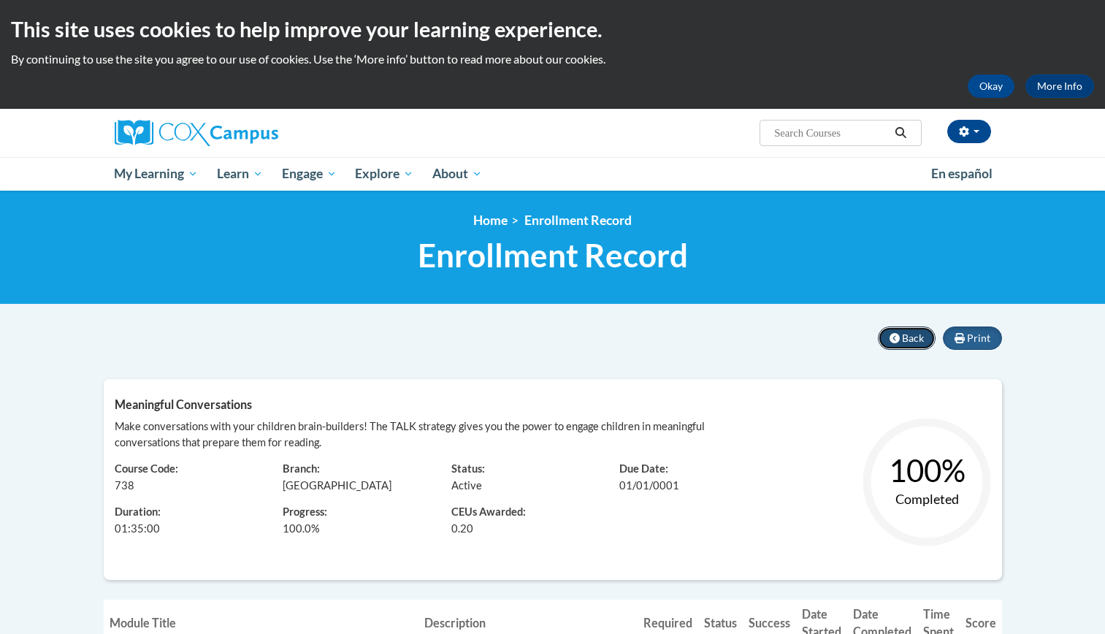
click at [911, 340] on span "Back" at bounding box center [913, 338] width 22 height 12
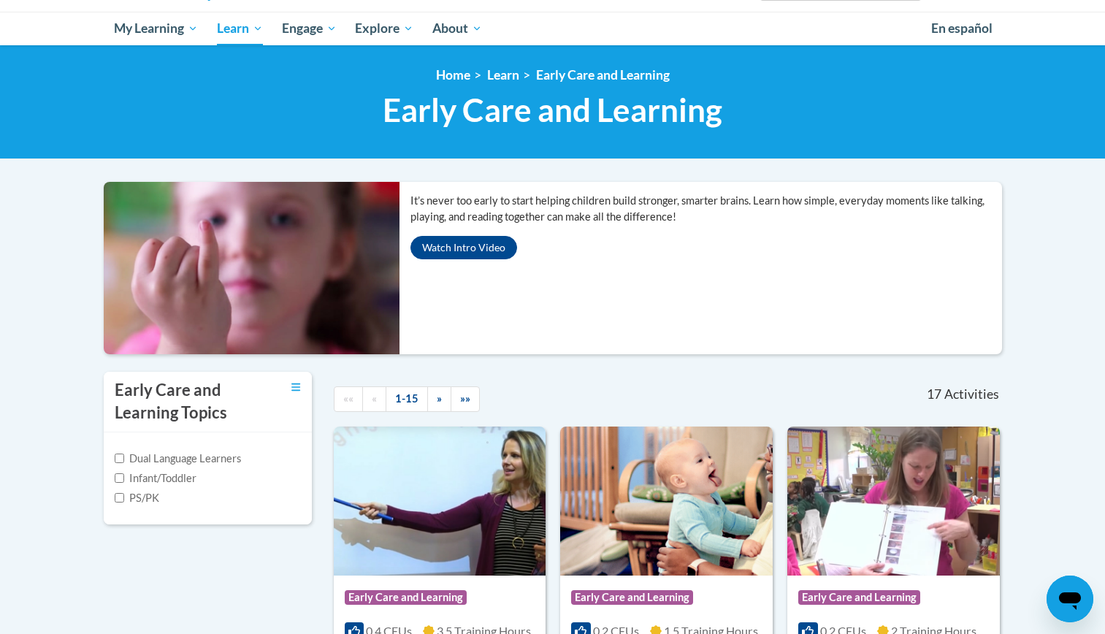
scroll to position [73, 0]
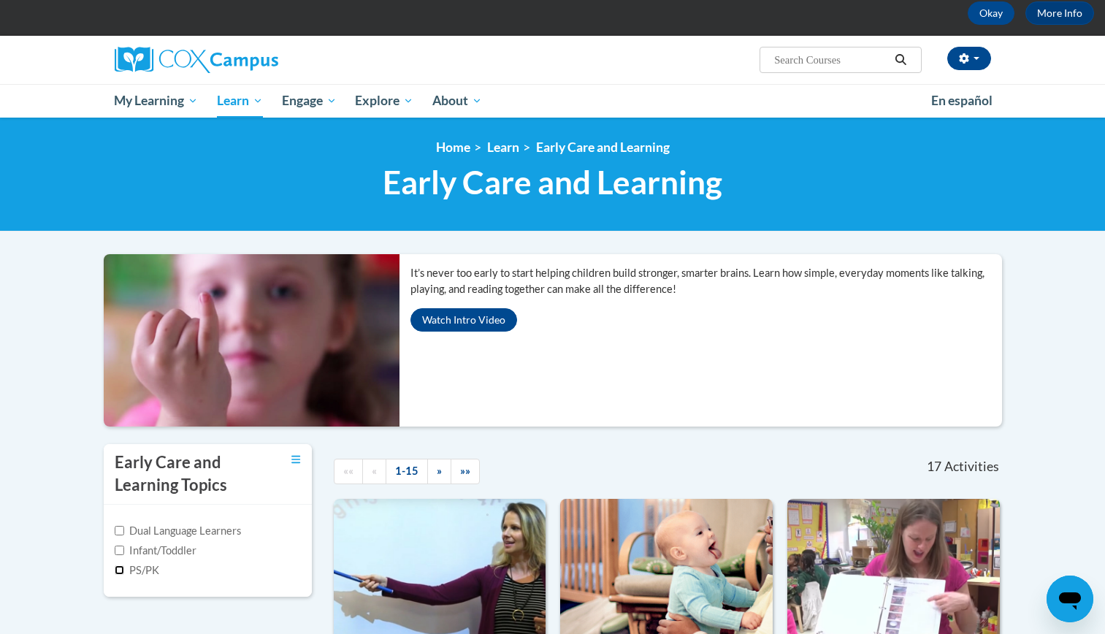
click at [119, 572] on input "PS/PK" at bounding box center [119, 569] width 9 height 9
checkbox input "true"
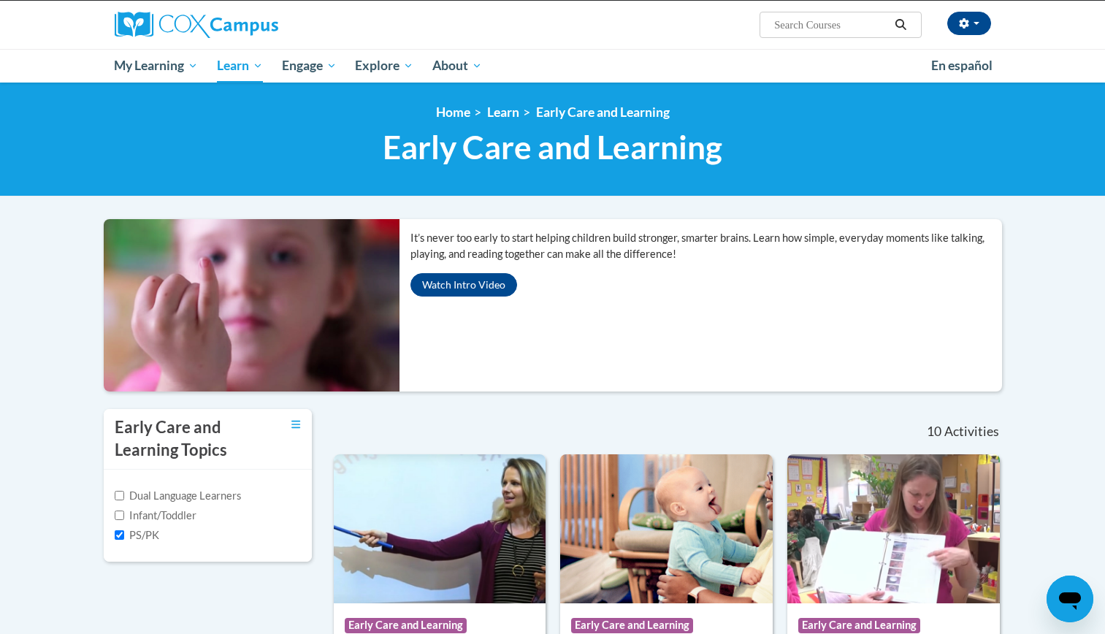
scroll to position [0, 0]
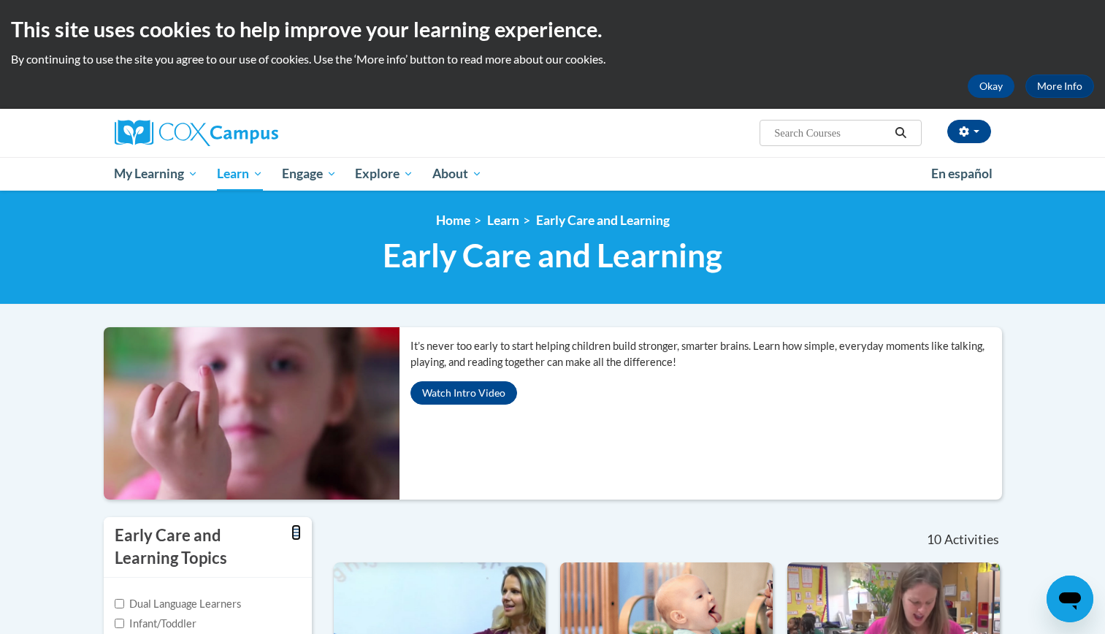
click at [297, 533] on icon "Toggle collapse" at bounding box center [295, 532] width 9 height 11
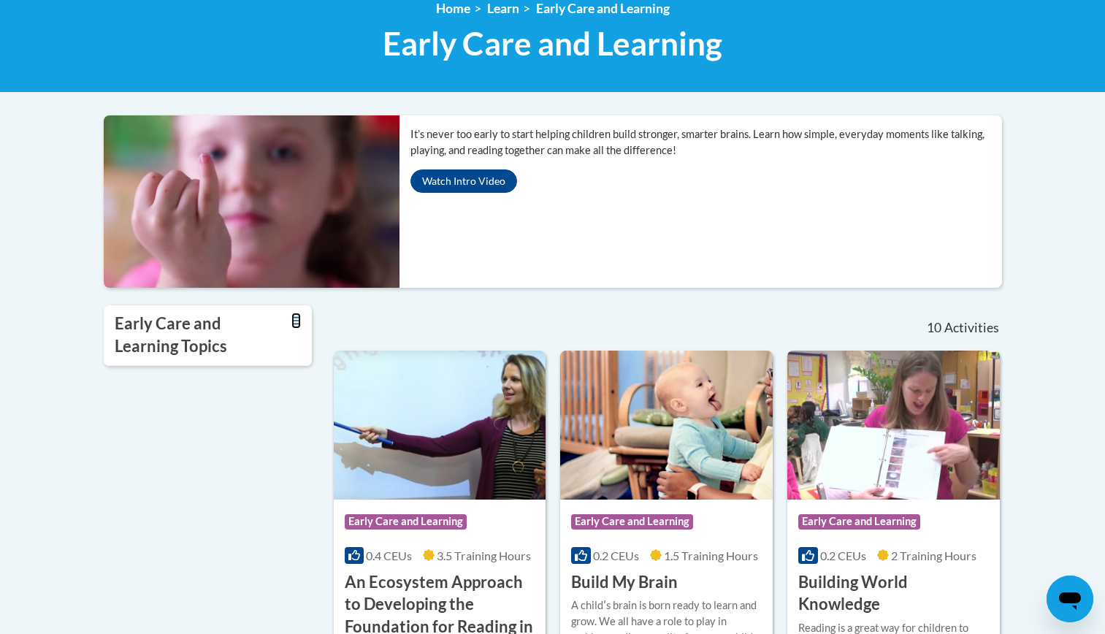
scroll to position [219, 0]
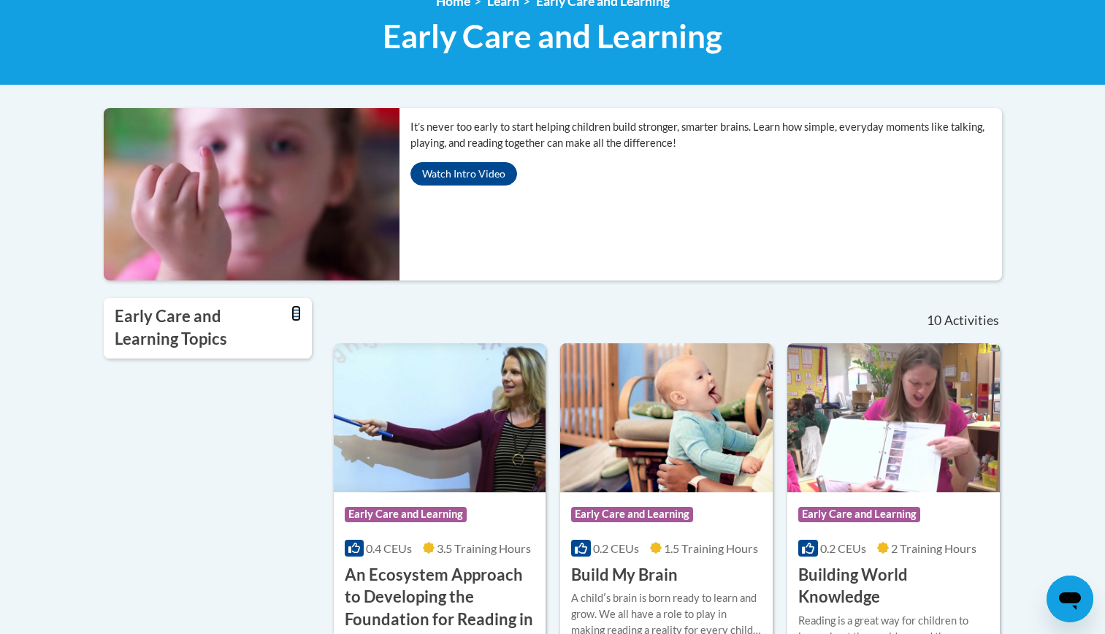
click at [292, 312] on icon "Toggle collapse" at bounding box center [295, 313] width 9 height 11
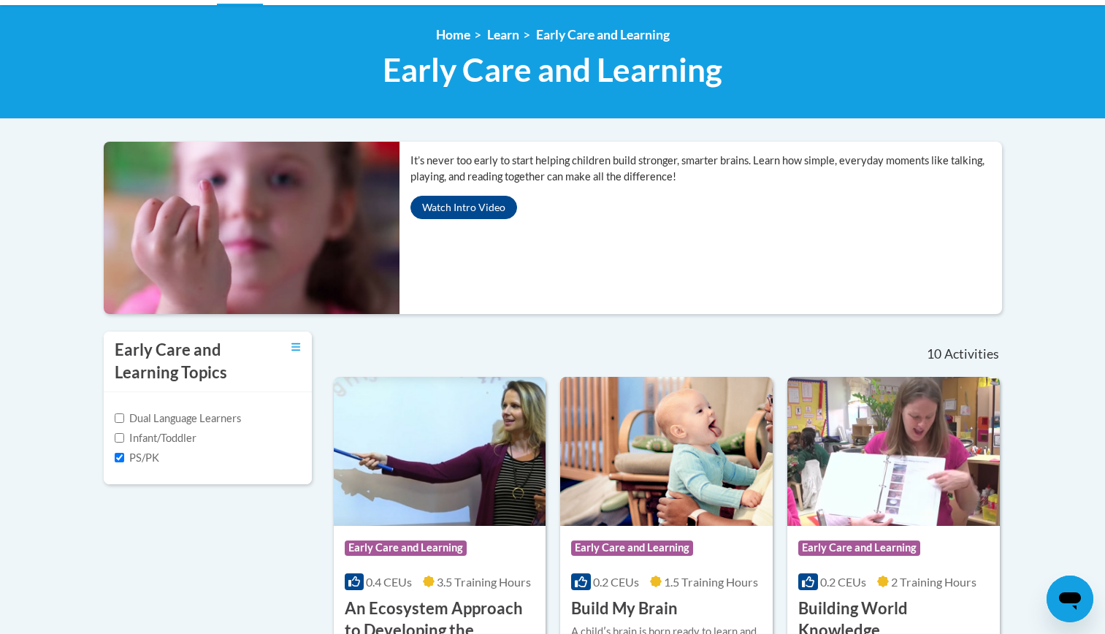
scroll to position [158, 0]
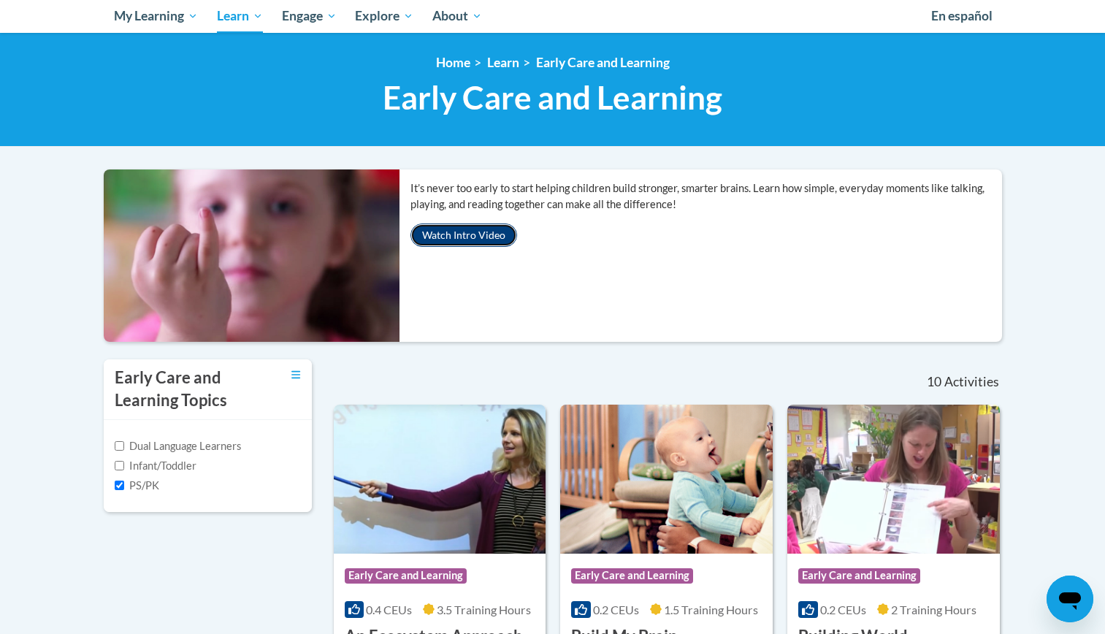
click at [467, 234] on button "Watch Intro Video" at bounding box center [463, 234] width 107 height 23
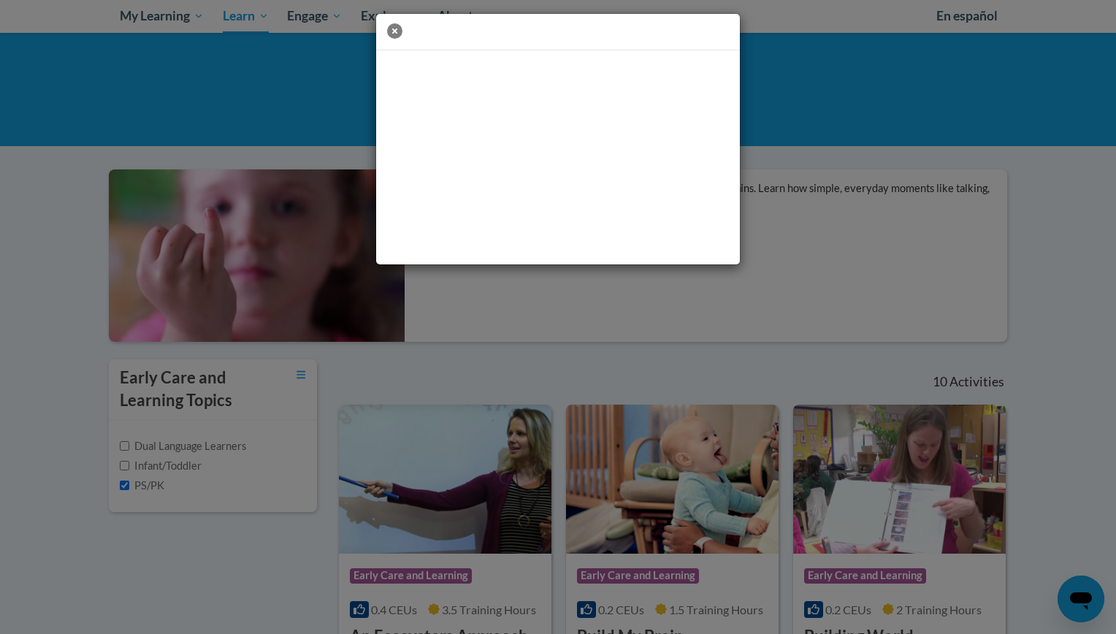
click at [394, 29] on icon "button" at bounding box center [394, 30] width 15 height 15
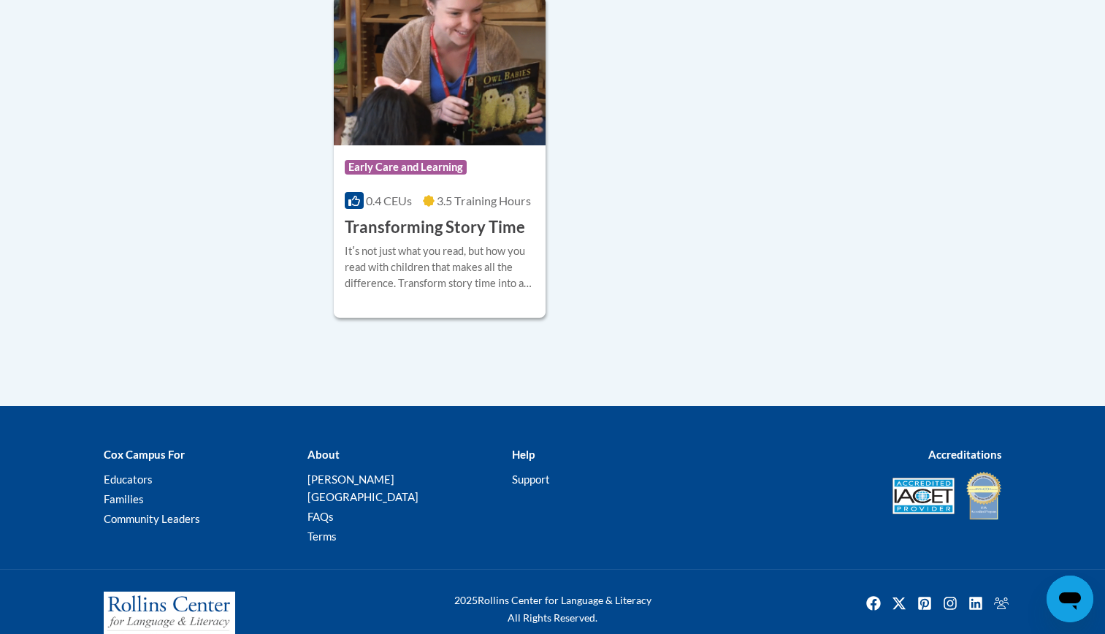
scroll to position [1764, 0]
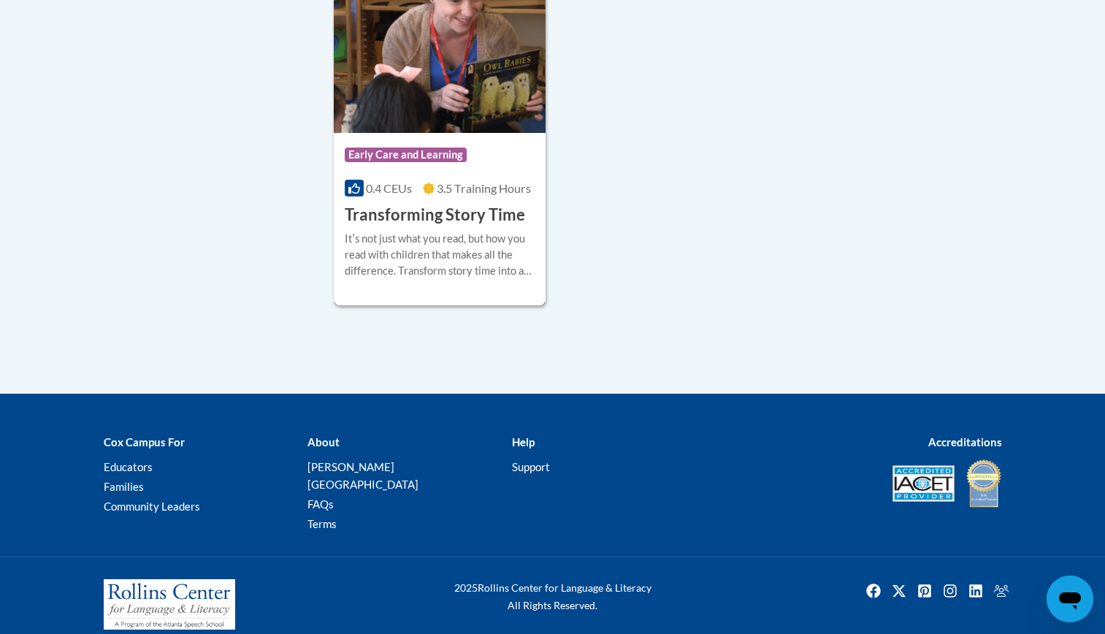
click at [391, 214] on h3 "Transforming Story Time" at bounding box center [435, 215] width 180 height 23
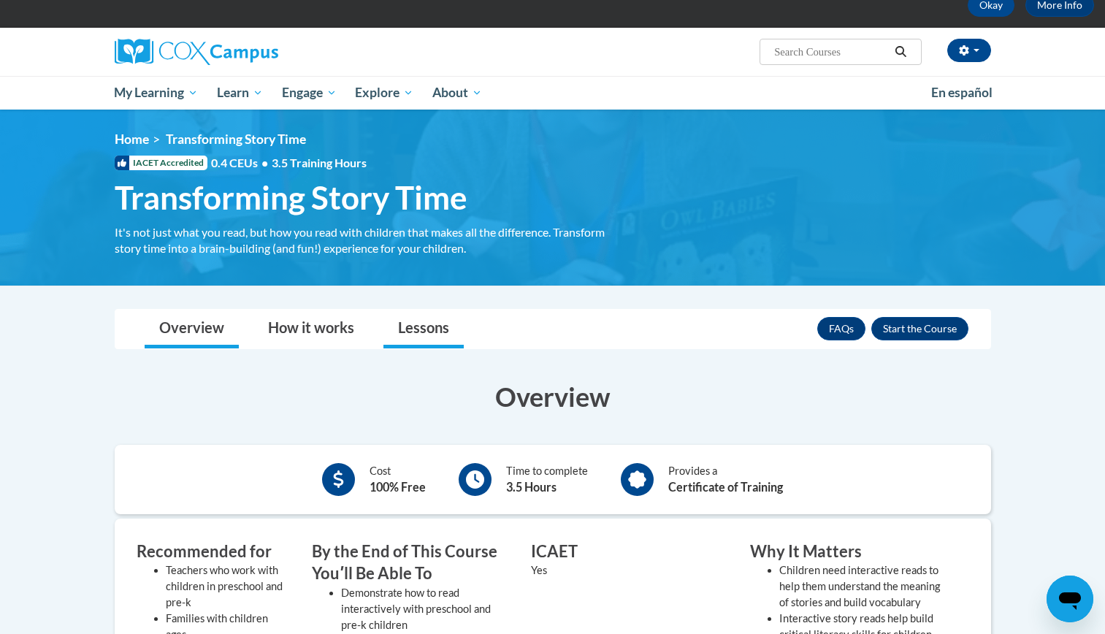
scroll to position [73, 0]
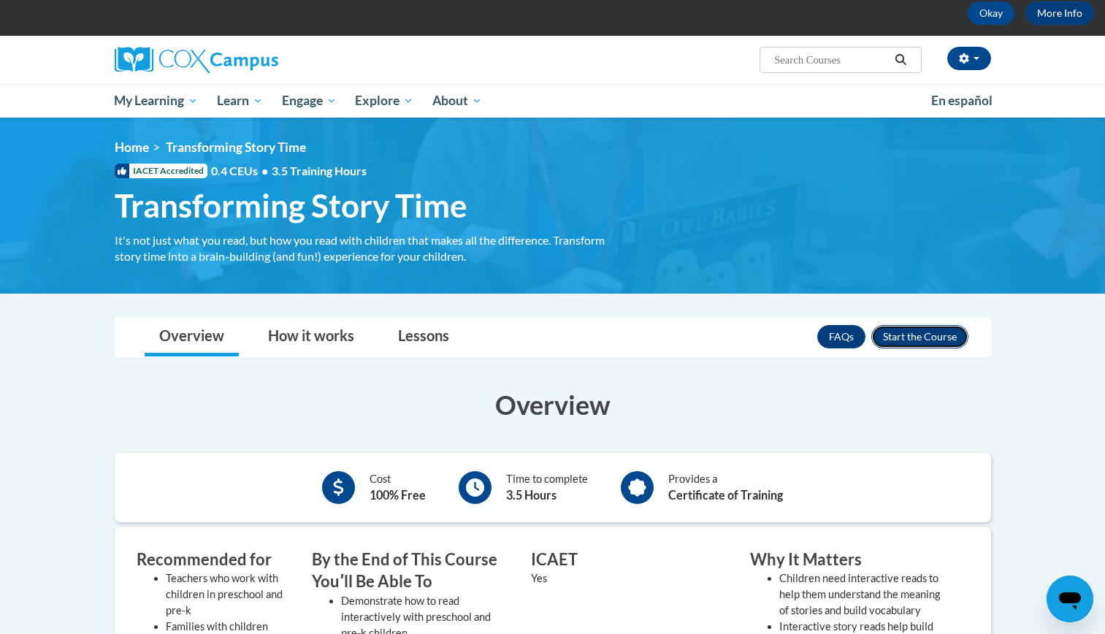
click at [922, 332] on button "Enroll" at bounding box center [919, 336] width 97 height 23
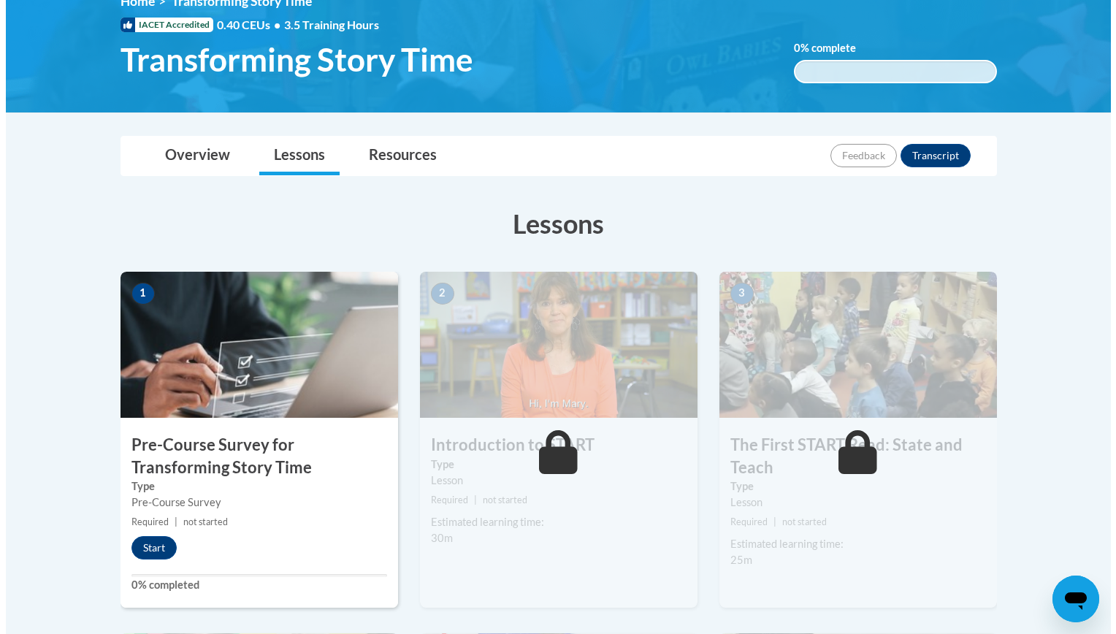
scroll to position [292, 0]
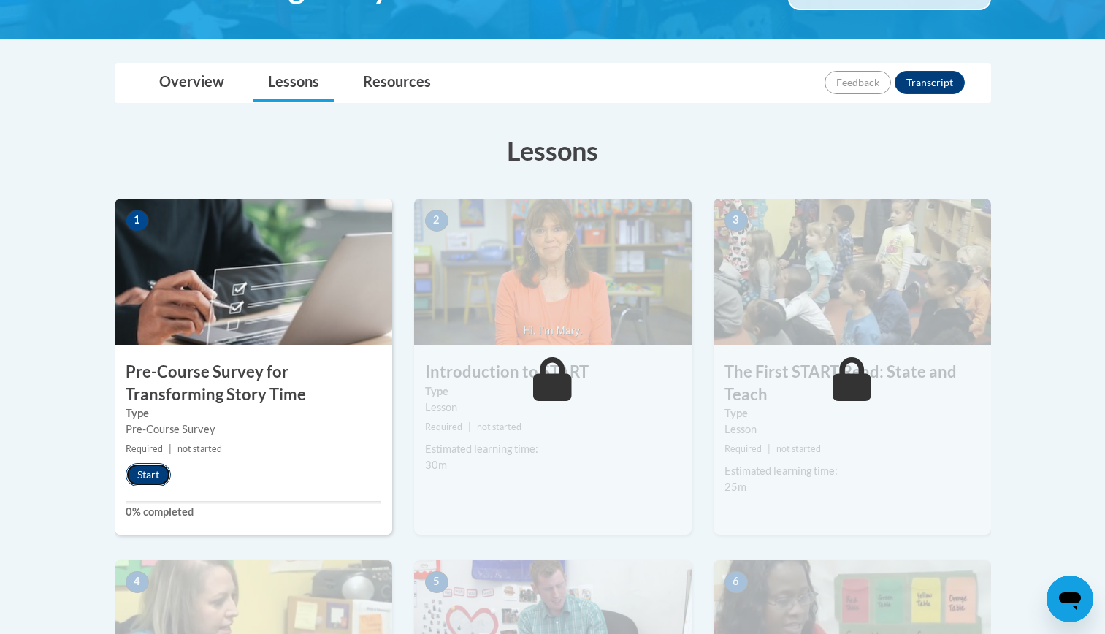
click at [144, 469] on button "Start" at bounding box center [148, 474] width 45 height 23
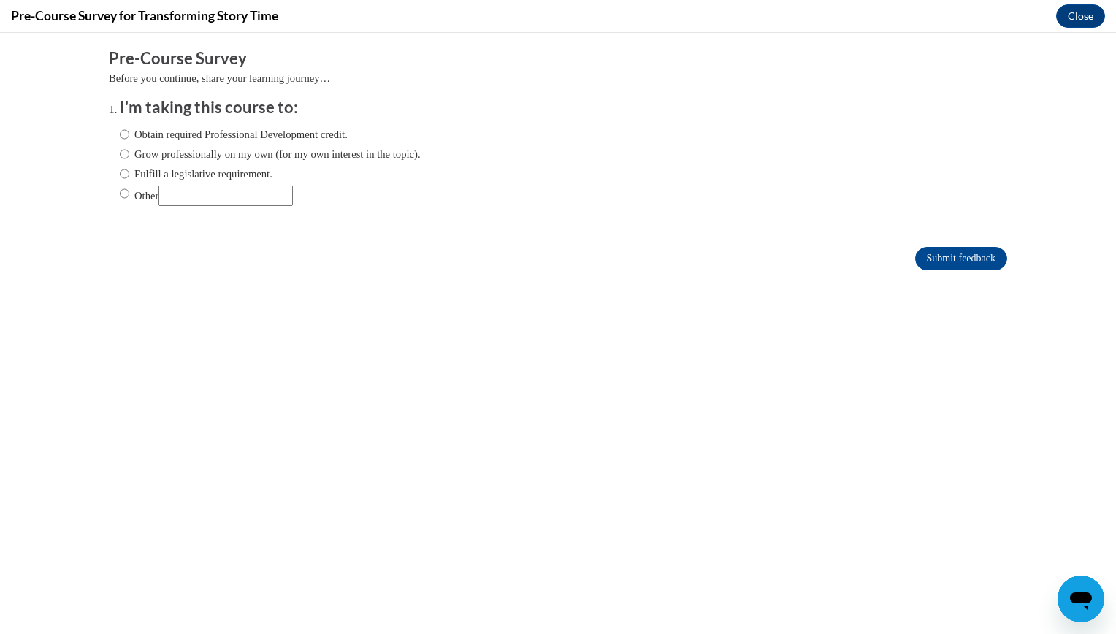
scroll to position [0, 0]
click at [120, 134] on input "Obtain required Professional Development credit." at bounding box center [124, 134] width 9 height 16
radio input "true"
click at [944, 253] on input "Submit feedback" at bounding box center [961, 258] width 92 height 23
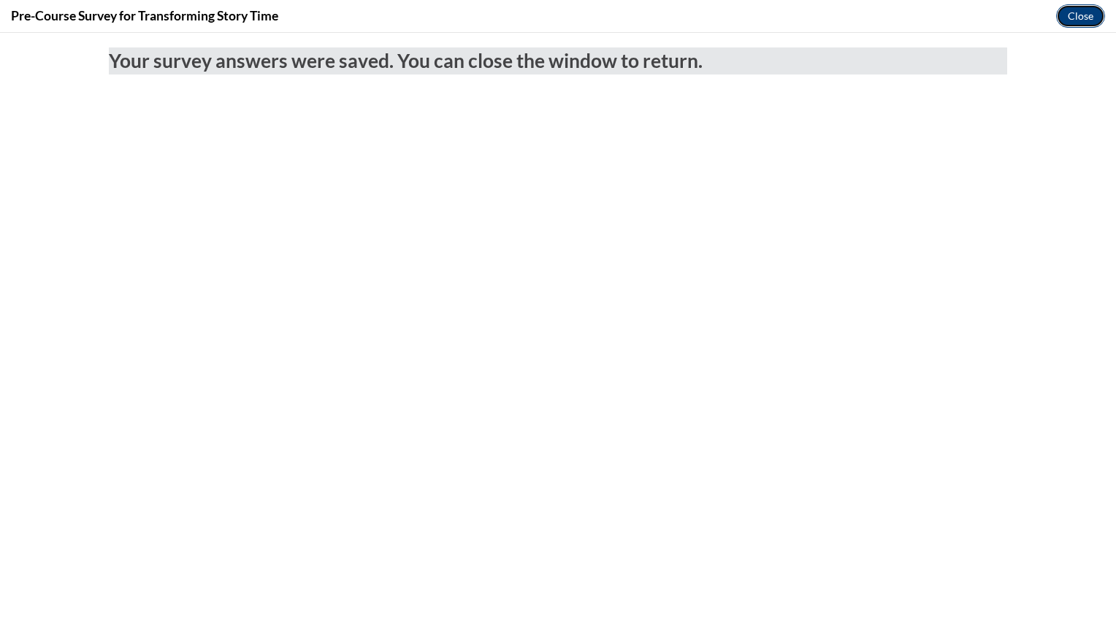
click at [1085, 12] on button "Close" at bounding box center [1080, 15] width 49 height 23
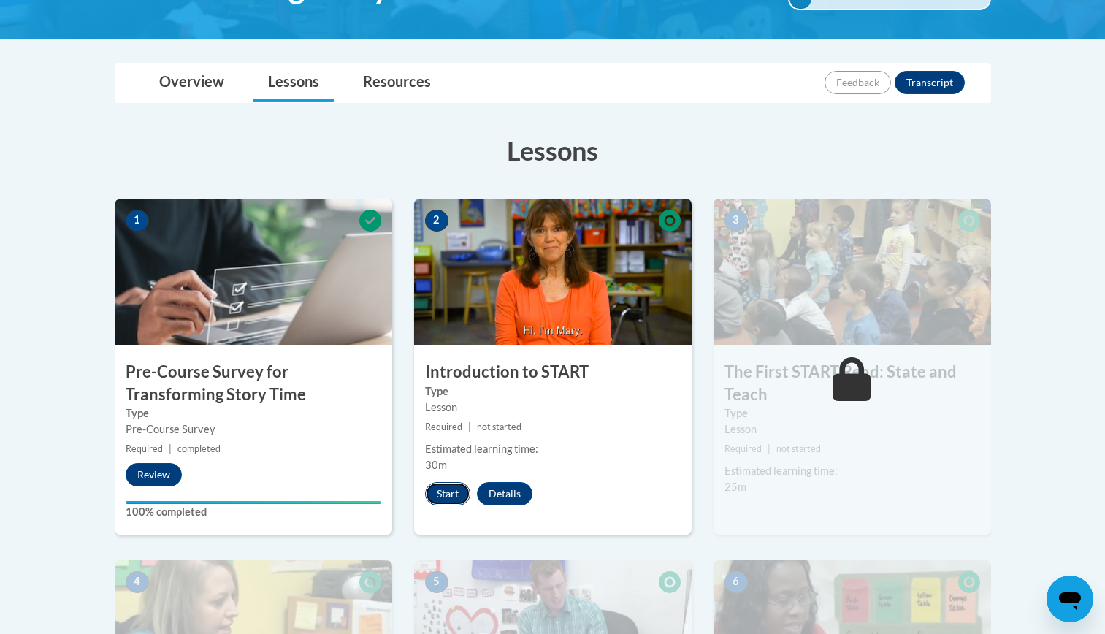
click at [441, 496] on button "Start" at bounding box center [447, 493] width 45 height 23
